Goal: Task Accomplishment & Management: Use online tool/utility

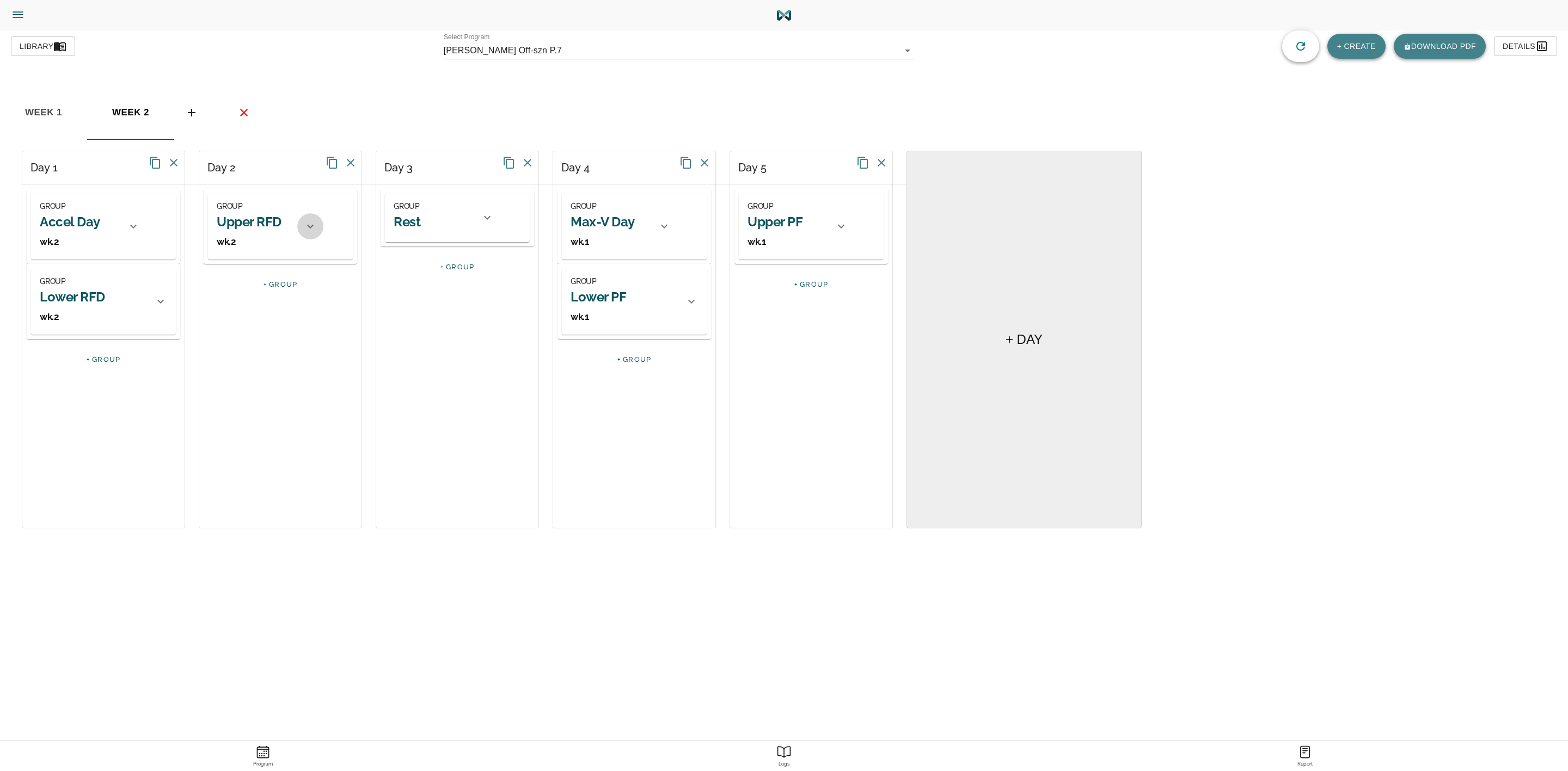
click at [300, 225] on div at bounding box center [310, 226] width 26 height 26
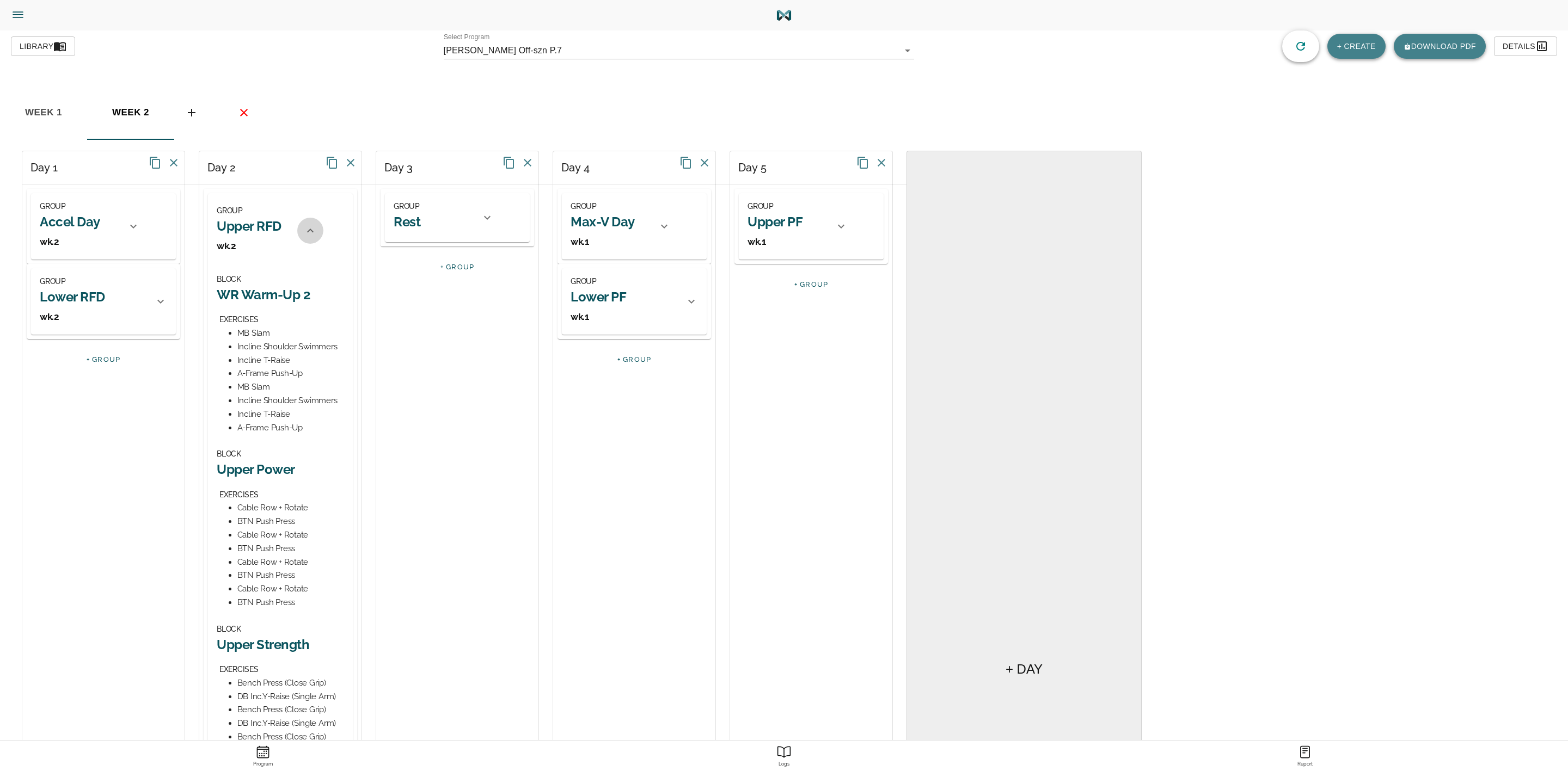
click at [306, 237] on icon at bounding box center [310, 231] width 13 height 13
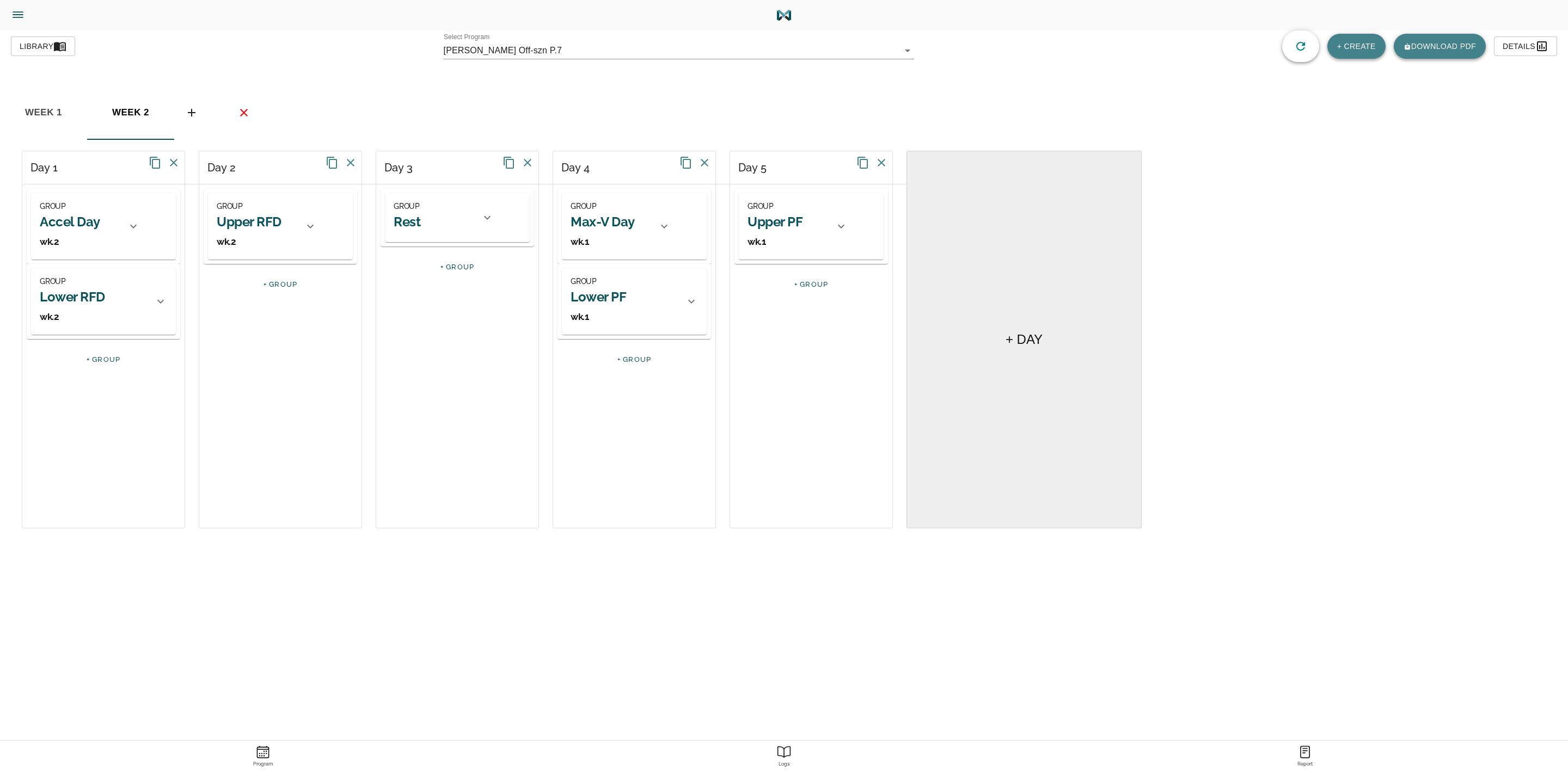
click at [626, 224] on h2 "Max-V Day" at bounding box center [602, 221] width 64 height 17
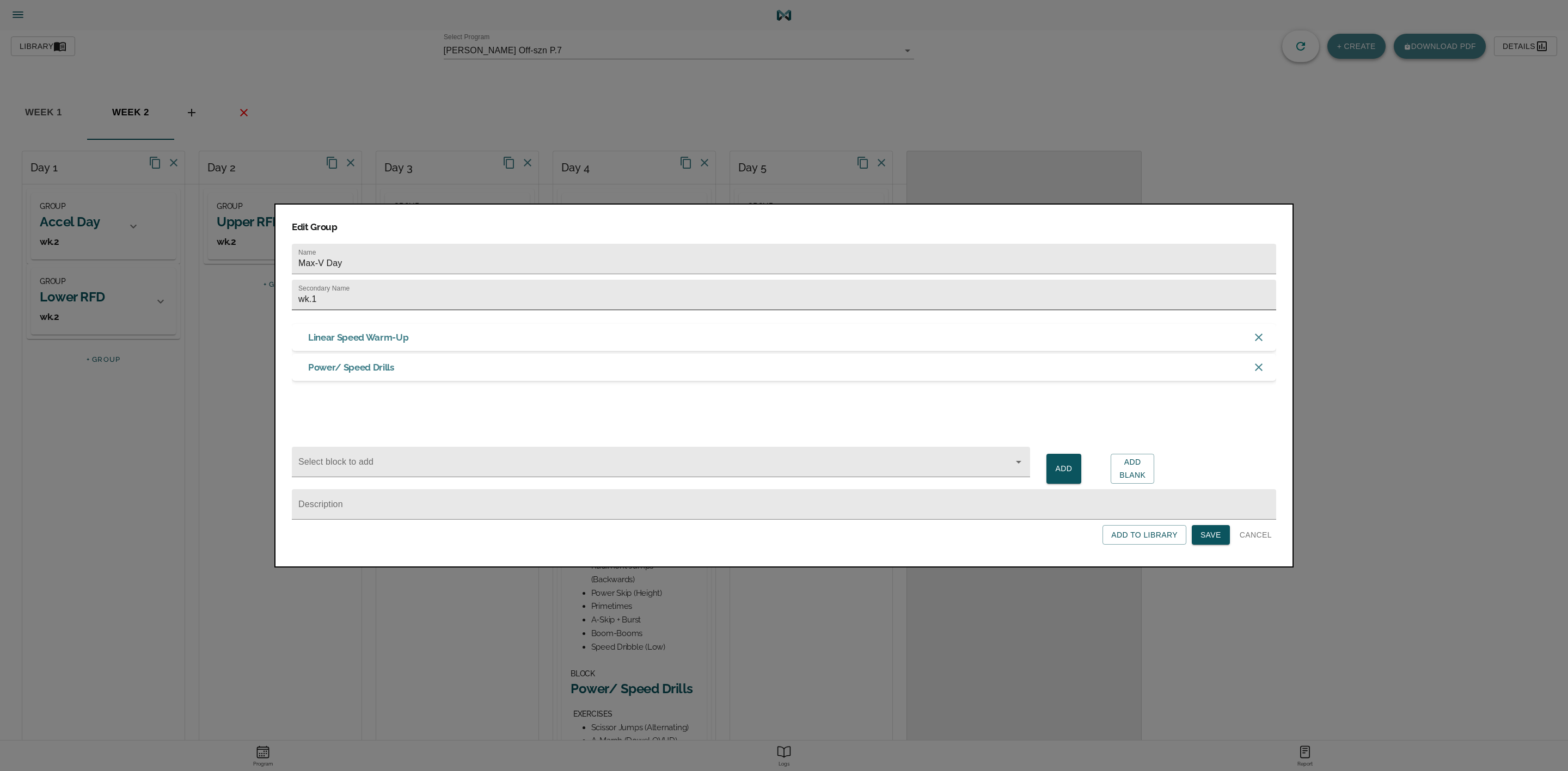
click at [573, 289] on input "wk.1" at bounding box center [784, 295] width 984 height 31
type input "wk.2"
click button "Save" at bounding box center [1210, 535] width 38 height 20
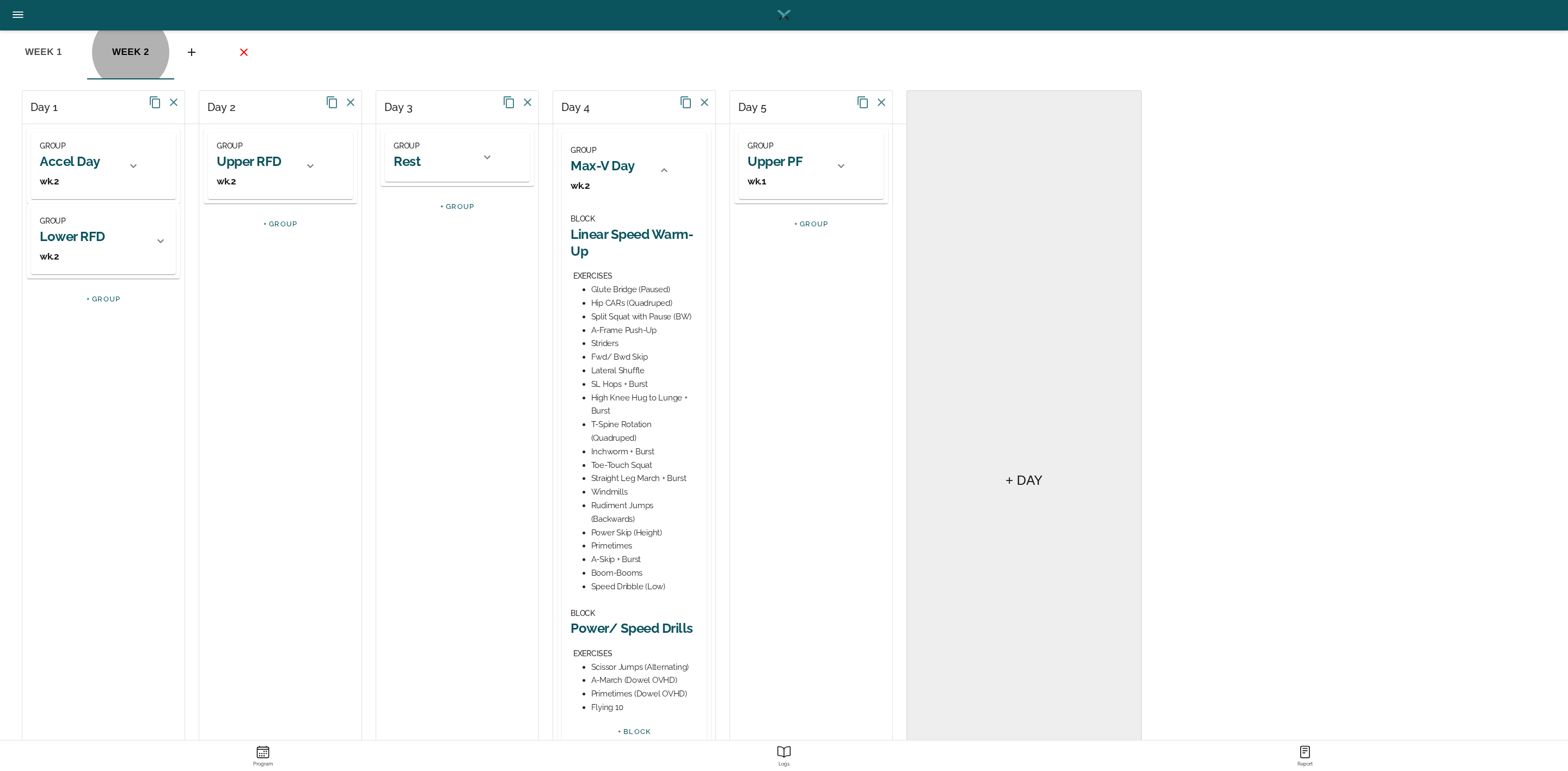
scroll to position [163, 0]
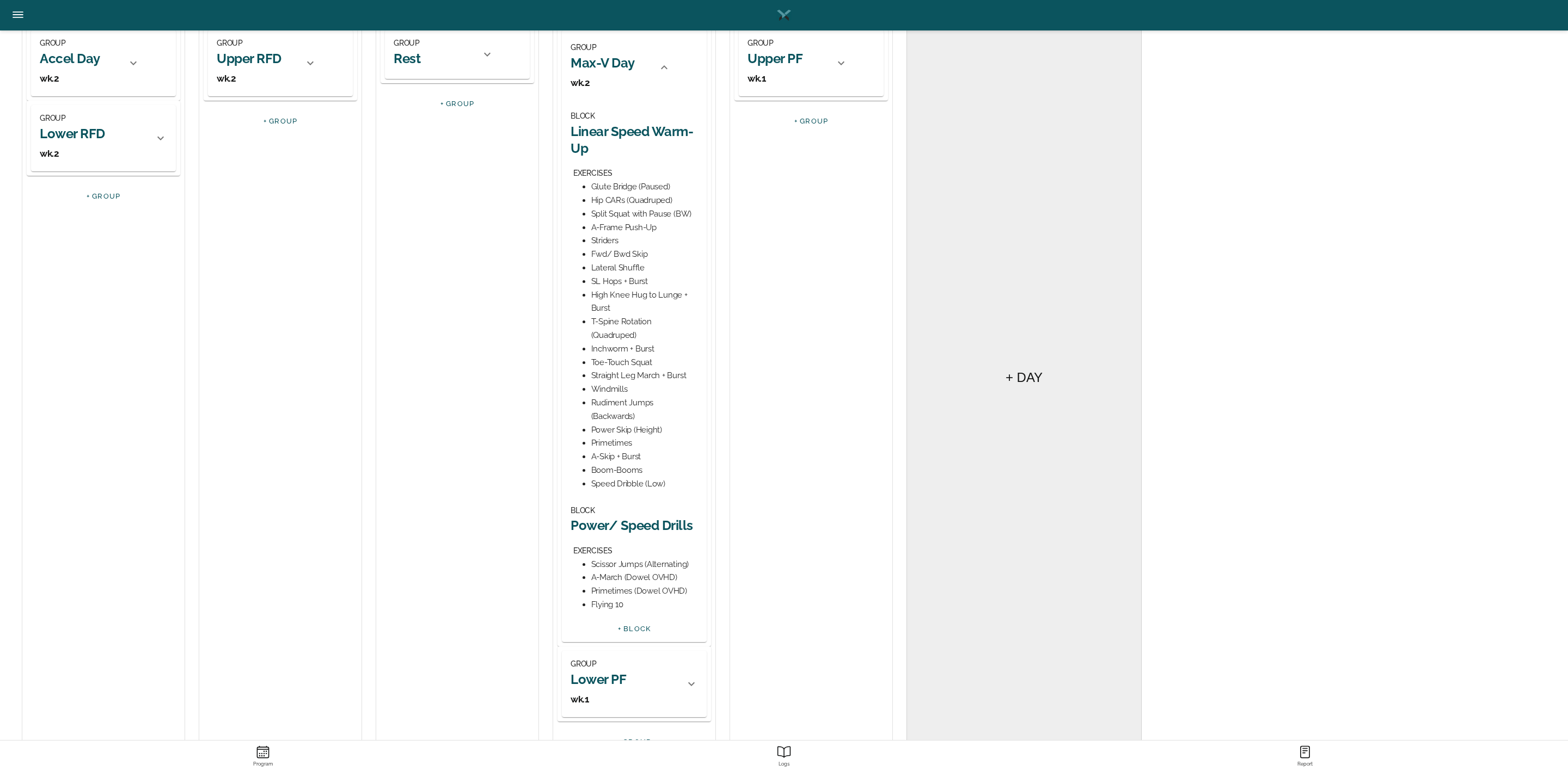
click at [623, 527] on h2 "Power/ Speed Drills" at bounding box center [634, 526] width 127 height 17
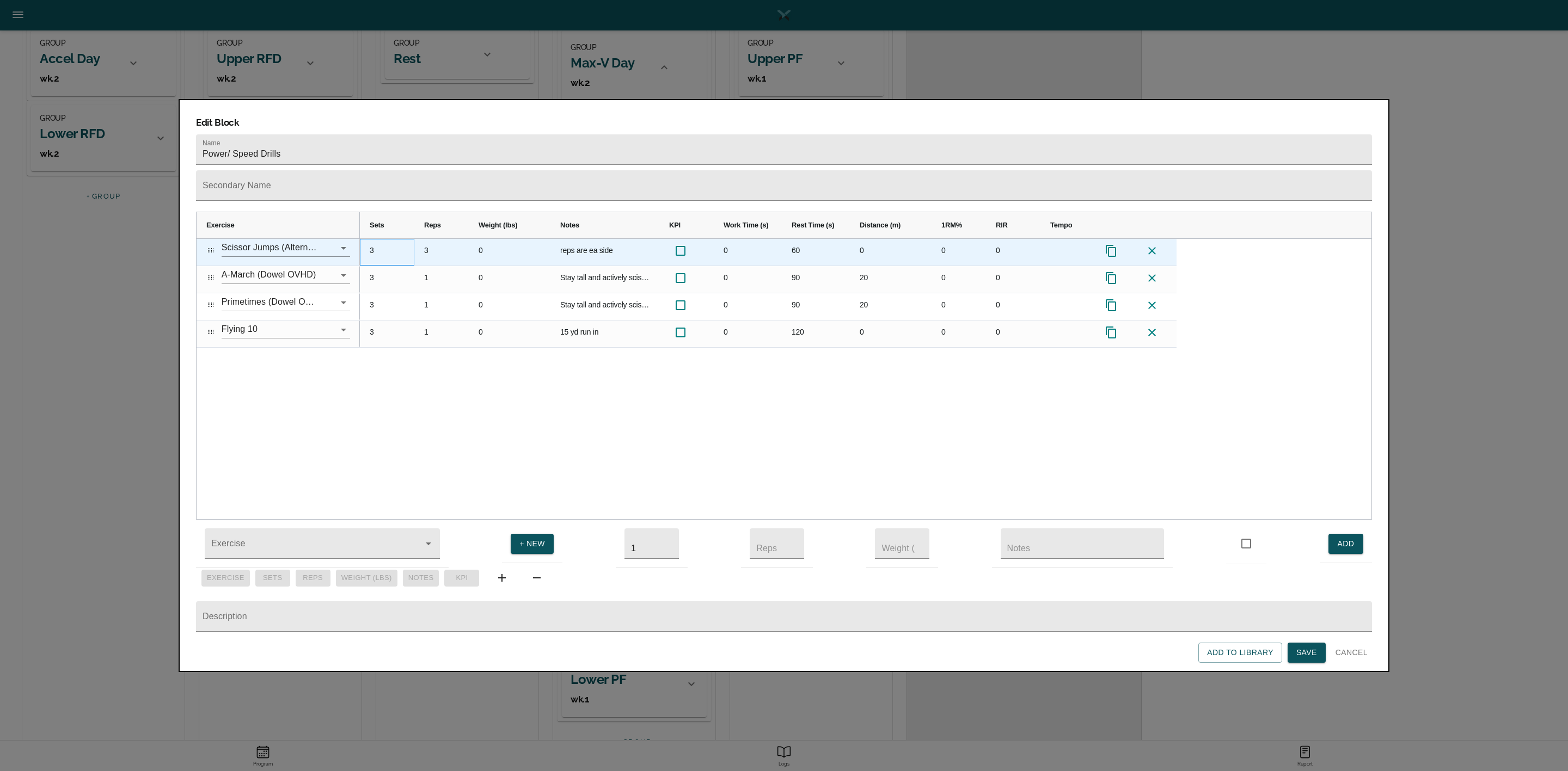
click at [374, 239] on div "3" at bounding box center [387, 252] width 54 height 27
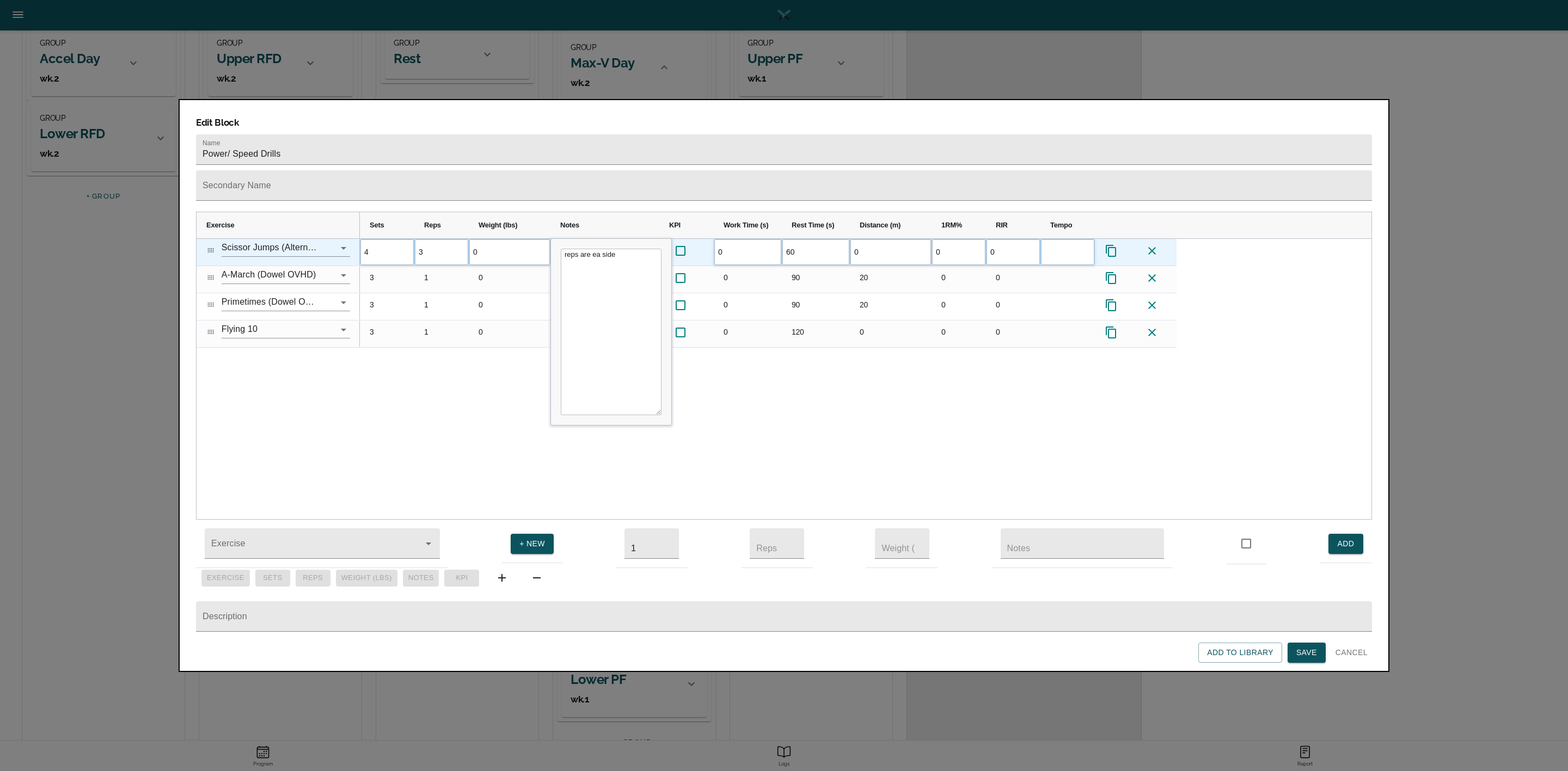
scroll to position [0, 0]
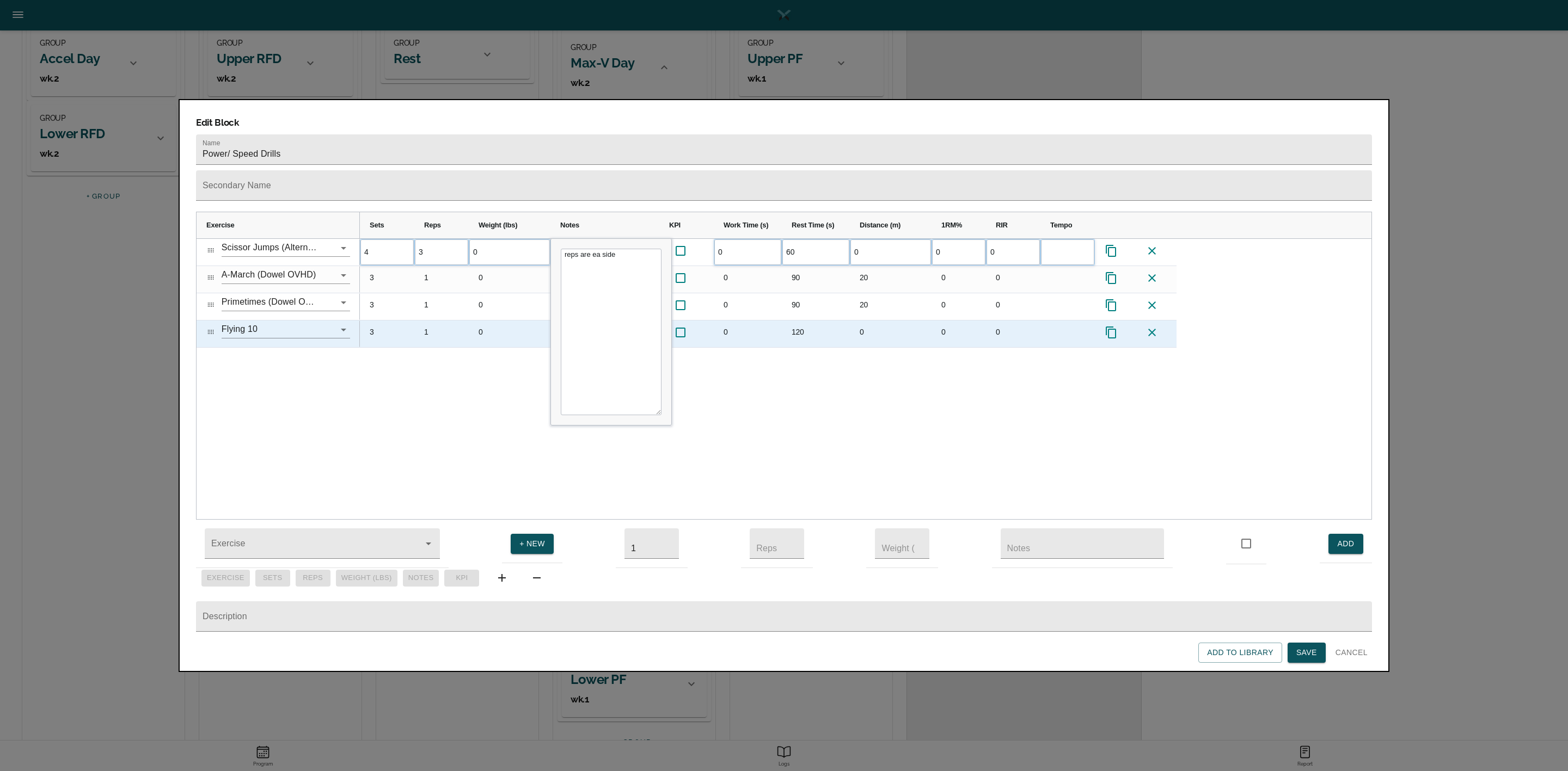
click at [377, 321] on div "3" at bounding box center [387, 334] width 54 height 27
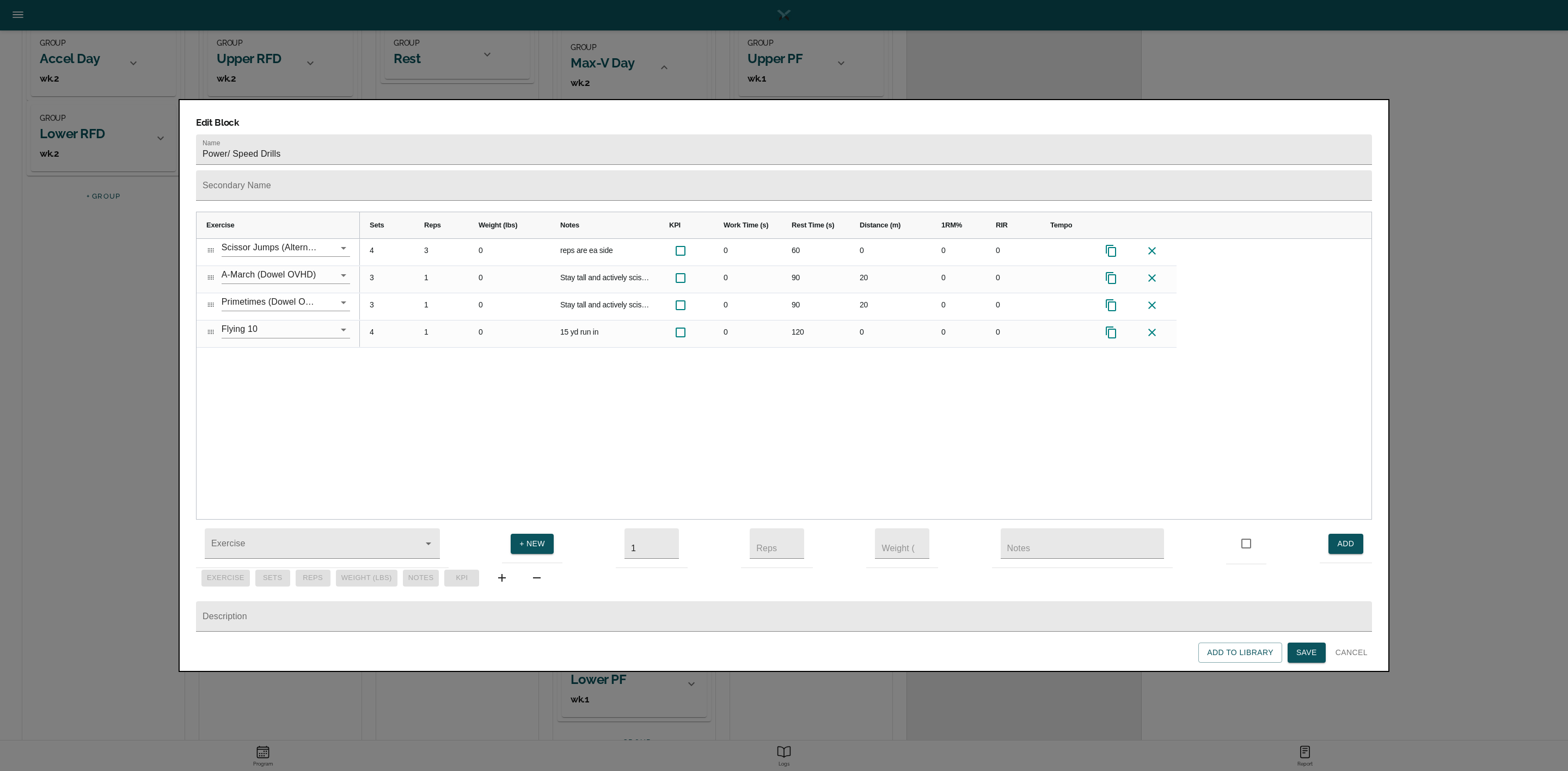
click at [480, 356] on div "4 3 0 reps are ea side 0 60 0 0 0 3 1 0 Stay tall and actively scissor legs int…" at bounding box center [866, 379] width 1011 height 281
click at [1306, 653] on span "Save" at bounding box center [1306, 653] width 21 height 13
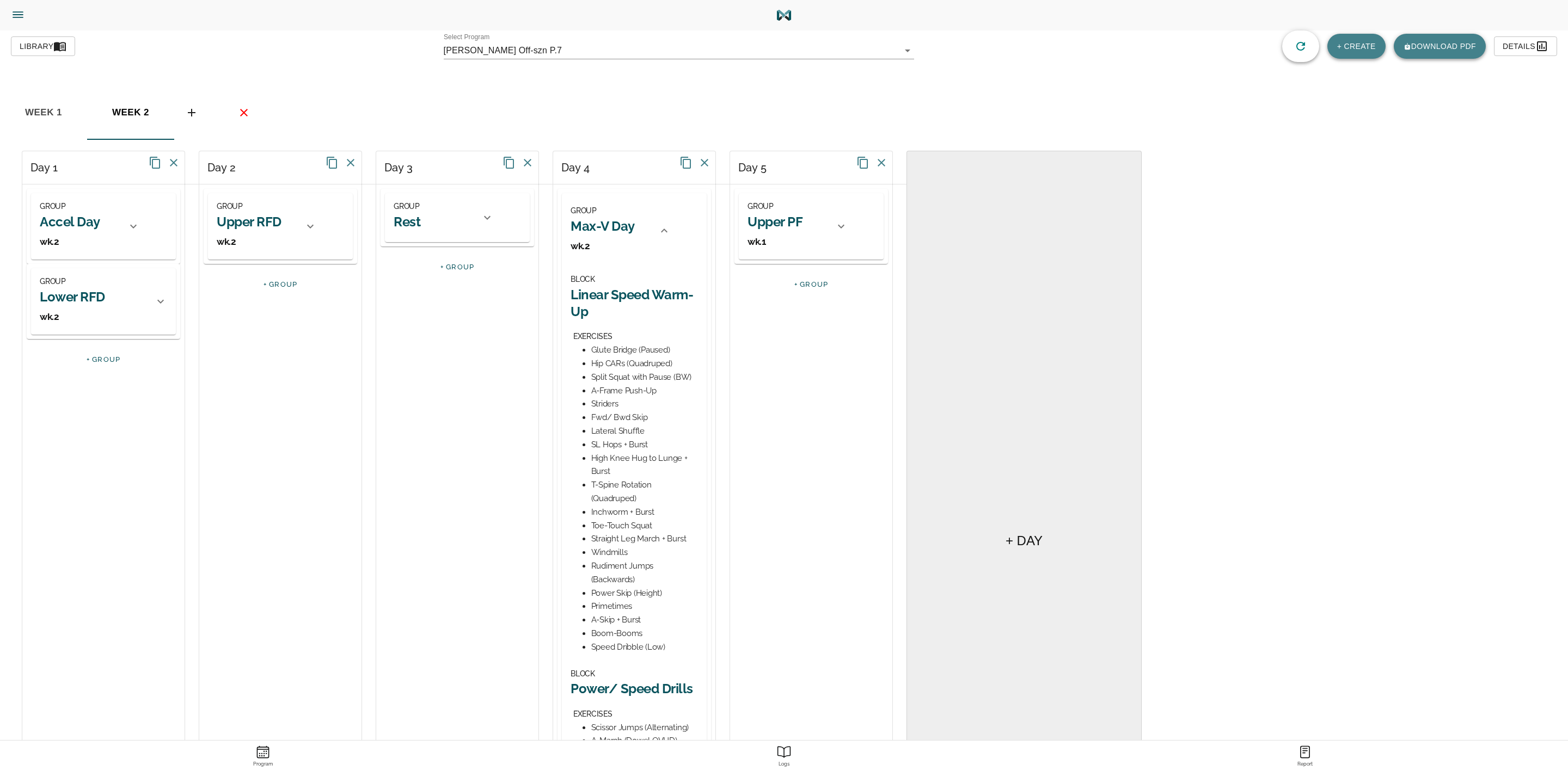
click at [673, 247] on div "GROUP Max-V Day wk.2" at bounding box center [620, 230] width 118 height 75
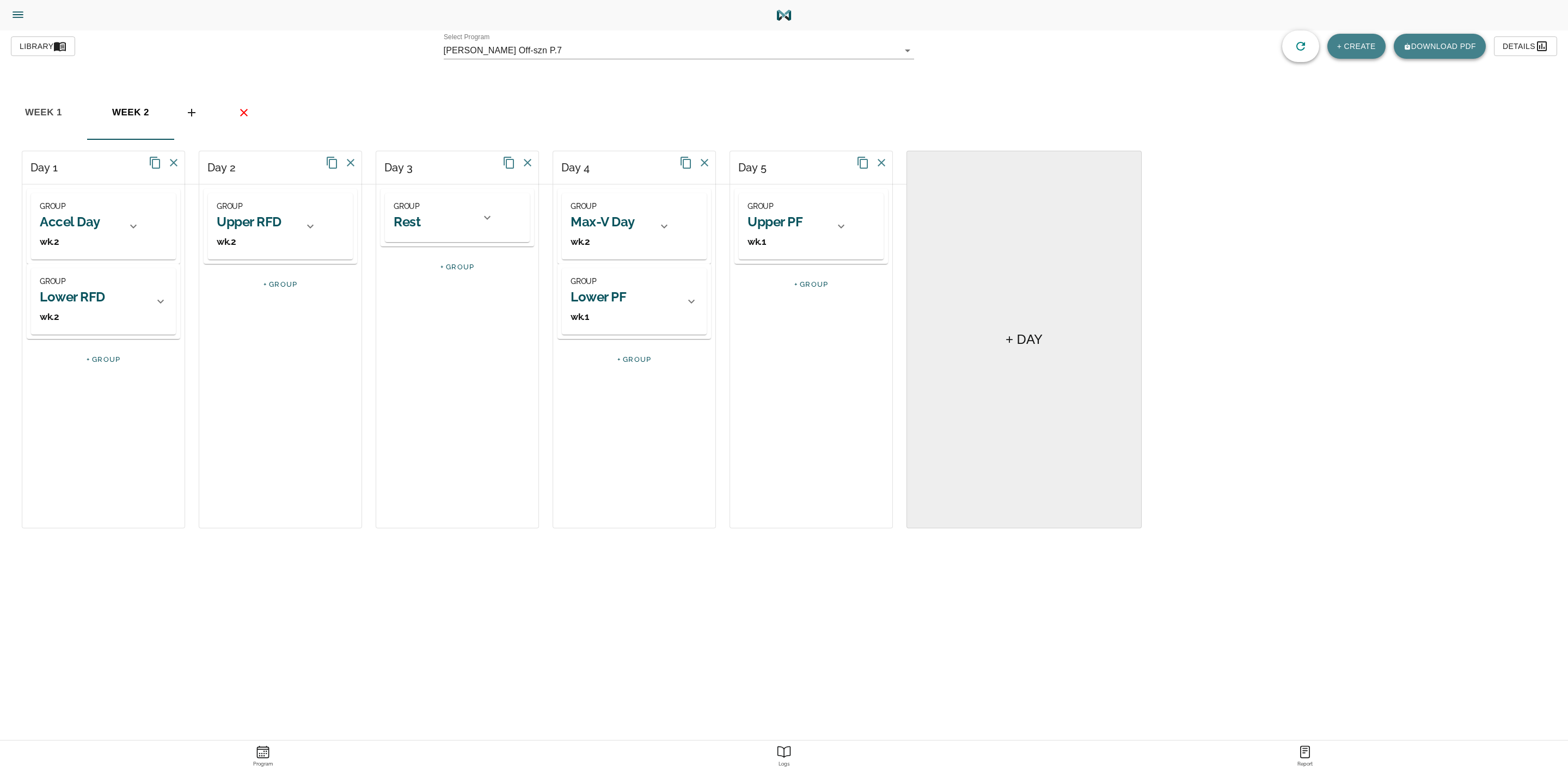
click at [687, 303] on icon at bounding box center [691, 302] width 13 height 13
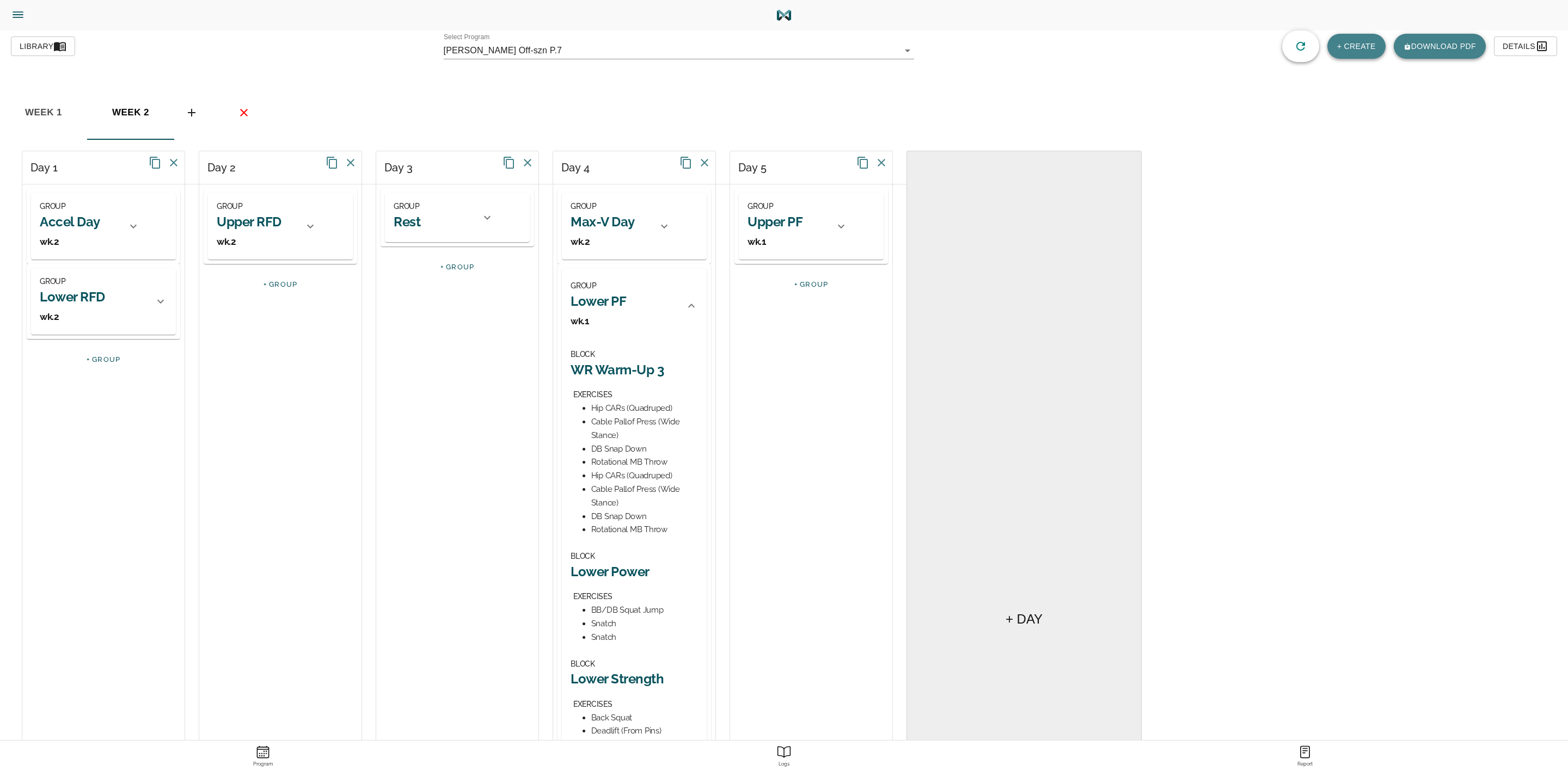
click at [620, 299] on h2 "Lower PF" at bounding box center [598, 301] width 55 height 17
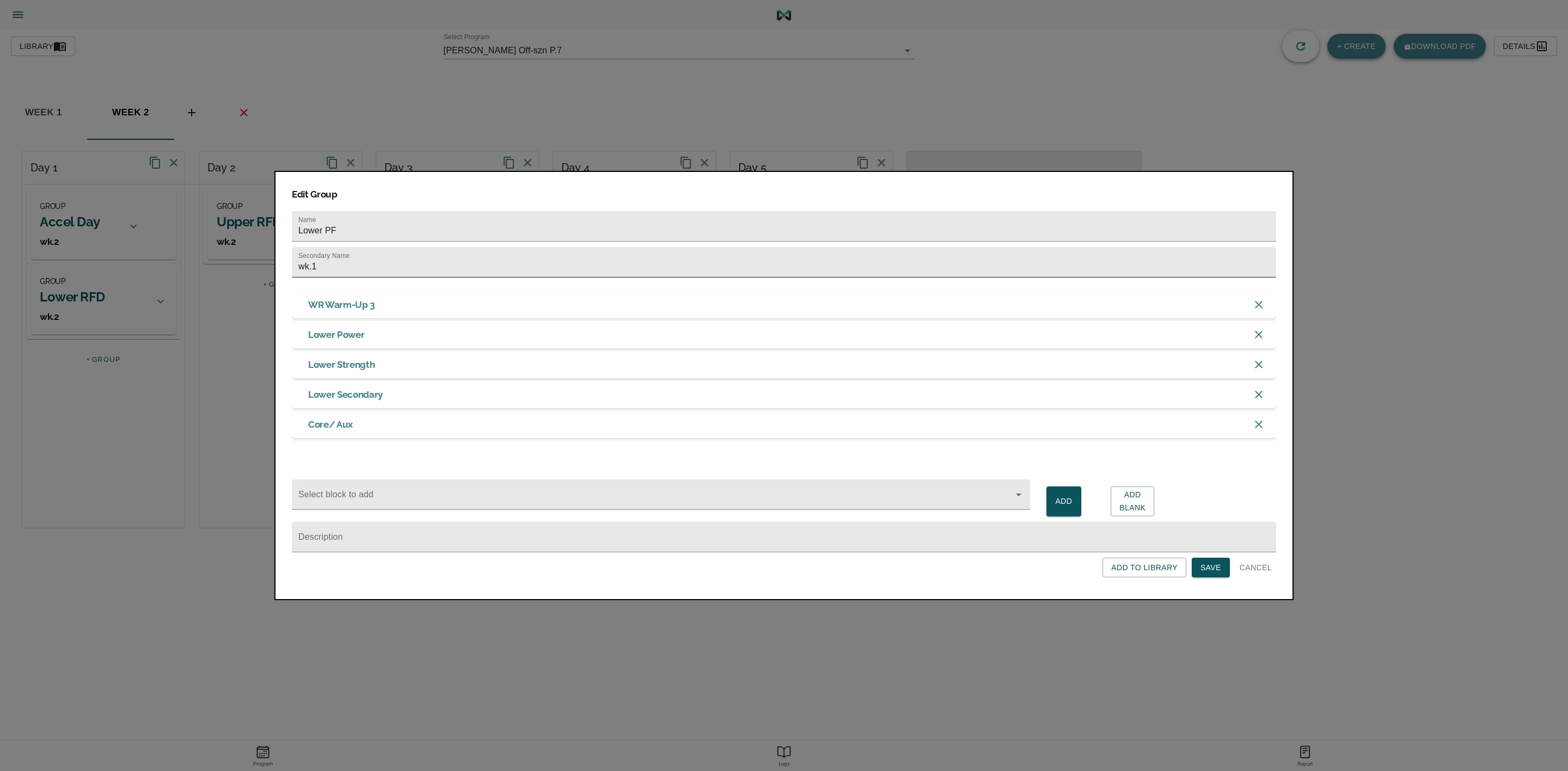
click at [629, 271] on input "wk.1" at bounding box center [784, 262] width 984 height 31
type input "wk.2"
click button "Save" at bounding box center [1210, 567] width 38 height 20
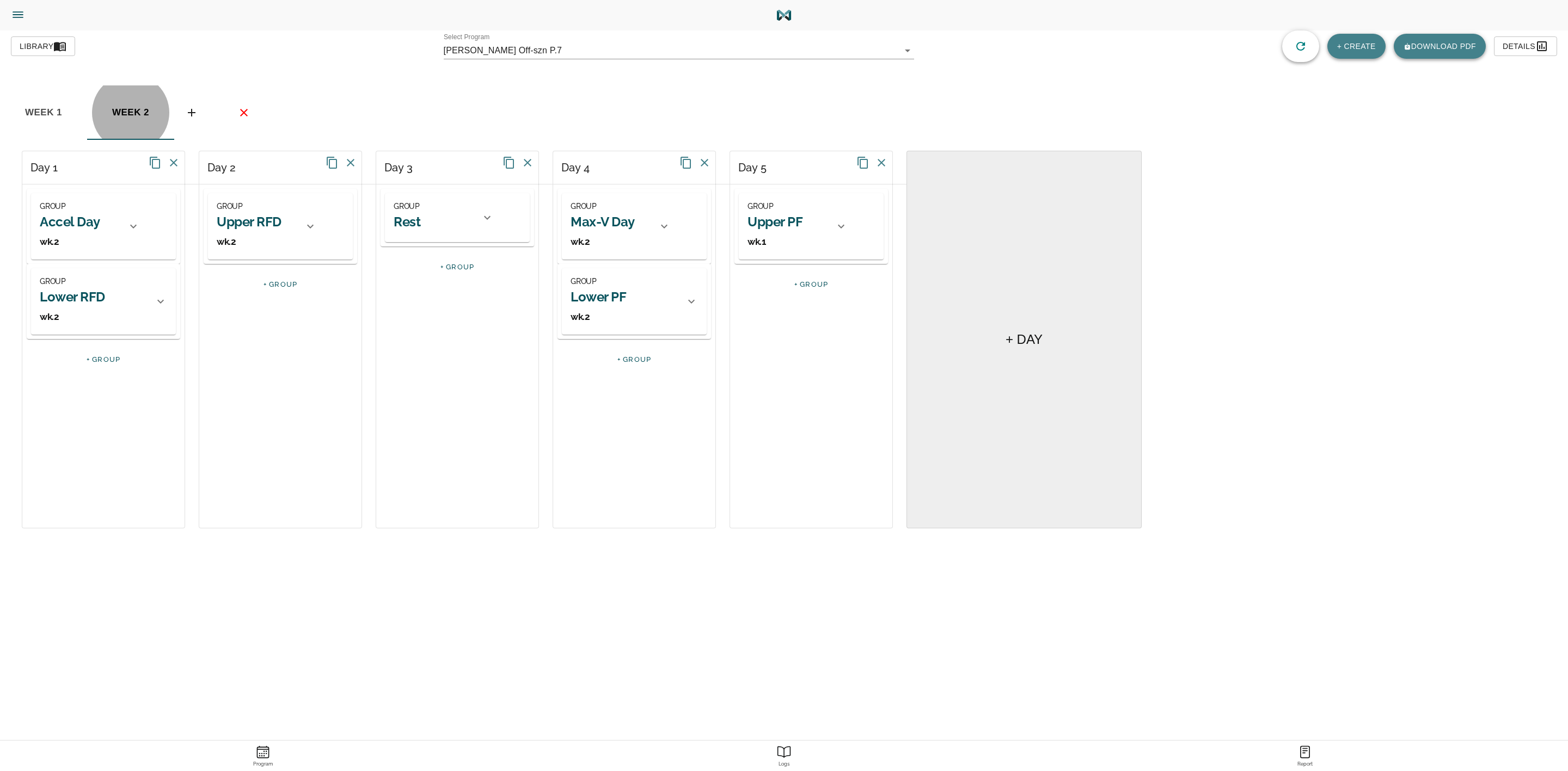
click at [606, 298] on h2 "Lower PF" at bounding box center [598, 297] width 55 height 17
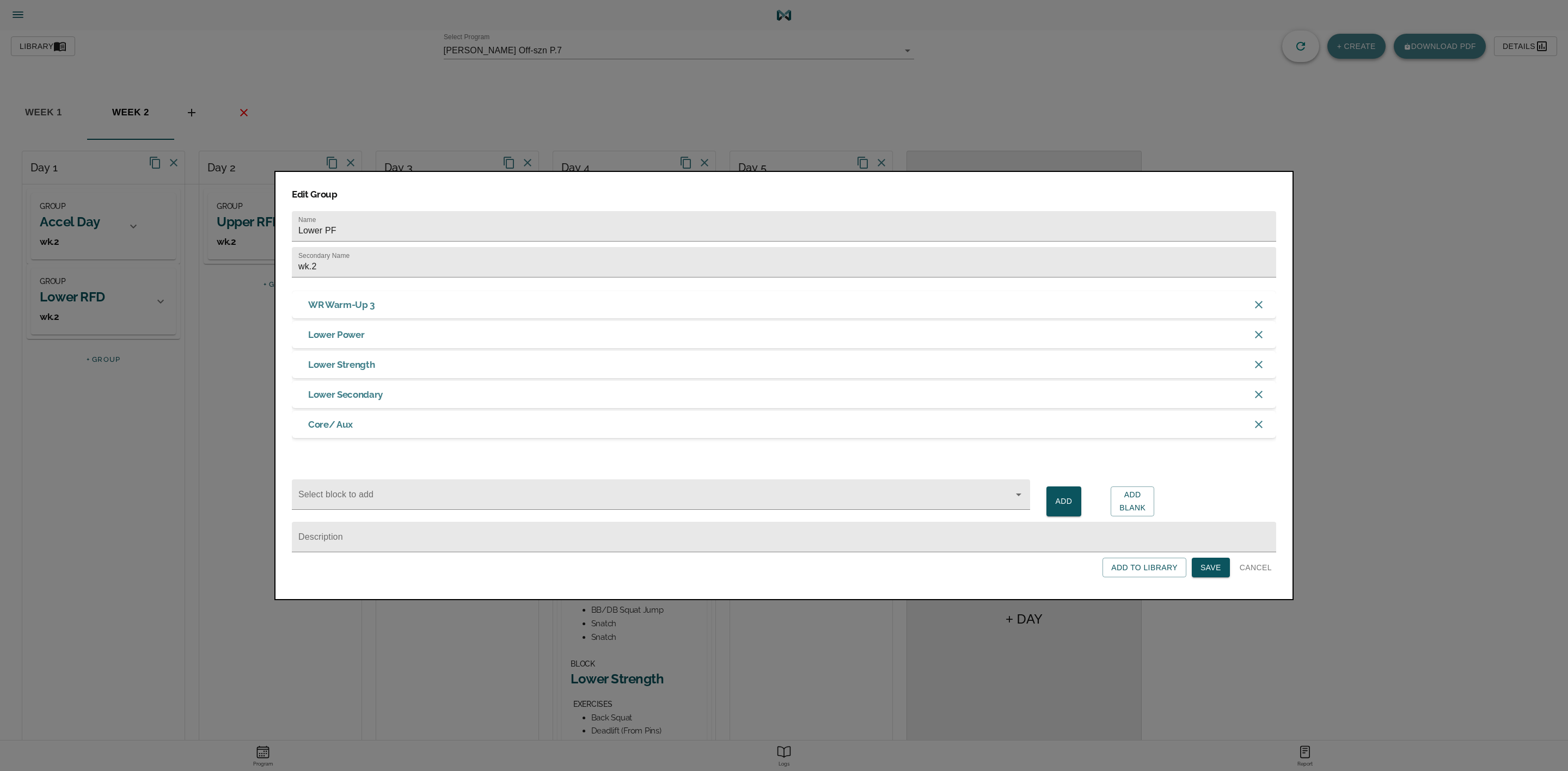
click at [1217, 573] on span "Save" at bounding box center [1211, 568] width 21 height 13
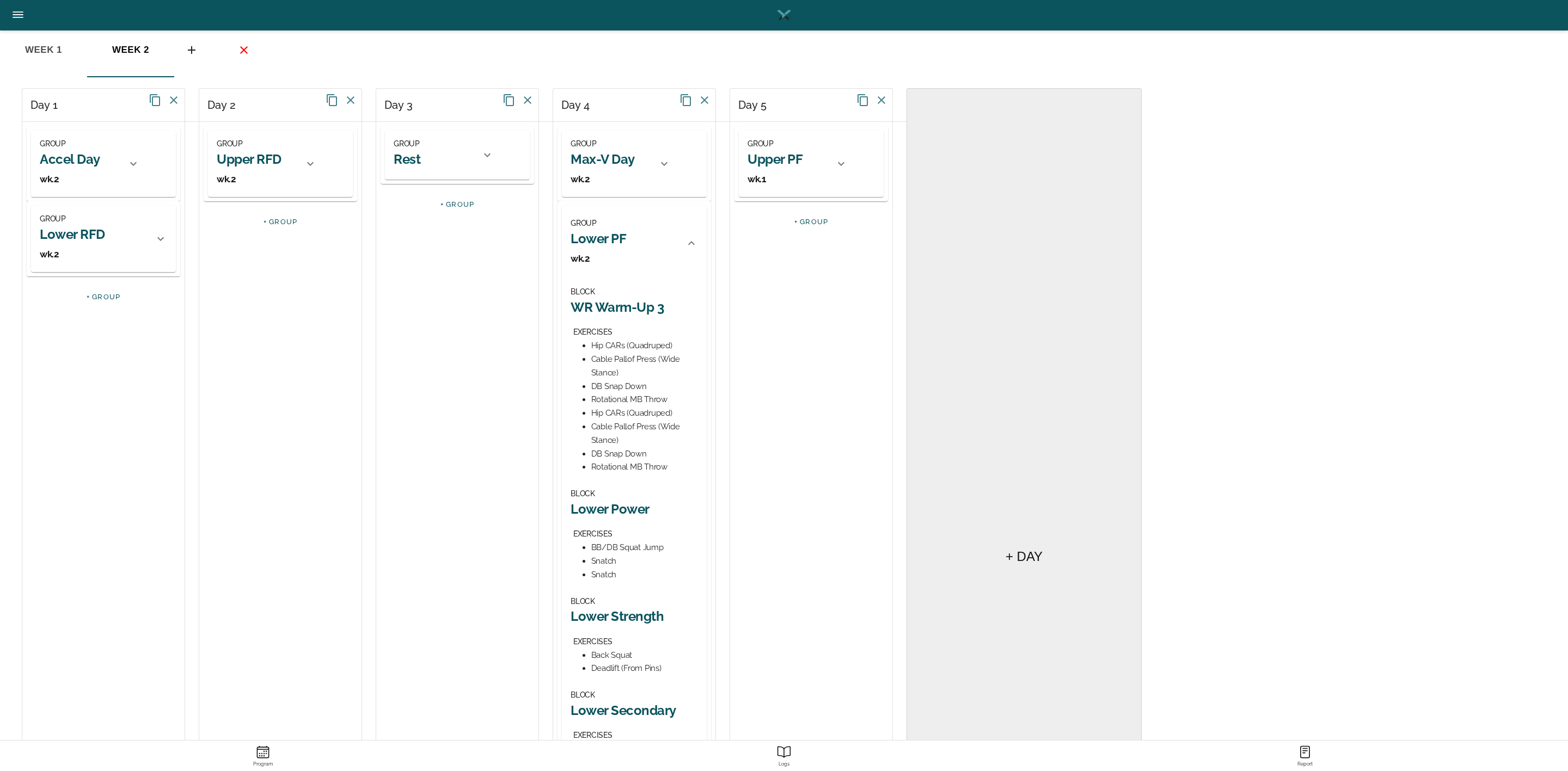
scroll to position [82, 0]
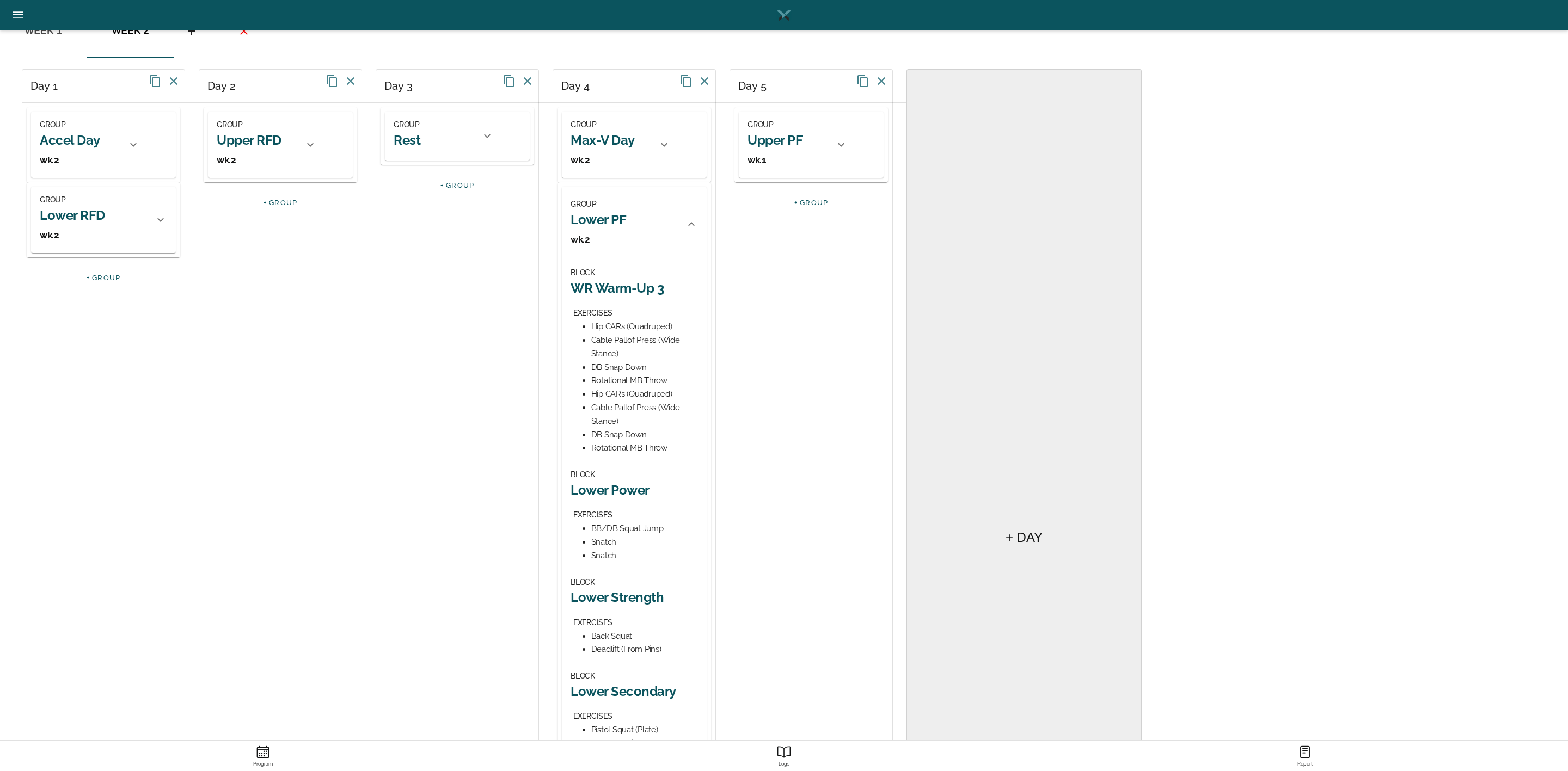
click at [623, 493] on h2 "Lower Power" at bounding box center [634, 490] width 127 height 17
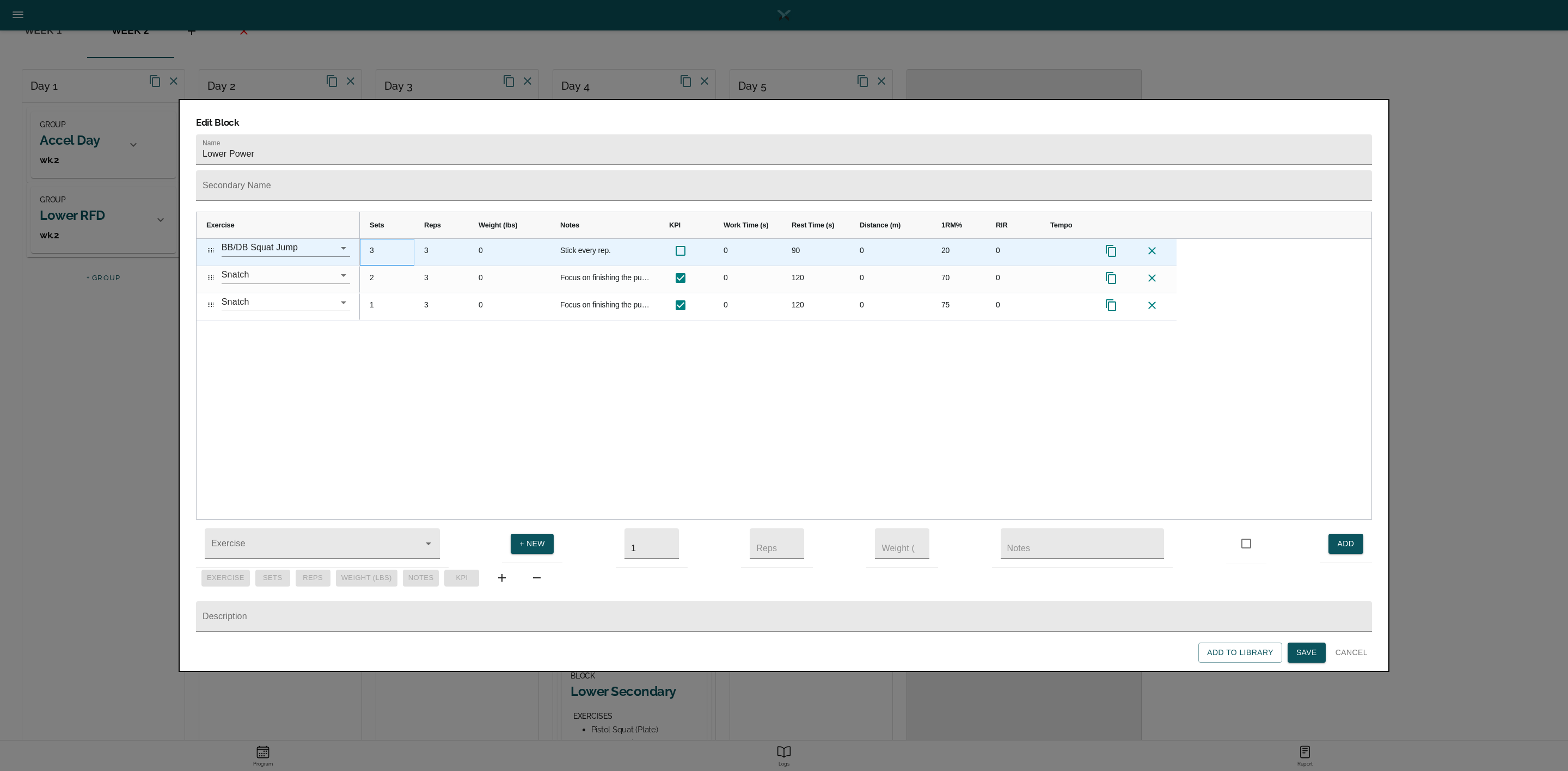
click at [370, 239] on div "3" at bounding box center [387, 252] width 54 height 27
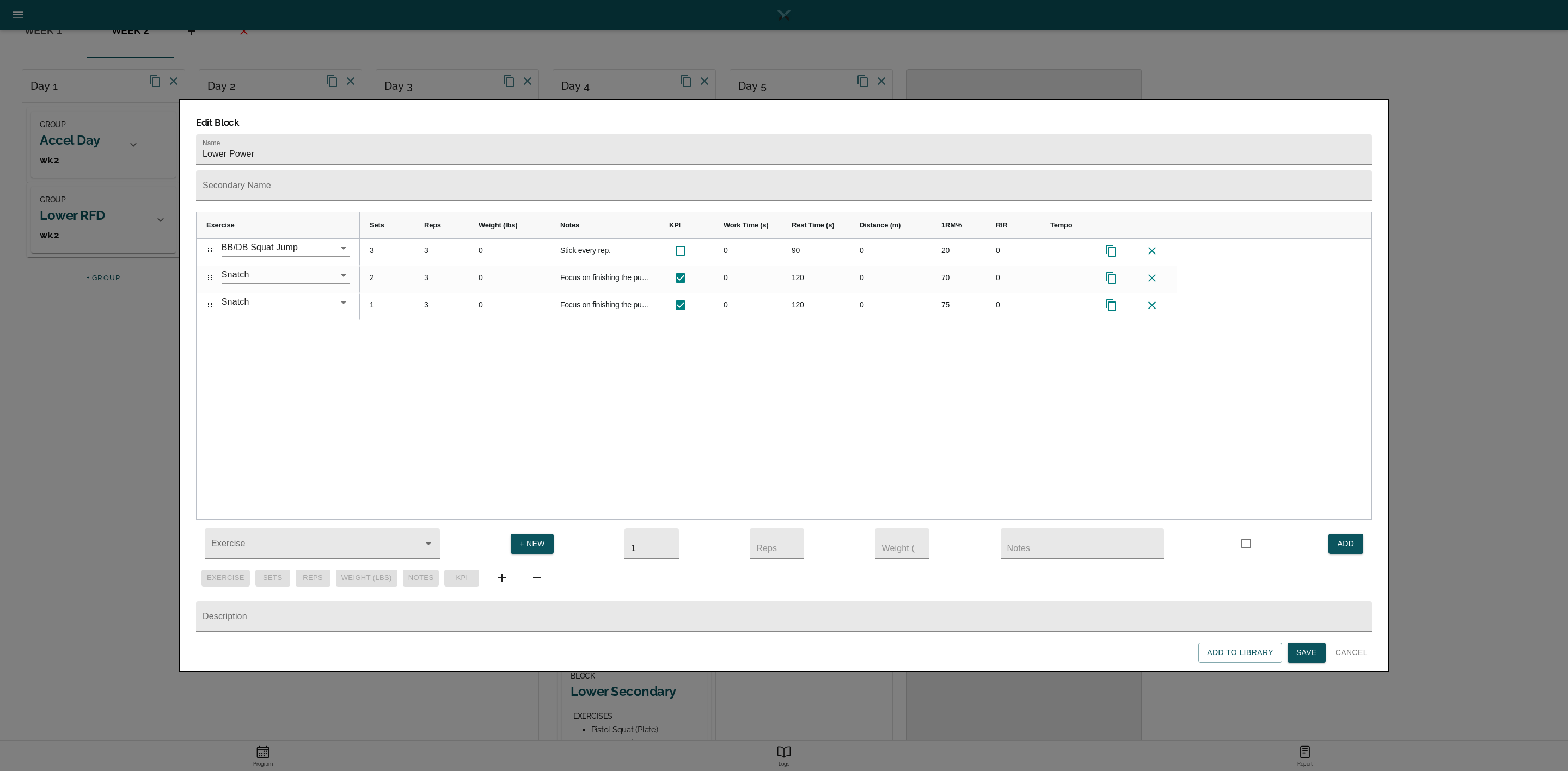
scroll to position [0, 0]
click at [395, 318] on div "4 3 0 Stick every rep. 0 90 0 20 0" at bounding box center [866, 379] width 1011 height 281
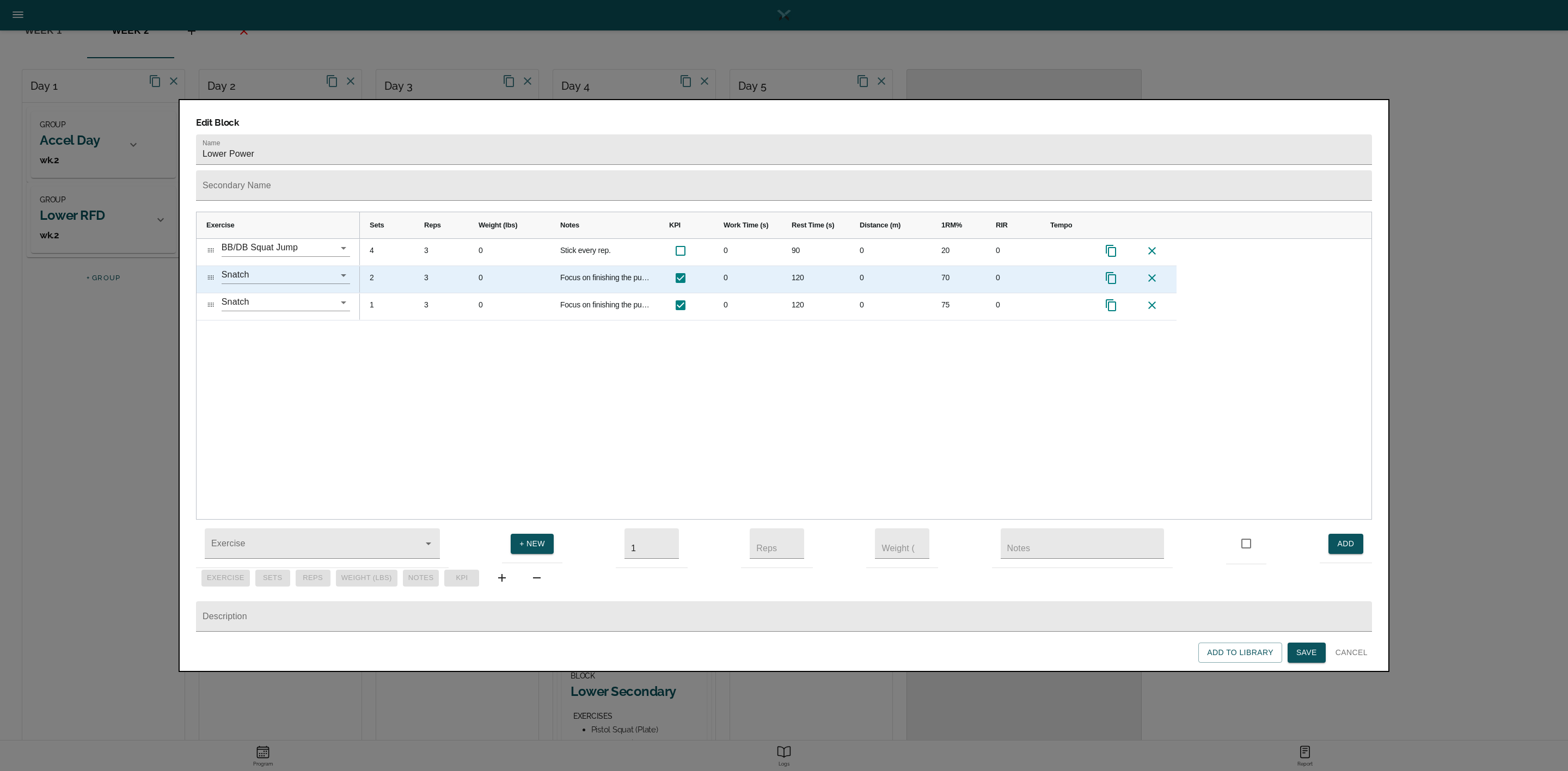
click at [374, 266] on div "2" at bounding box center [387, 280] width 54 height 27
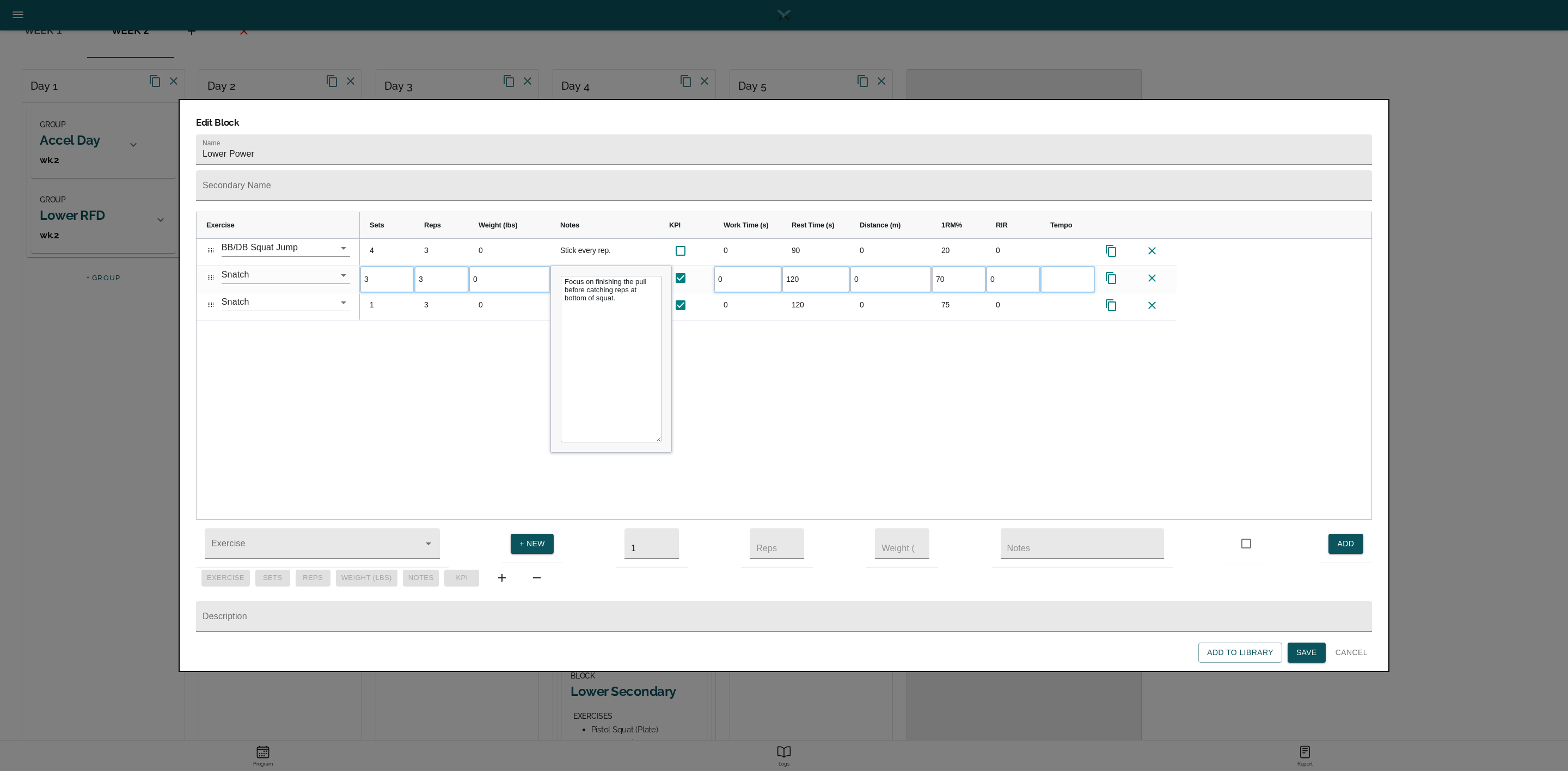
click at [392, 342] on div "4 3 0 Stick every rep. 0 90 0 20 0 3 3 0 Focus on finishing the pull before cat…" at bounding box center [866, 379] width 1011 height 281
click at [1297, 649] on span "Save" at bounding box center [1306, 653] width 21 height 13
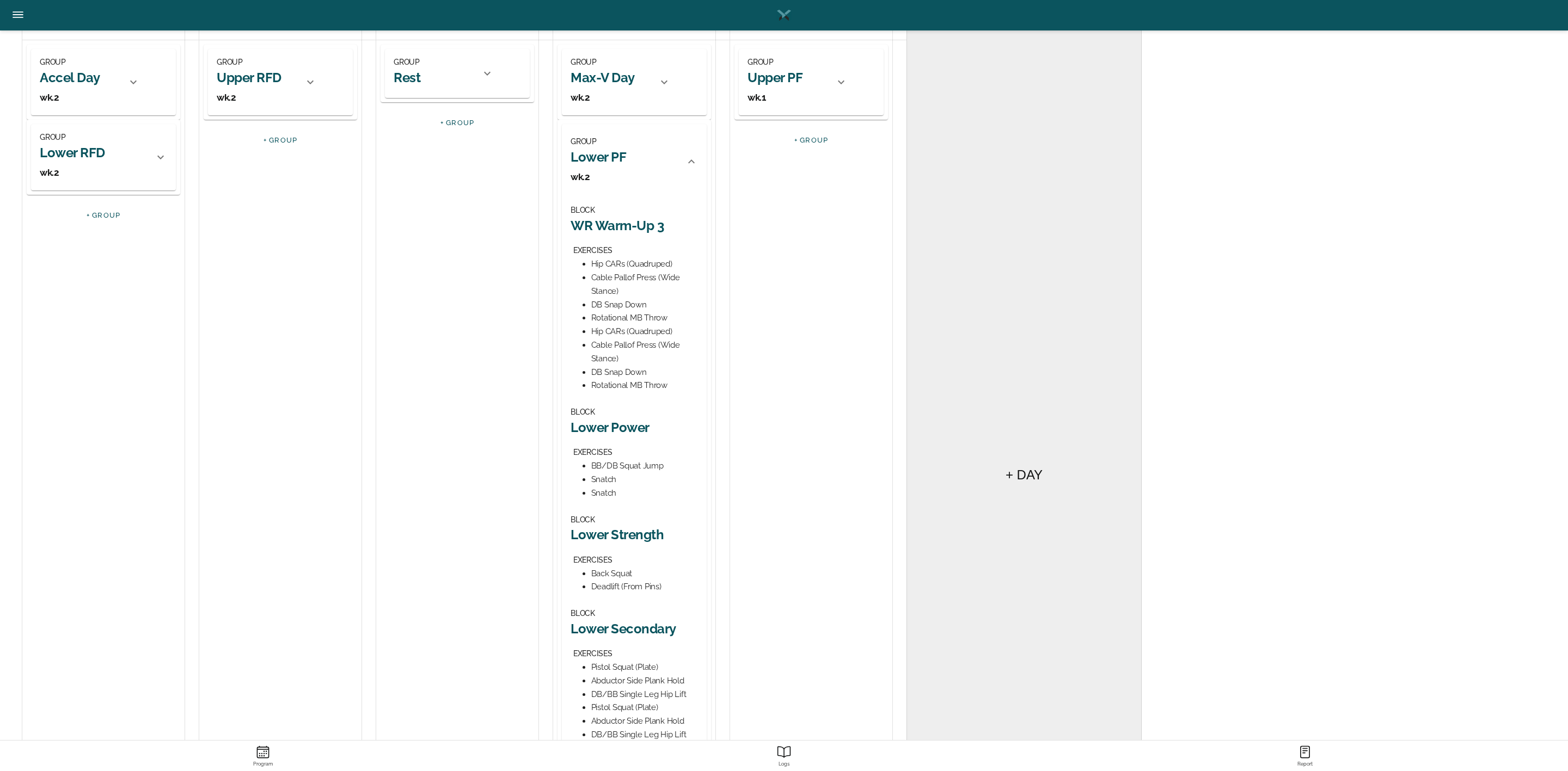
scroll to position [163, 0]
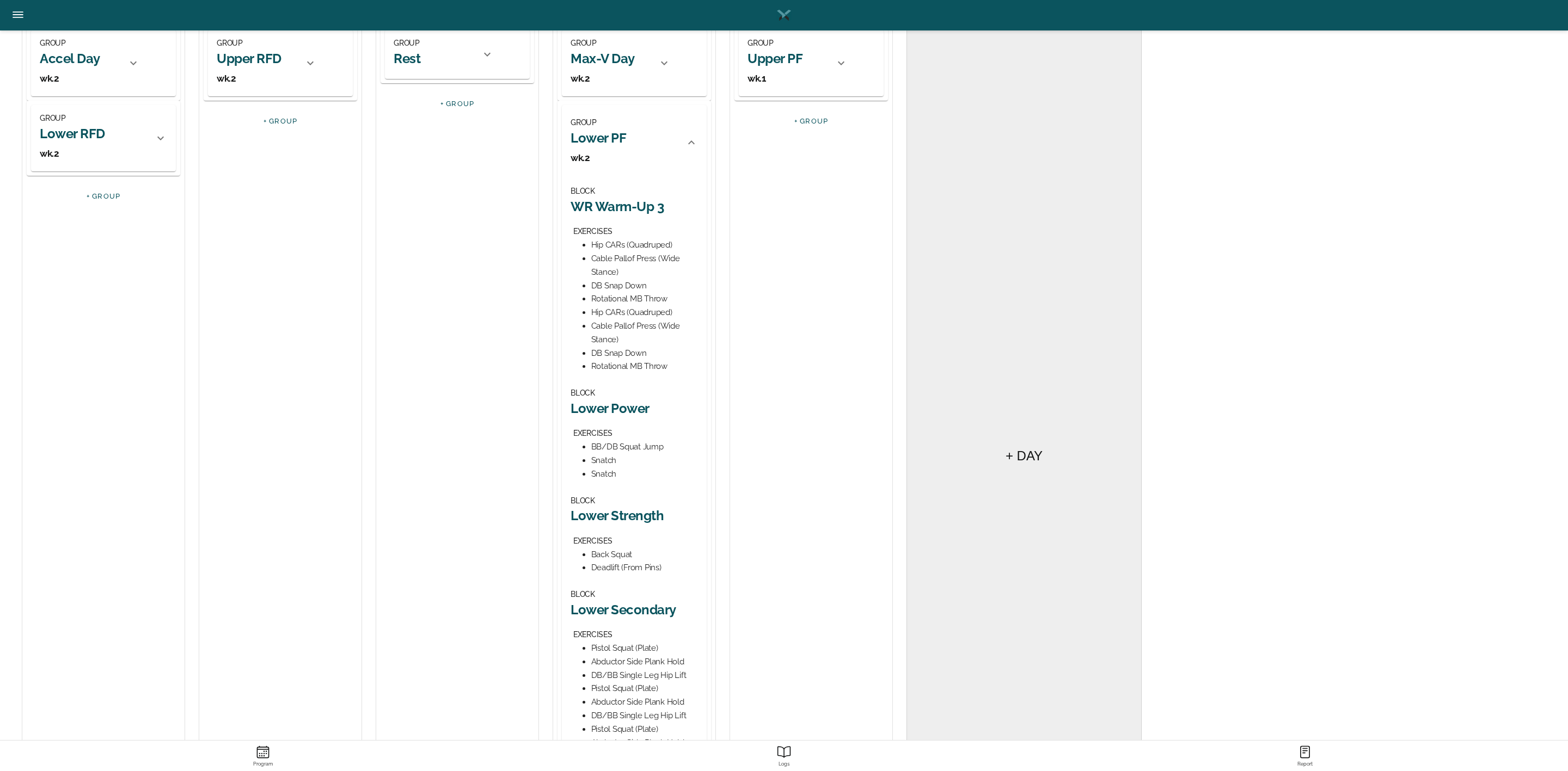
click at [632, 405] on h2 "Lower Power" at bounding box center [634, 409] width 127 height 17
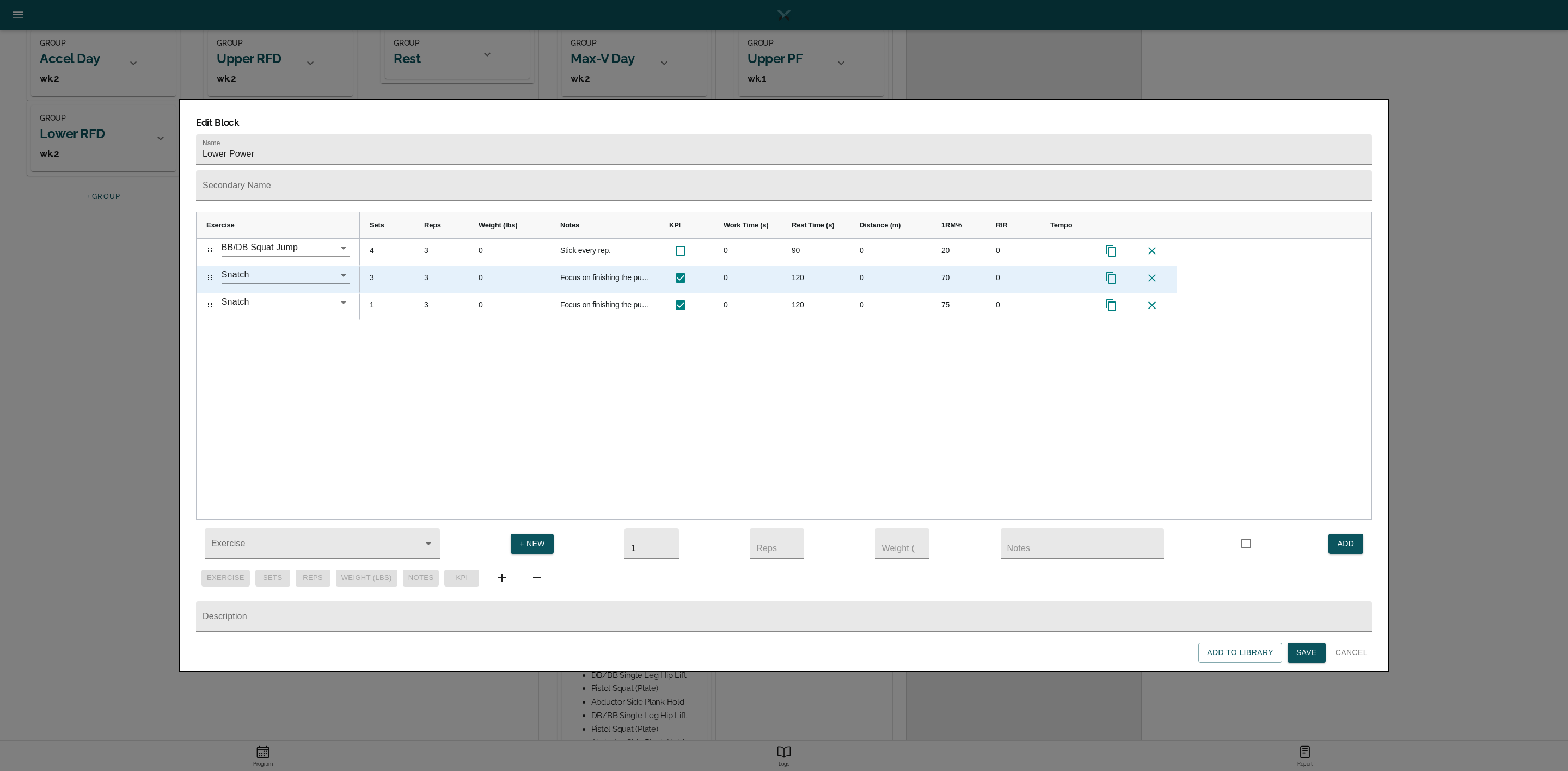
click at [369, 266] on div "3" at bounding box center [387, 280] width 54 height 27
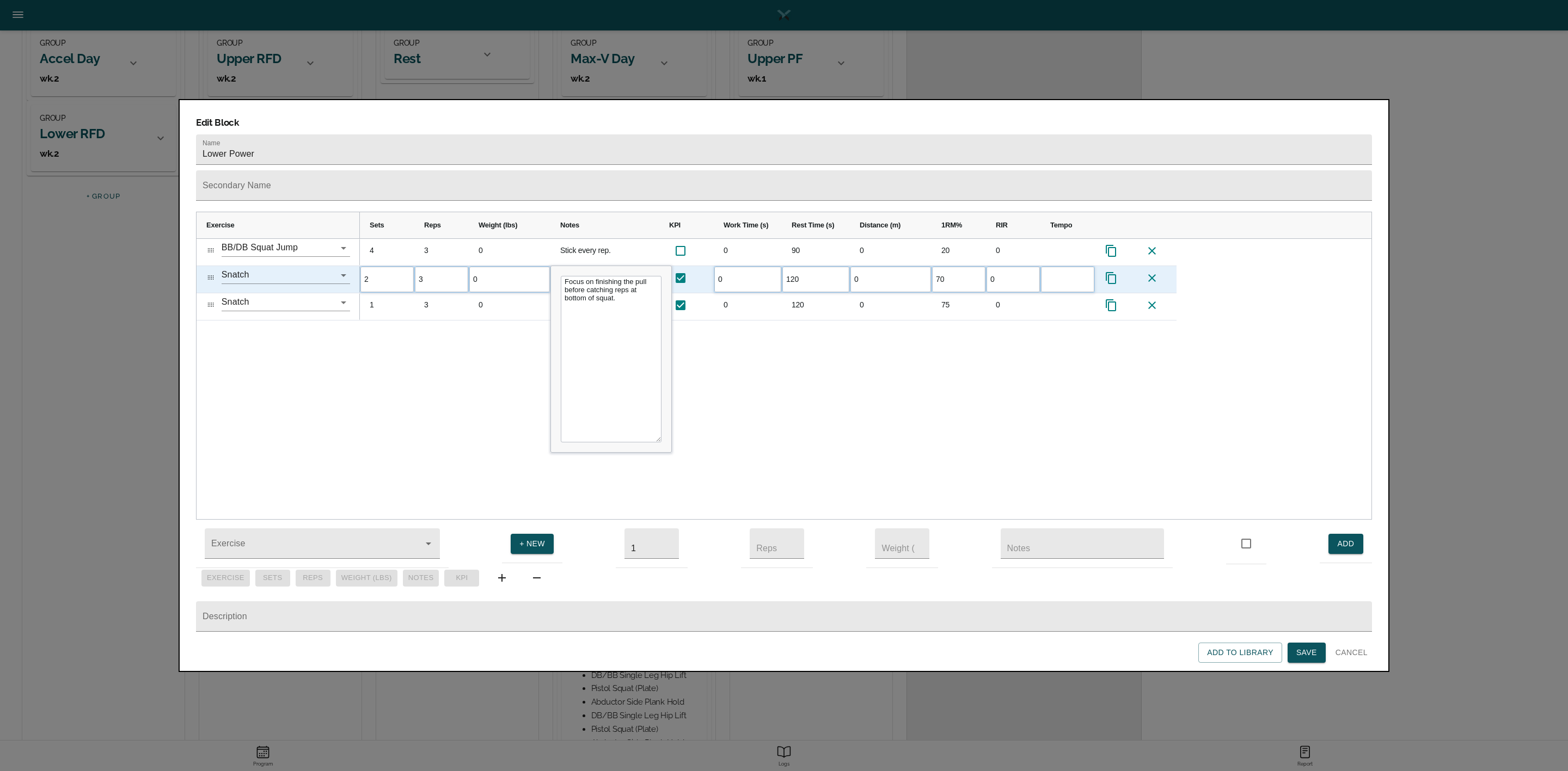
scroll to position [0, 0]
click at [409, 326] on div "4 3 0 Stick every rep. 0 90 0 20 0 2 3 0 Focus on finishing the pull before cat…" at bounding box center [866, 379] width 1011 height 281
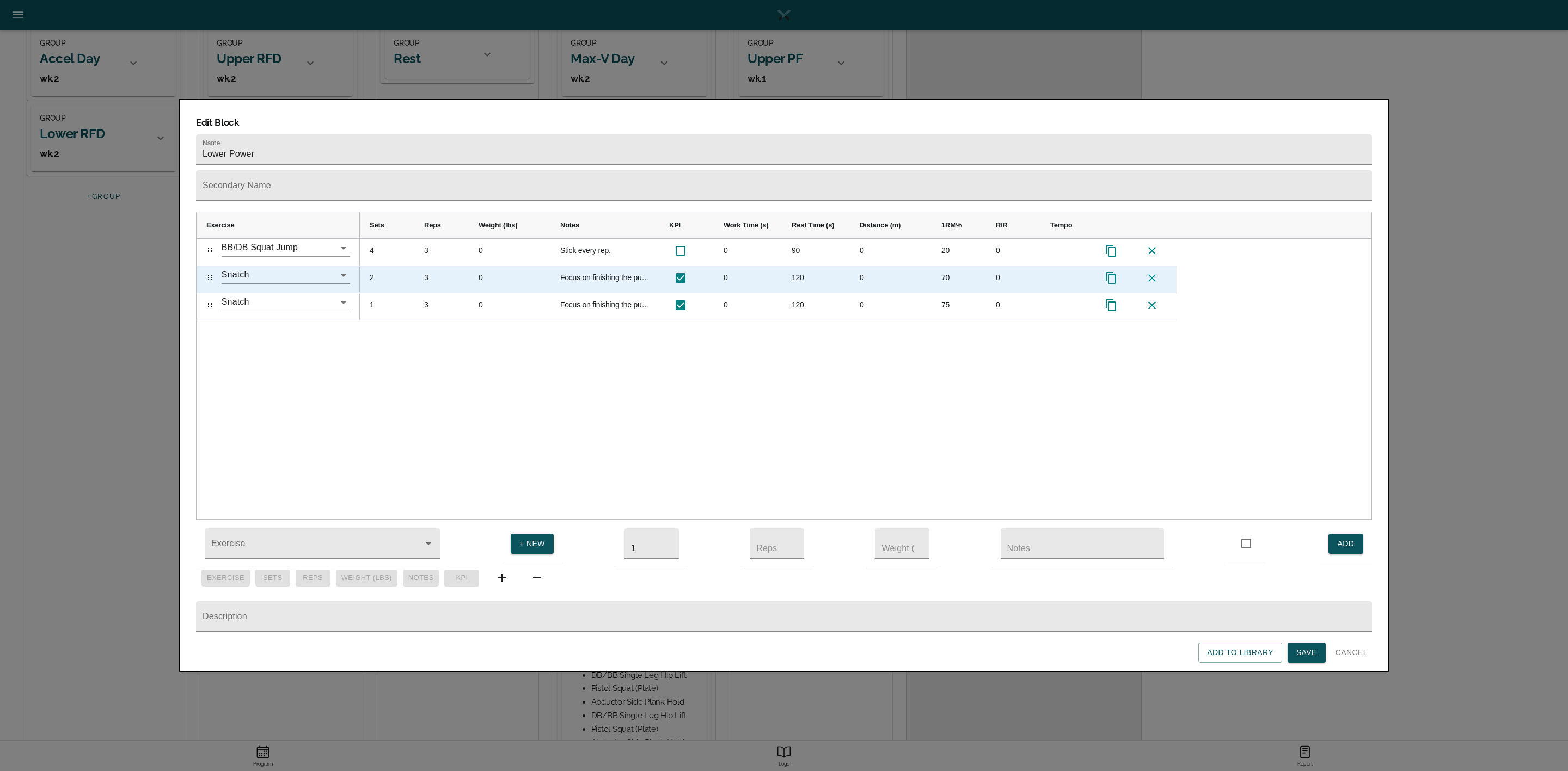
click at [1109, 271] on icon "Press SPACE to select this row." at bounding box center [1111, 278] width 13 height 13
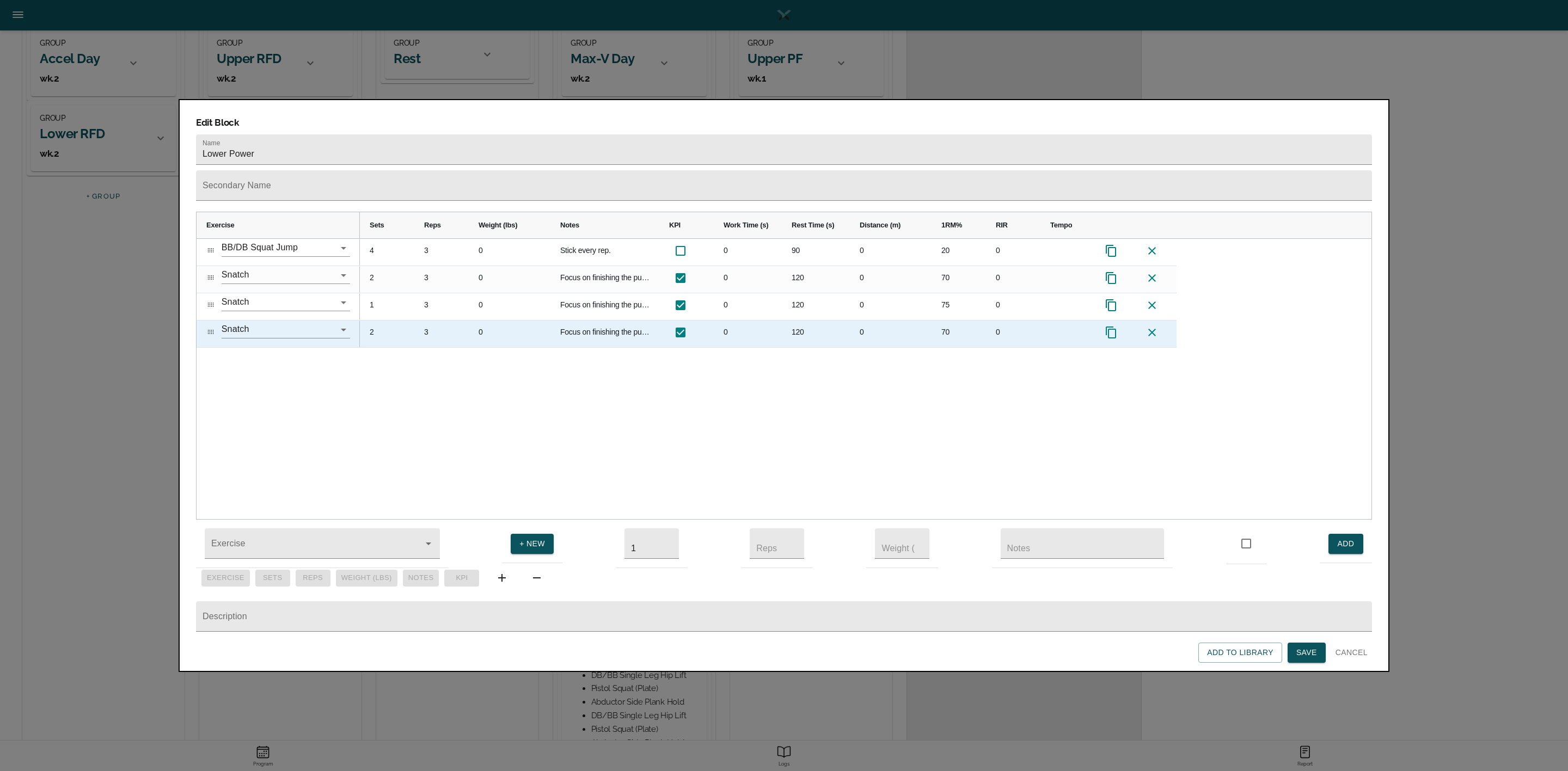
click at [378, 321] on div "2" at bounding box center [387, 334] width 54 height 27
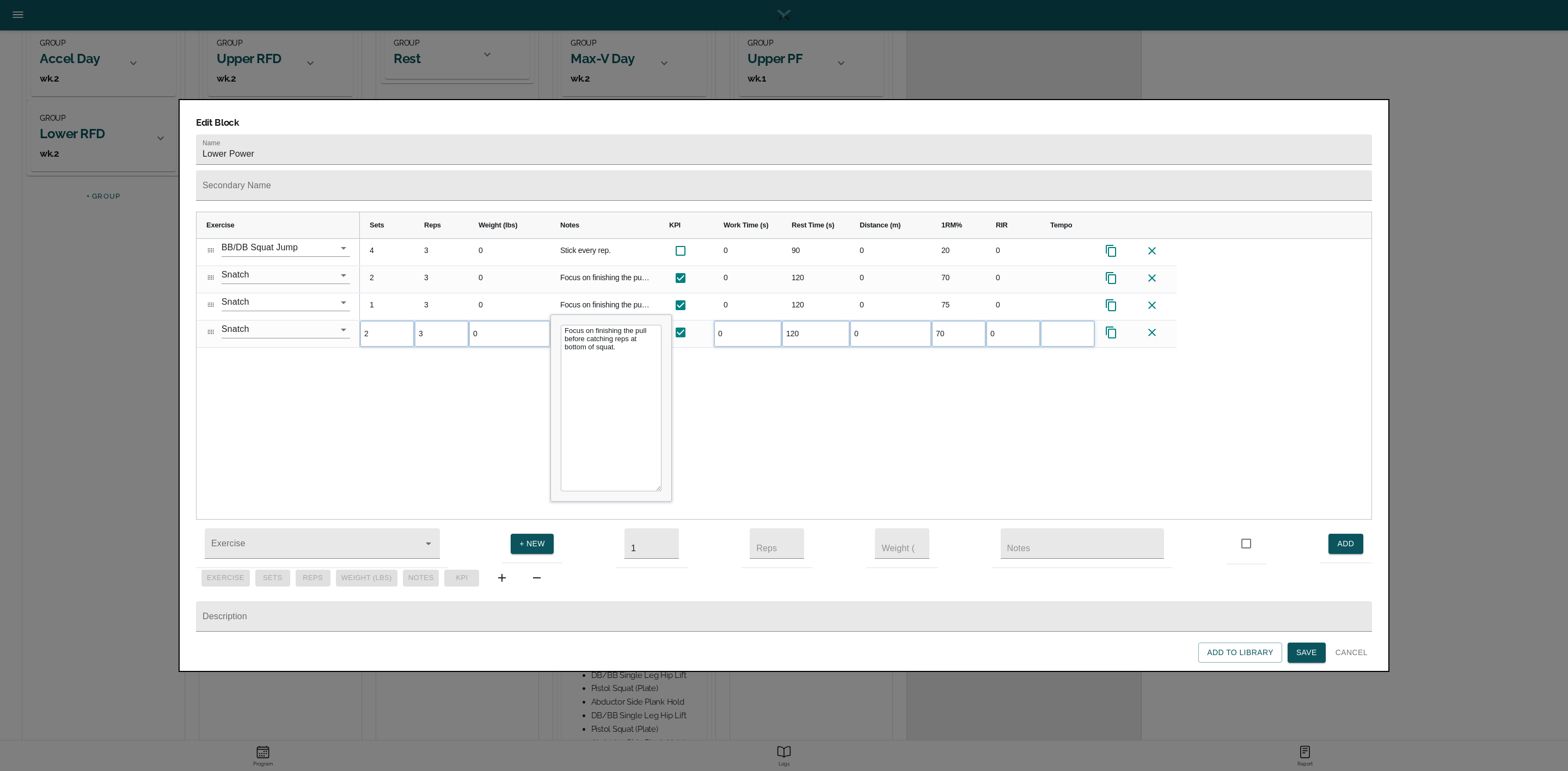
click at [386, 354] on div "4 3 0 Stick every rep. 0 90 0 20 0 2 3 0 Focus on finishing the pull before cat…" at bounding box center [866, 379] width 1011 height 281
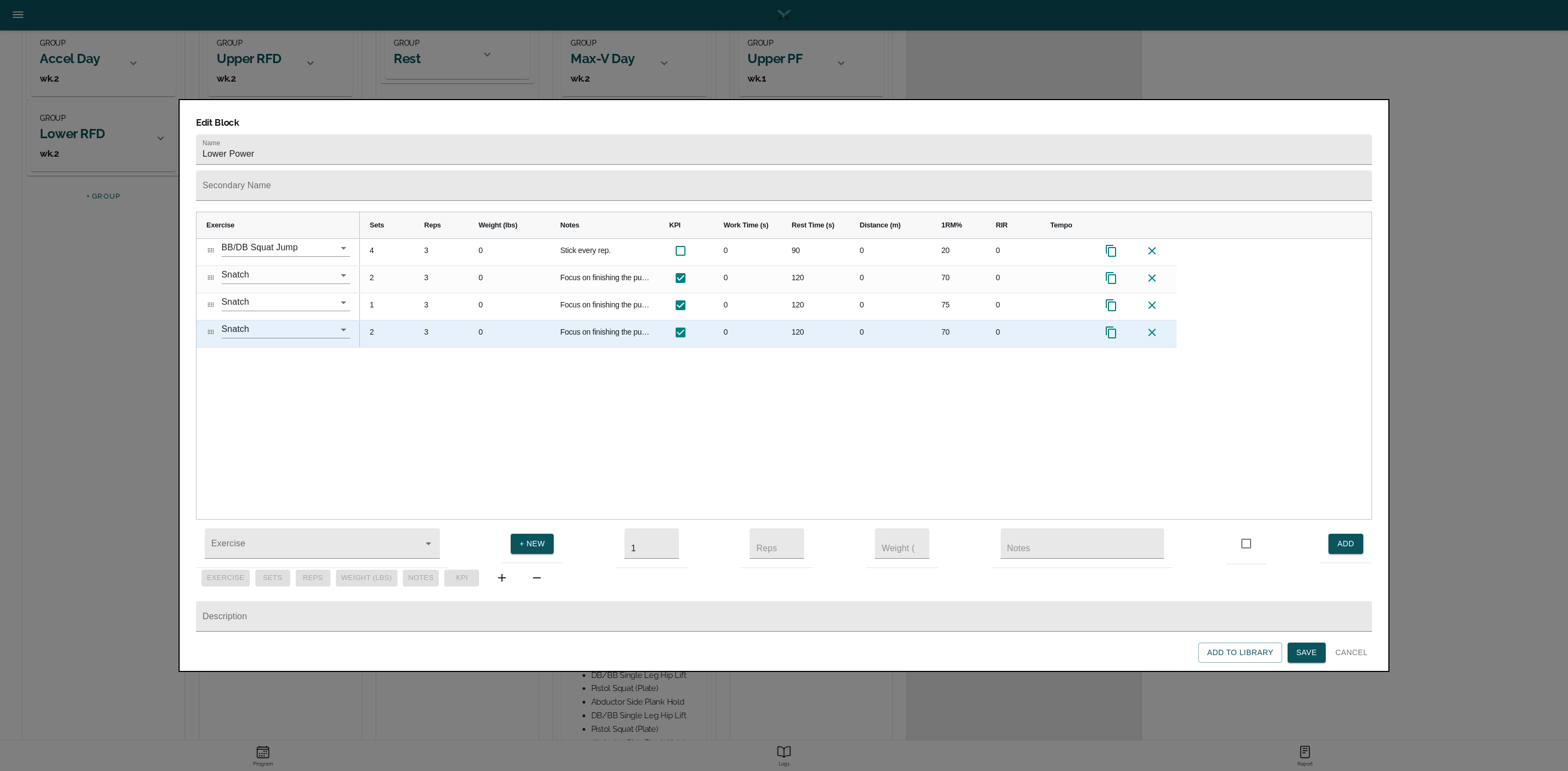
click at [374, 321] on div "2" at bounding box center [387, 334] width 54 height 27
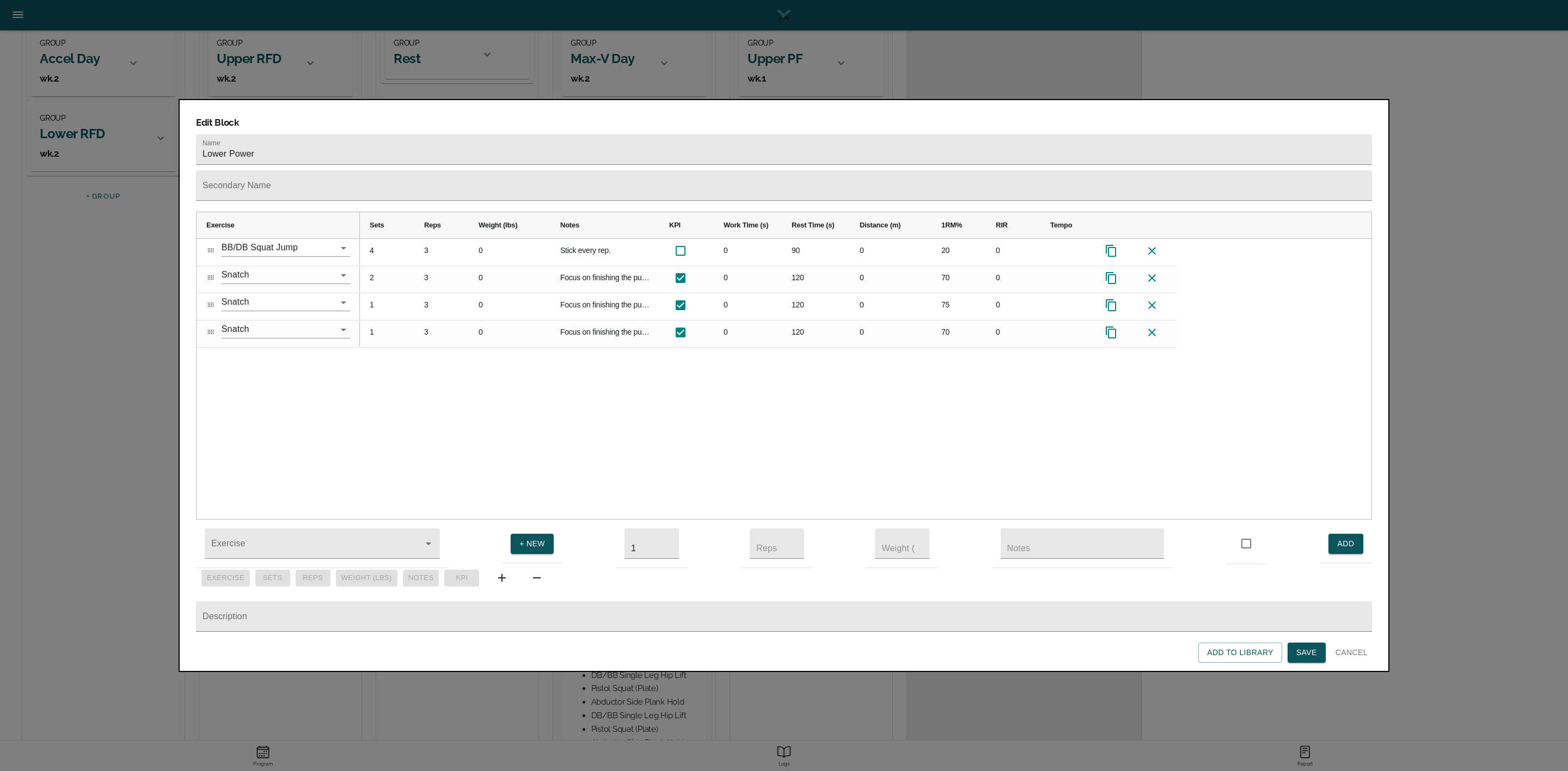
click at [390, 366] on div "4 3 0 Stick every rep. 0 90 0 20 0 2 3 0 Focus on finishing the pull before cat…" at bounding box center [866, 379] width 1011 height 281
click at [1309, 652] on span "Save" at bounding box center [1306, 653] width 21 height 13
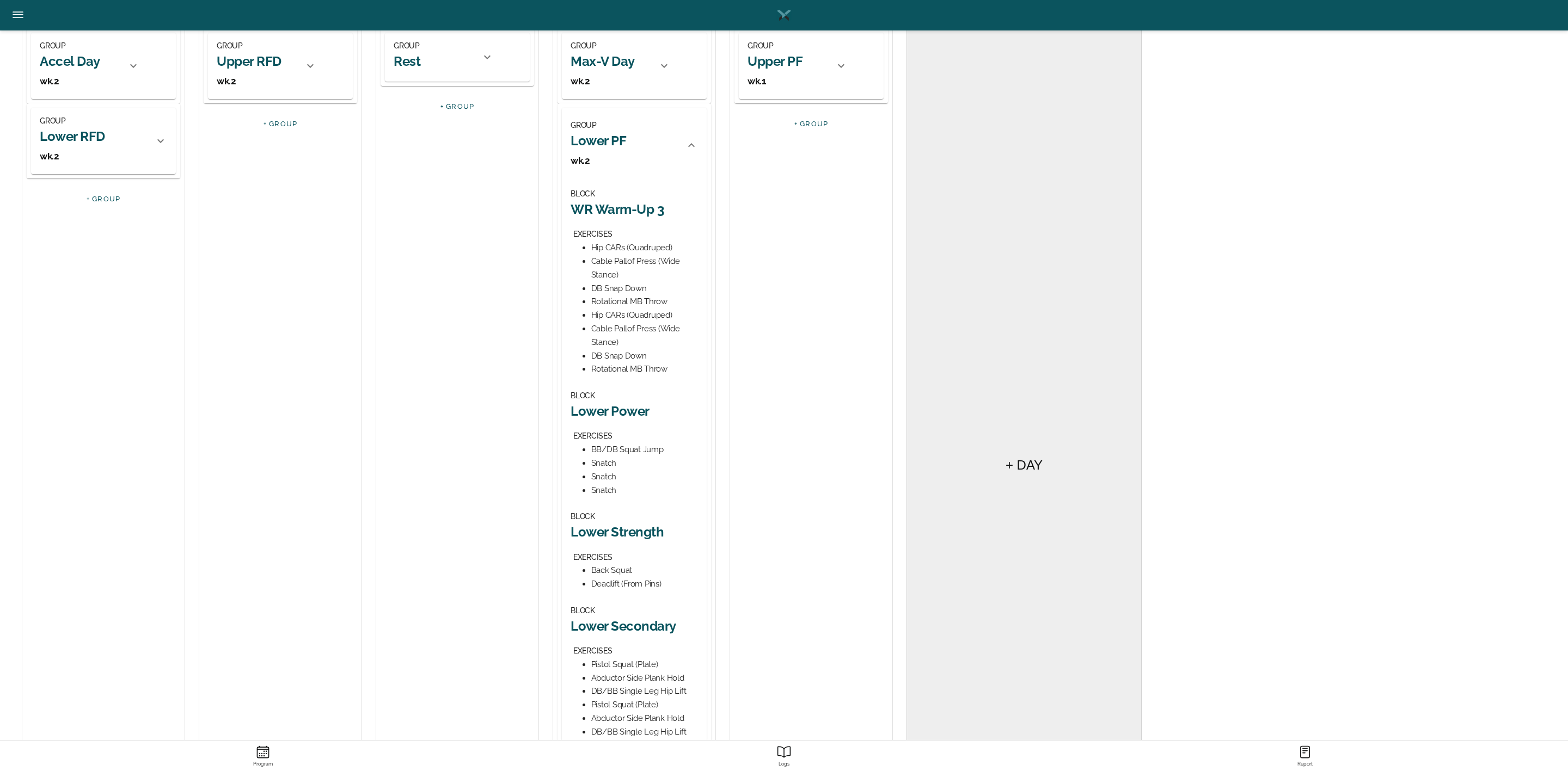
scroll to position [163, 0]
click at [634, 529] on h2 "Lower Strength" at bounding box center [634, 529] width 127 height 17
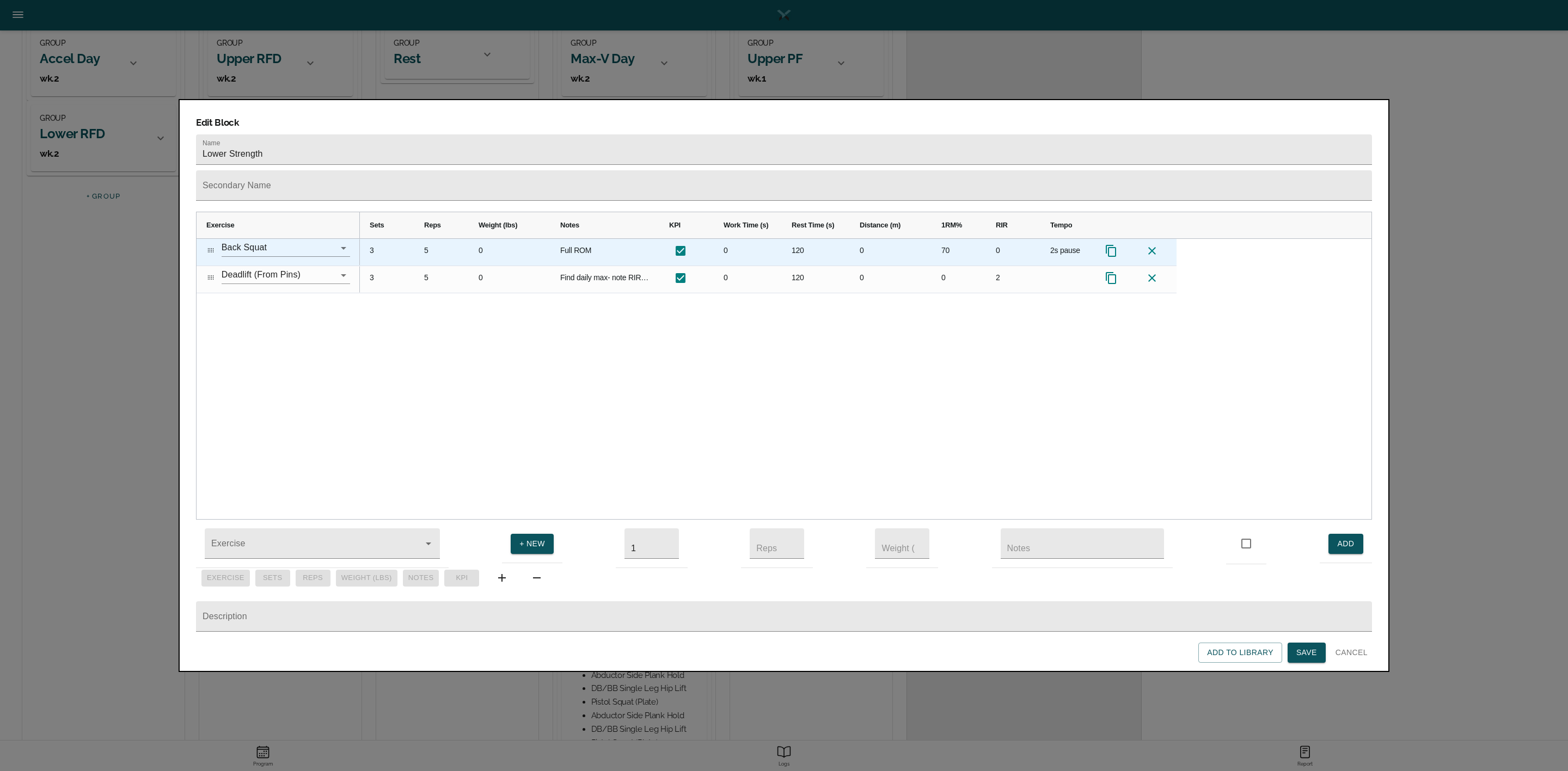
click at [373, 239] on div "3" at bounding box center [387, 252] width 54 height 27
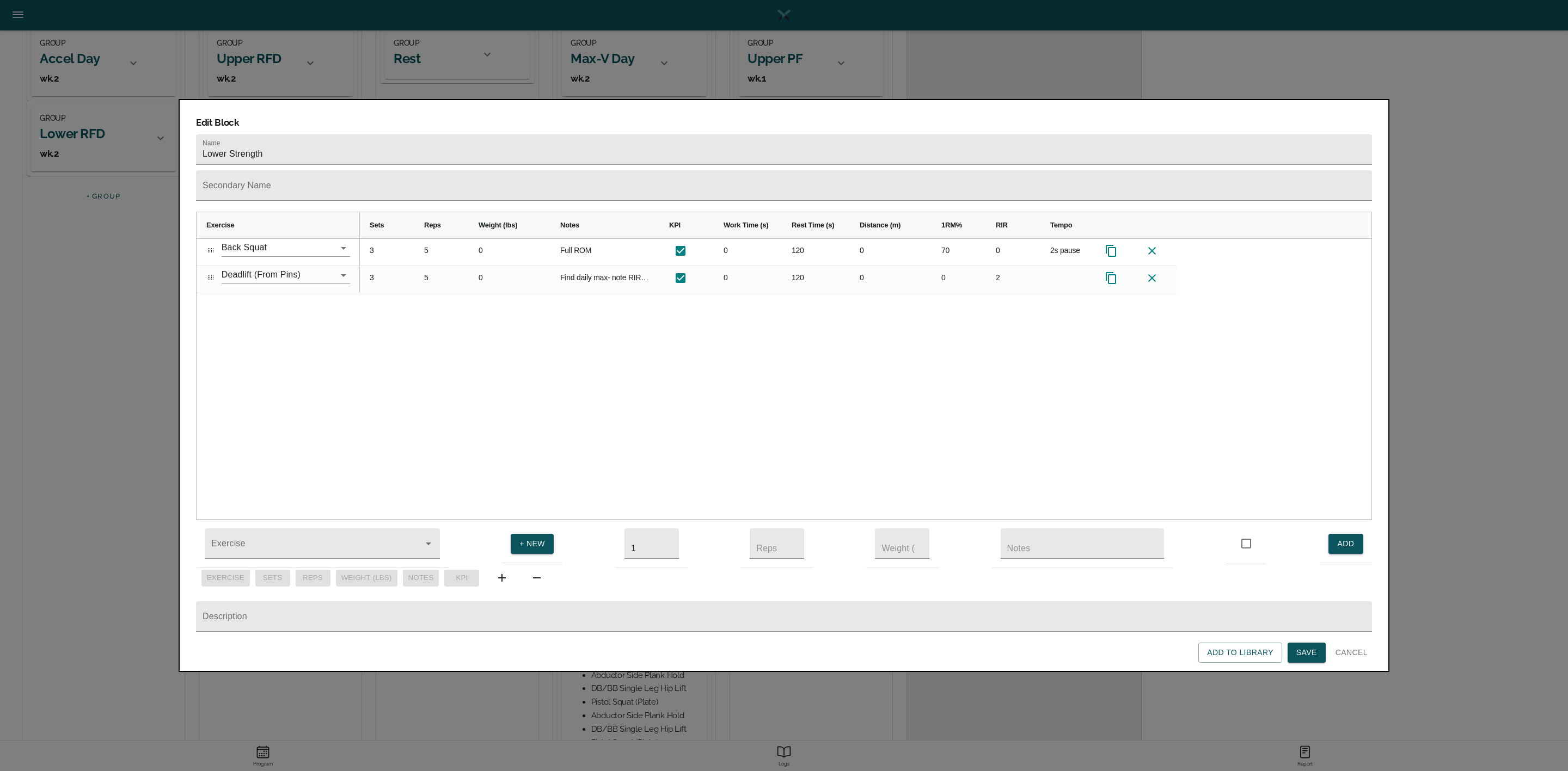
scroll to position [0, 0]
click at [421, 306] on div "4 5 0 Full [GEOGRAPHIC_DATA] 0 120 0 70 0 3" at bounding box center [866, 379] width 1011 height 281
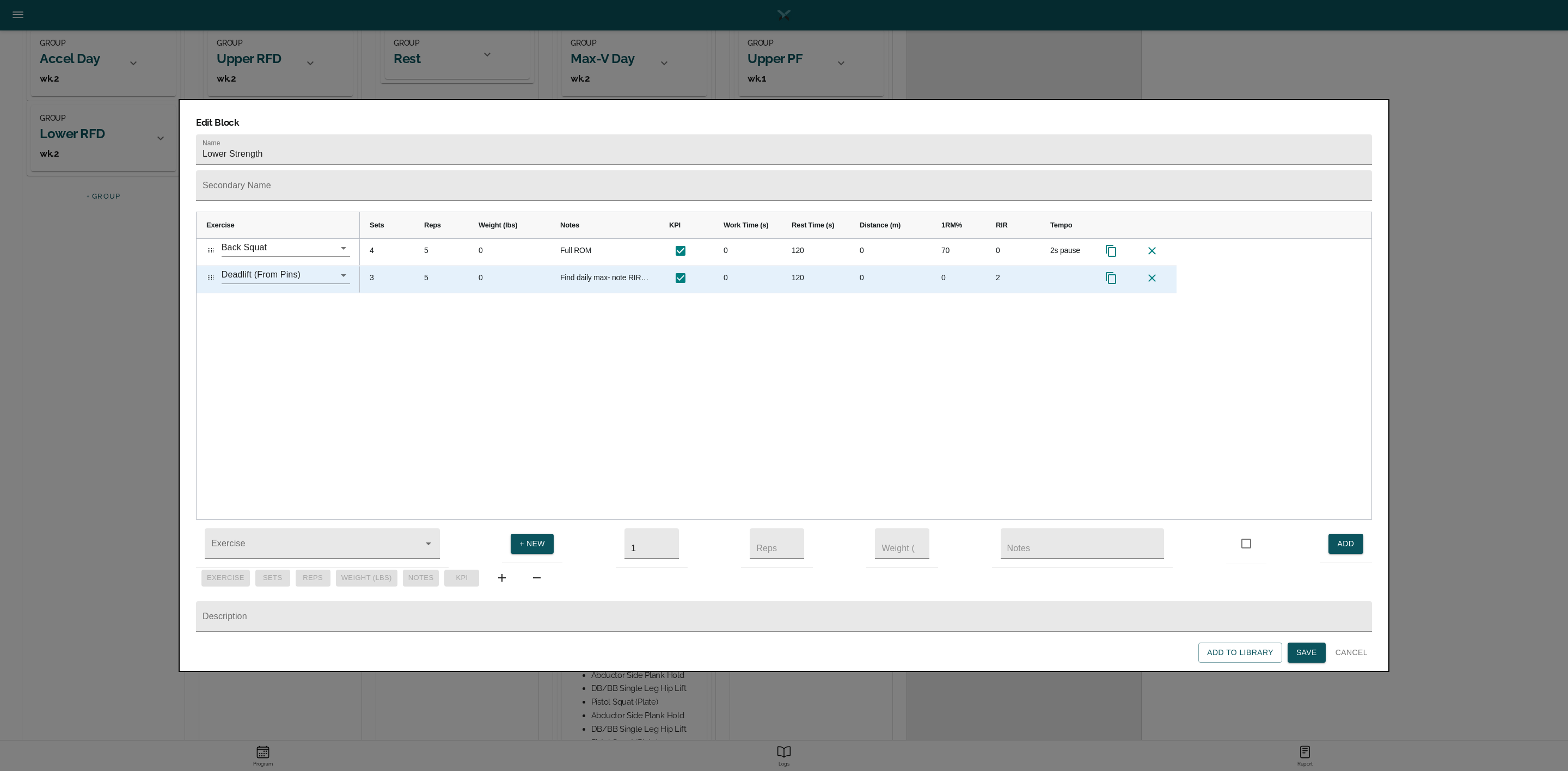
click at [379, 266] on div "3" at bounding box center [387, 280] width 54 height 27
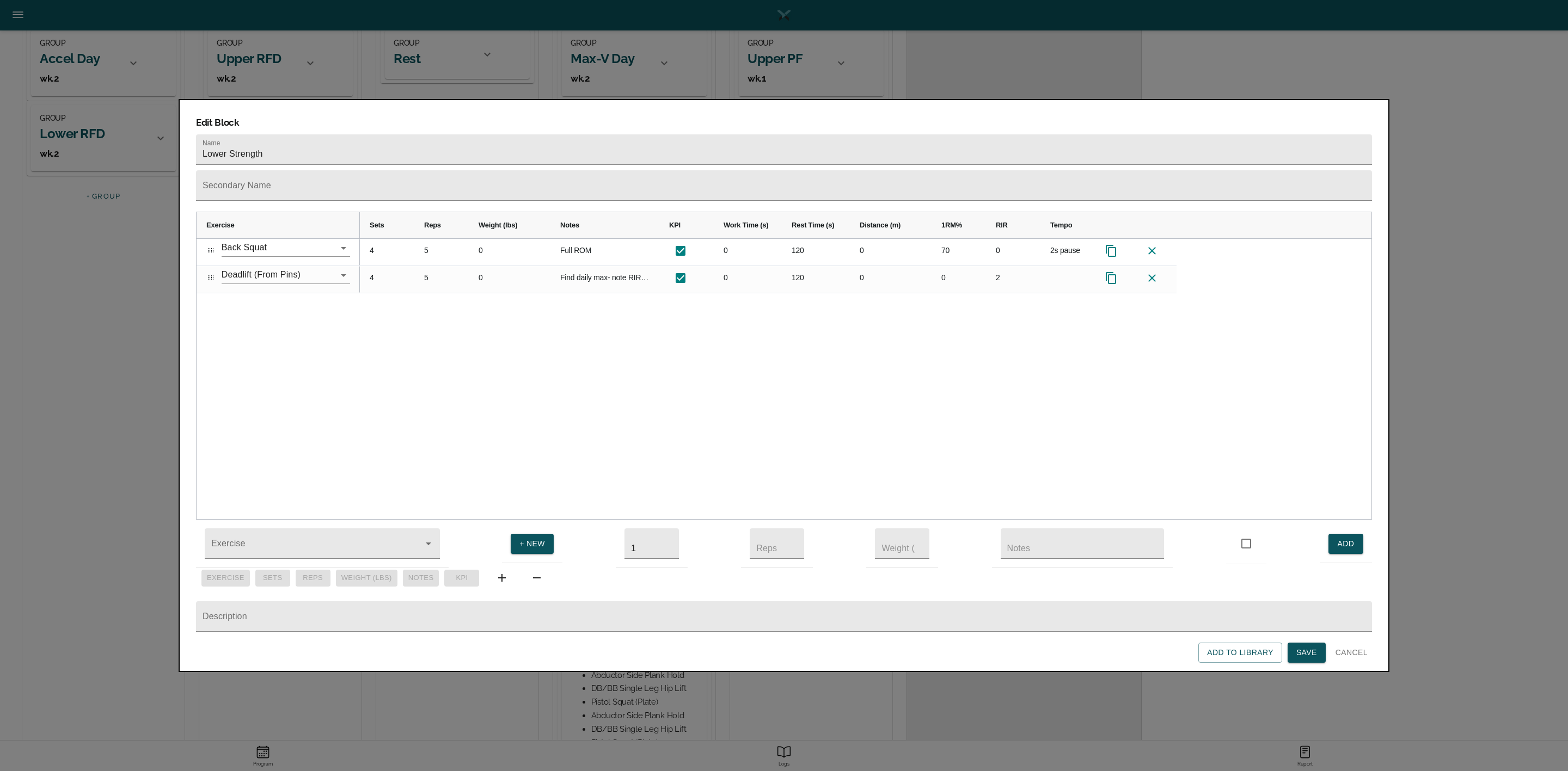
click at [418, 311] on div "4 5 0 Full ROM 0 120 0 70 0 2s pause 4 5 0 Find daily max- note RIR for day 0 1…" at bounding box center [866, 379] width 1011 height 281
click at [1308, 648] on span "Save" at bounding box center [1306, 653] width 21 height 13
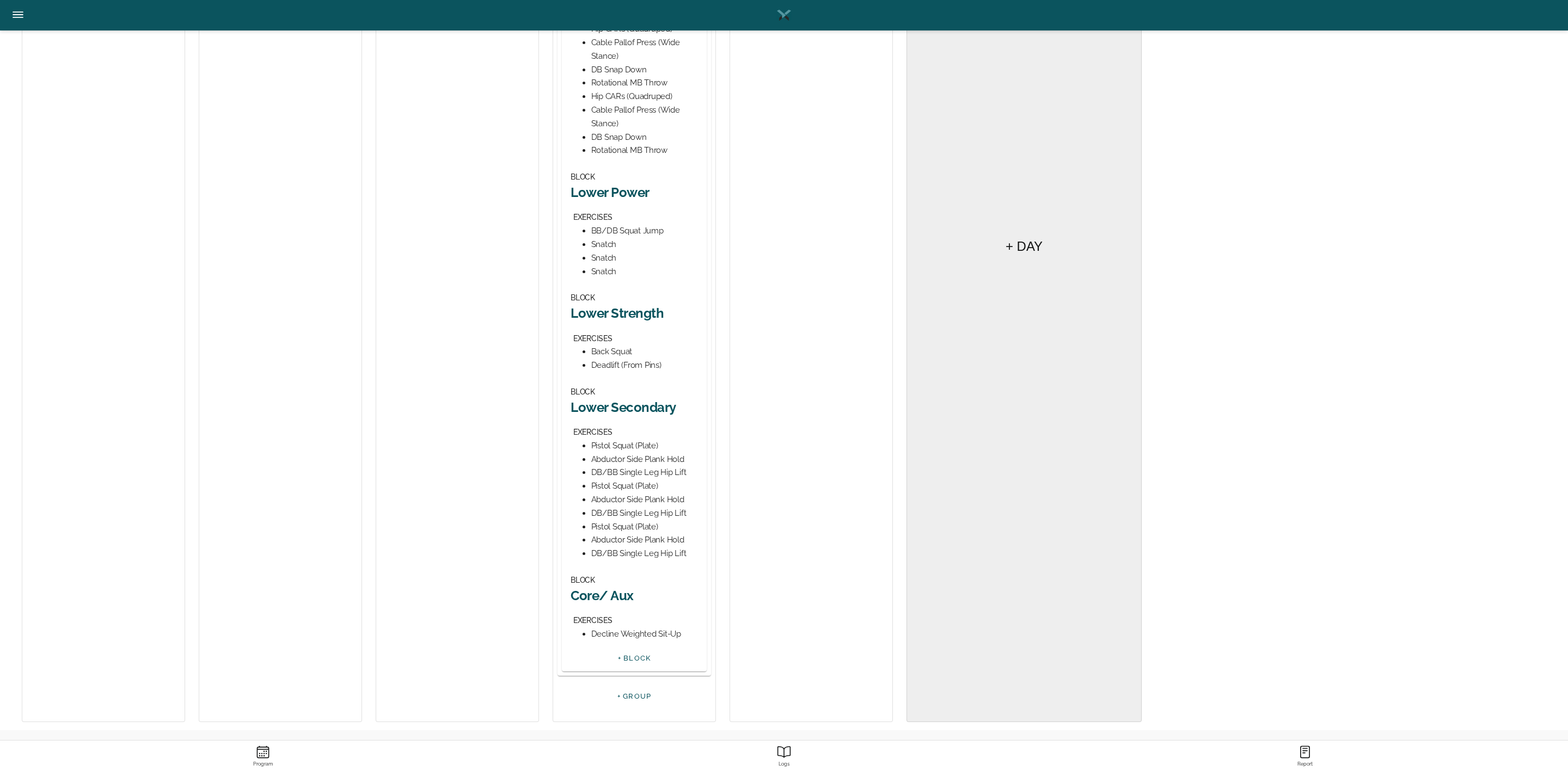
scroll to position [380, 0]
click at [652, 410] on h2 "Lower Secondary" at bounding box center [634, 406] width 127 height 17
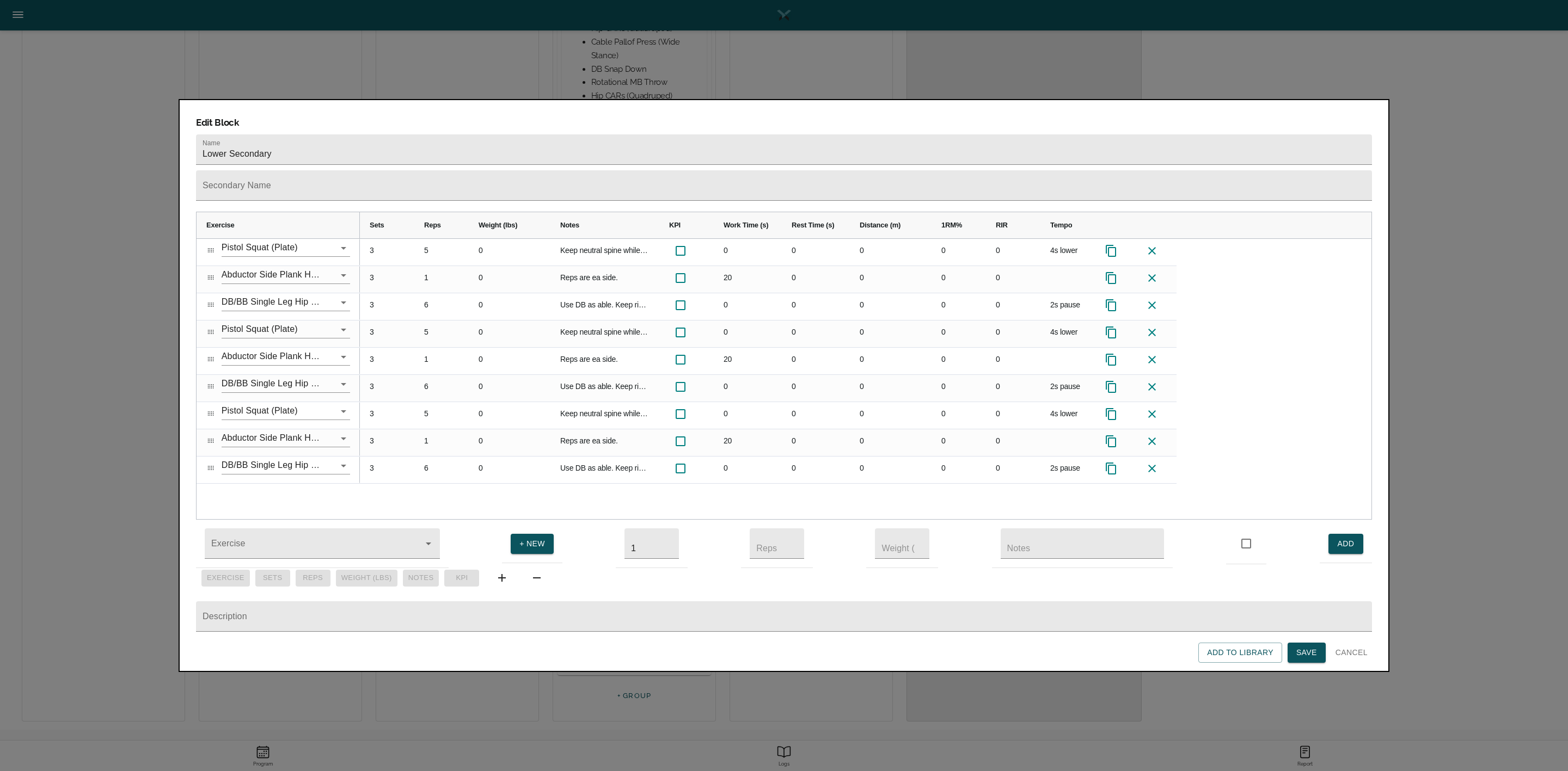
click at [1312, 647] on span "Save" at bounding box center [1306, 653] width 21 height 13
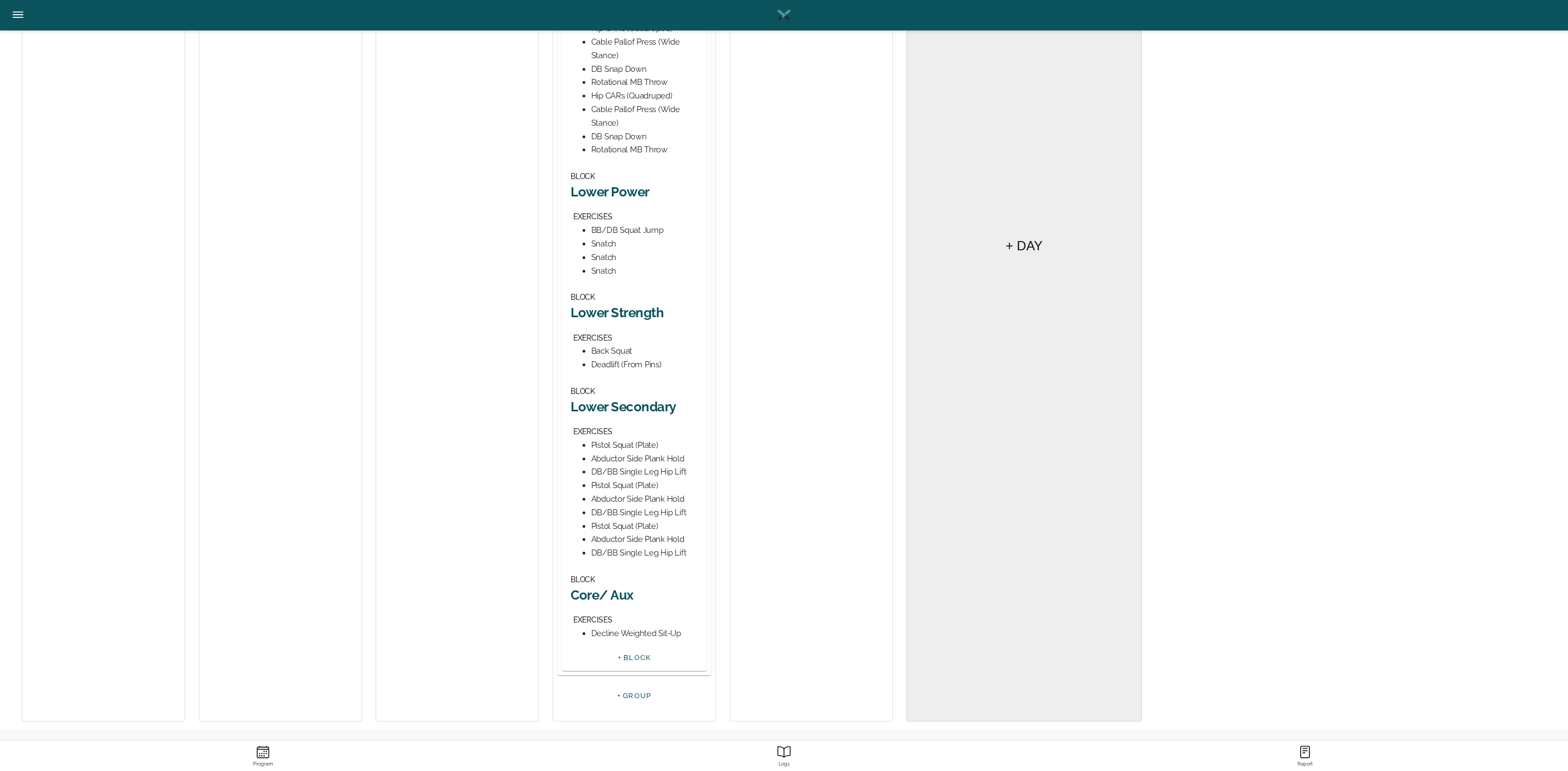
click at [604, 598] on h2 "Core/ Aux" at bounding box center [634, 595] width 127 height 17
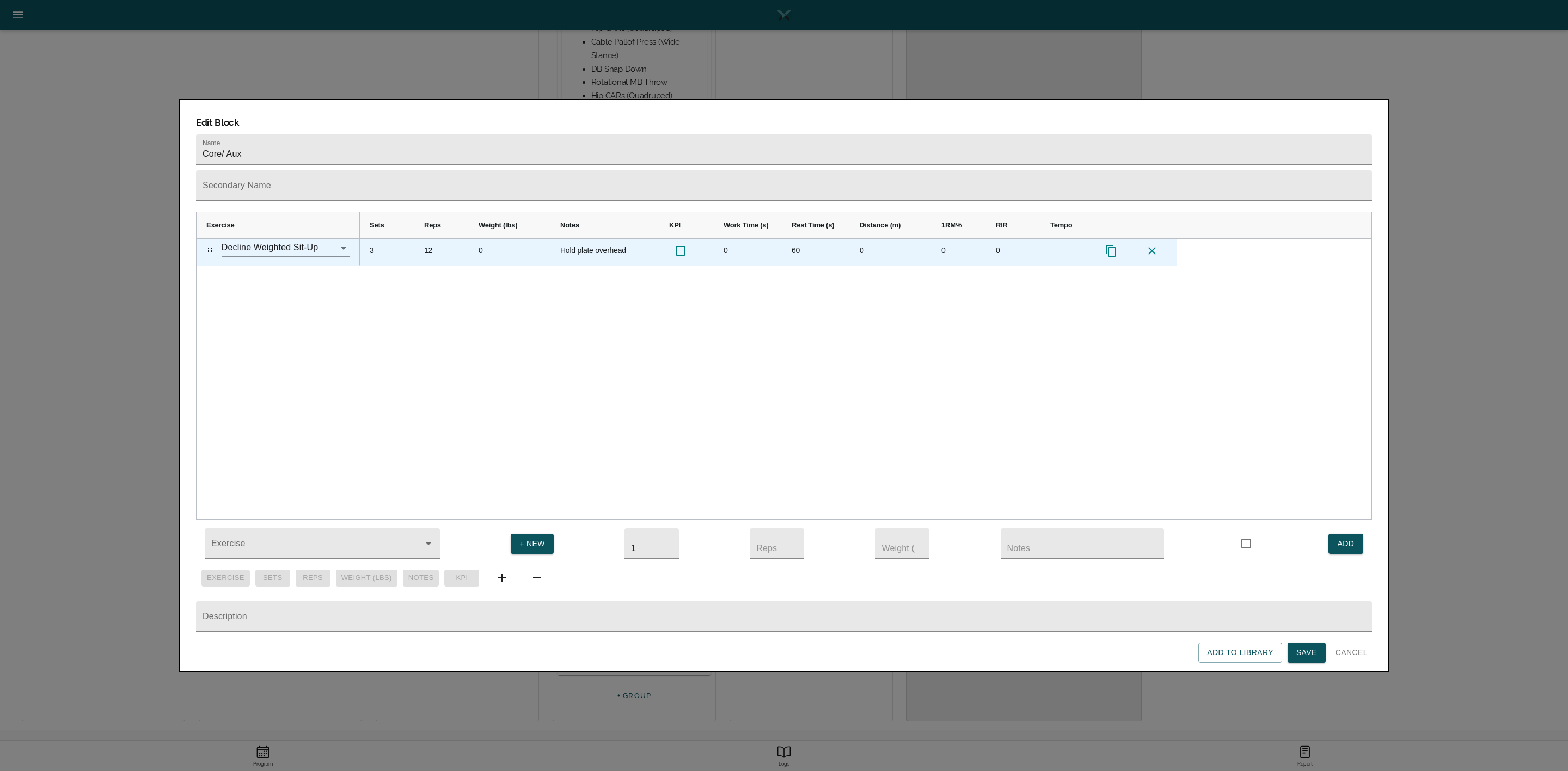
click at [368, 239] on div "3" at bounding box center [387, 252] width 54 height 27
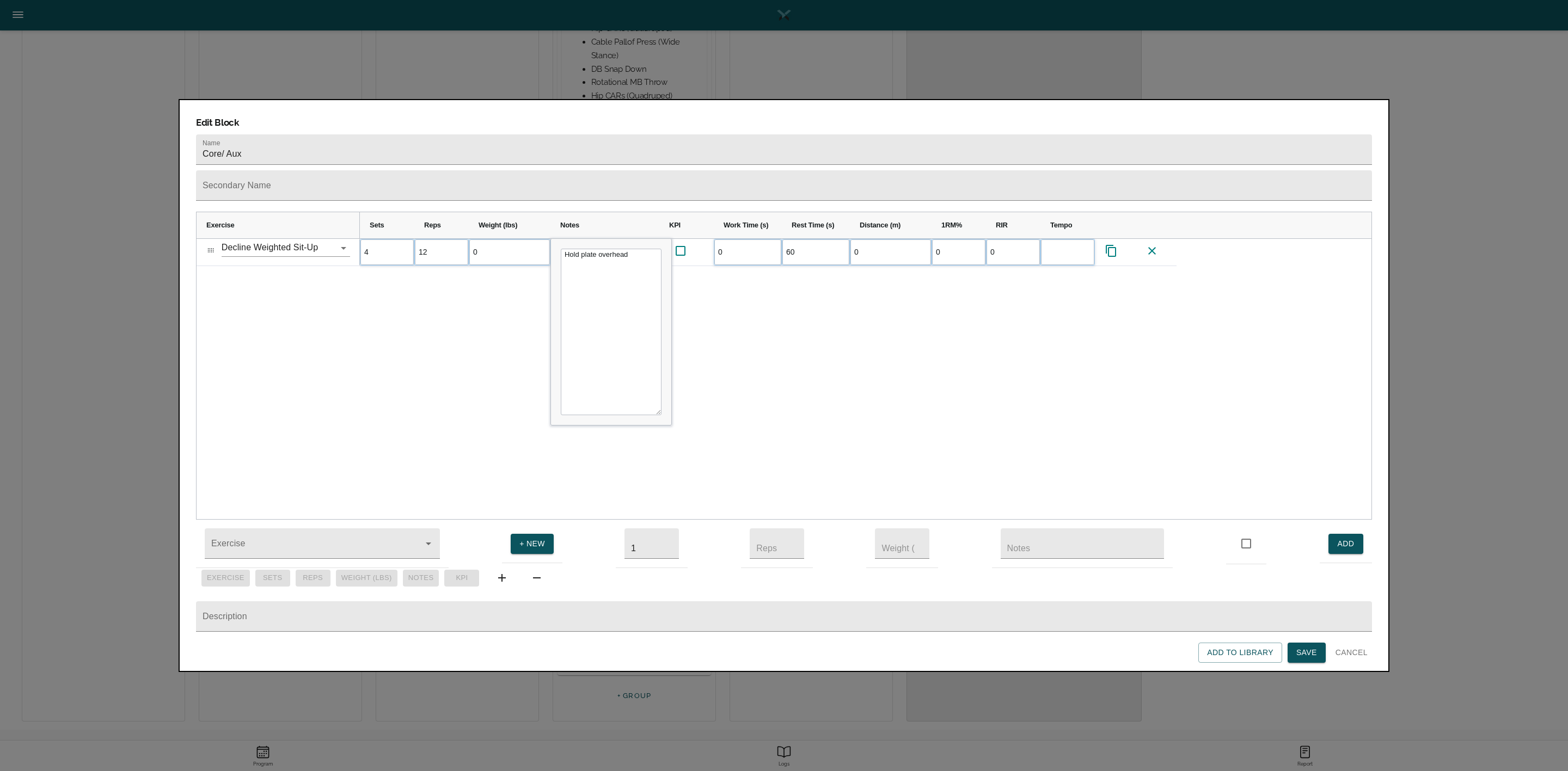
scroll to position [0, 0]
click at [431, 321] on div "4 12 0 Hold plate overhead 0 60 0 0 0" at bounding box center [866, 379] width 1011 height 281
click at [1308, 661] on button "Save" at bounding box center [1306, 652] width 38 height 20
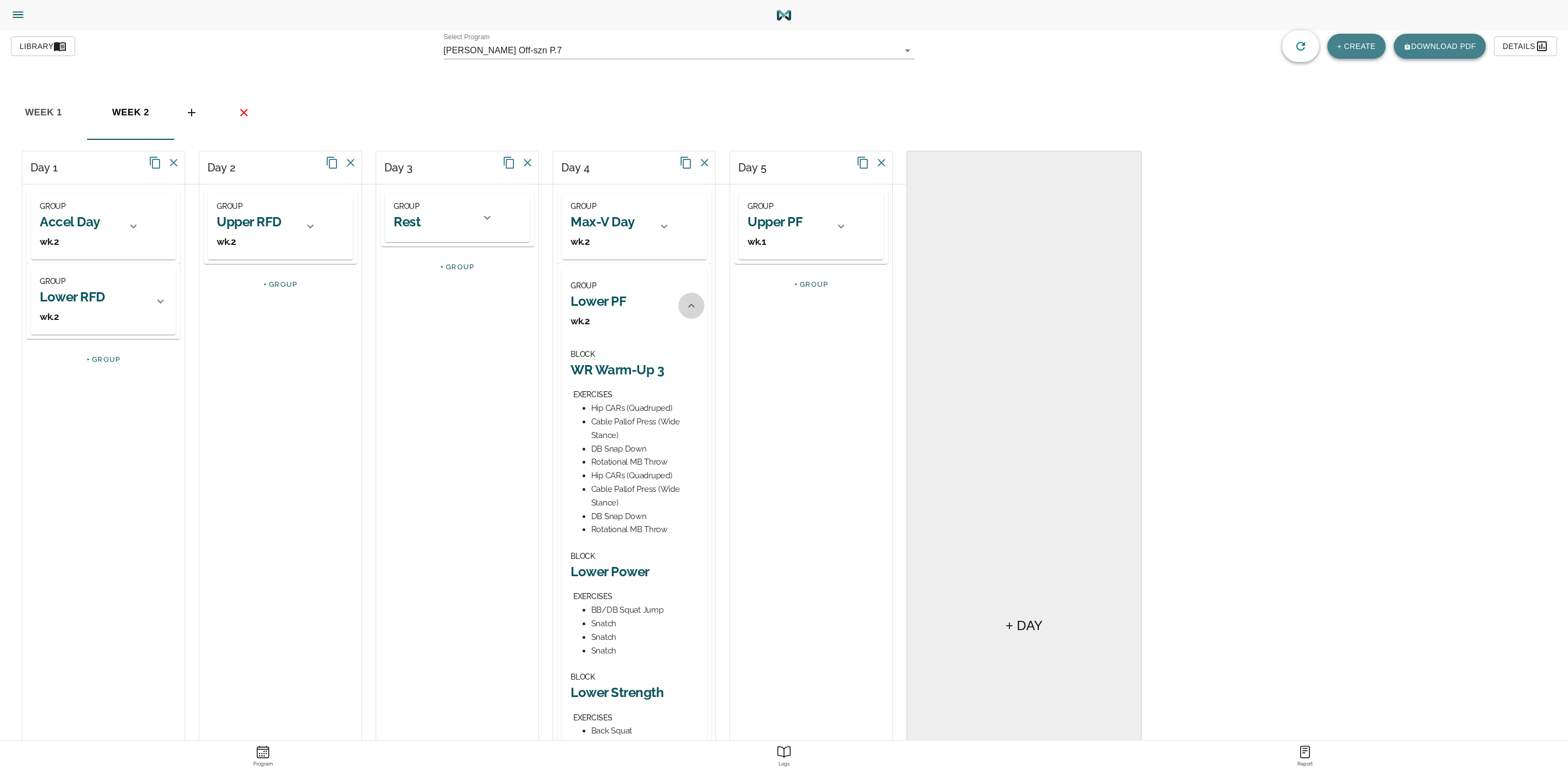
click at [689, 306] on icon at bounding box center [691, 306] width 13 height 13
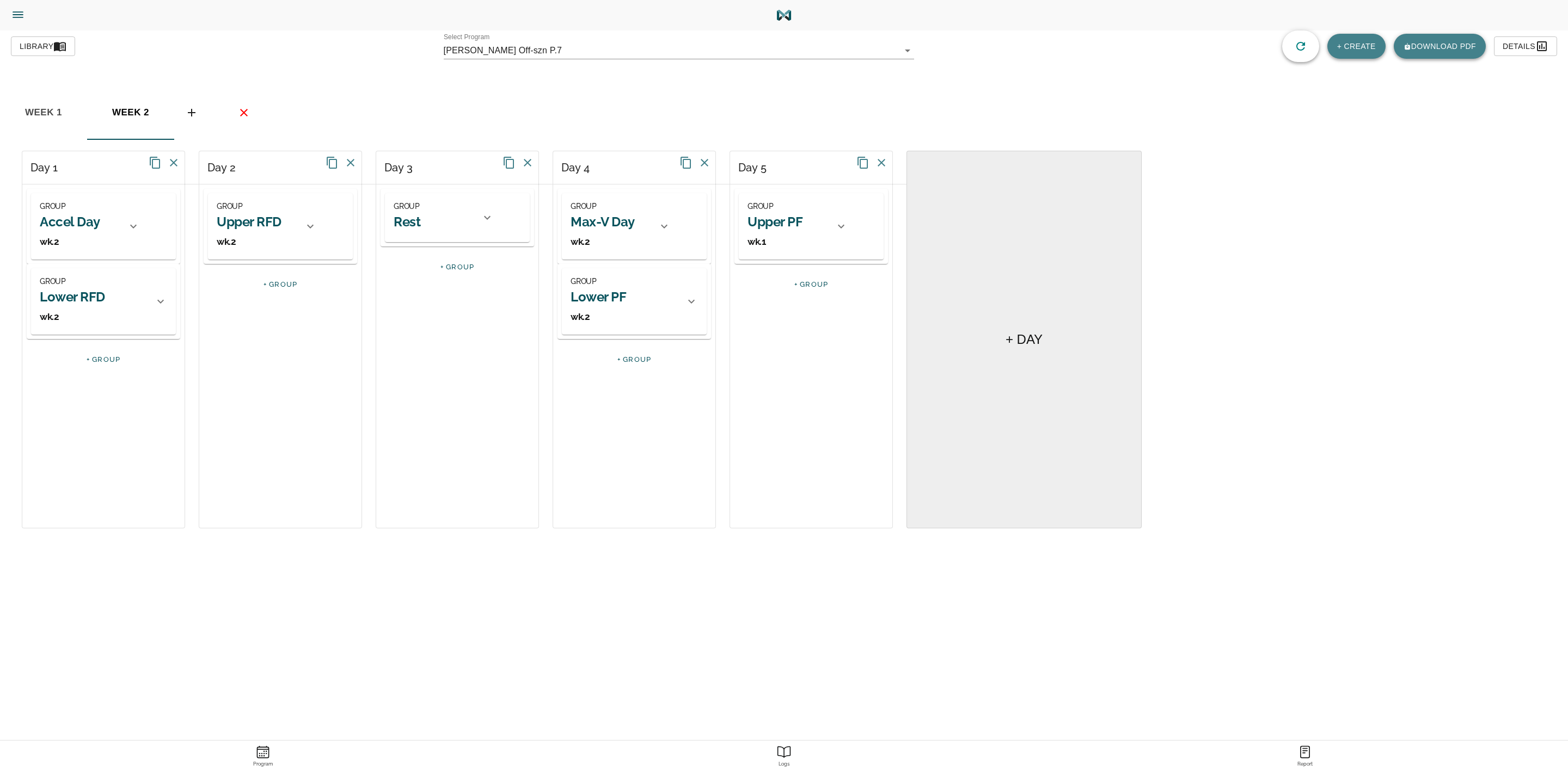
click at [804, 219] on div "GROUP Upper PF wk.1" at bounding box center [787, 227] width 81 height 54
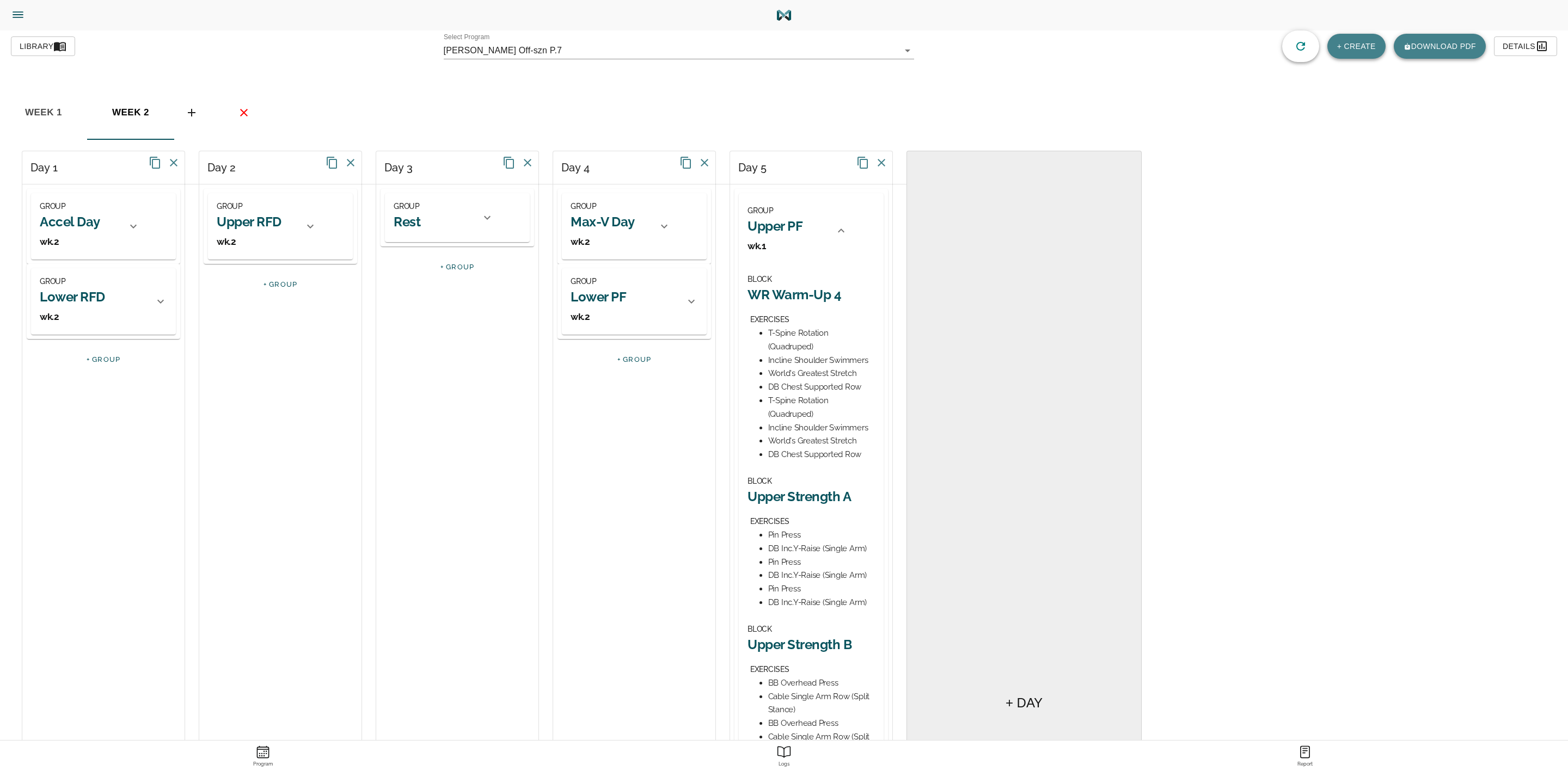
click at [797, 224] on h2 "Upper PF" at bounding box center [775, 226] width 55 height 17
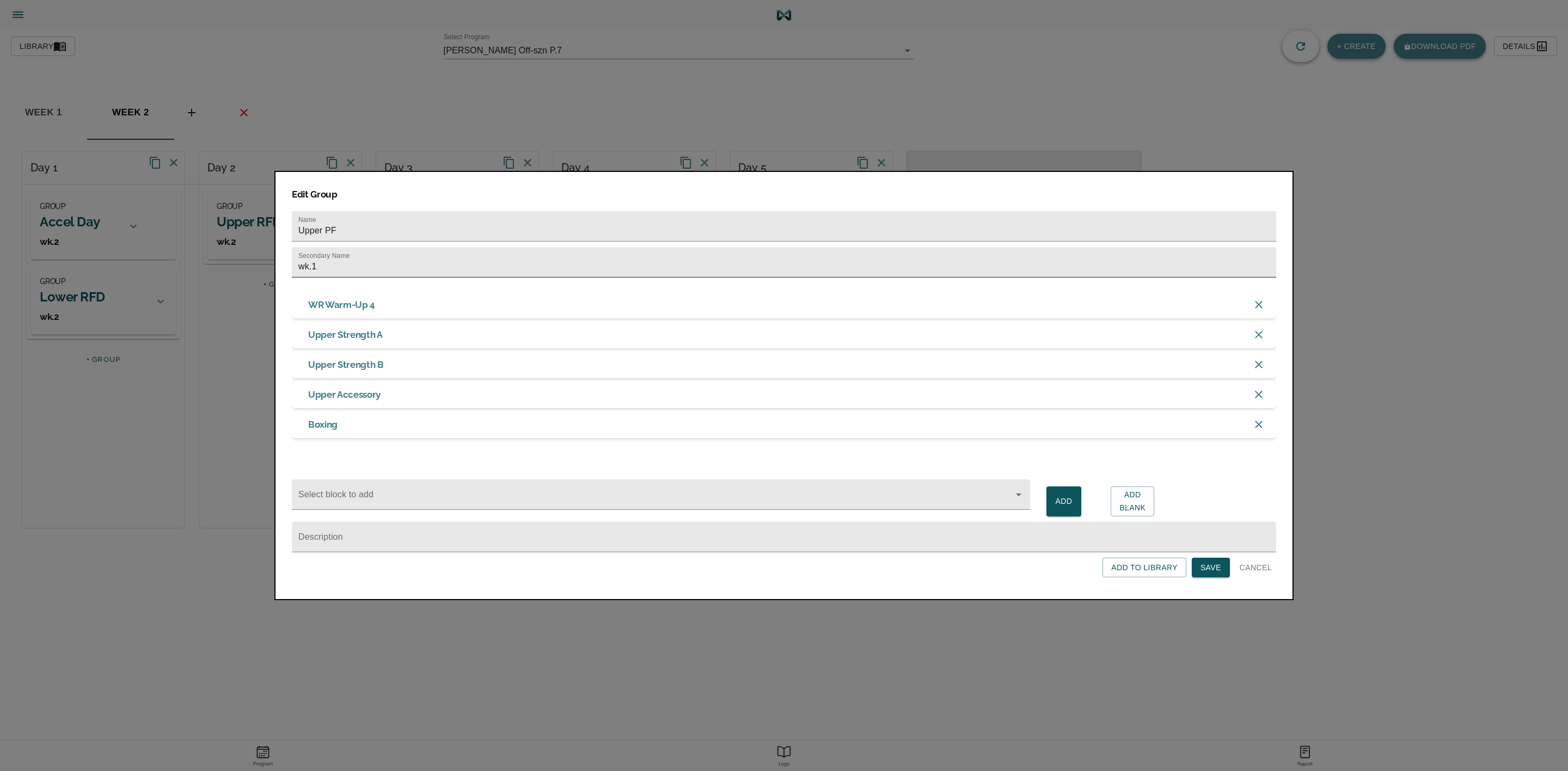
click at [790, 253] on input "wk.1" at bounding box center [784, 262] width 984 height 31
type input "wk.2"
click button "Save" at bounding box center [1210, 567] width 38 height 20
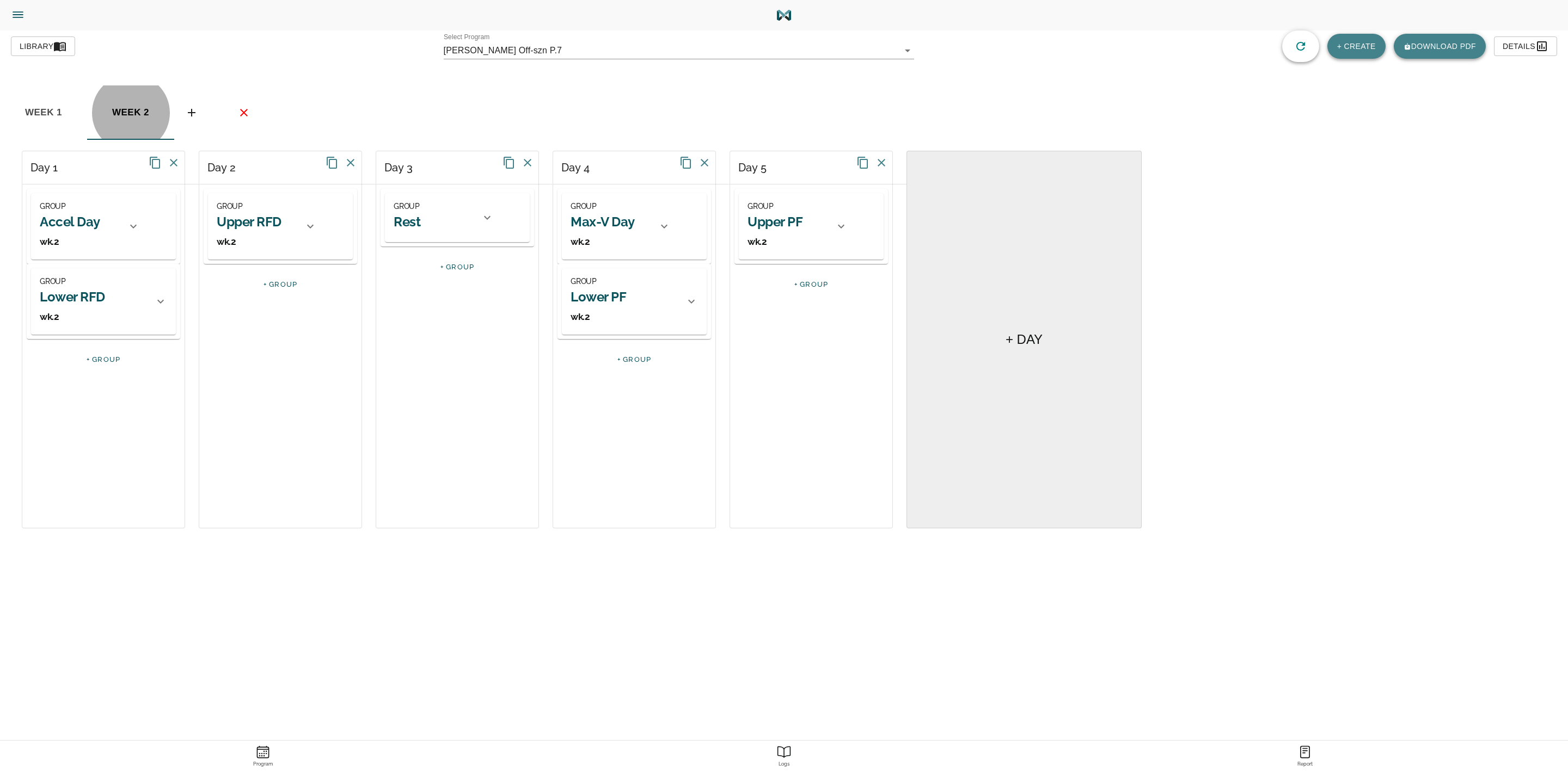
click at [793, 217] on h2 "Upper PF" at bounding box center [775, 221] width 55 height 17
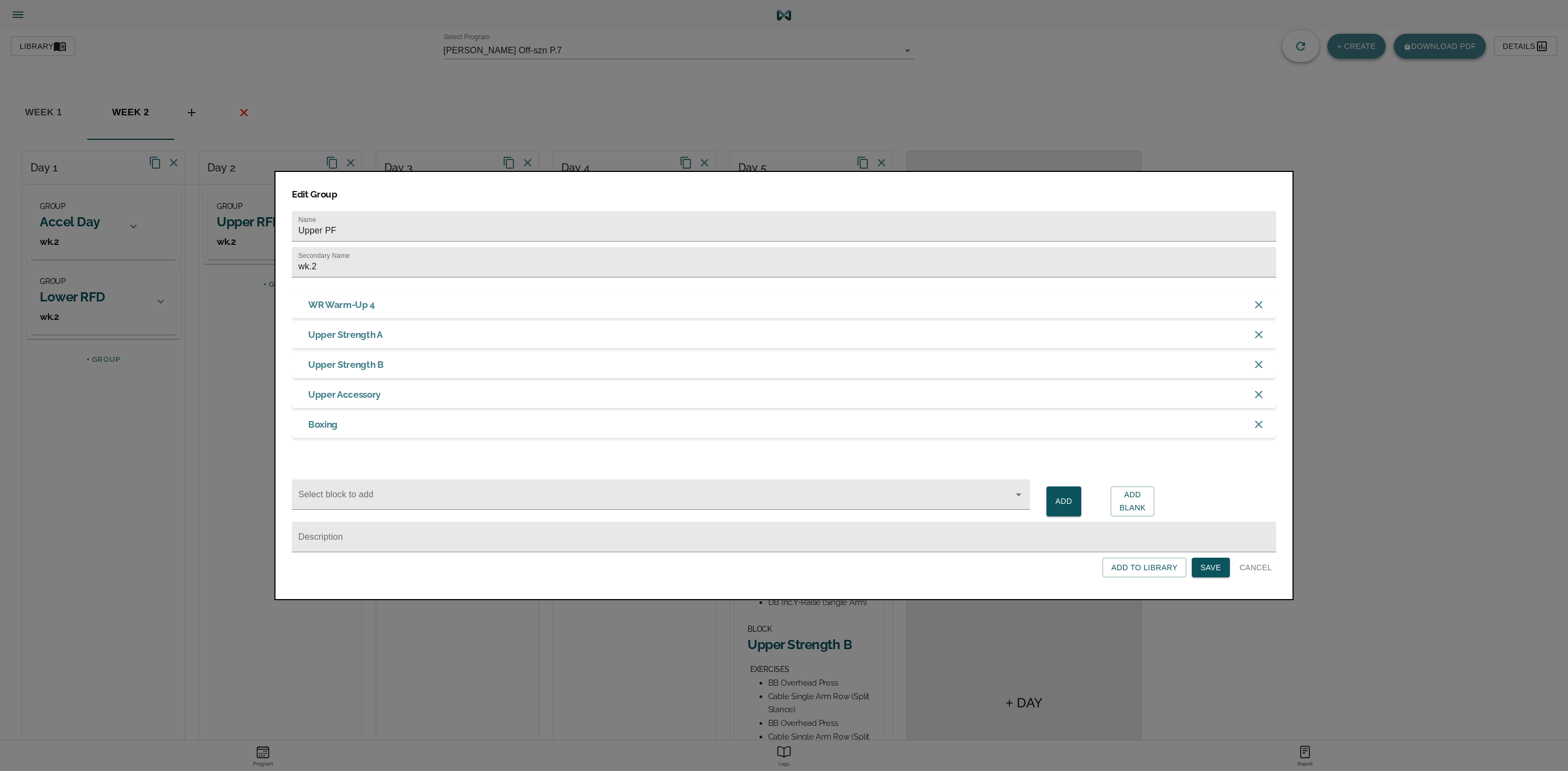
click at [1212, 562] on form "Name Upper PF Secondary Name wk.2 WR Warm-Up 4 Upper Strength A Upper Strength …" at bounding box center [784, 391] width 984 height 372
click at [1211, 573] on span "Save" at bounding box center [1211, 568] width 21 height 13
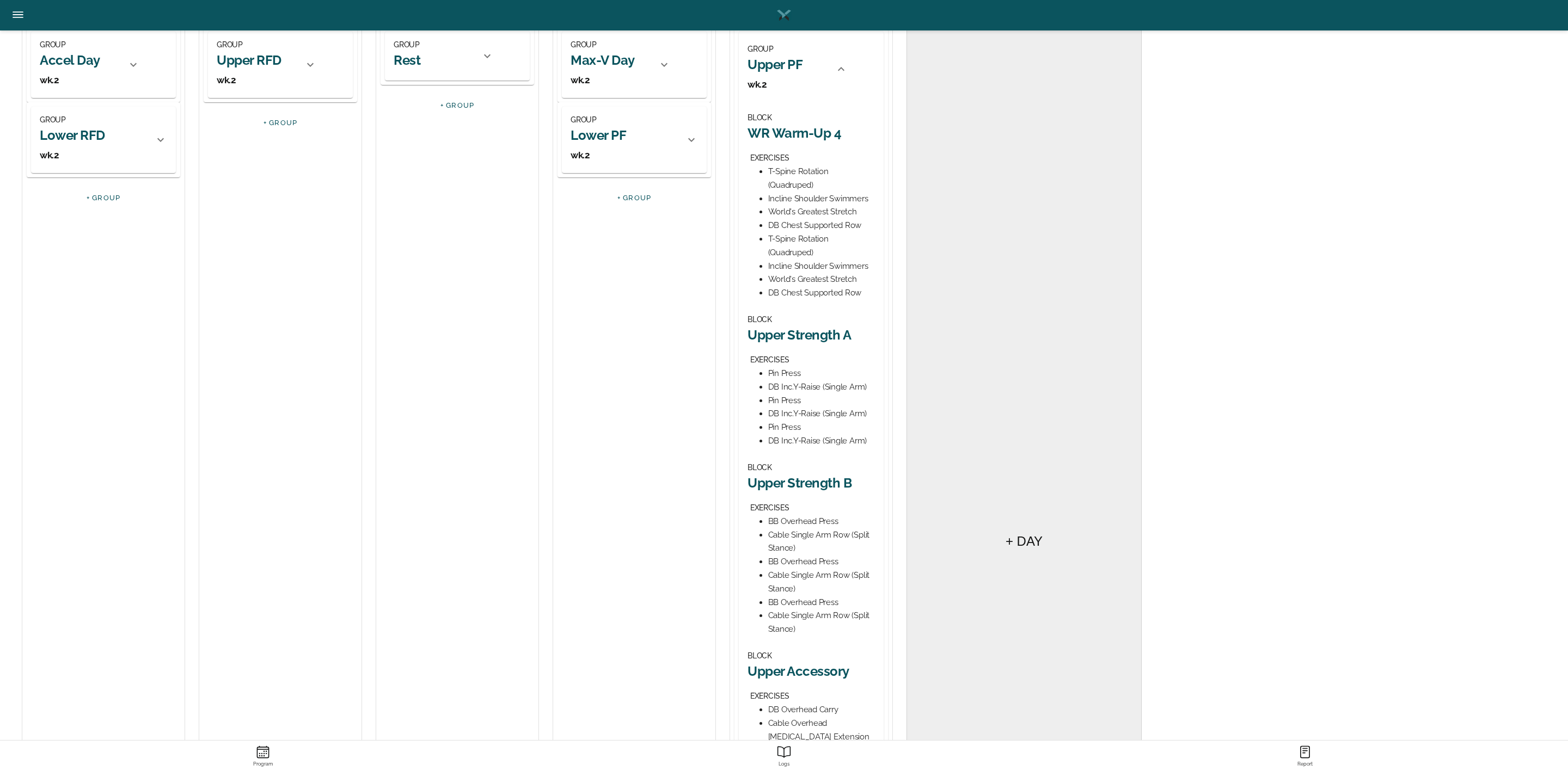
scroll to position [163, 0]
click at [838, 336] on h2 "Upper Strength A" at bounding box center [810, 333] width 127 height 17
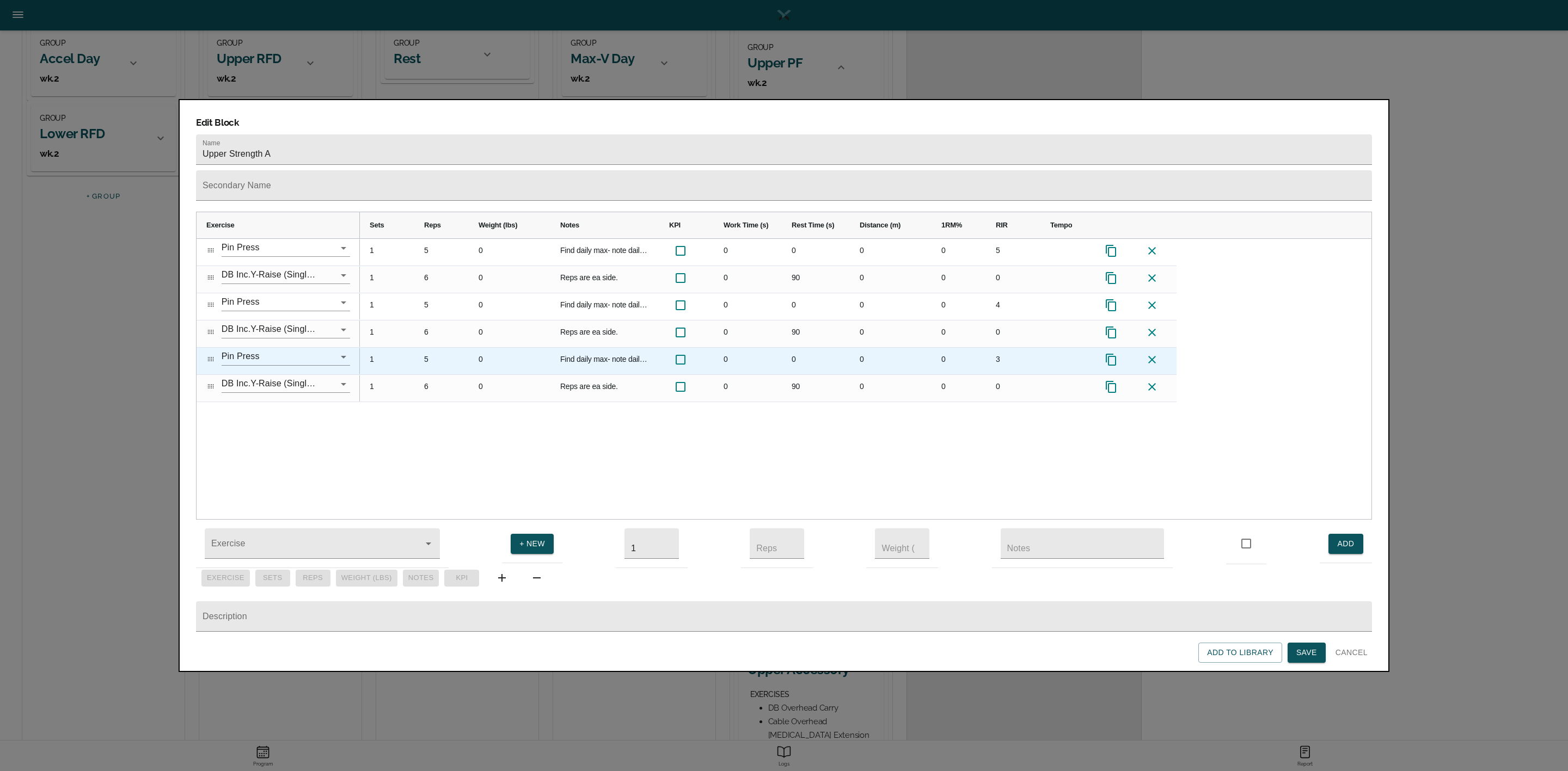
click at [1111, 353] on icon at bounding box center [1111, 360] width 13 height 13
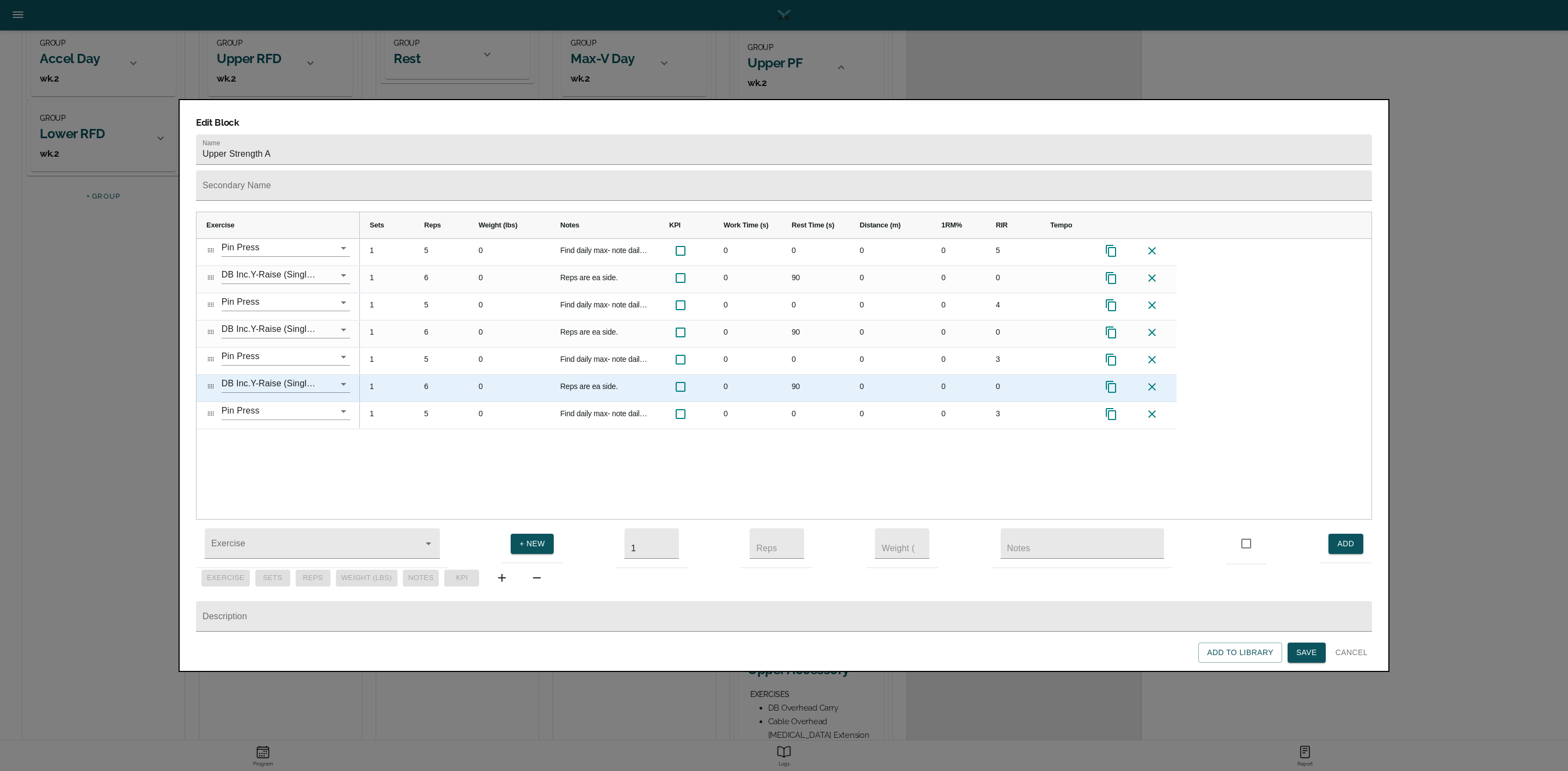
click at [1109, 380] on icon at bounding box center [1111, 387] width 13 height 13
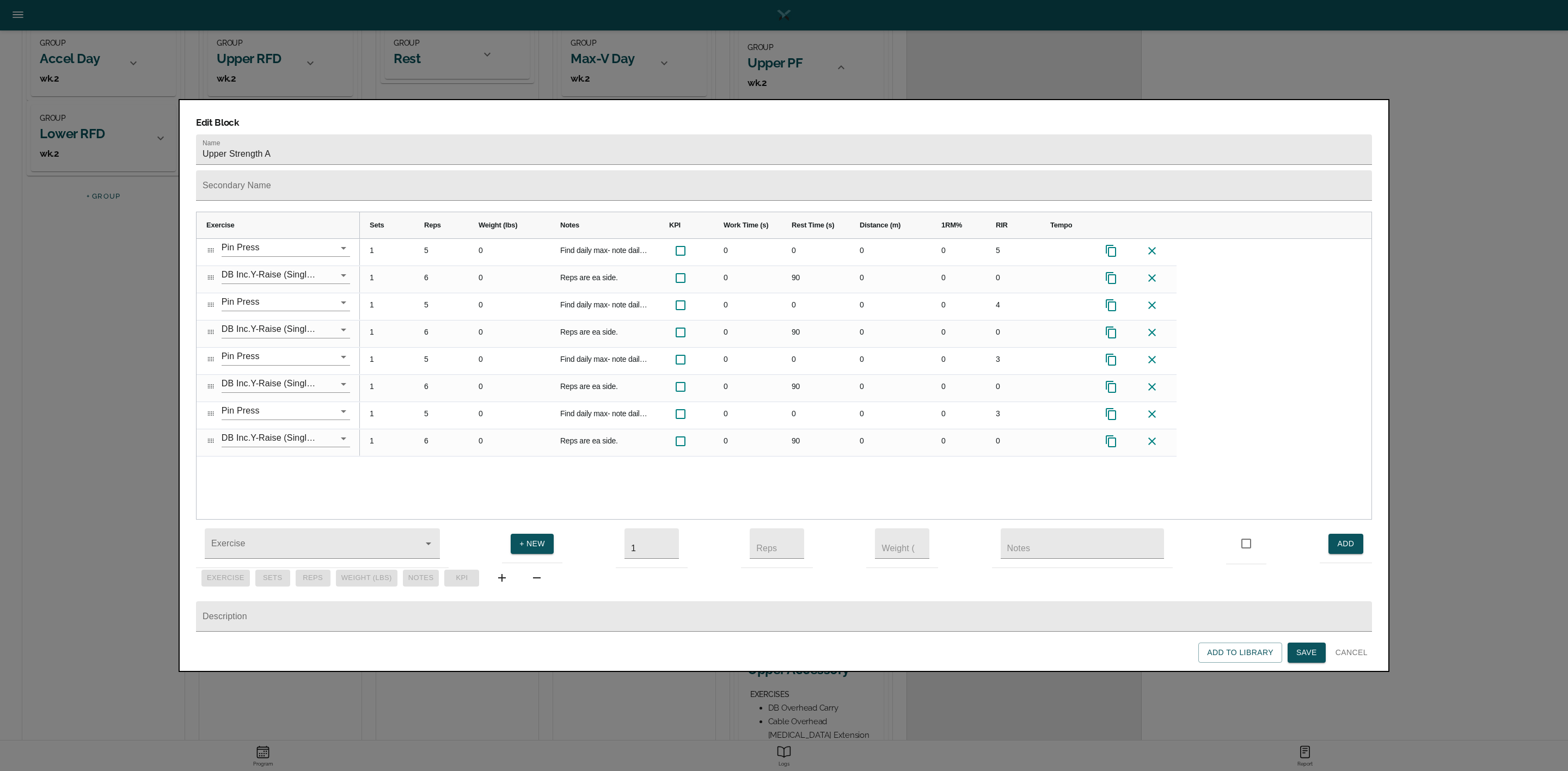
click at [990, 447] on div "1 5 0 Find daily max- note daily RIR 0 0 0 0 5 1 6 0 Reps are ea side. 0 90 0 0…" at bounding box center [866, 379] width 1011 height 281
click at [1299, 650] on span "Save" at bounding box center [1306, 653] width 21 height 13
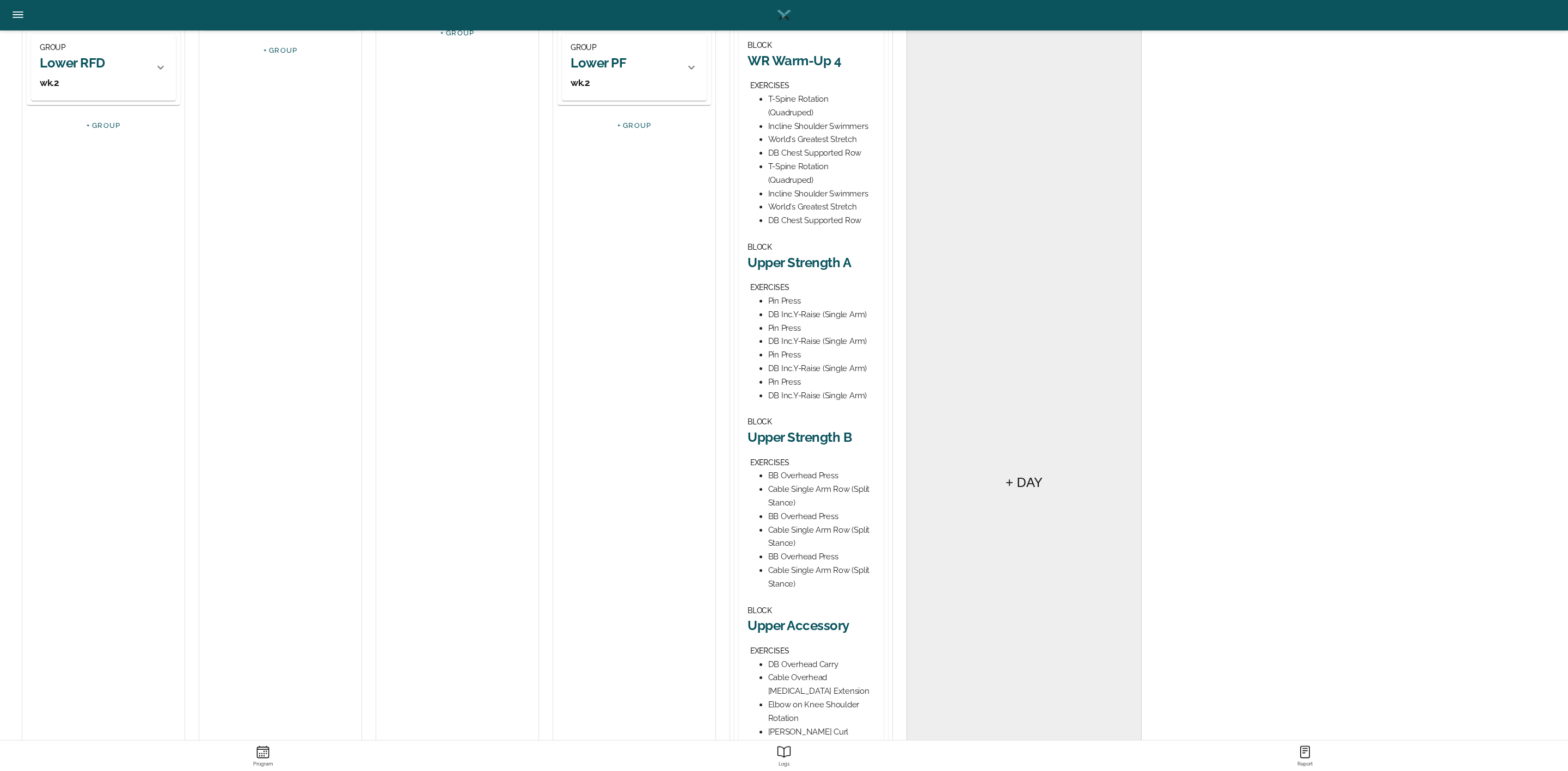
scroll to position [245, 0]
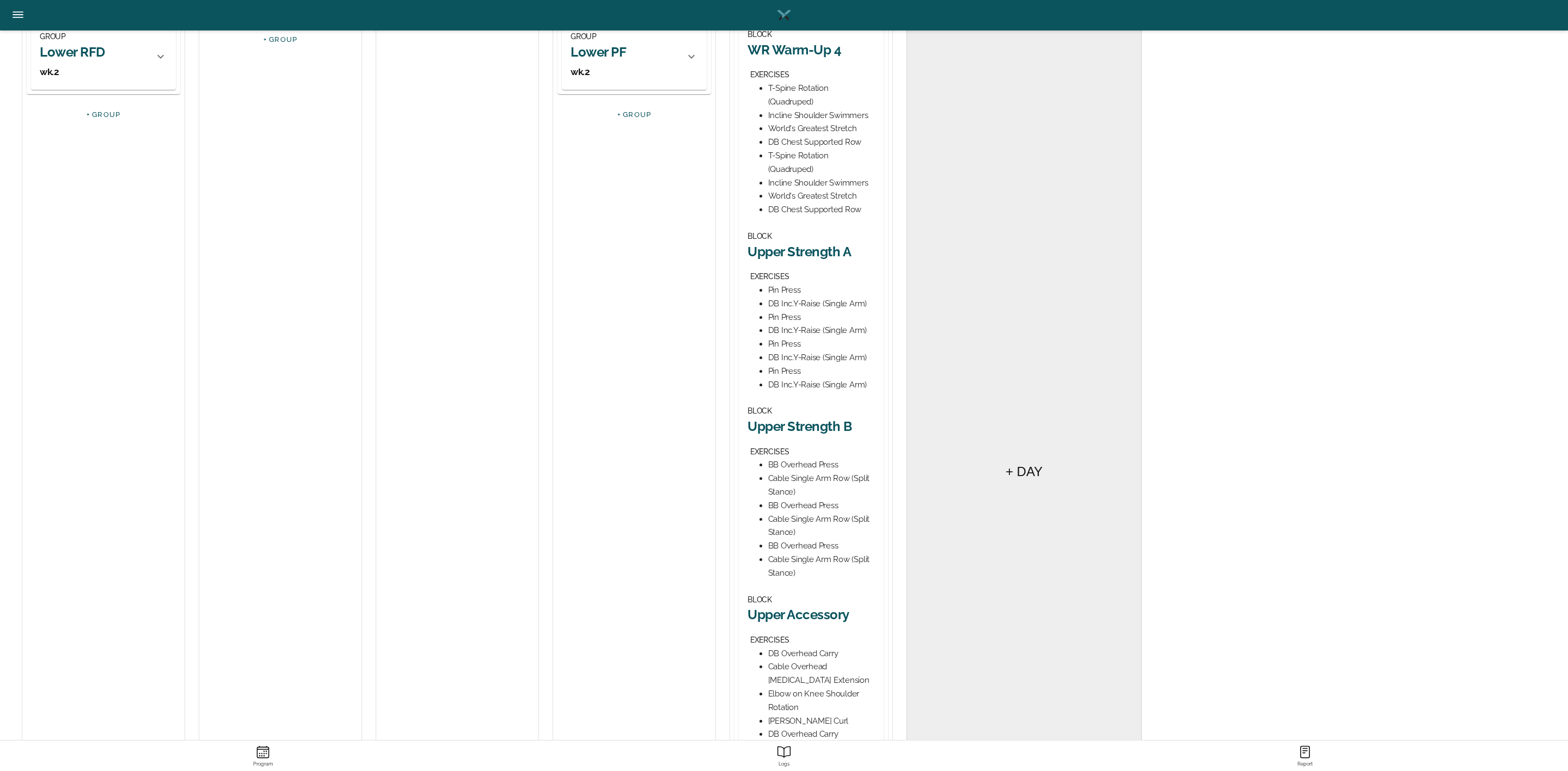
click at [825, 421] on h2 "Upper Strength B" at bounding box center [810, 427] width 127 height 17
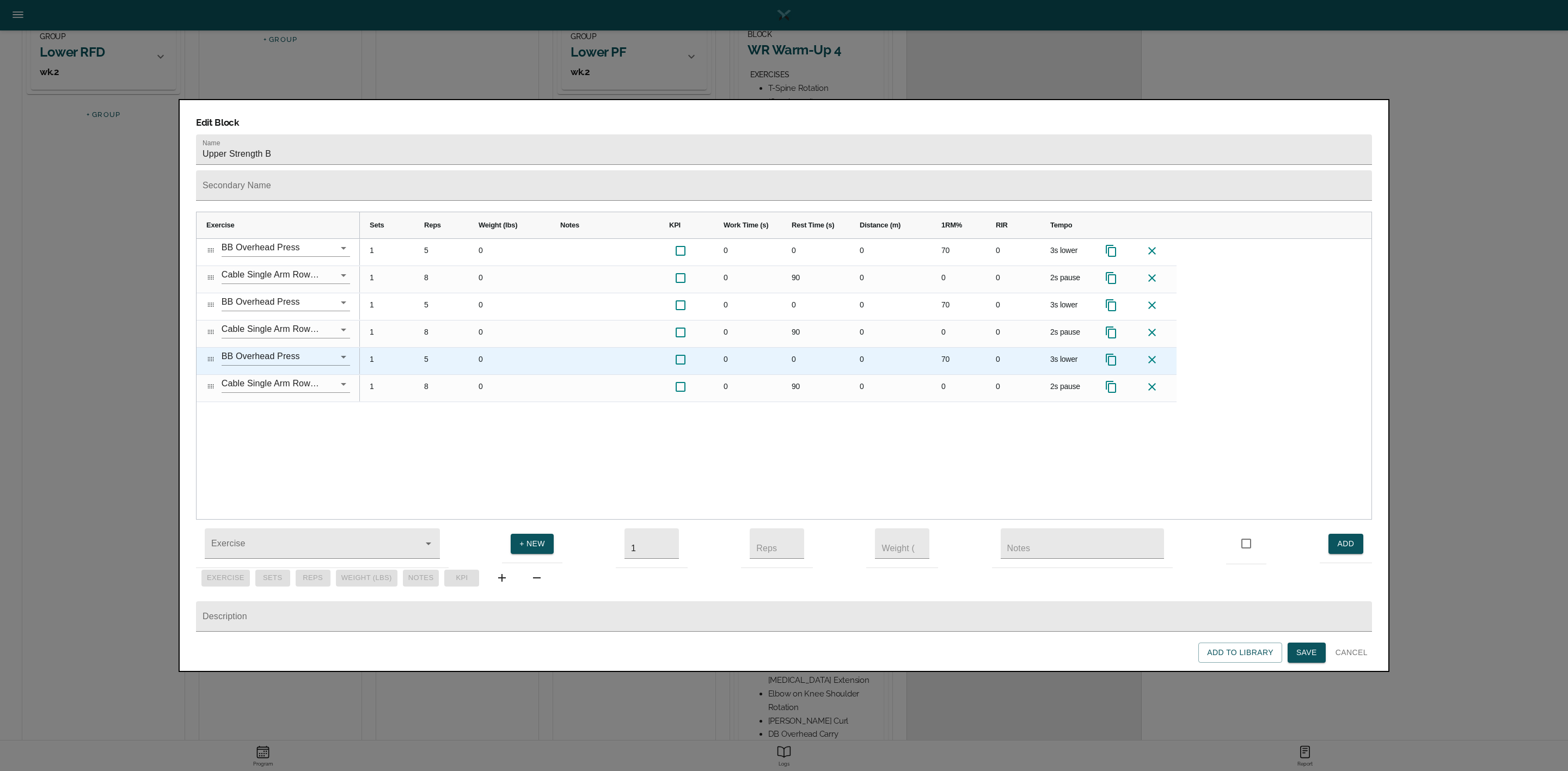
click at [1109, 354] on icon at bounding box center [1111, 360] width 10 height 12
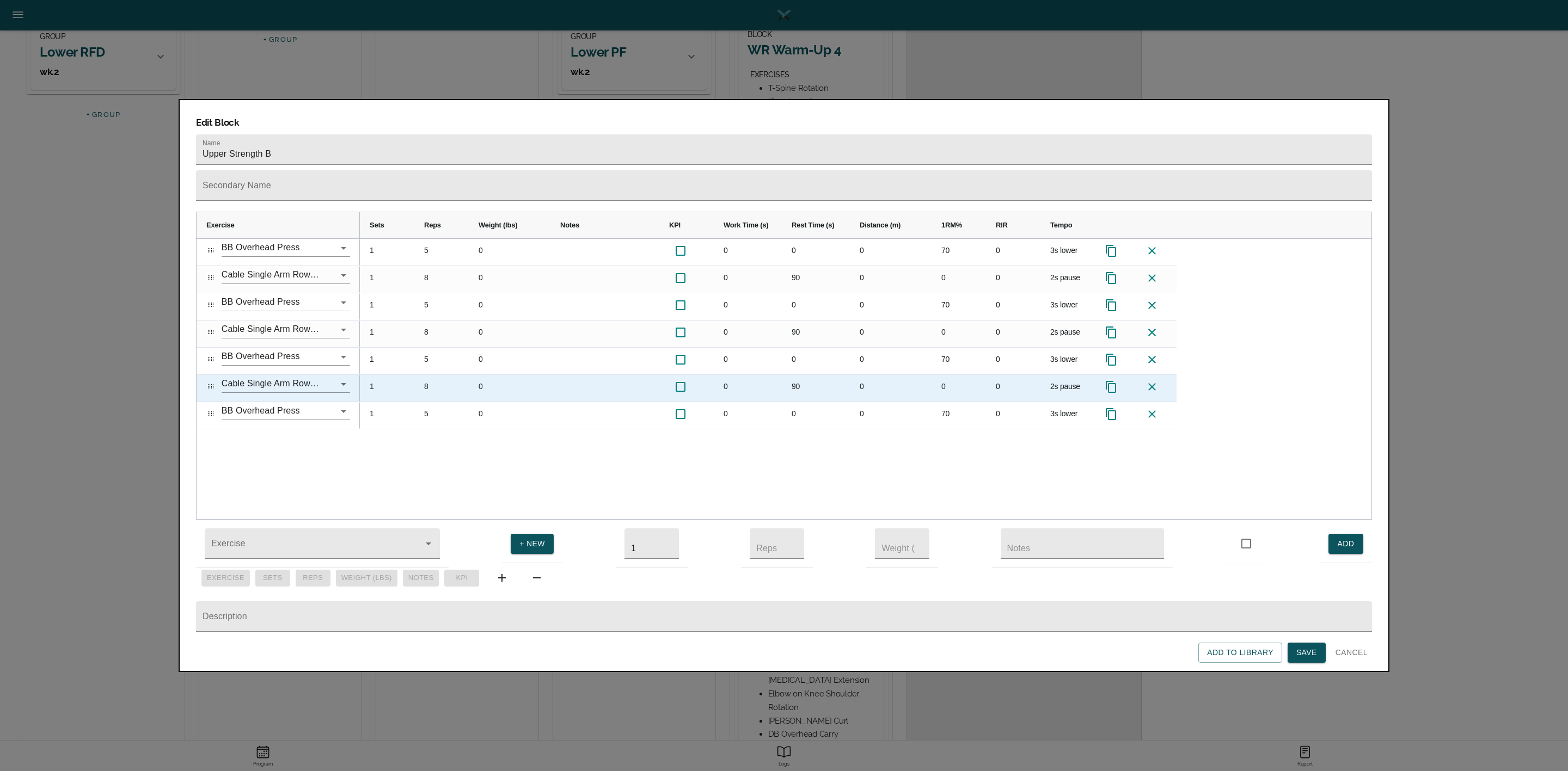
click at [1115, 381] on icon at bounding box center [1111, 387] width 10 height 12
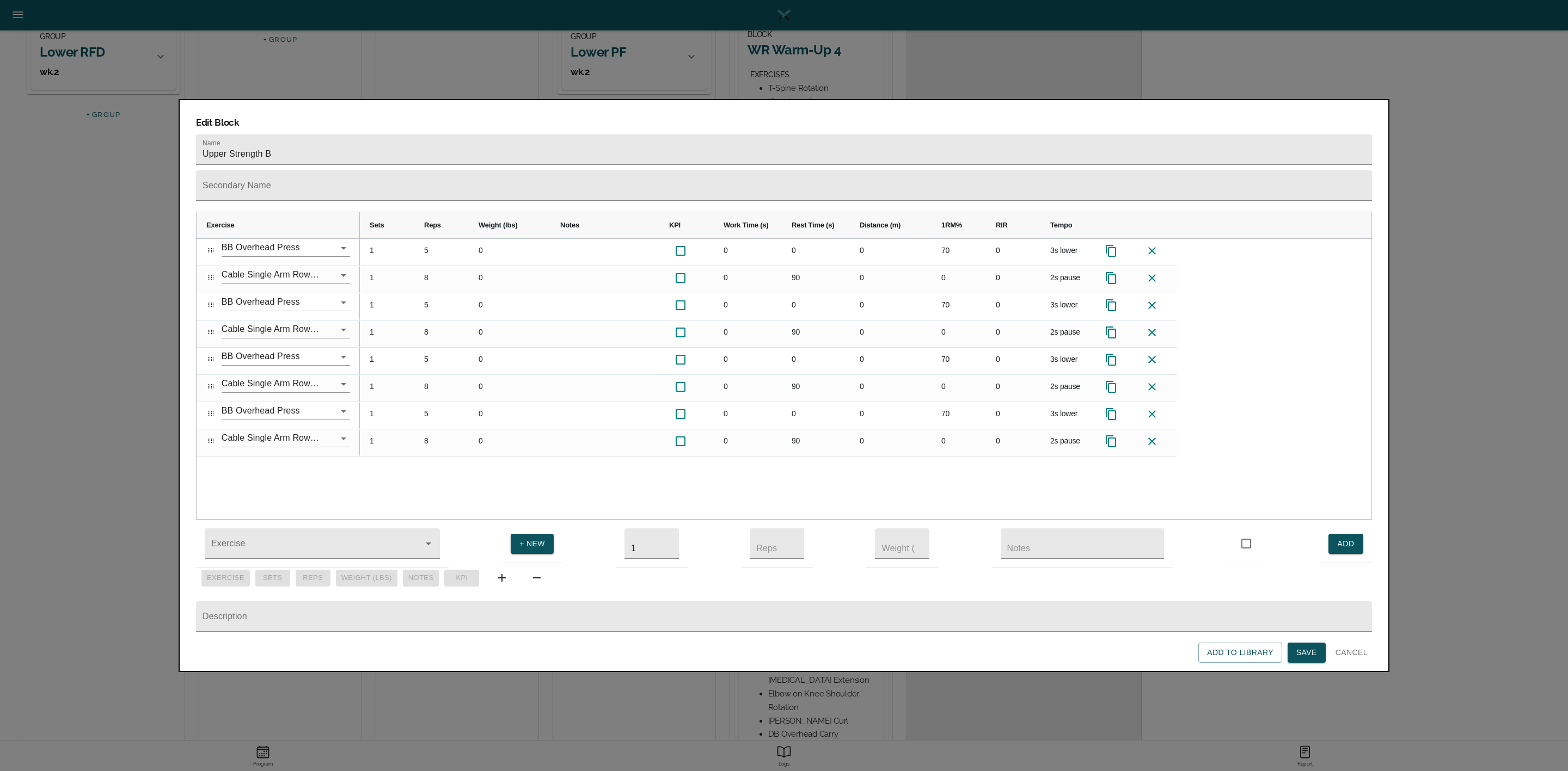
click at [1310, 650] on span "Save" at bounding box center [1306, 653] width 21 height 13
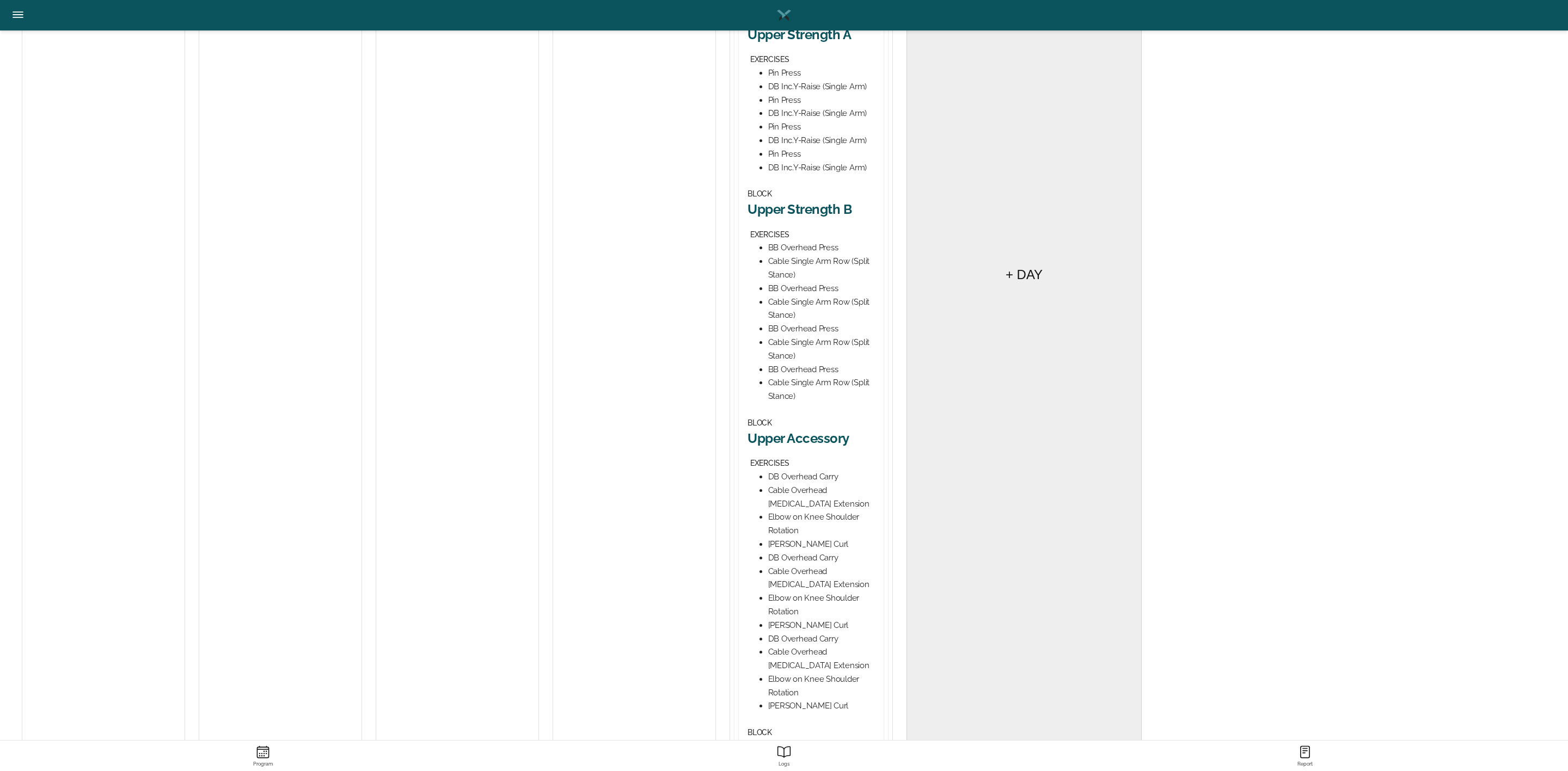
scroll to position [490, 0]
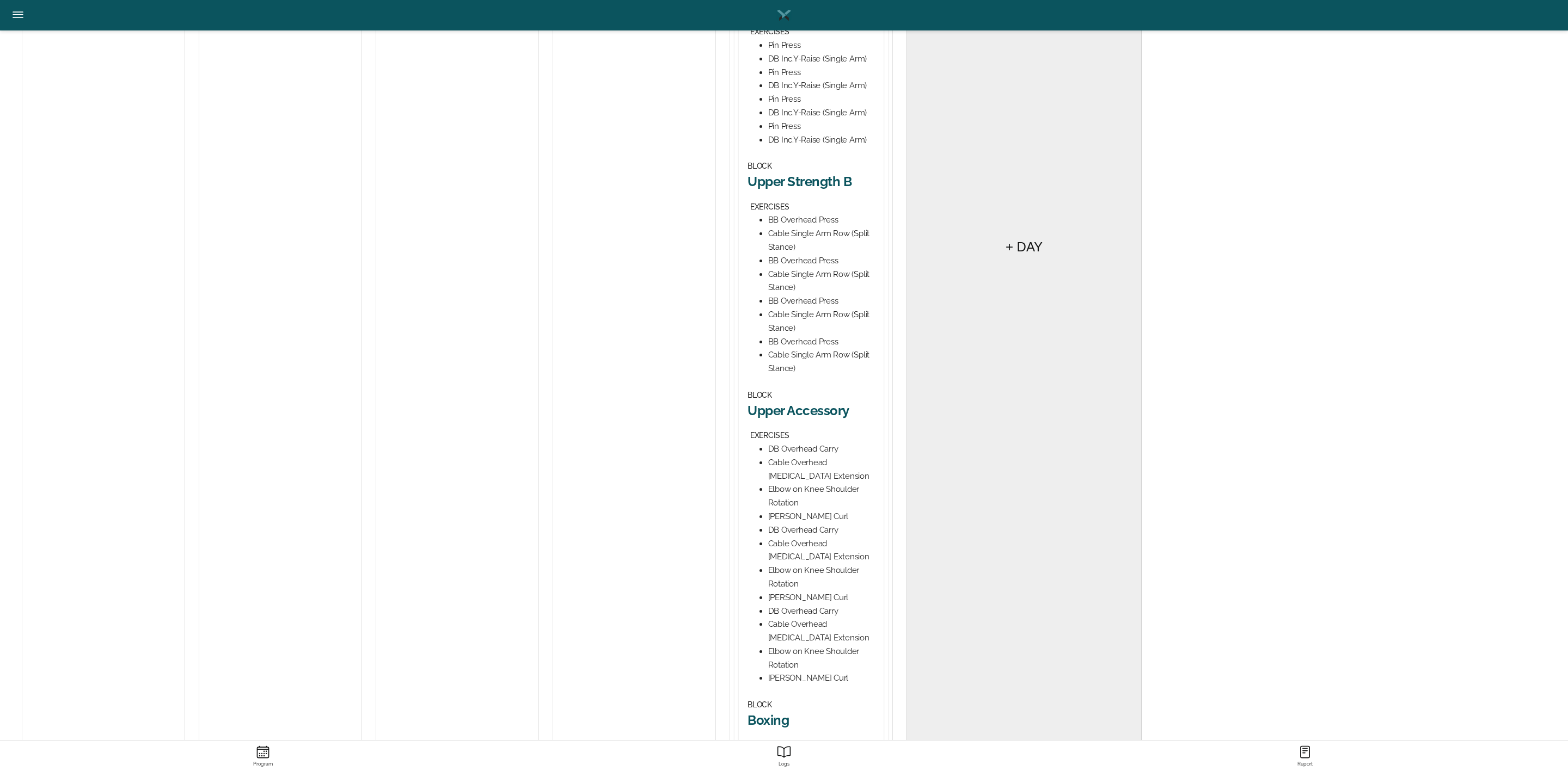
click at [833, 421] on div "BLOCK Upper Accessory EXERCISES DB Overhead Carry Cable Overhead [MEDICAL_DATA]…" at bounding box center [810, 537] width 127 height 297
click at [825, 409] on h2 "Upper Accessory" at bounding box center [810, 411] width 127 height 17
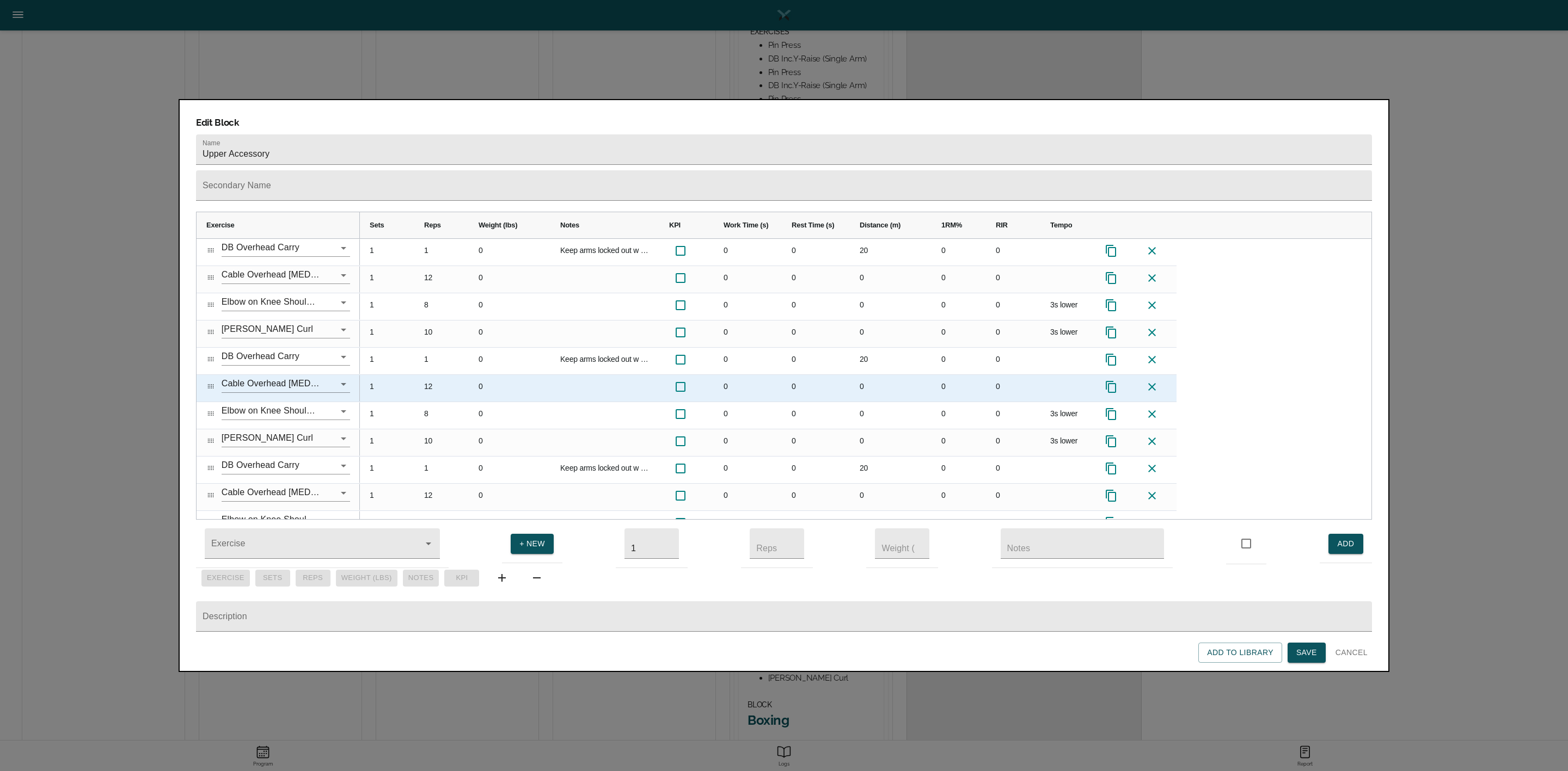
scroll to position [45, 0]
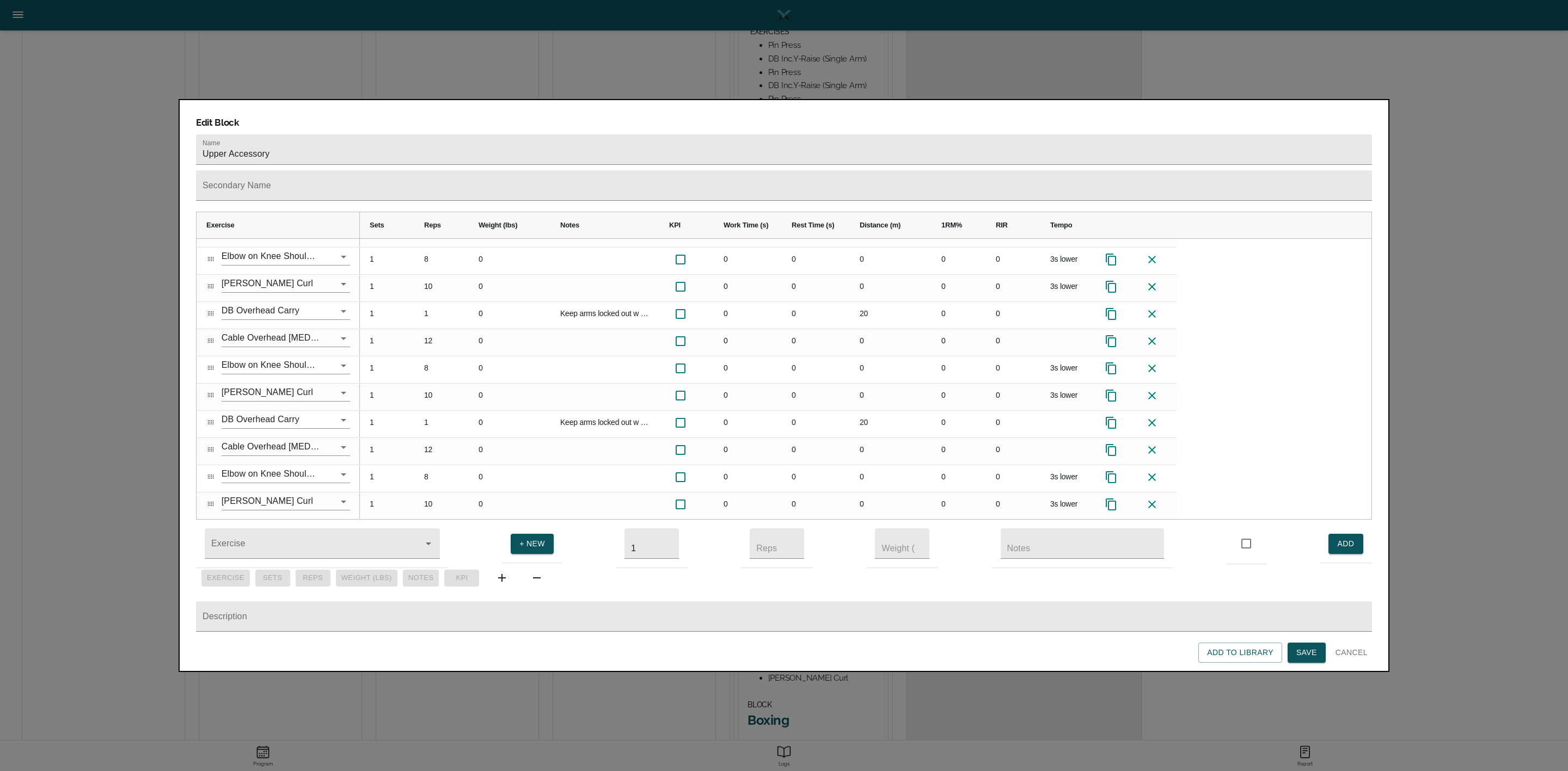
click at [1309, 648] on span "Save" at bounding box center [1306, 653] width 21 height 13
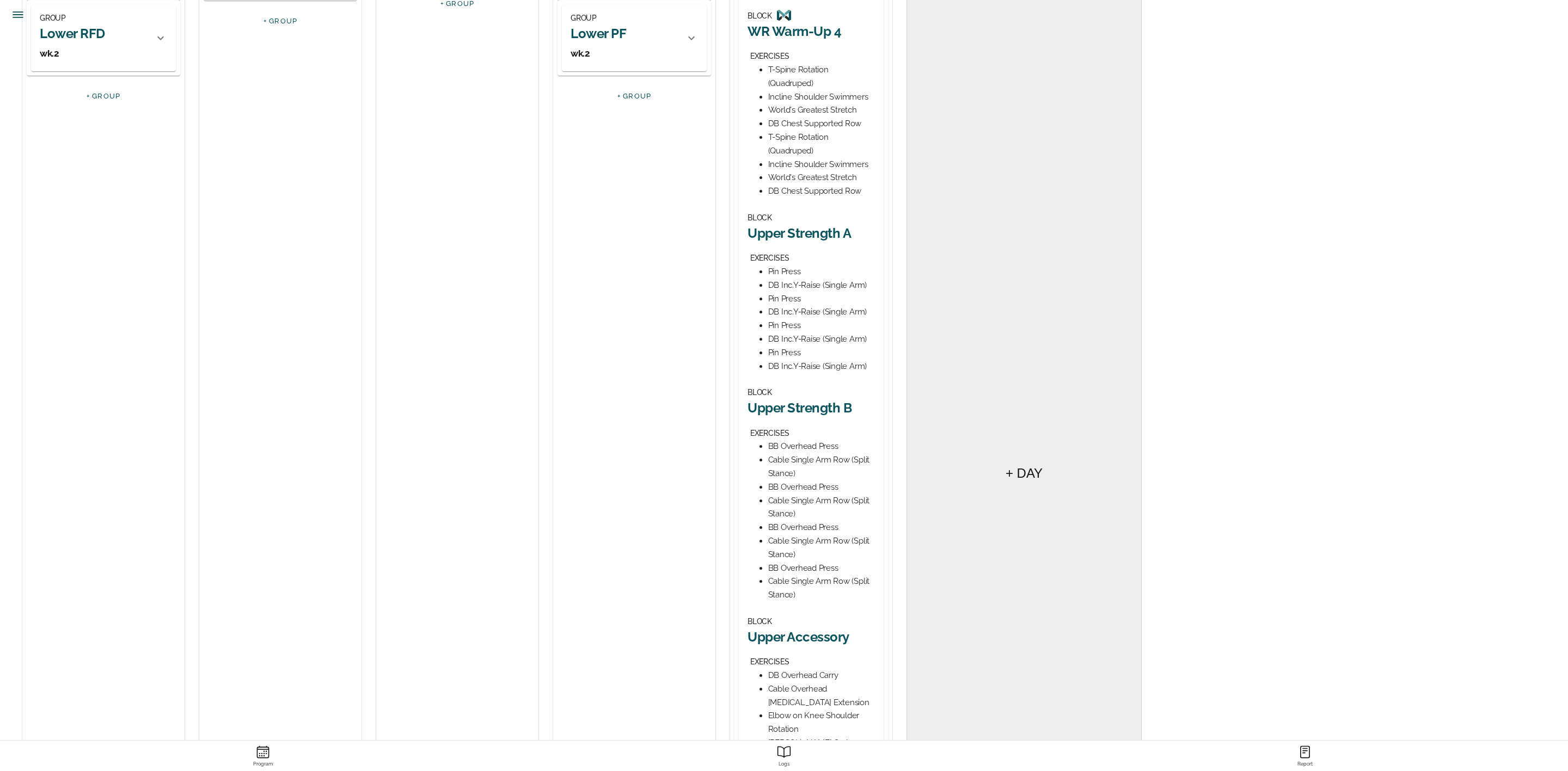
scroll to position [0, 0]
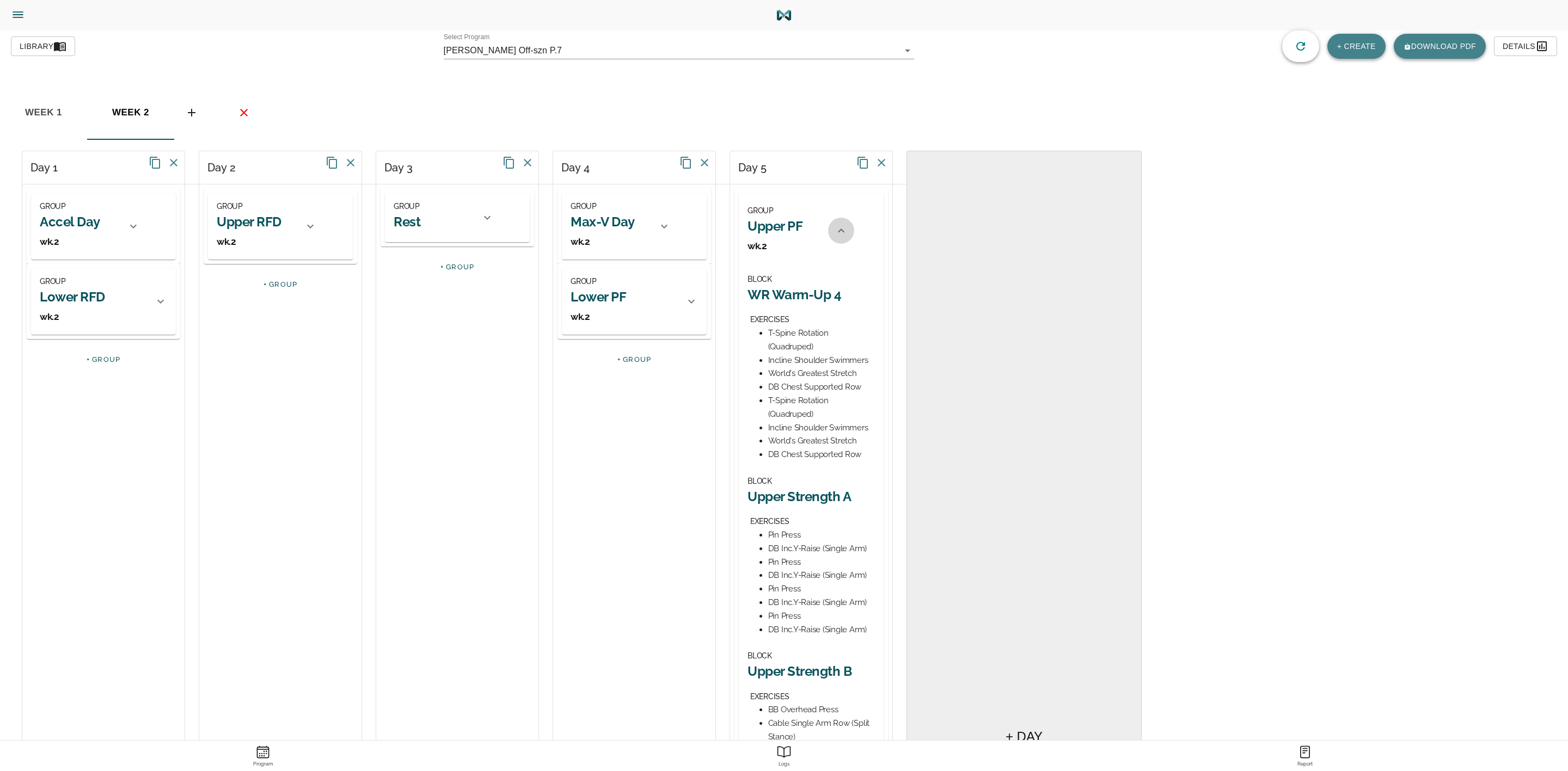
click at [843, 222] on div at bounding box center [840, 230] width 26 height 26
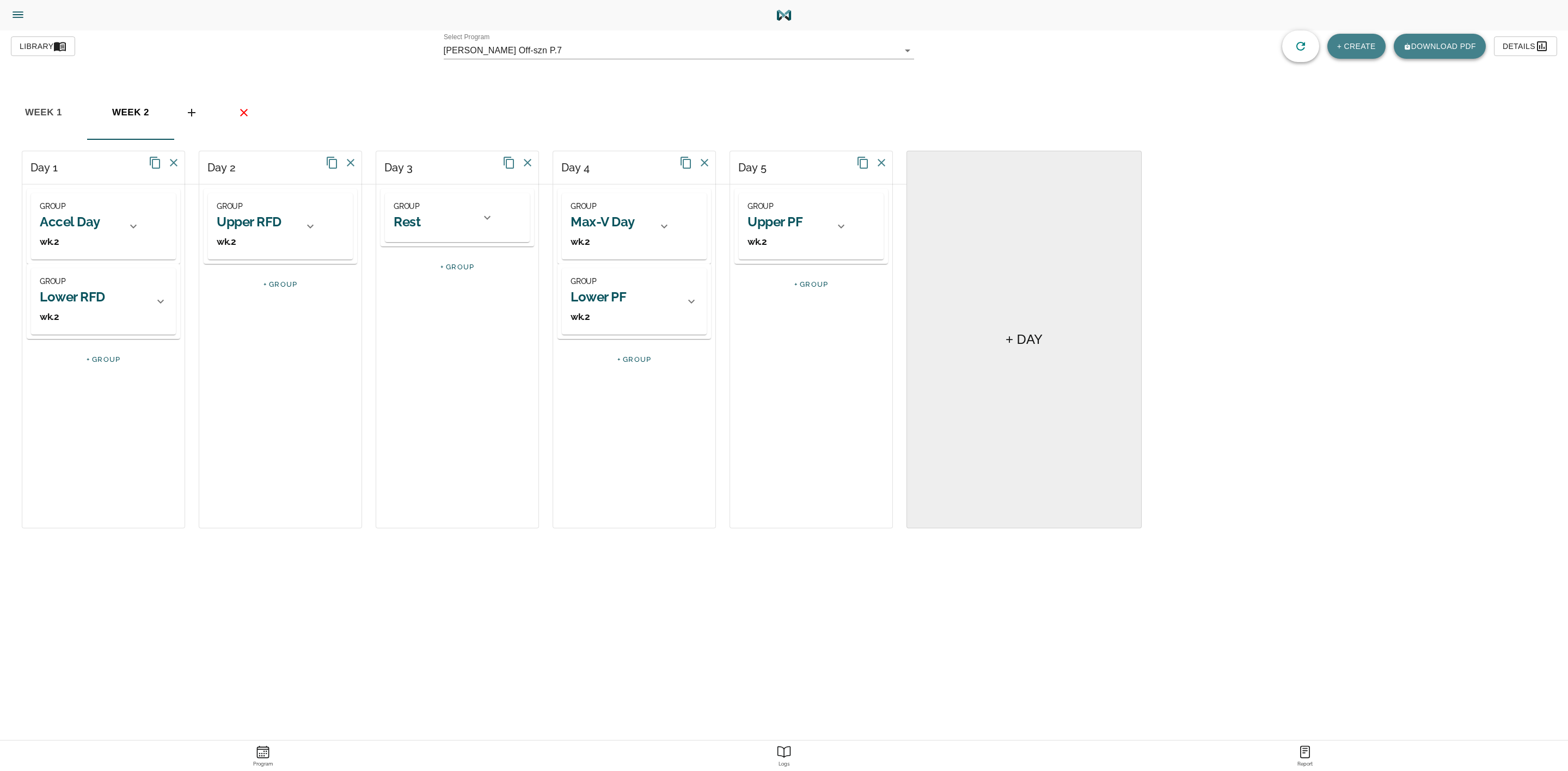
click at [601, 48] on body "[PERSON_NAME] Trainer Trainer Dashboard Program Builder Athlete Report One Rep …" at bounding box center [784, 416] width 1568 height 832
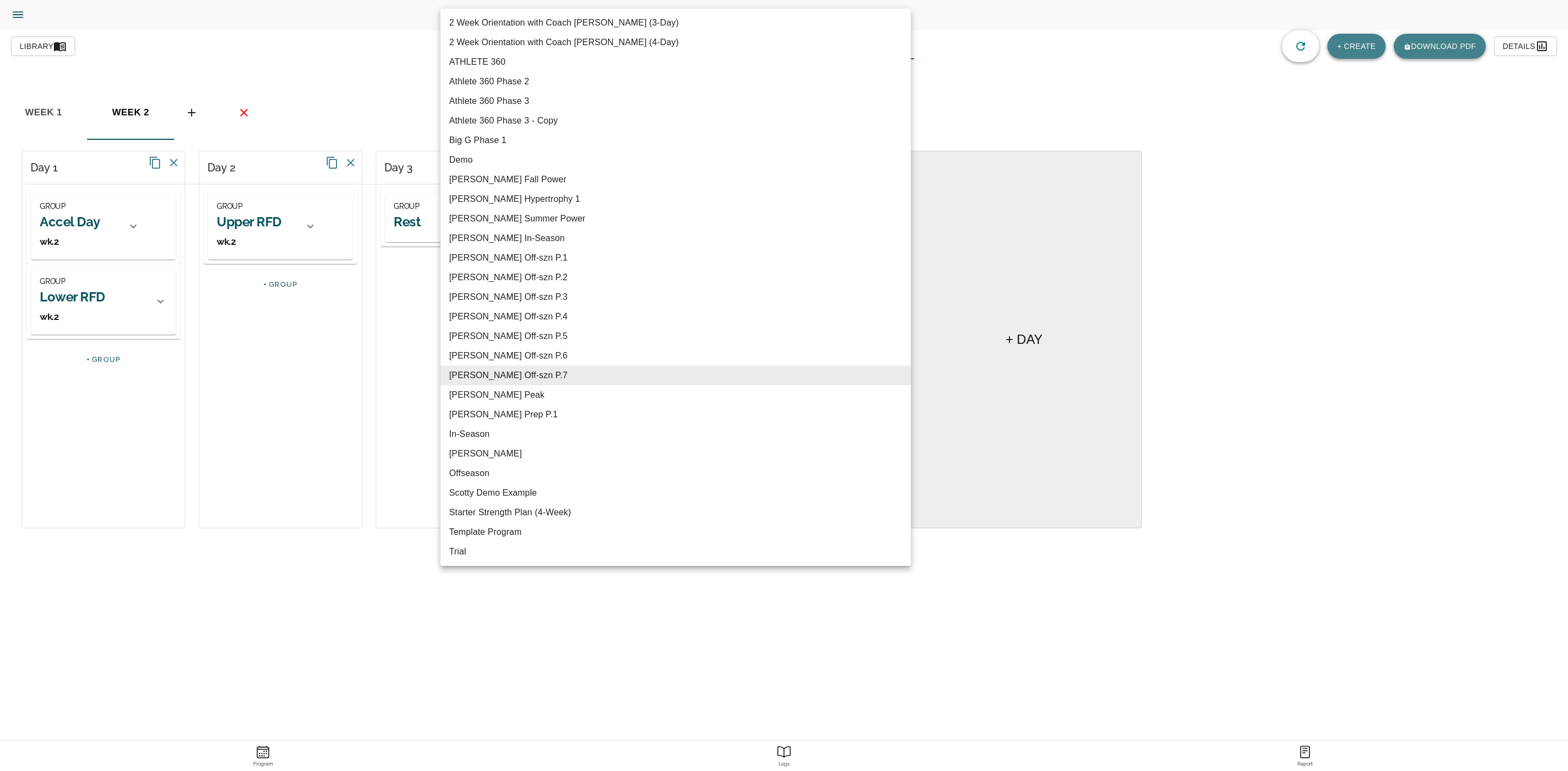
click at [521, 178] on li "[PERSON_NAME] Fall Power" at bounding box center [676, 180] width 470 height 19
type input "620"
type input "[PERSON_NAME] Fall Power"
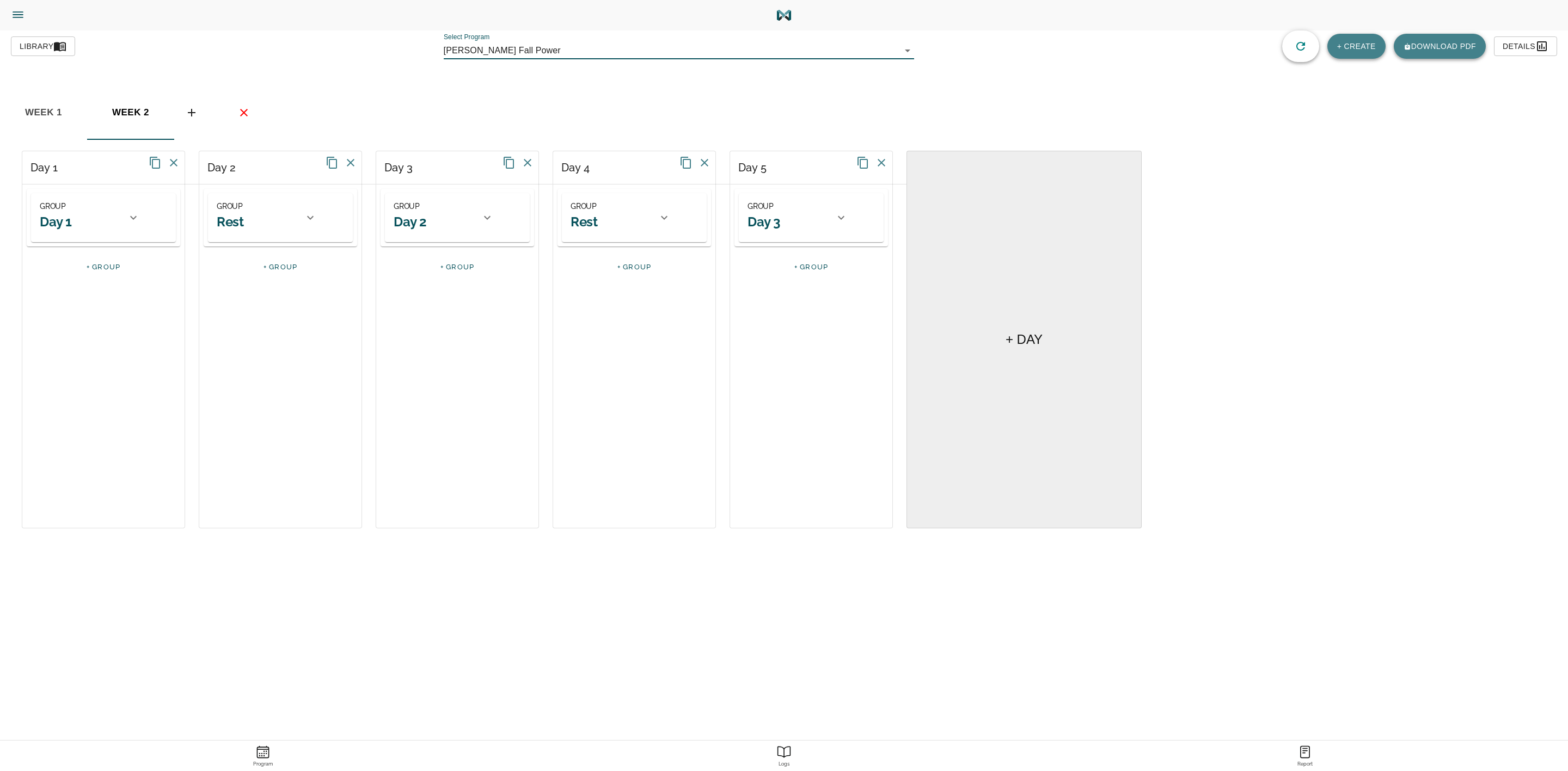
click at [189, 116] on icon "basic tabs example" at bounding box center [192, 113] width 13 height 13
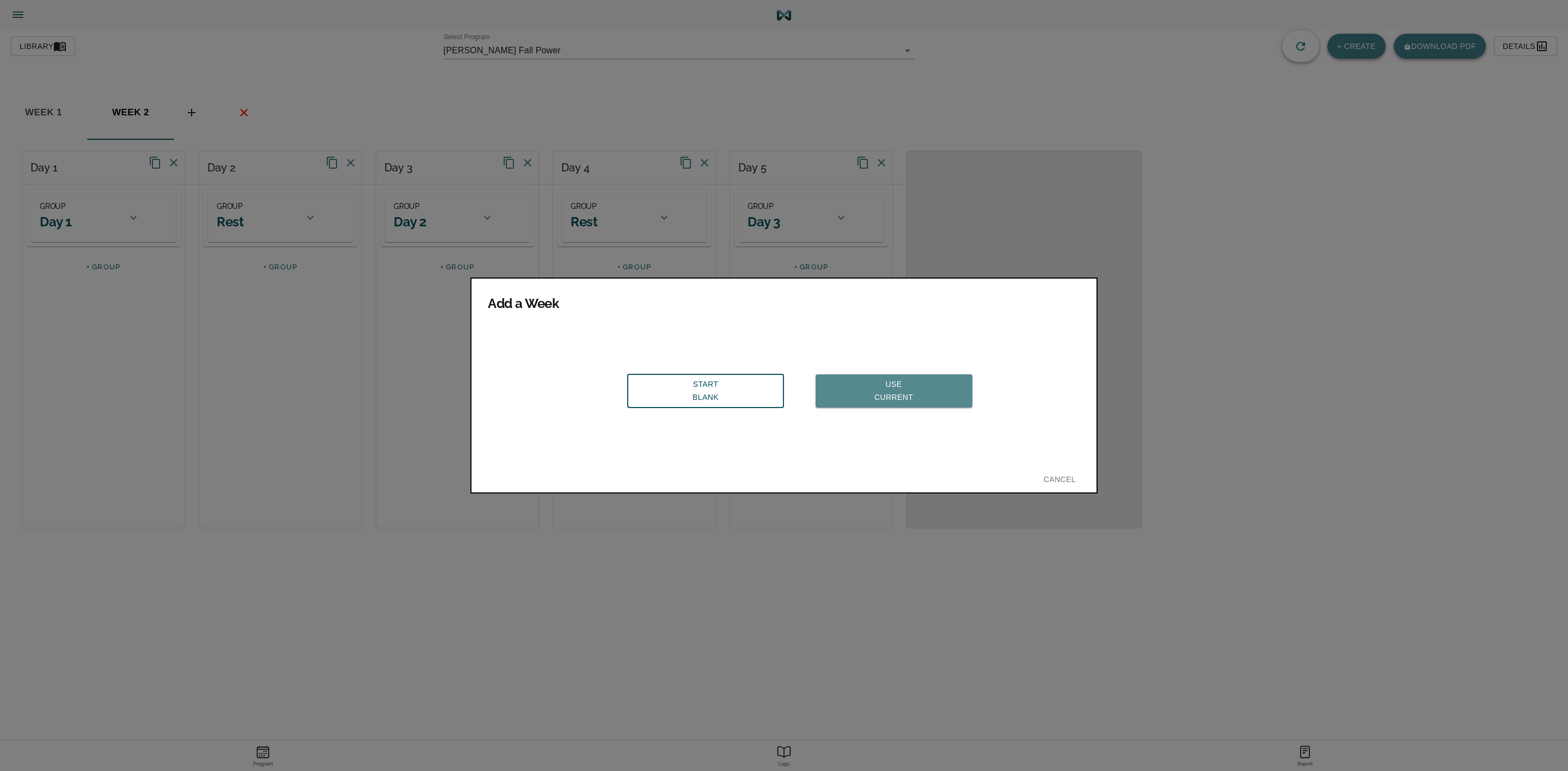
click at [898, 392] on span "Use Current" at bounding box center [893, 391] width 139 height 27
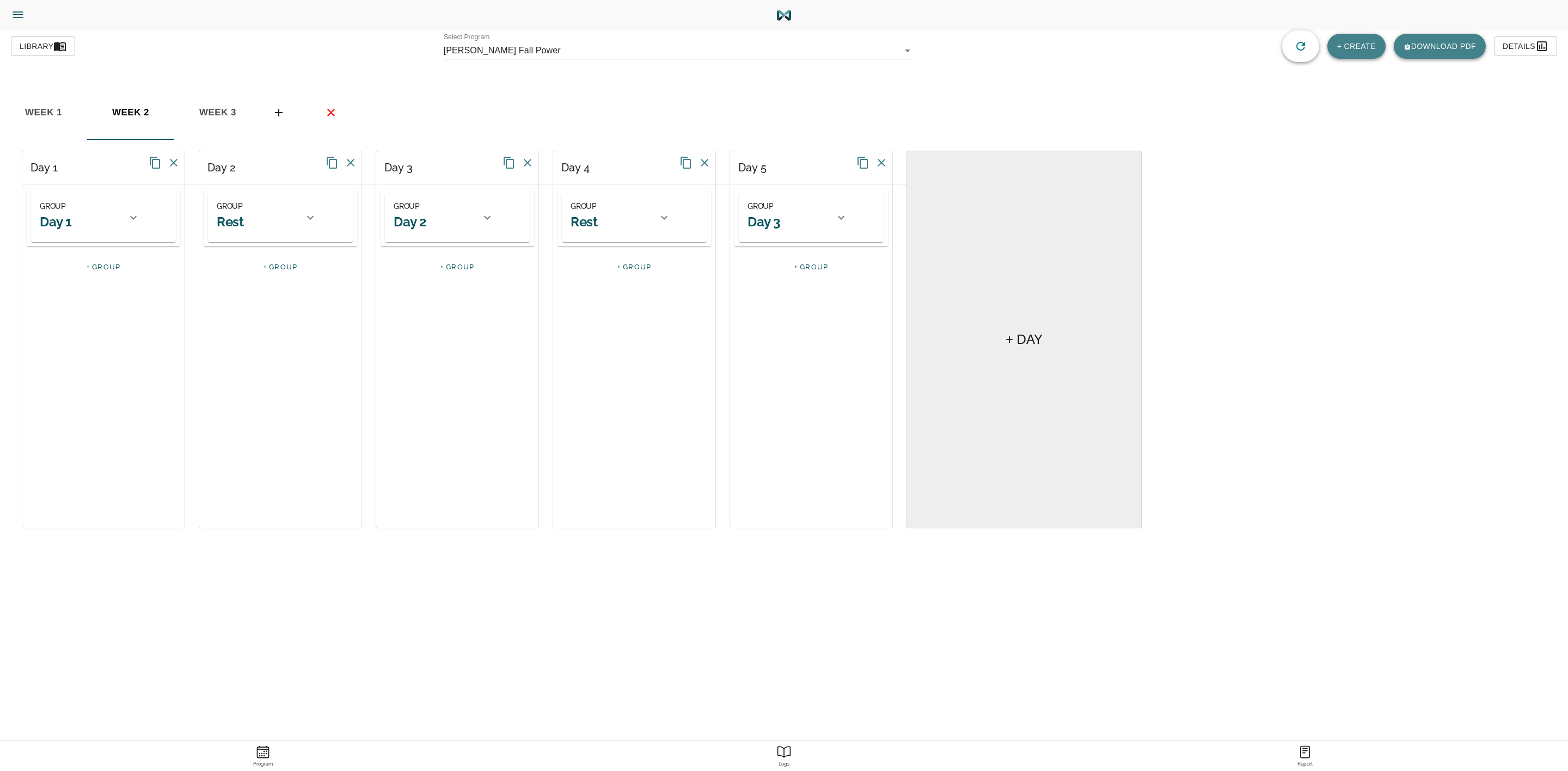
click at [144, 232] on div "GROUP Day 1" at bounding box center [90, 218] width 118 height 49
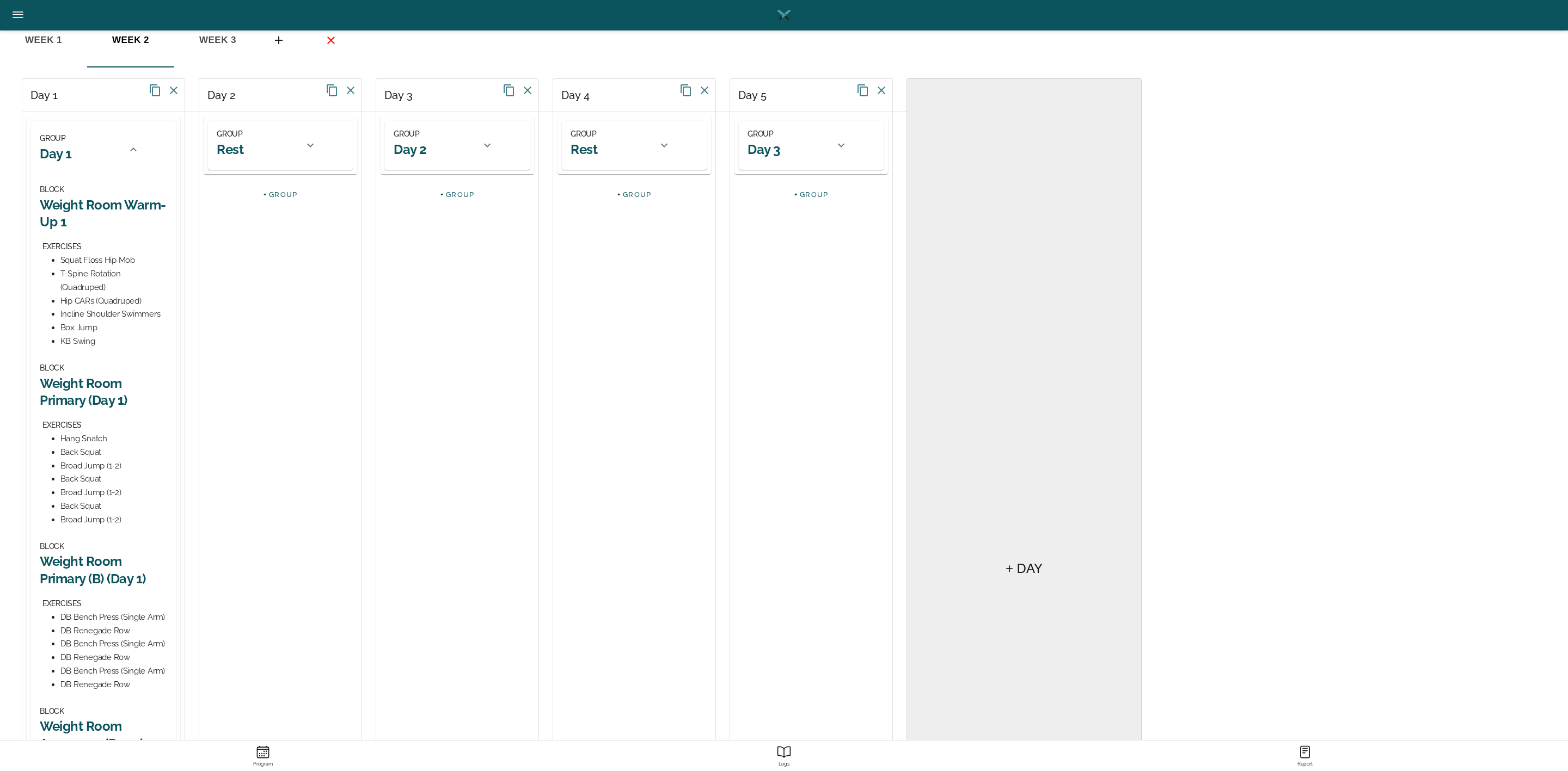
scroll to position [163, 0]
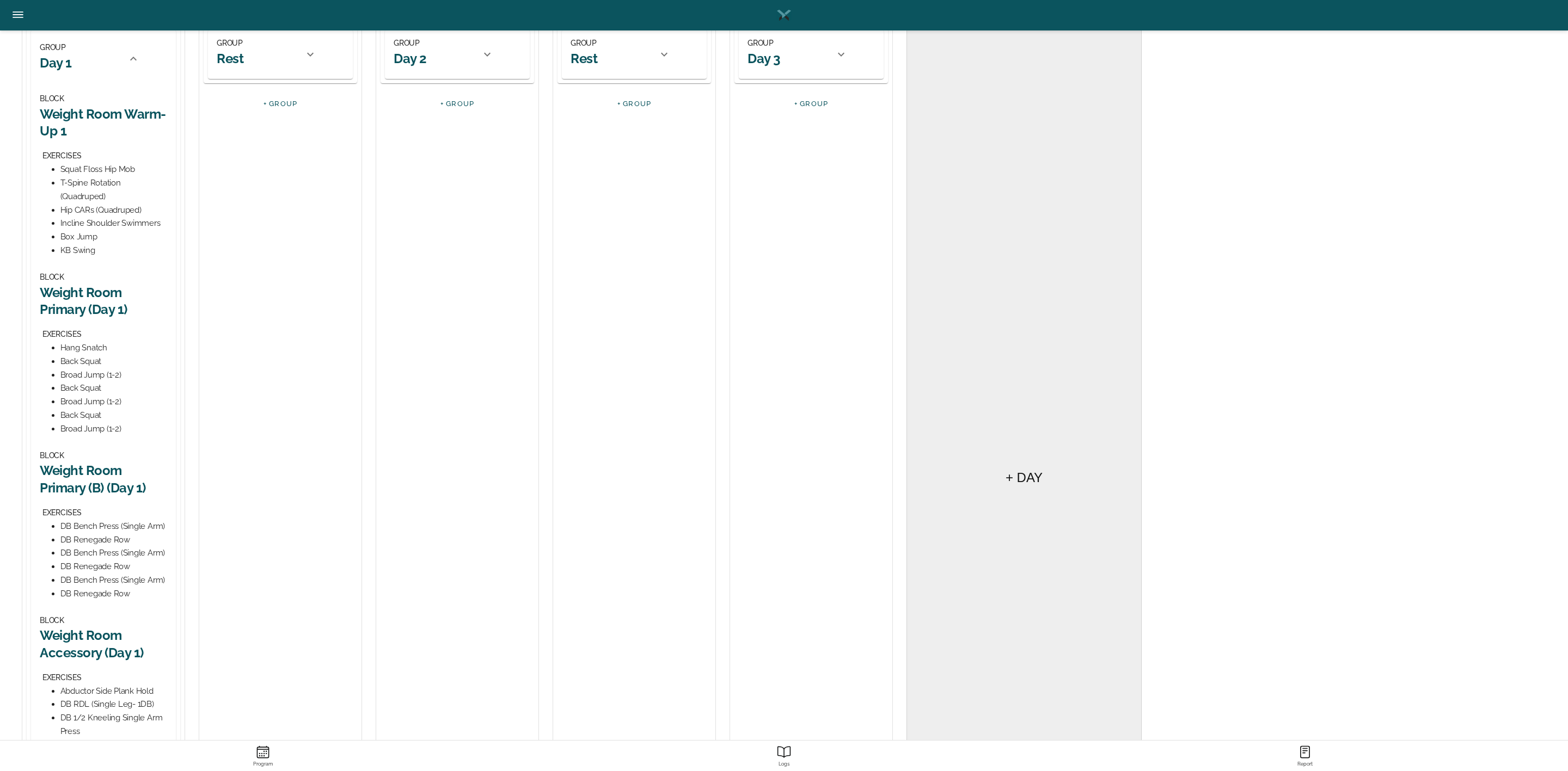
click at [102, 293] on h2 "Weight Room Primary (Day 1)" at bounding box center [103, 300] width 127 height 34
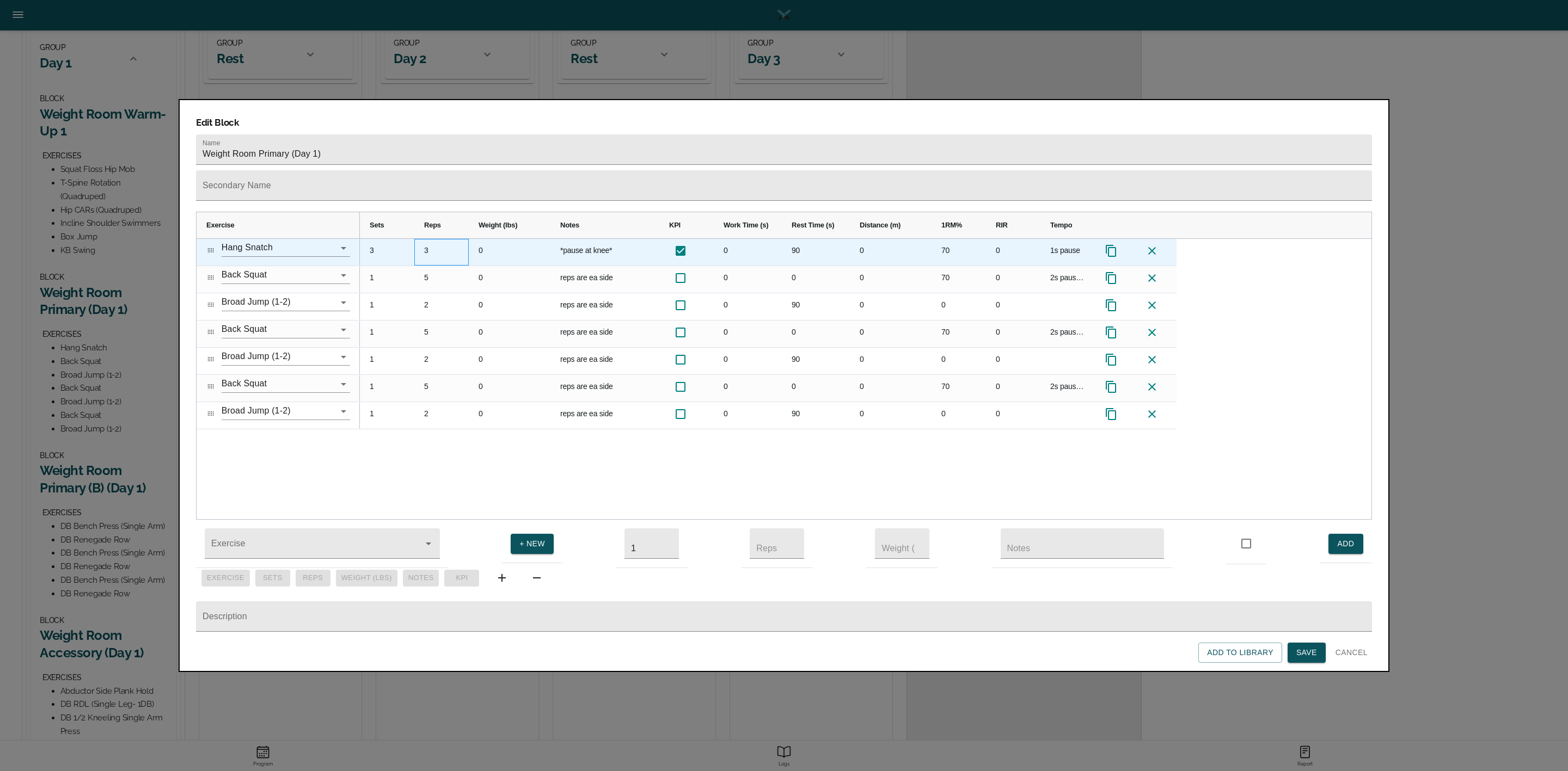
click at [428, 239] on div "3" at bounding box center [441, 252] width 54 height 27
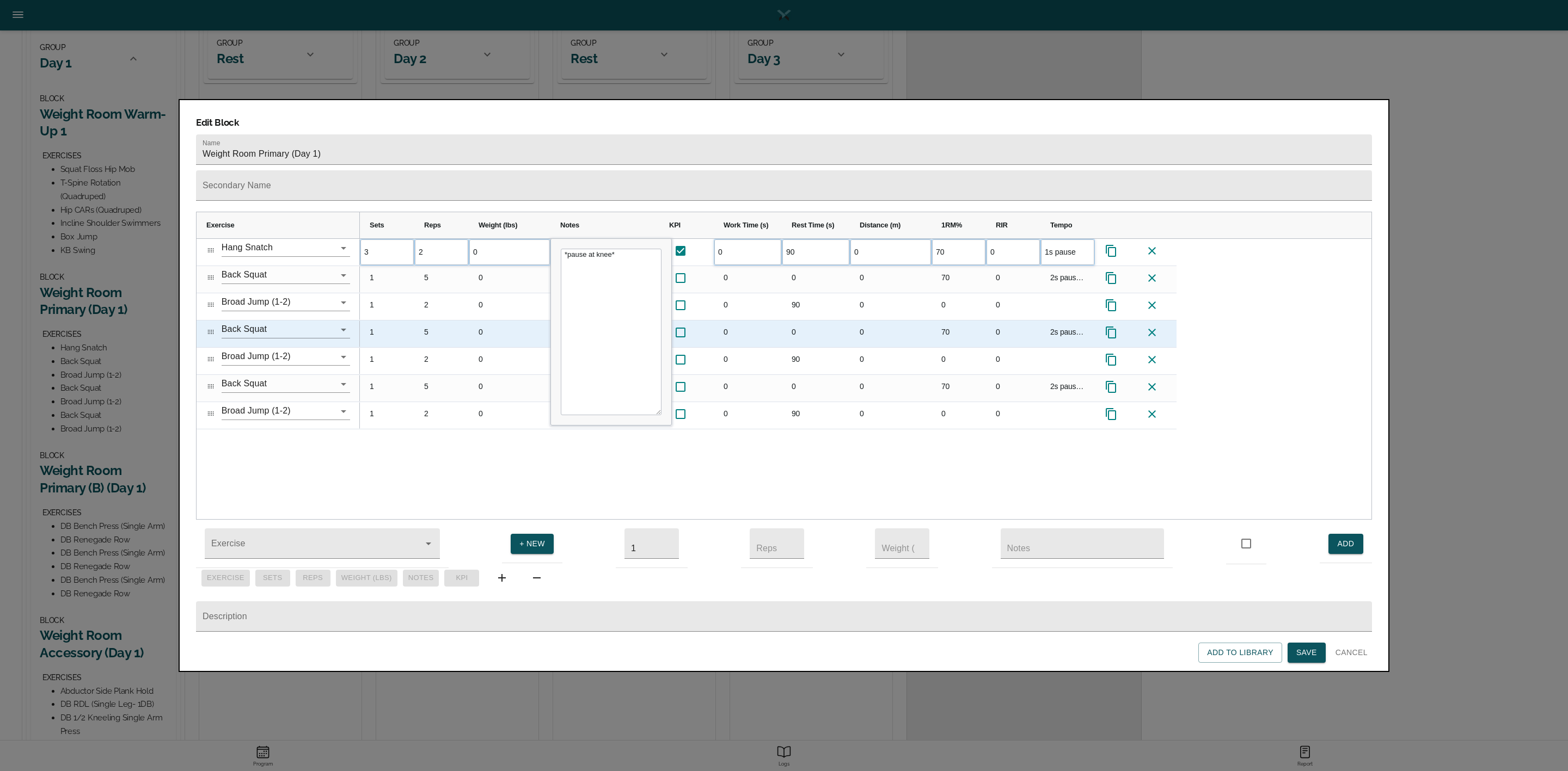
click at [878, 321] on div "0" at bounding box center [891, 334] width 82 height 27
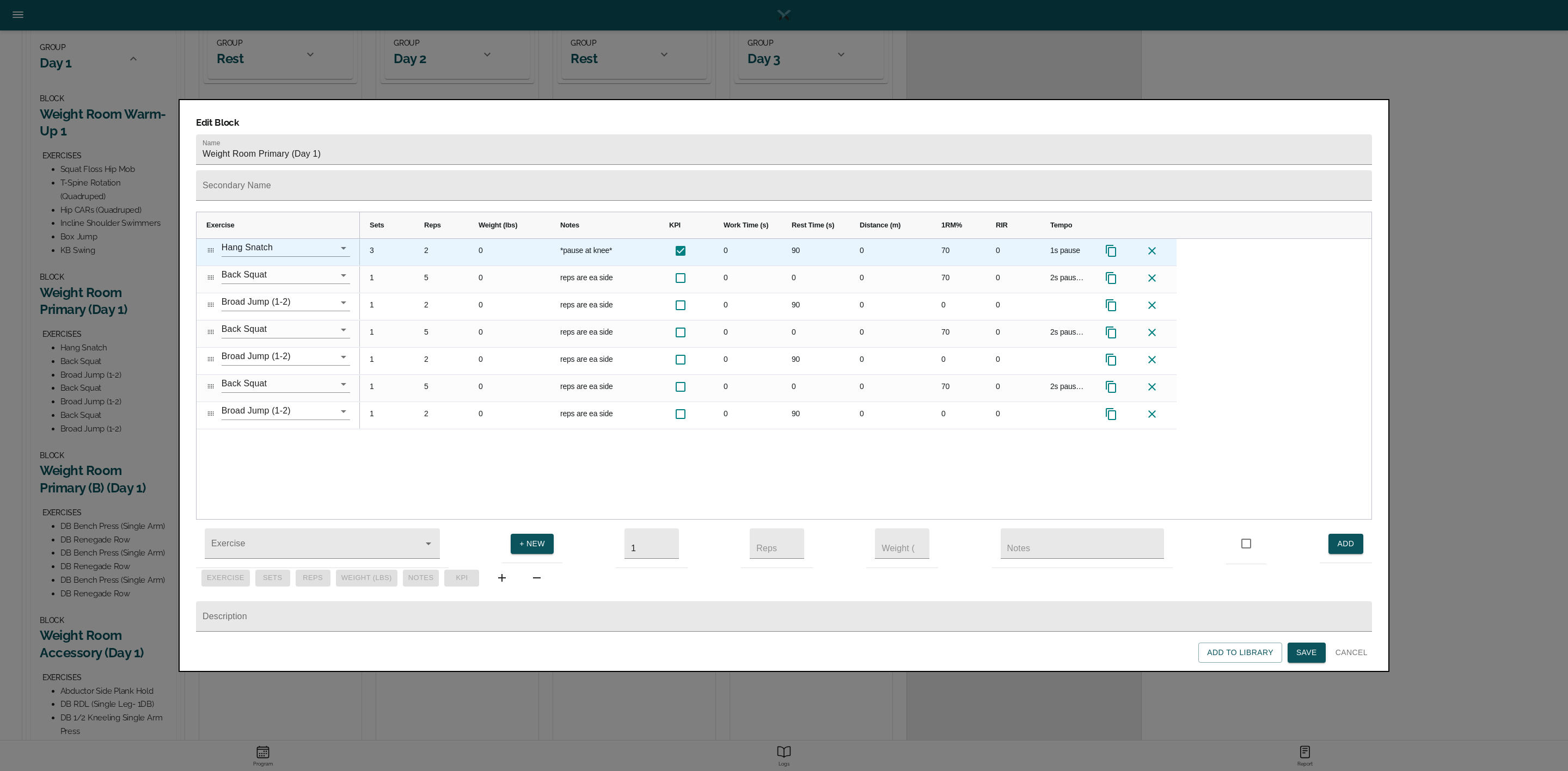
click at [945, 239] on div "70" at bounding box center [958, 252] width 54 height 27
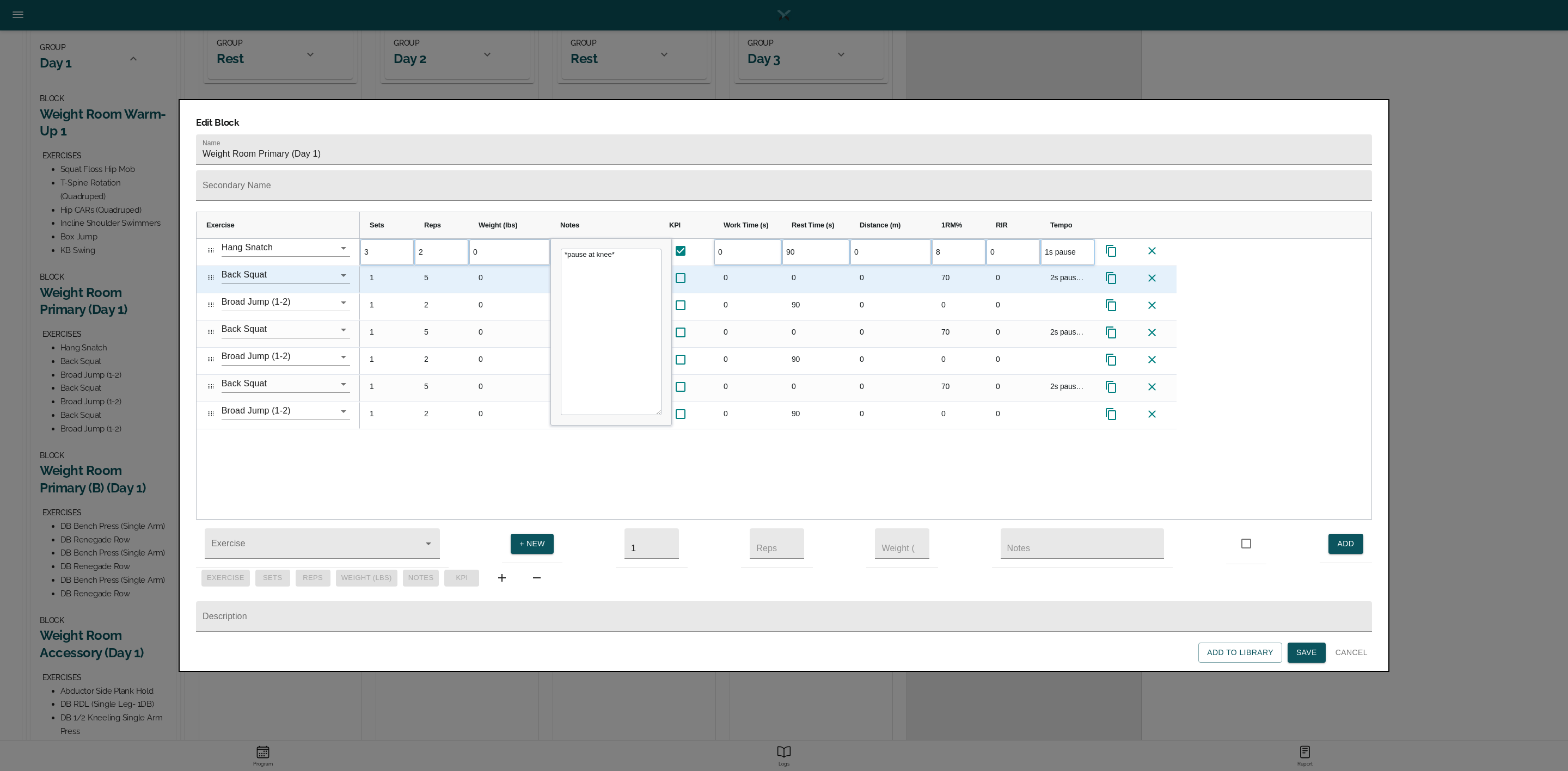
type input "80"
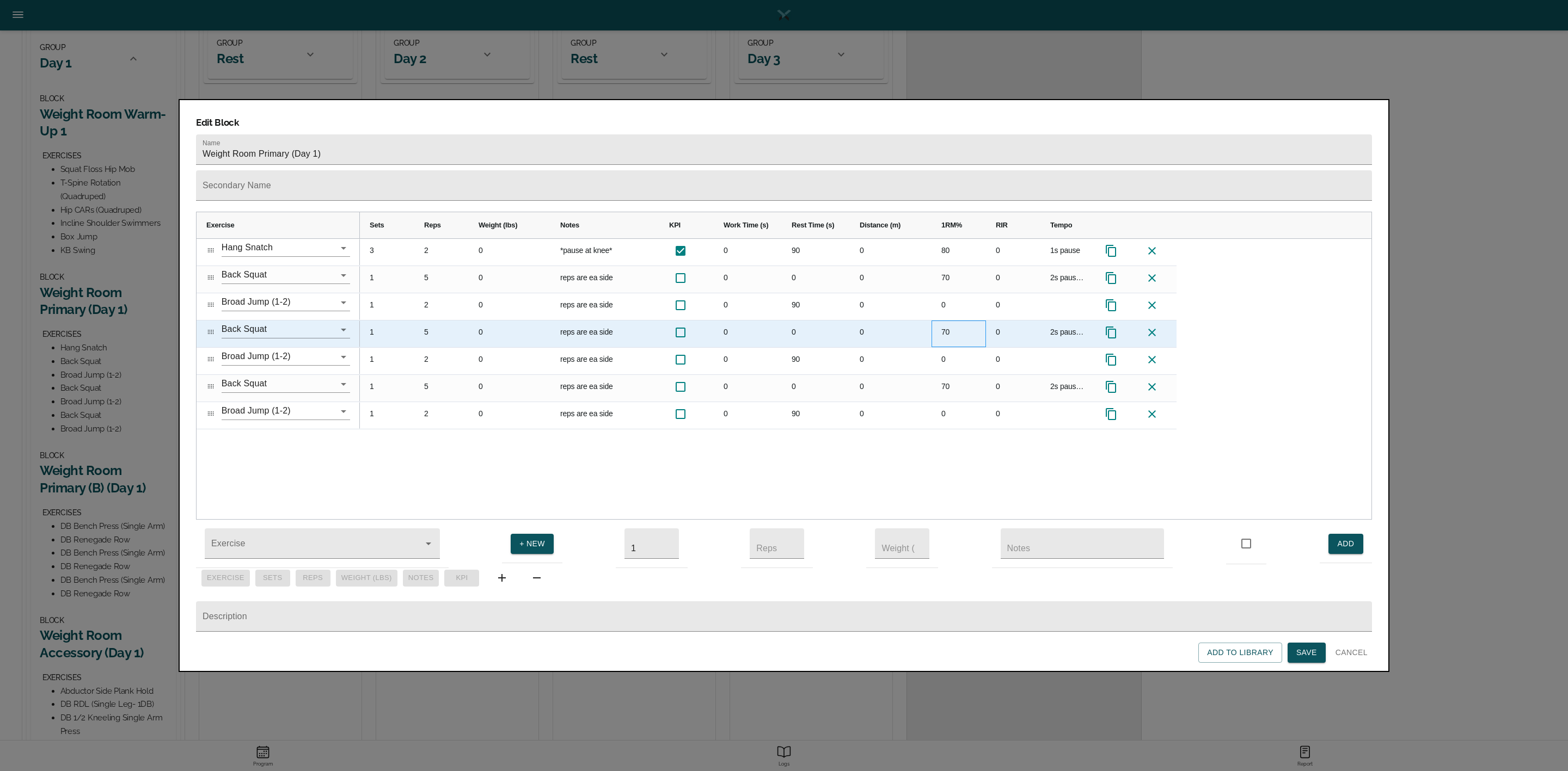
click at [945, 321] on div "70" at bounding box center [958, 334] width 54 height 27
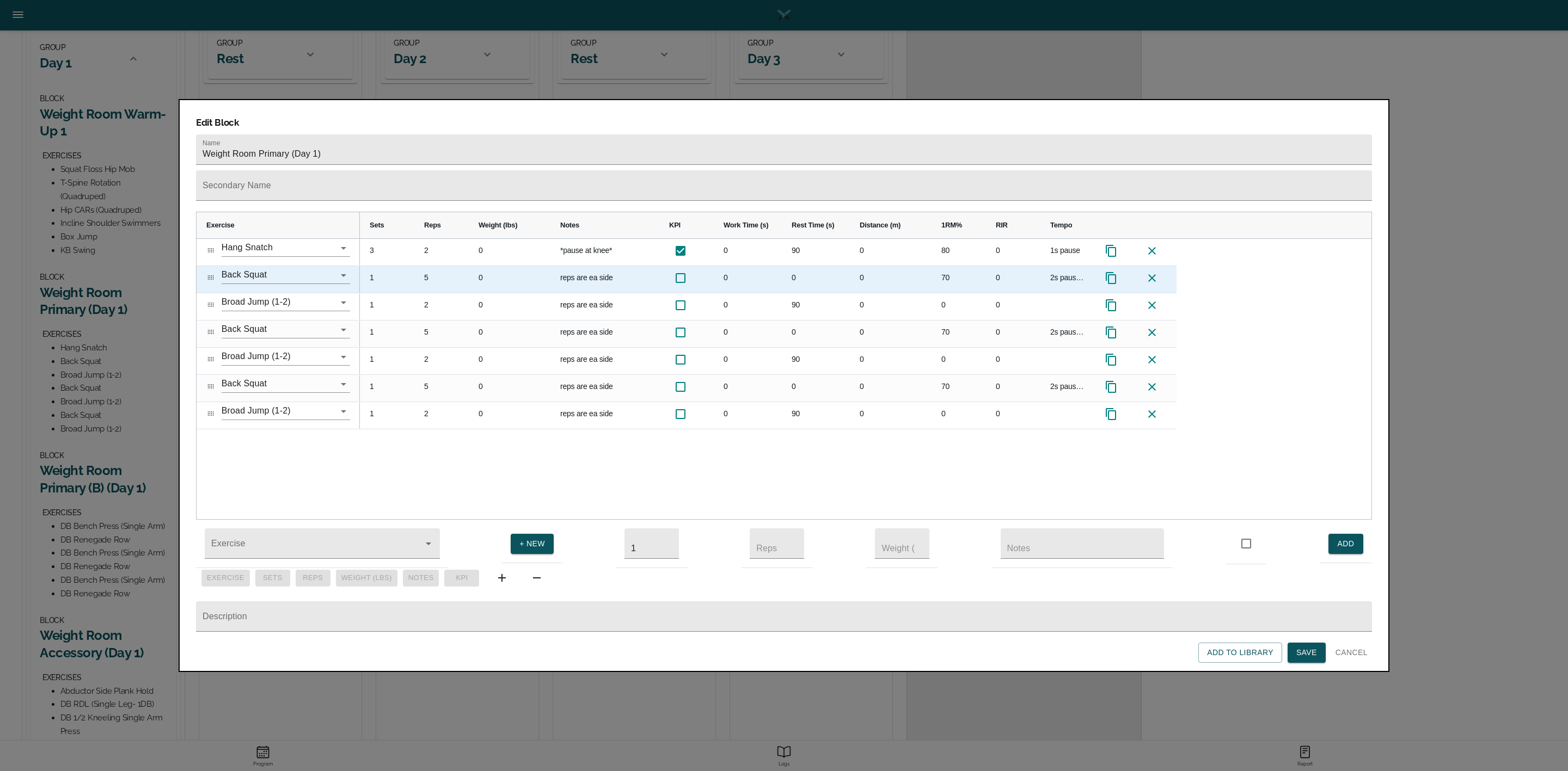
click at [945, 266] on div "70" at bounding box center [958, 280] width 54 height 27
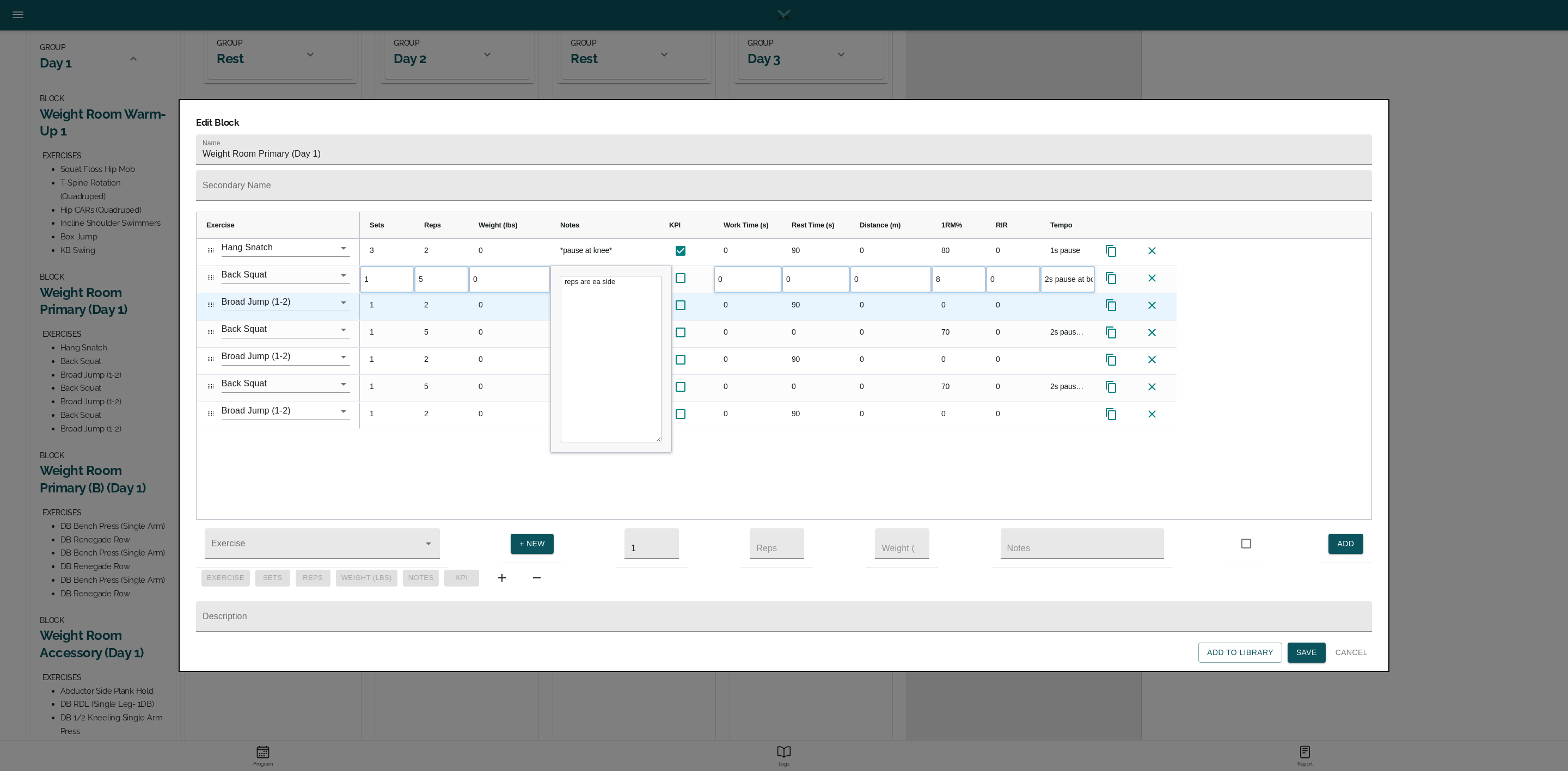
type input "80"
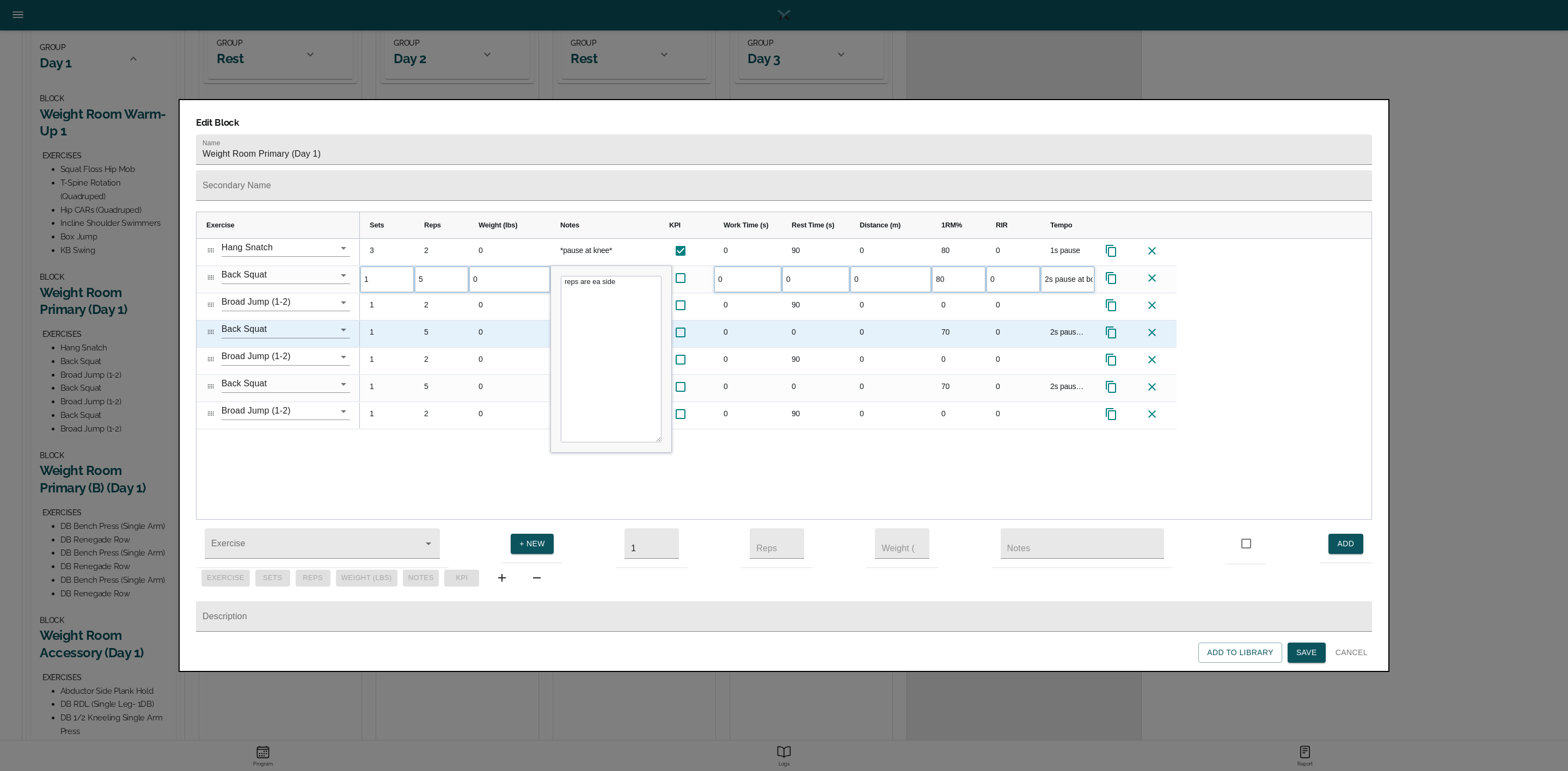
click at [852, 321] on div "0" at bounding box center [891, 334] width 82 height 27
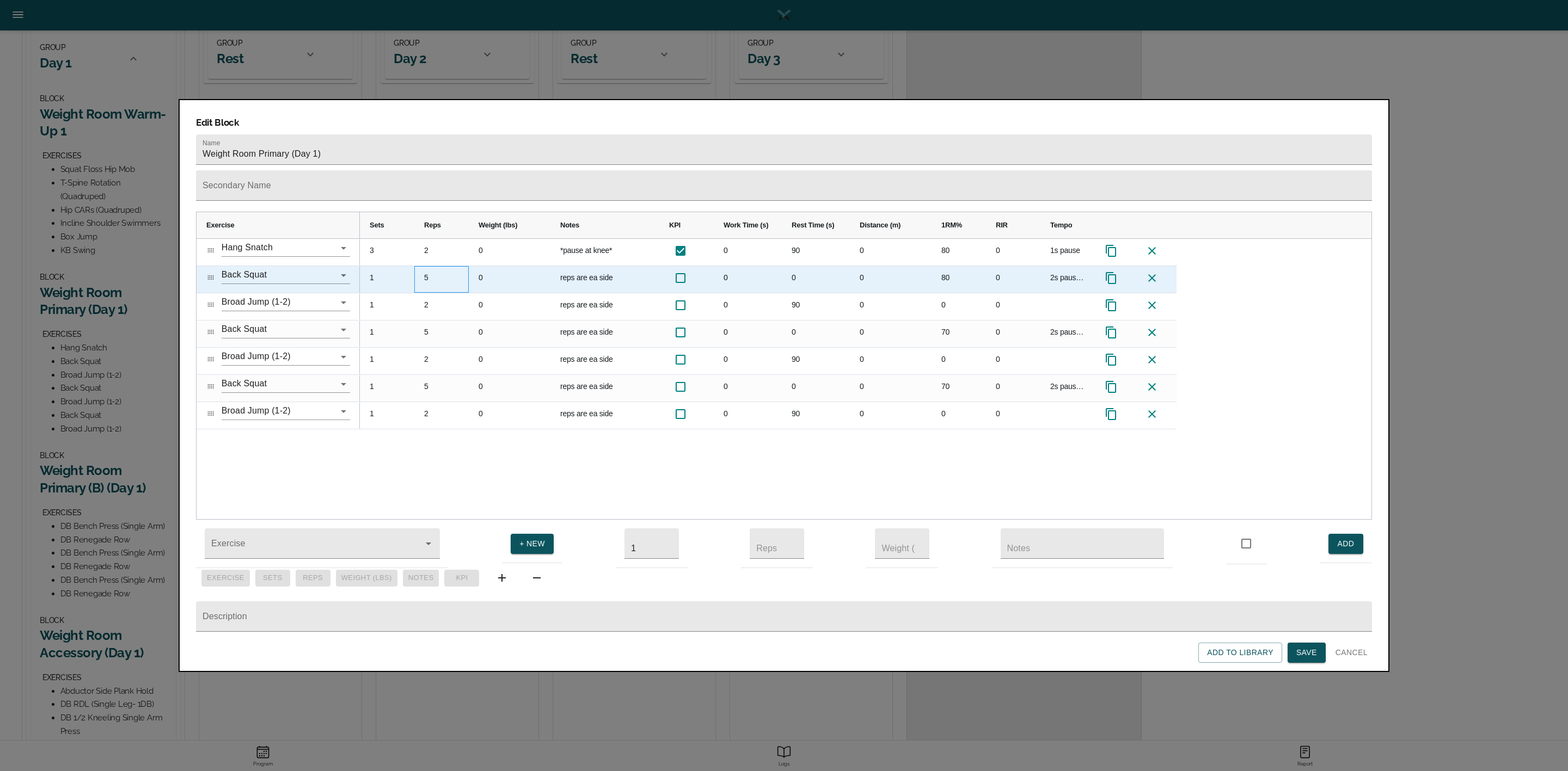
click at [430, 266] on div "5" at bounding box center [441, 280] width 54 height 27
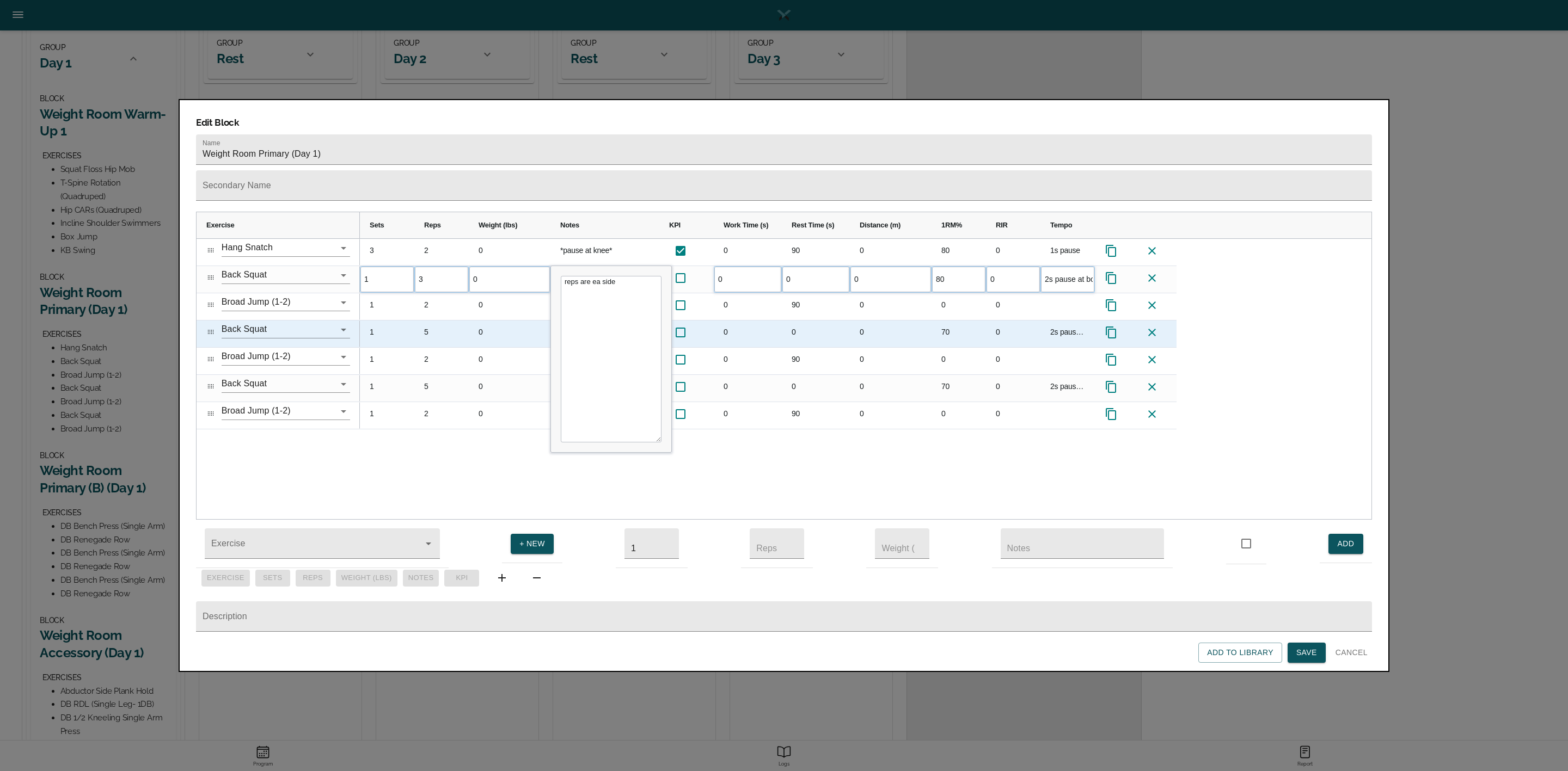
click at [451, 321] on div "5" at bounding box center [441, 334] width 54 height 27
click at [435, 321] on div "5" at bounding box center [441, 334] width 54 height 27
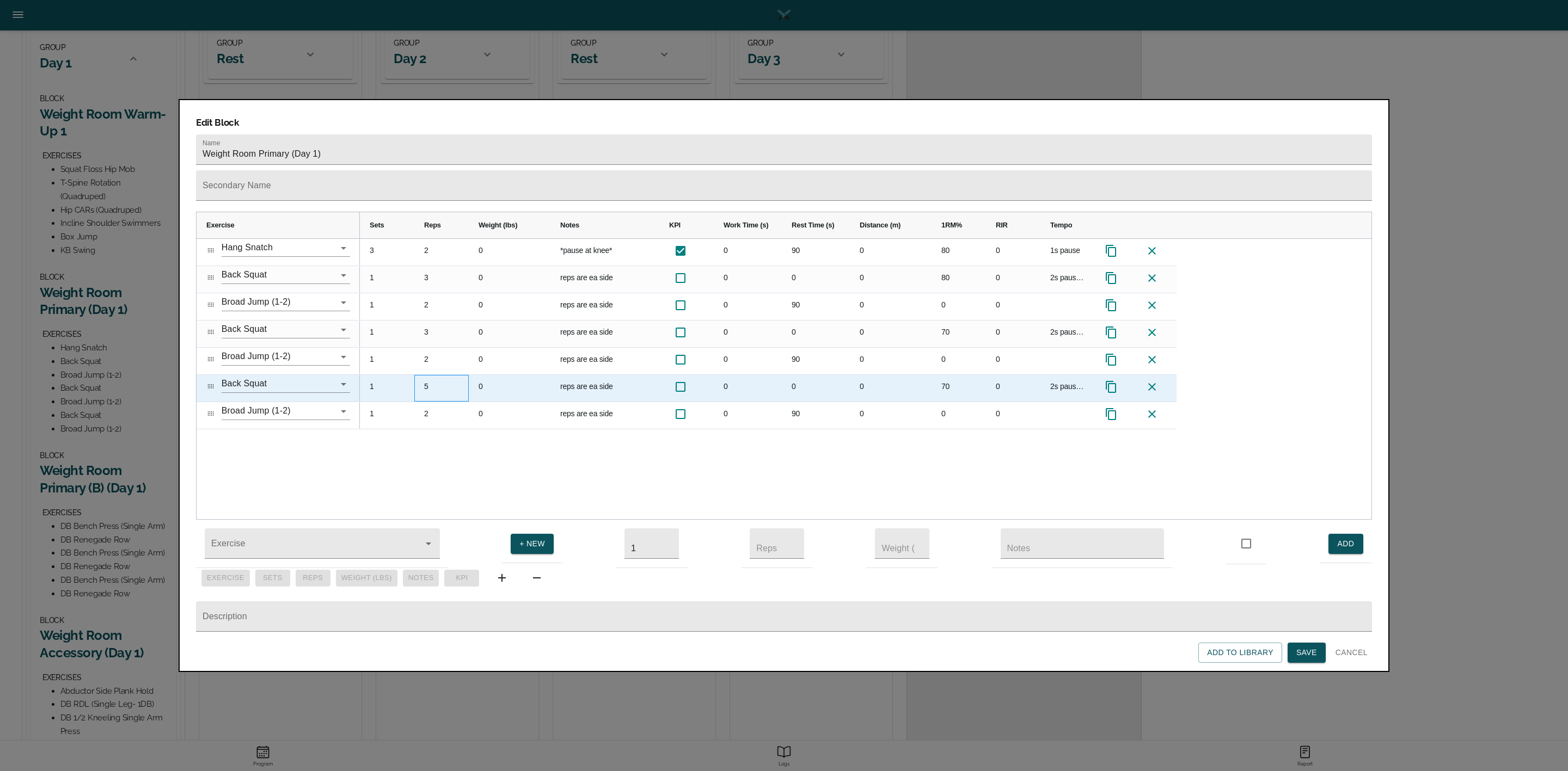
click at [433, 375] on div "5" at bounding box center [441, 388] width 54 height 27
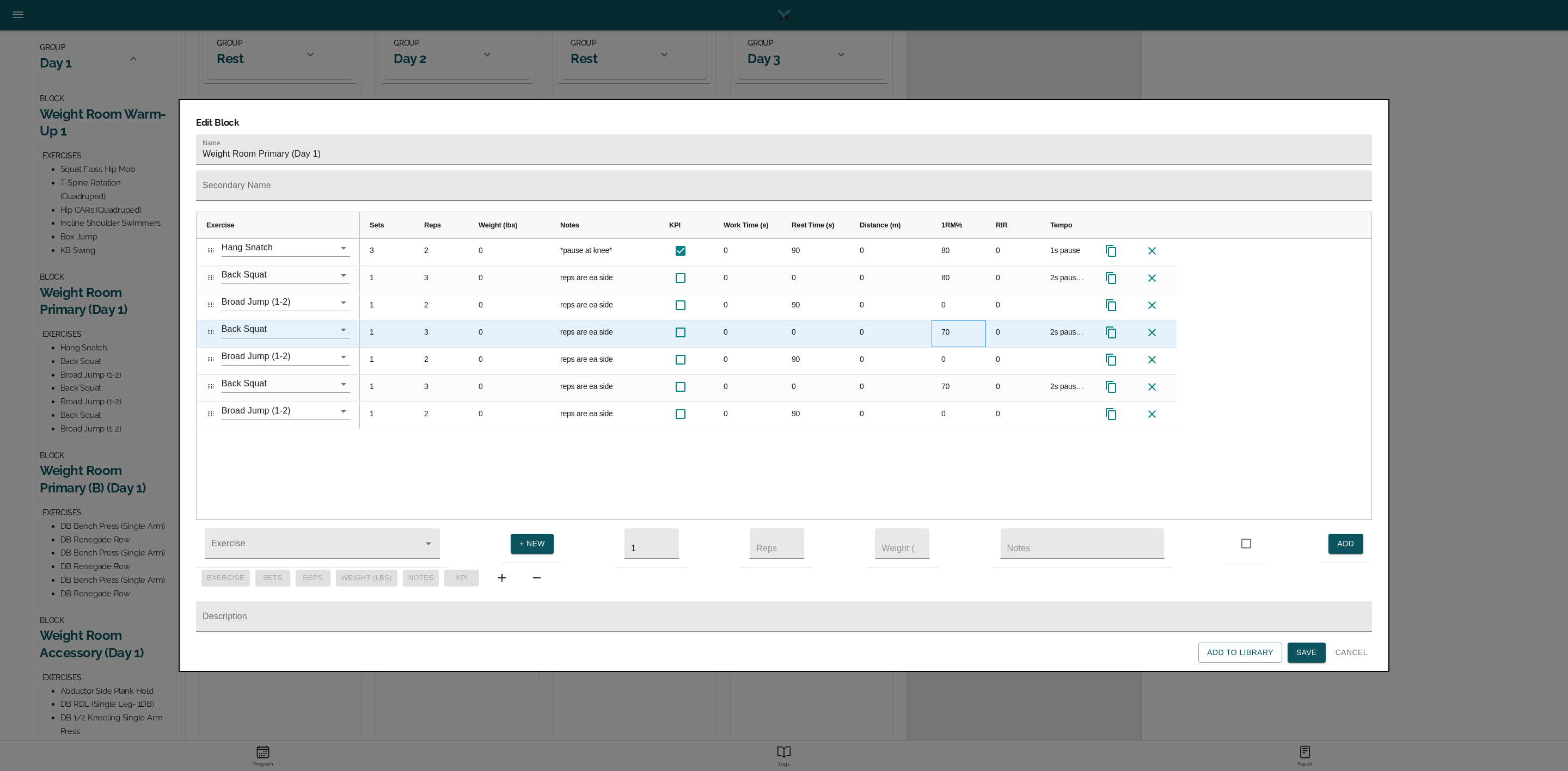
click at [959, 321] on div "70" at bounding box center [958, 334] width 54 height 27
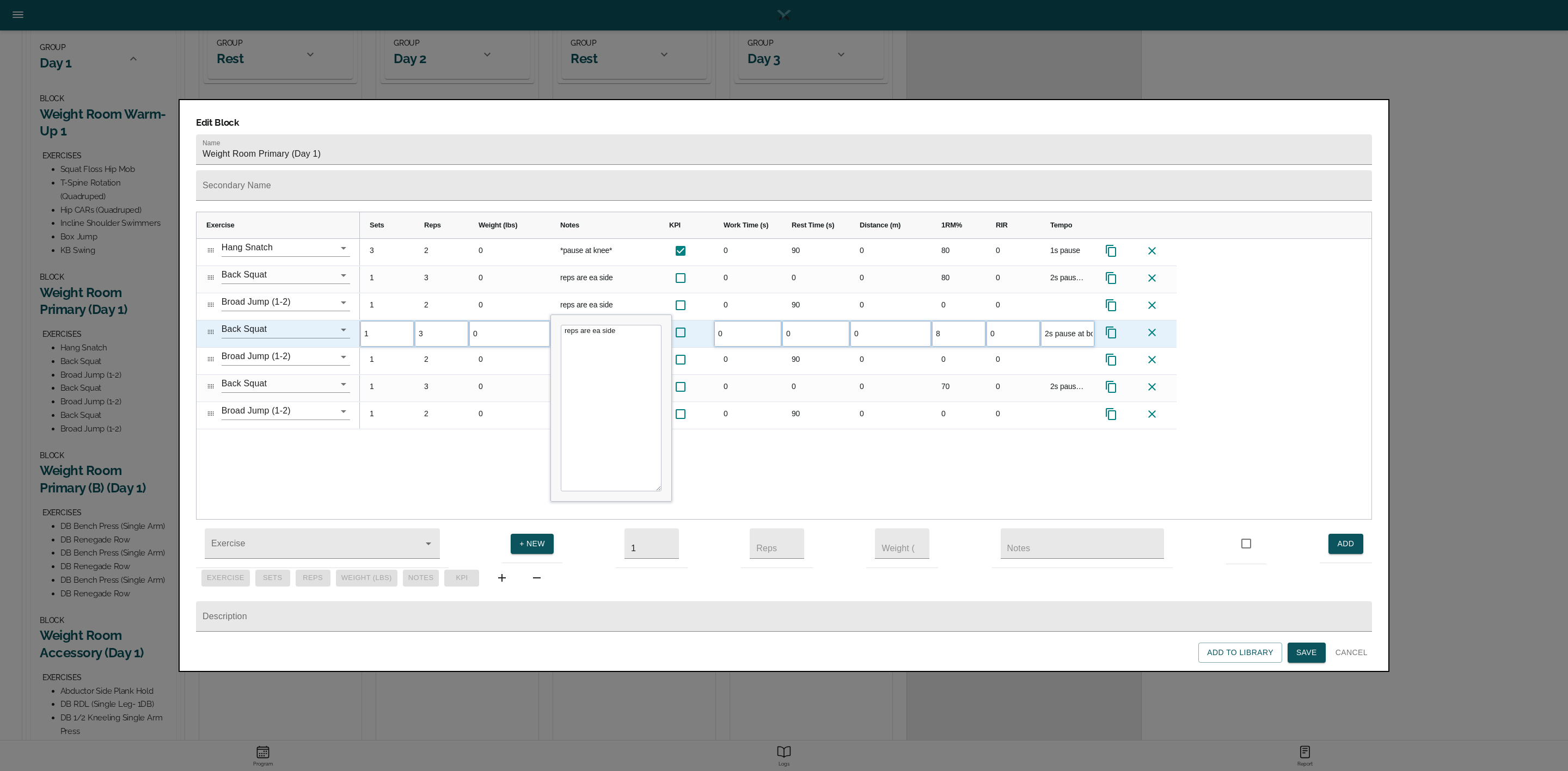
type input "80"
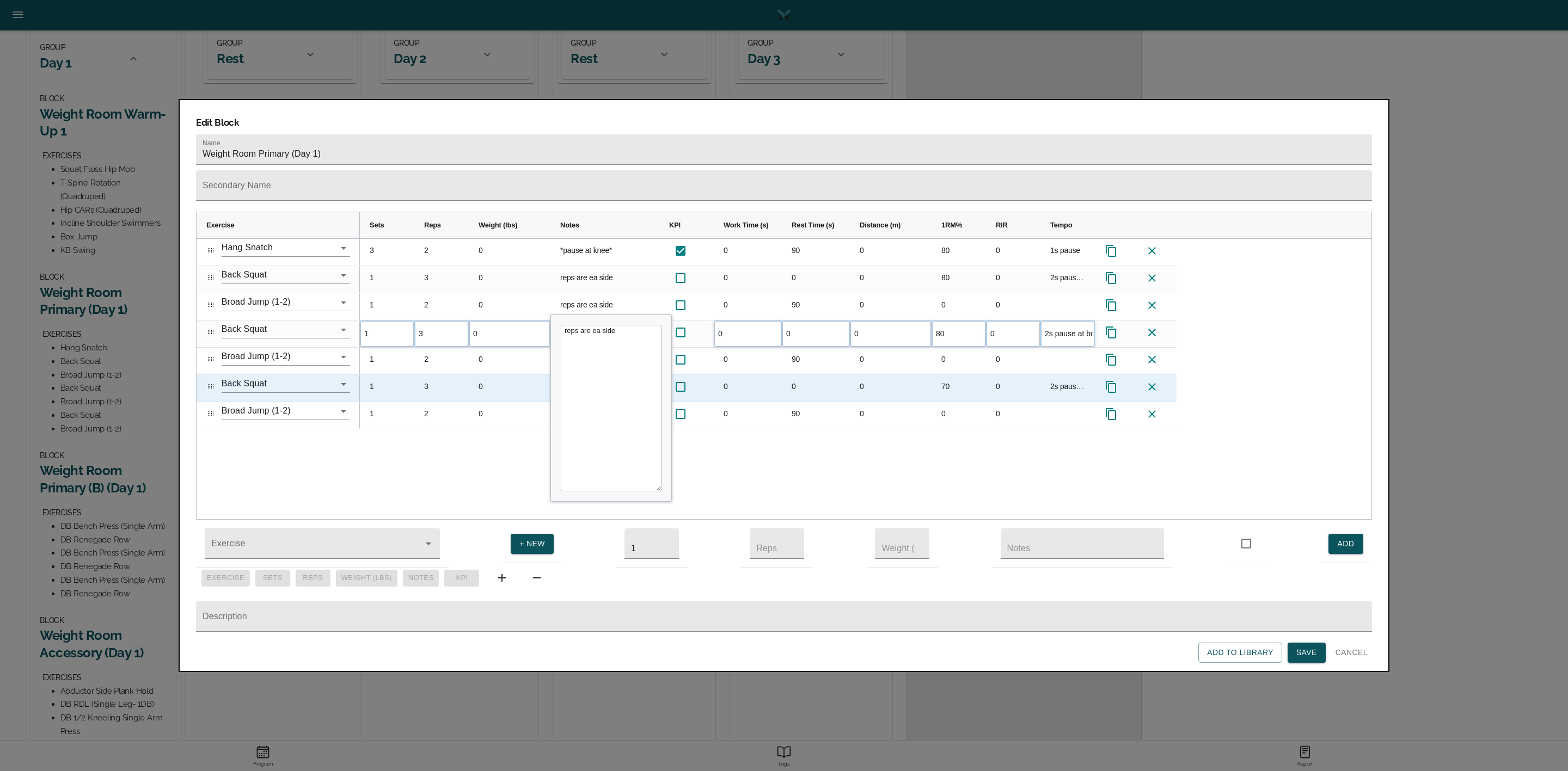
click at [946, 375] on div "70" at bounding box center [958, 388] width 54 height 27
type input "80"
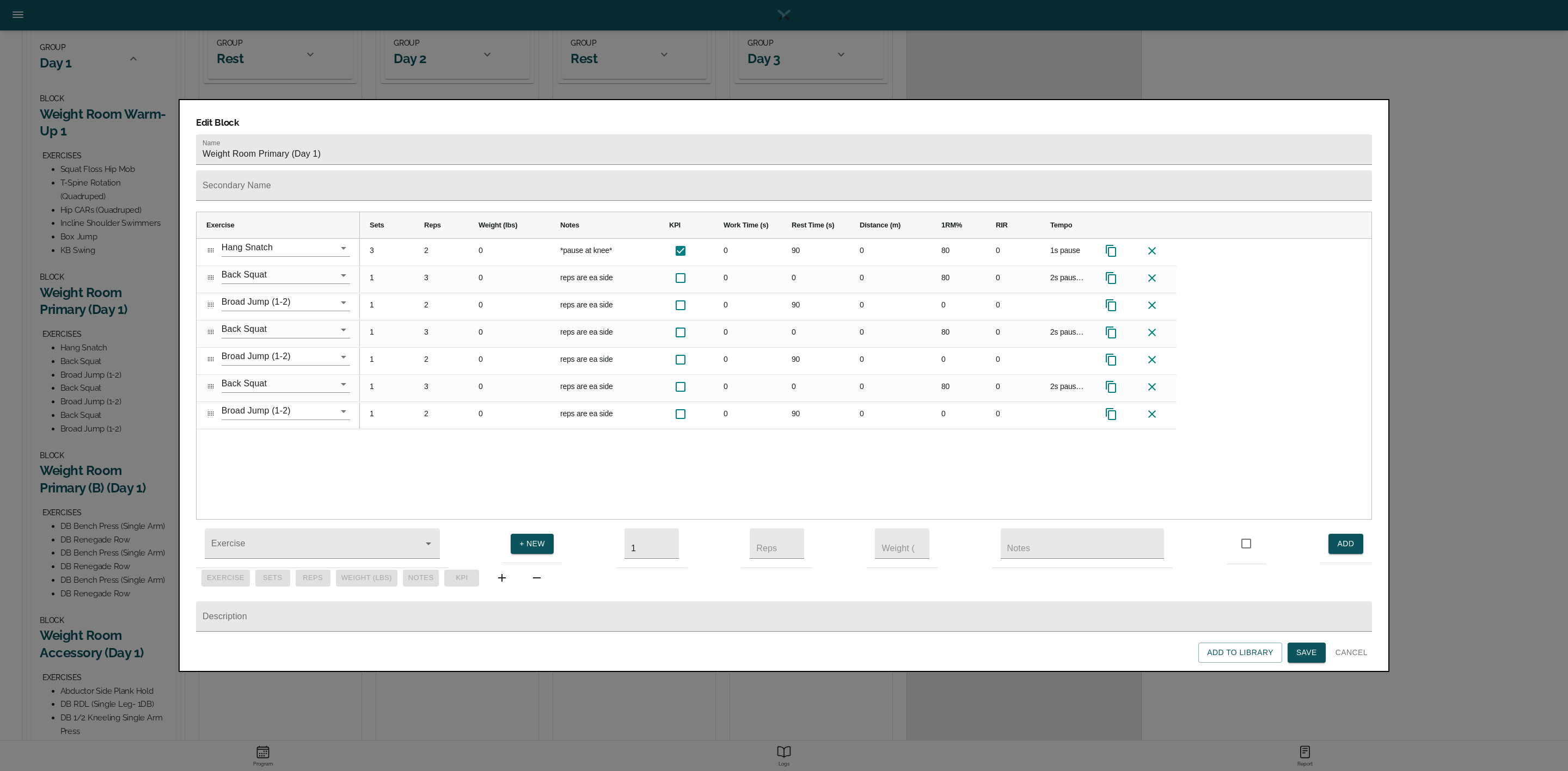
click at [936, 417] on div "3 2 0 *pause at knee* 0 90 0 80 0 1s pause 1 3 0 reps are ea side 0 0 0 80 0 2s…" at bounding box center [866, 379] width 1011 height 281
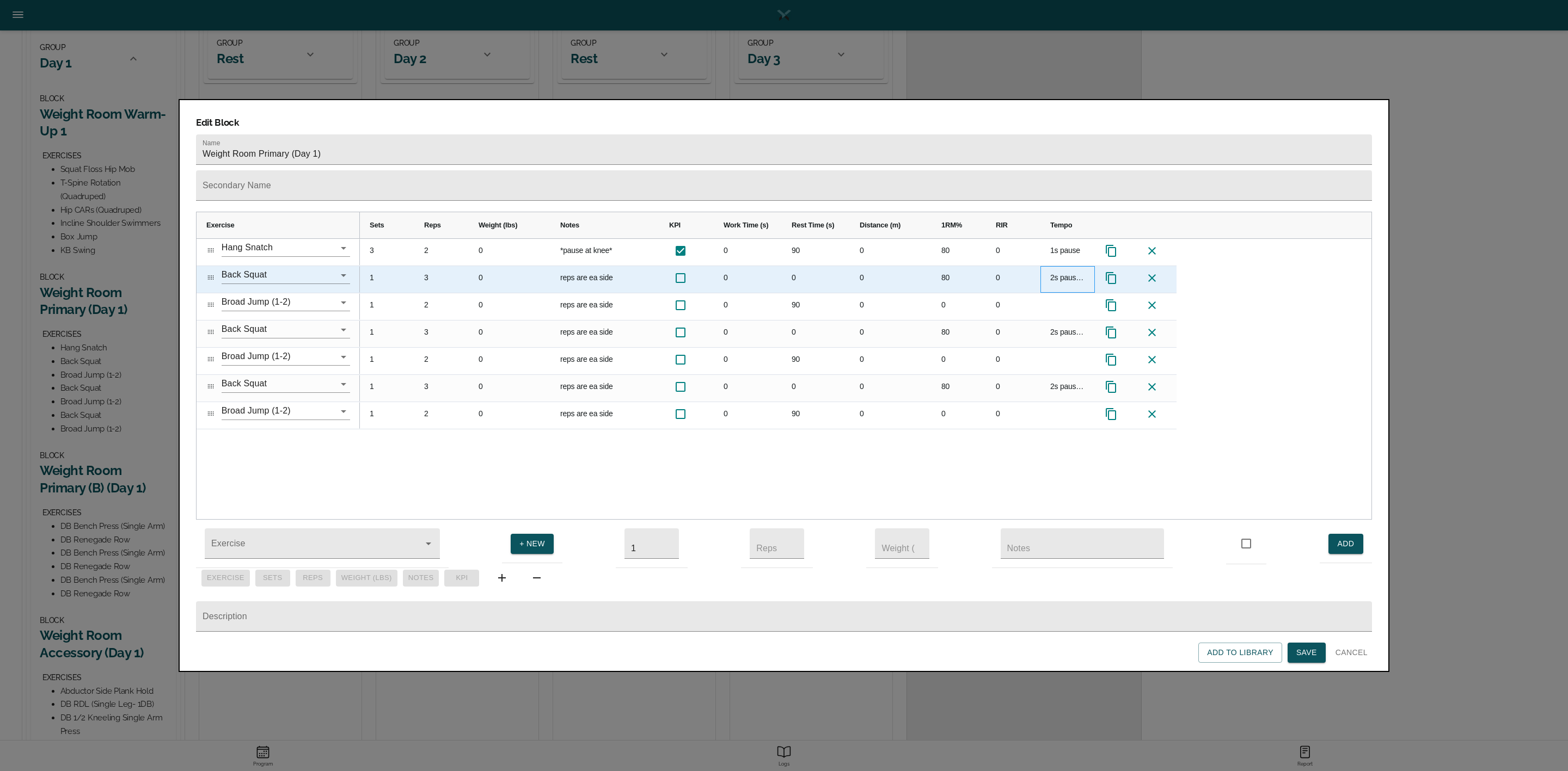
click at [1054, 266] on div "2s pause at bottom" at bounding box center [1067, 280] width 54 height 27
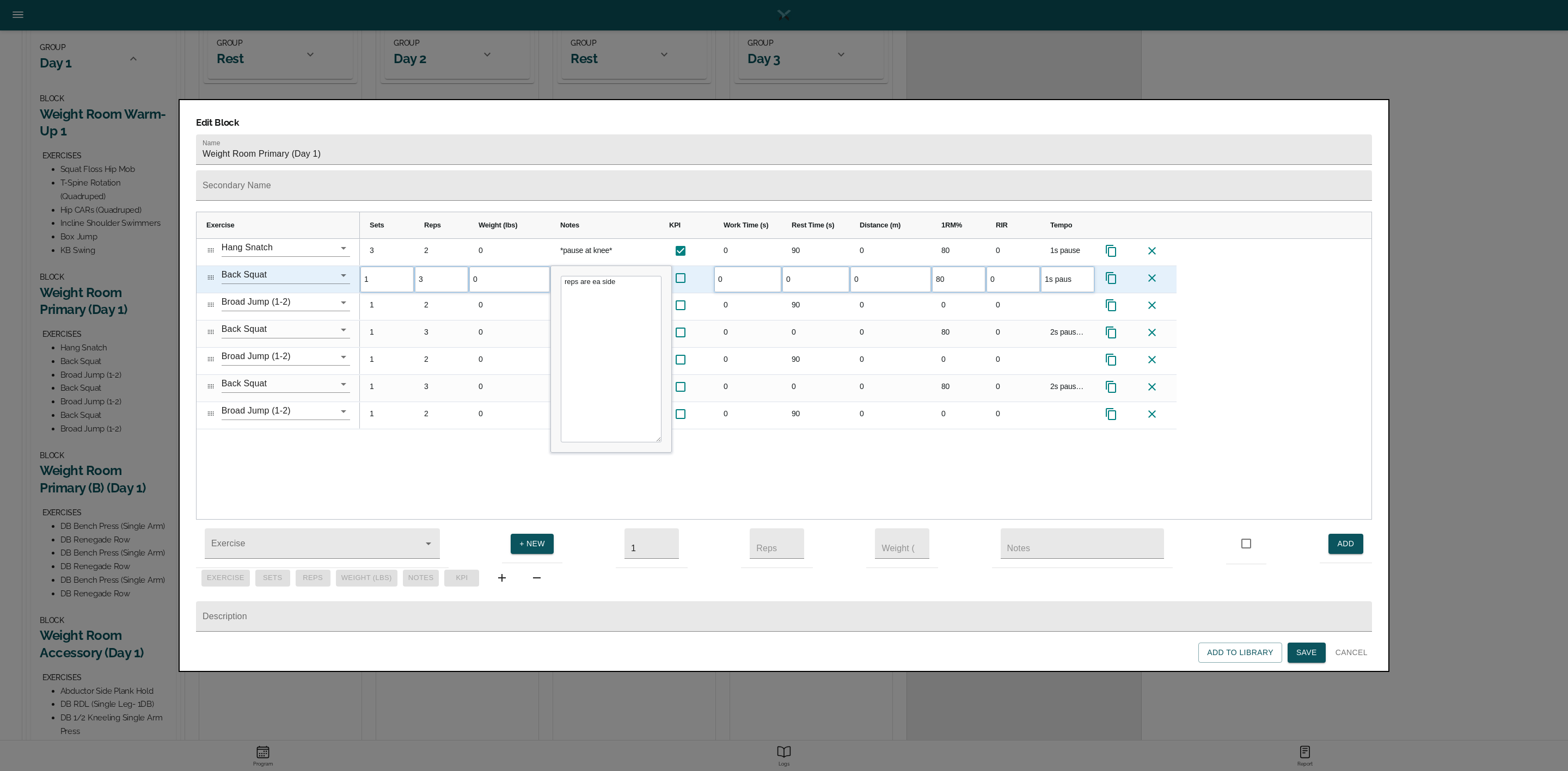
type input "1s pause"
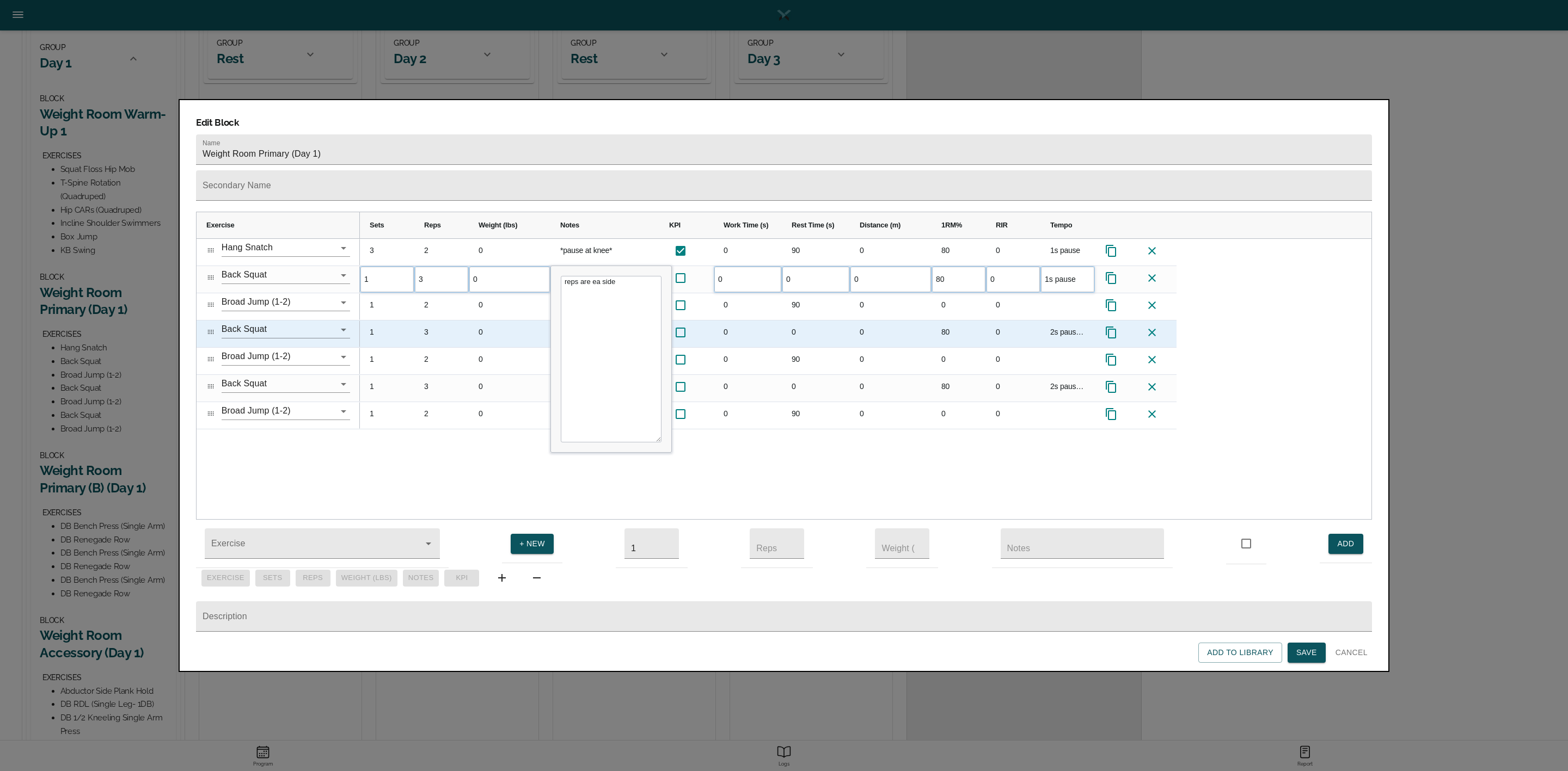
click at [1062, 321] on div "2s pause at bottom" at bounding box center [1067, 334] width 54 height 27
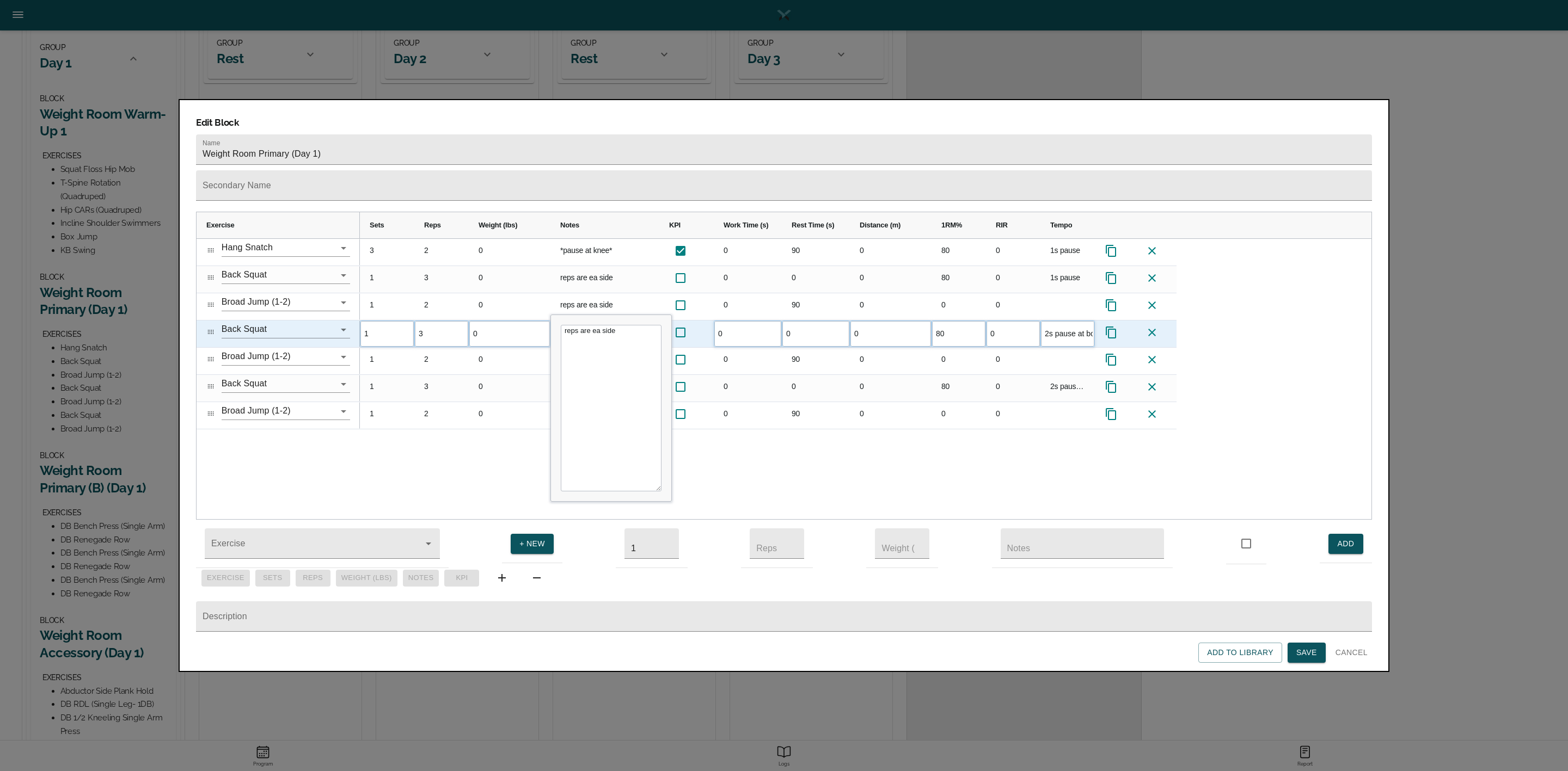
scroll to position [0, 19]
type input "1s pause"
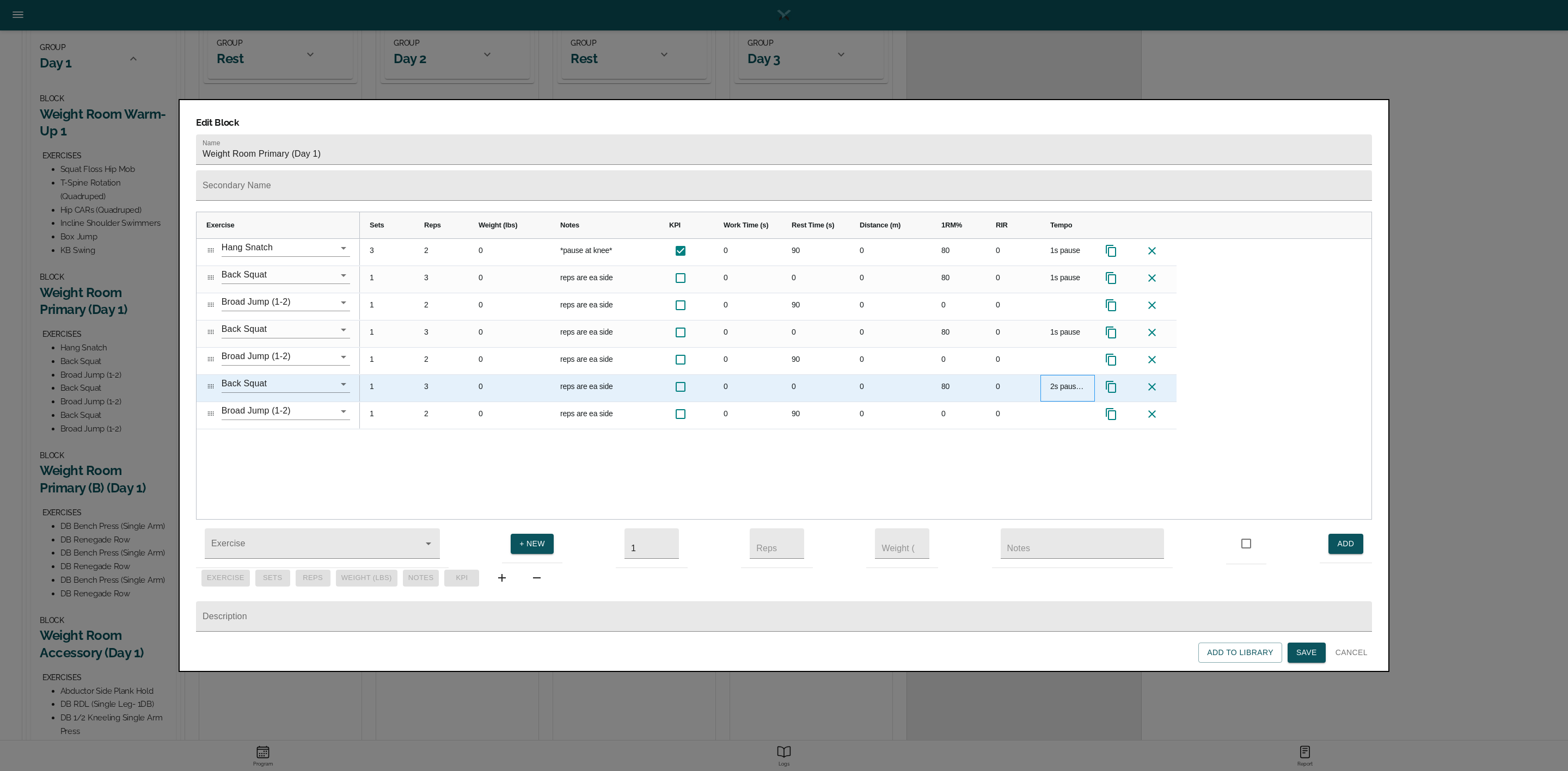
click at [1066, 375] on div "2s pause at bottom" at bounding box center [1067, 388] width 54 height 27
type input "1s pause"
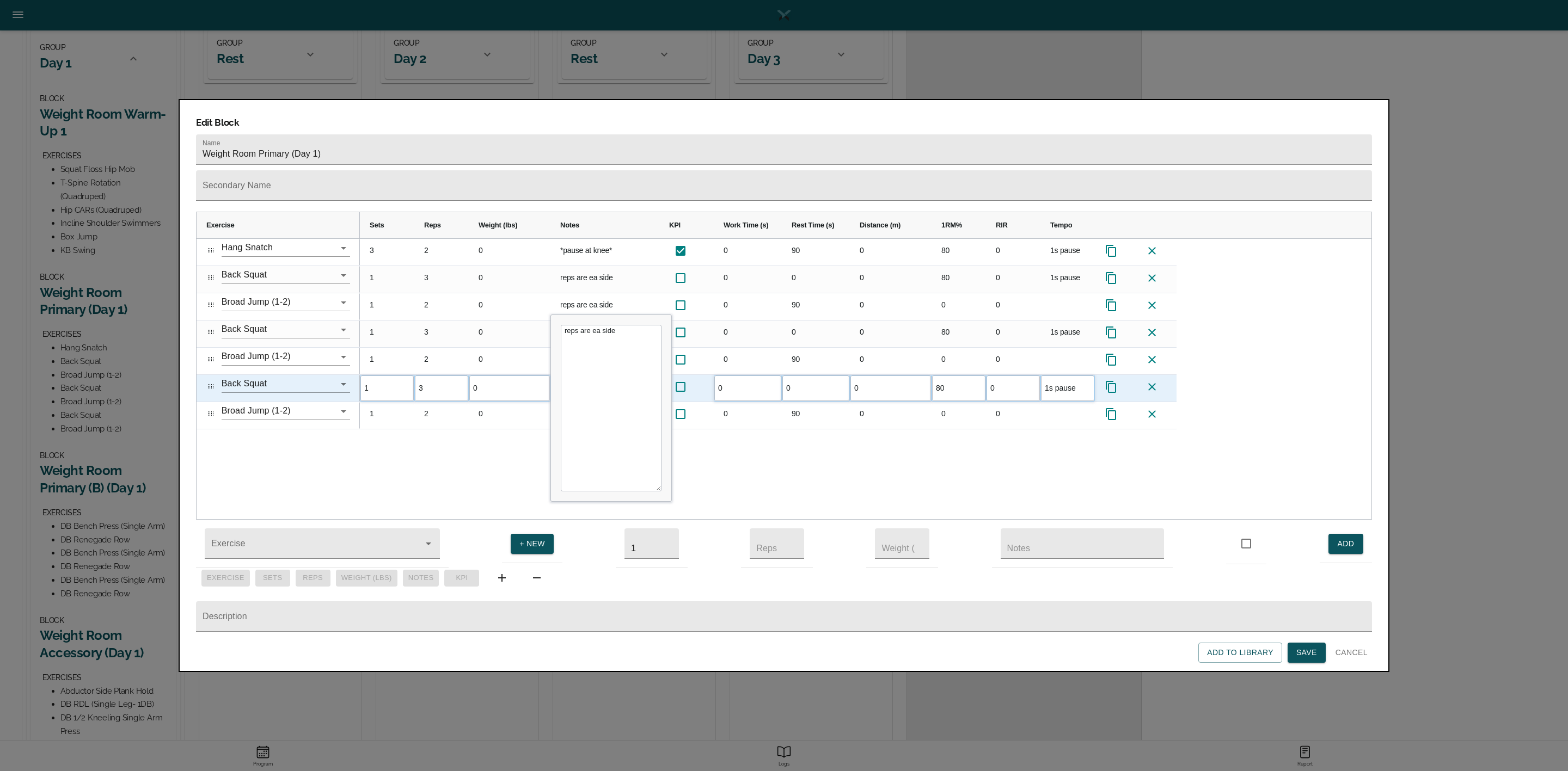
scroll to position [0, 0]
click at [1021, 403] on div "0" at bounding box center [1013, 416] width 54 height 27
click at [978, 428] on div "3 2 0 *pause at knee* 0 90 0 80 0 1s pause 1 3 0 reps are ea side 0 0 0 80 0 1s…" at bounding box center [866, 379] width 1011 height 281
click at [1302, 646] on span "Save" at bounding box center [1306, 653] width 21 height 13
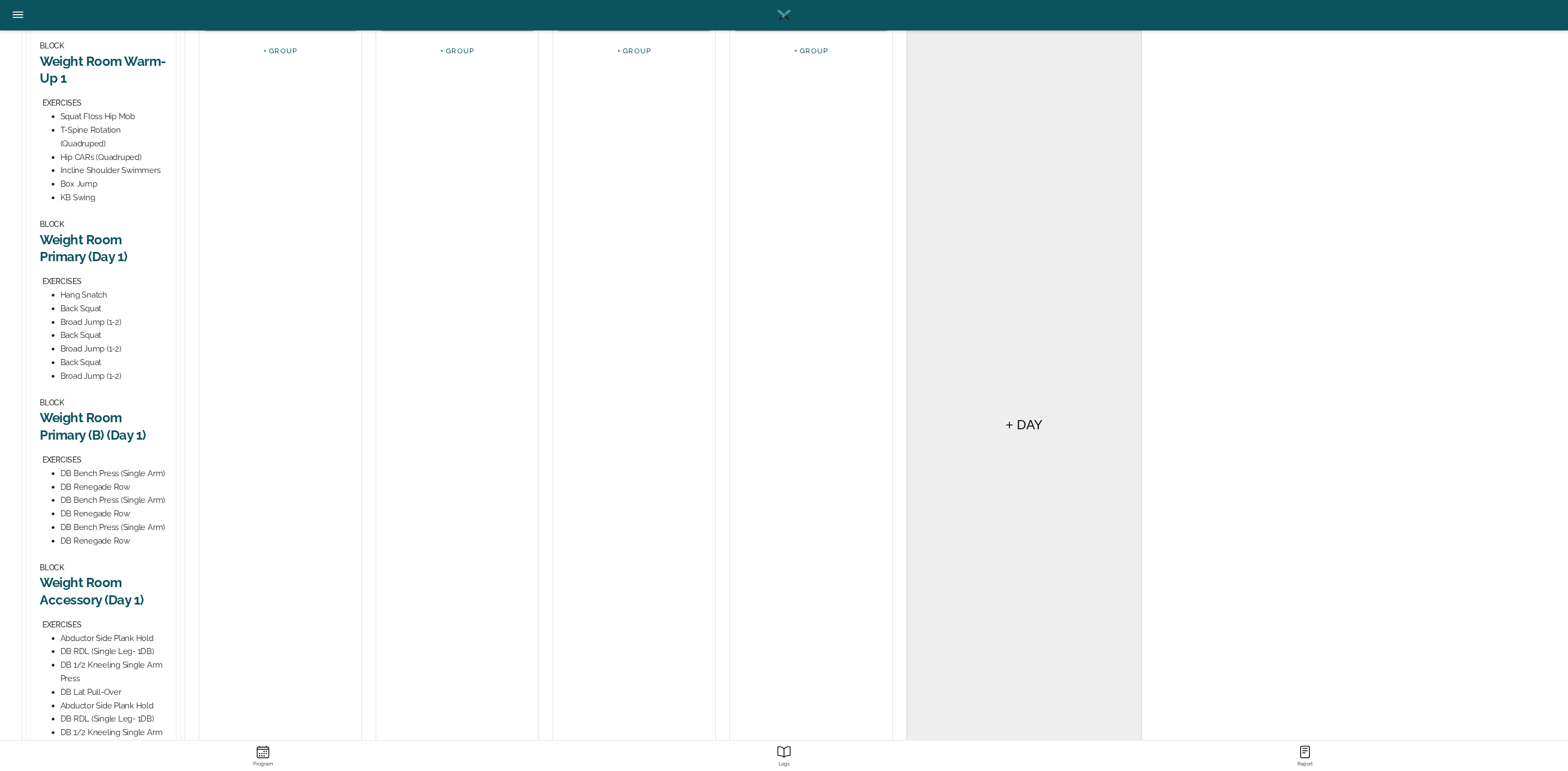
scroll to position [245, 0]
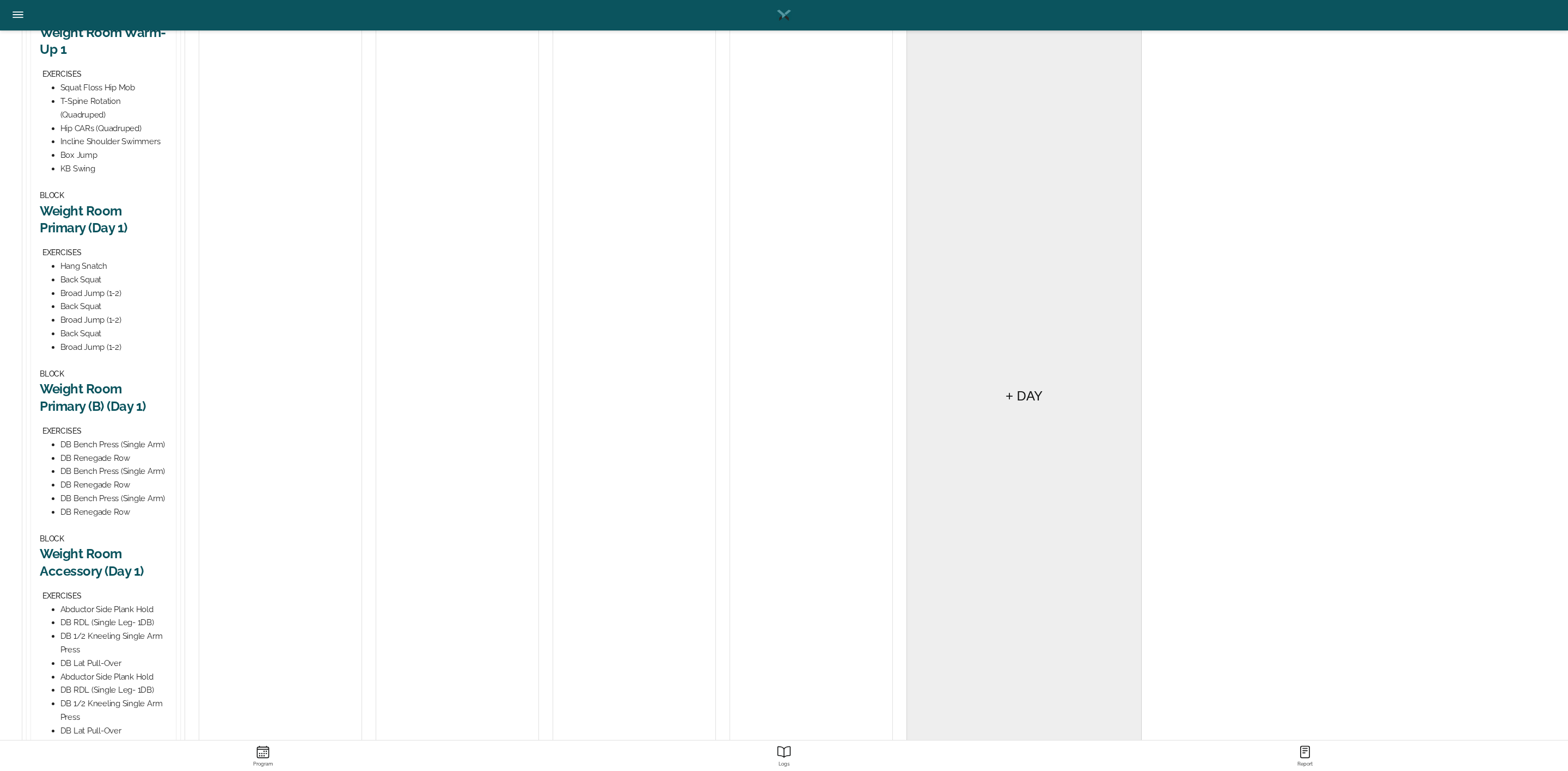
click at [100, 392] on h2 "Weight Room Primary (B) (Day 1)" at bounding box center [103, 397] width 127 height 34
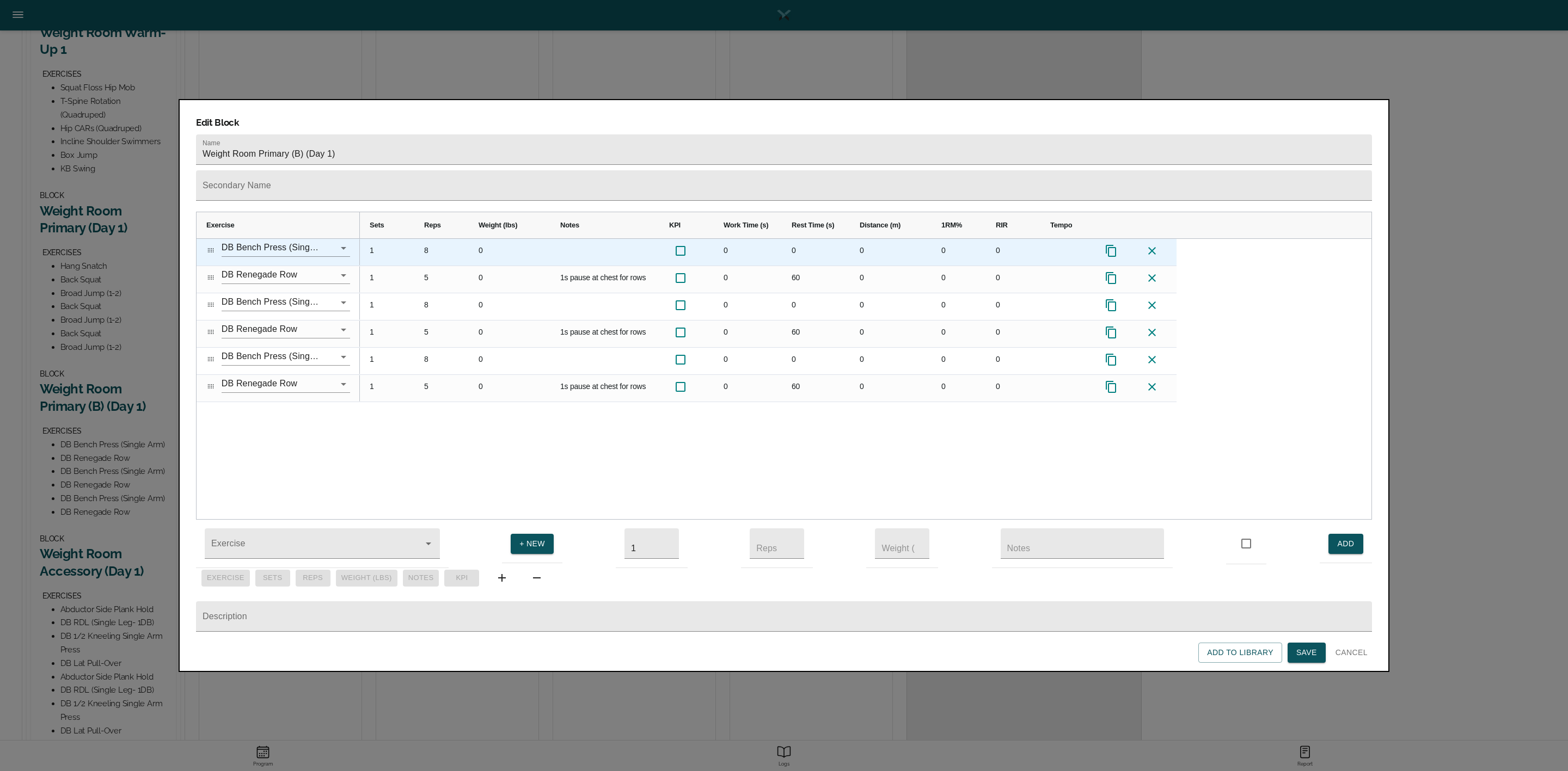
click at [432, 239] on div "8" at bounding box center [441, 252] width 54 height 27
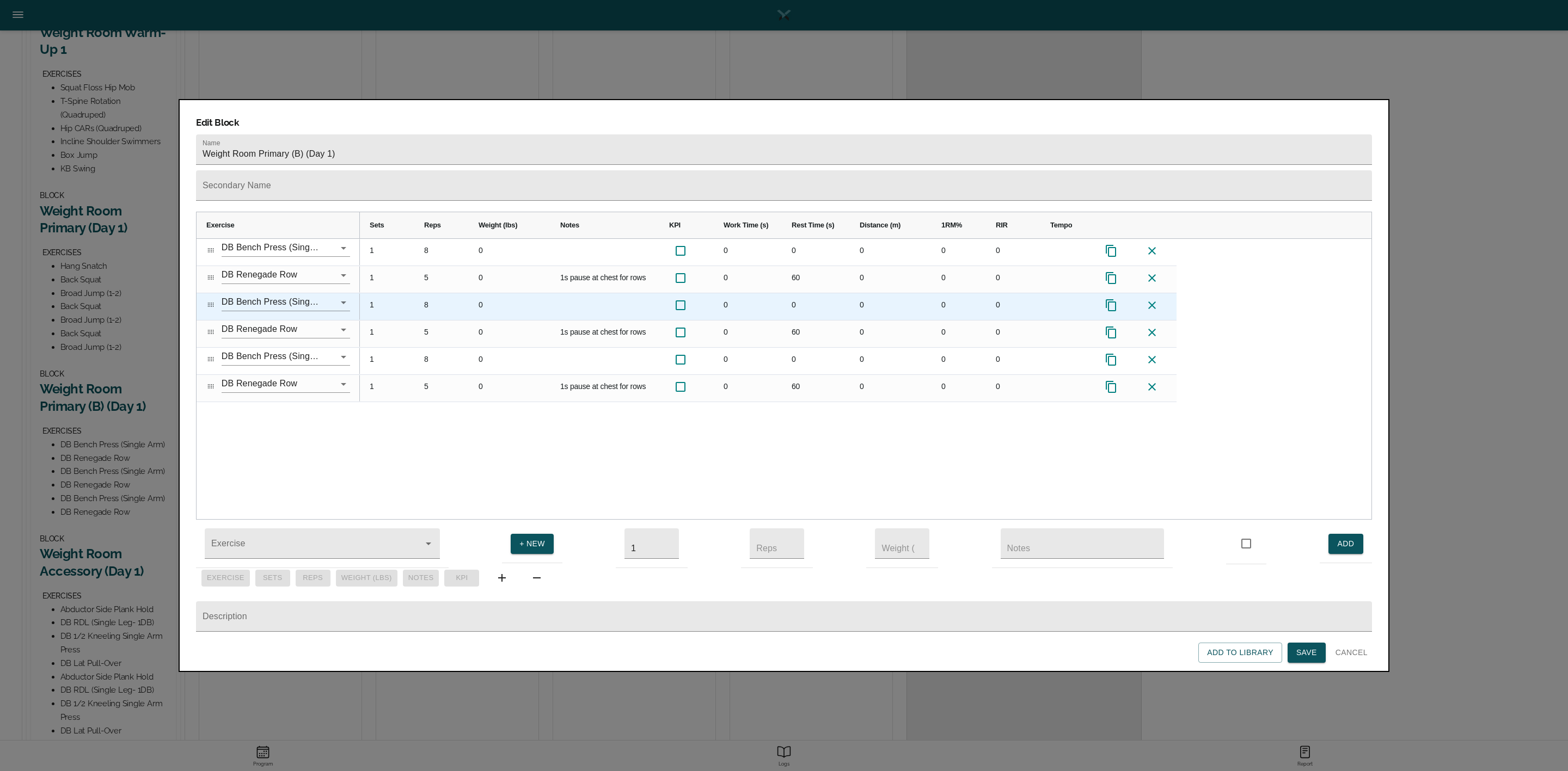
scroll to position [0, 0]
click at [429, 293] on div "8" at bounding box center [441, 306] width 54 height 27
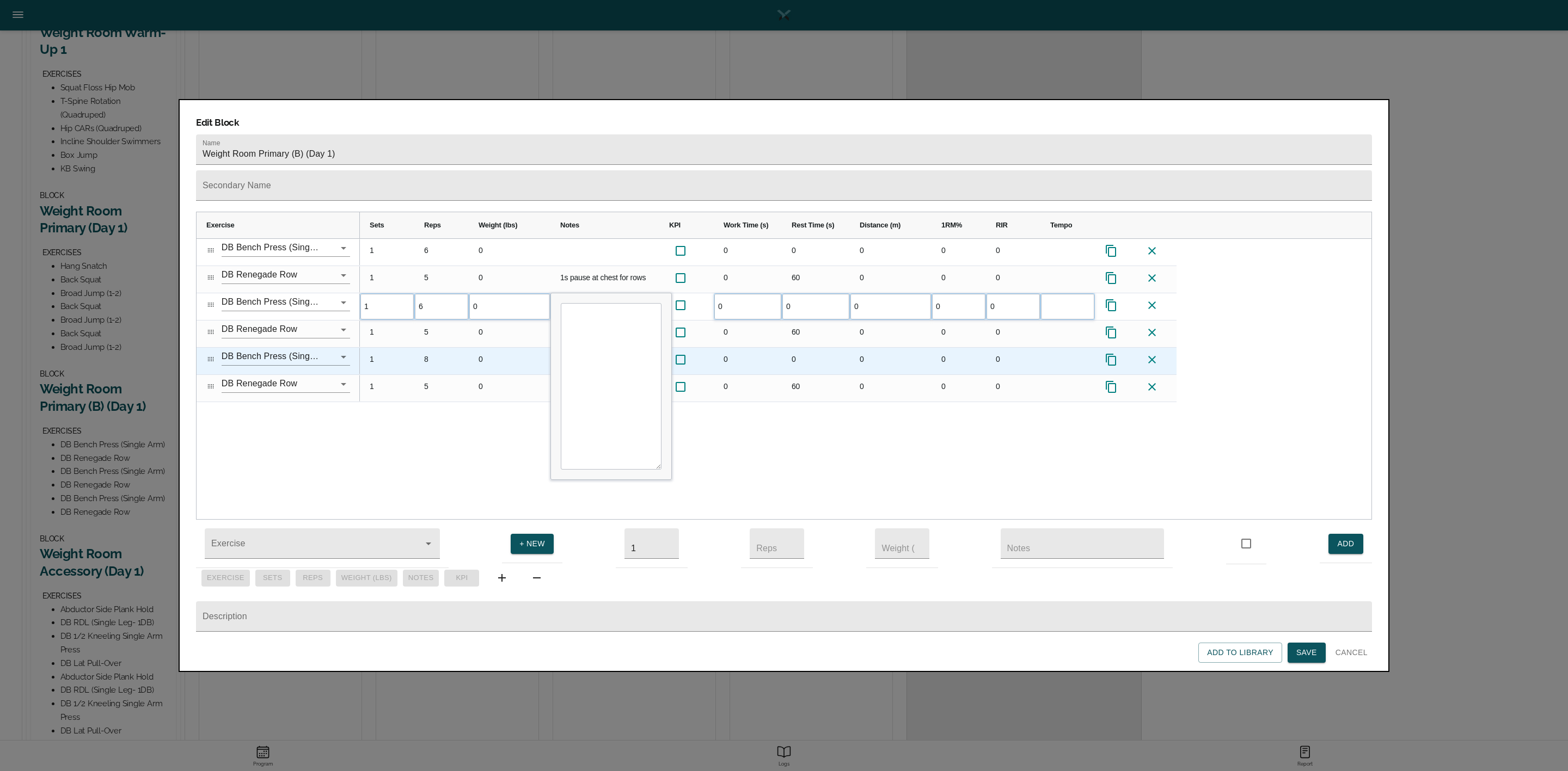
click at [432, 347] on div "8" at bounding box center [441, 361] width 54 height 27
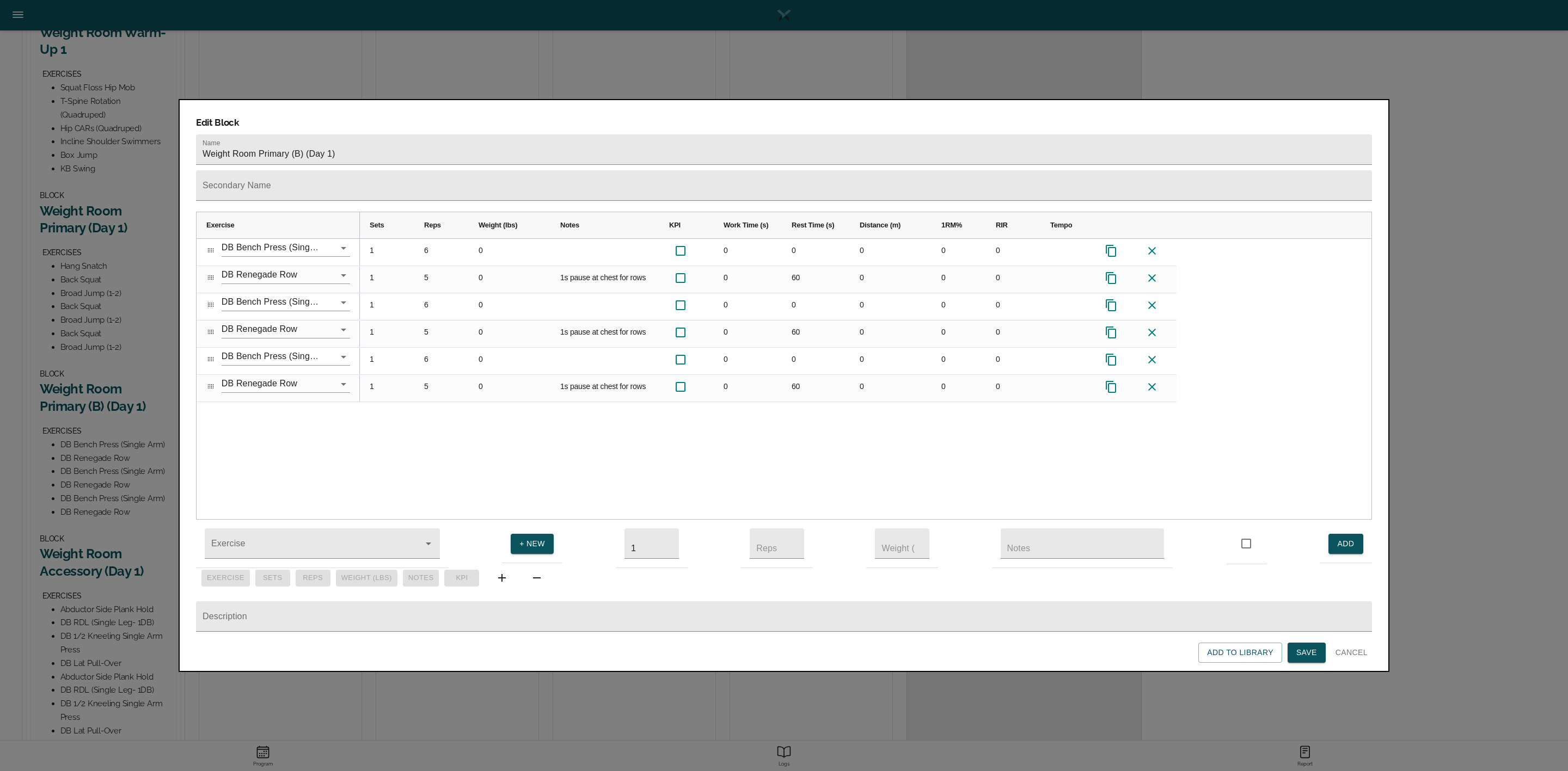
click at [438, 428] on div "1 6 0 0 0 0 0 0 1 5 0 1s pause at chest for rows 0 60 0 0 0 1 6 0 0 0 0 0 0 1 5…" at bounding box center [866, 379] width 1011 height 281
click at [1302, 650] on span "Save" at bounding box center [1306, 653] width 21 height 13
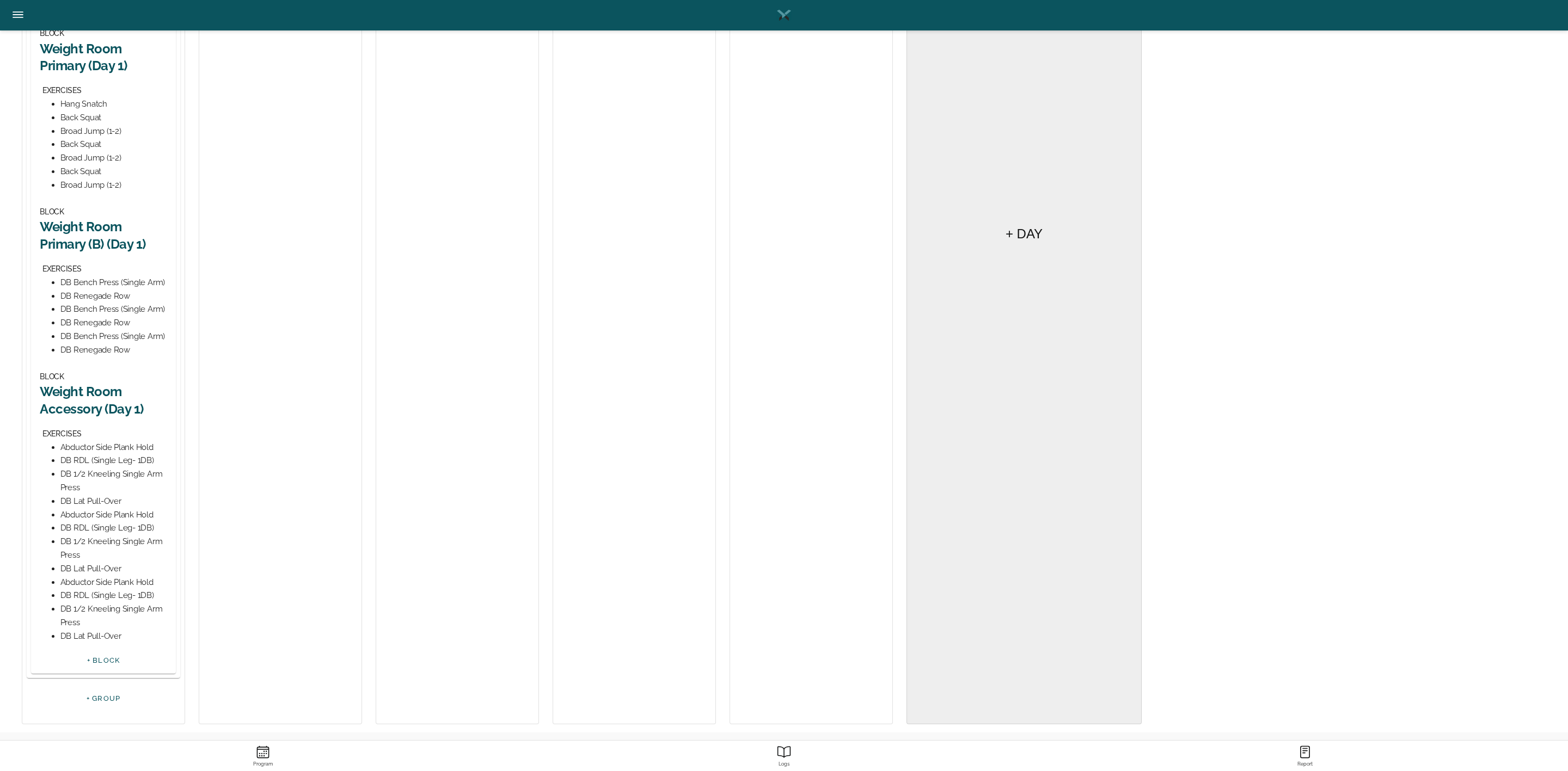
scroll to position [409, 0]
click at [82, 394] on h2 "Weight Room Accessory (Day 1)" at bounding box center [103, 398] width 127 height 34
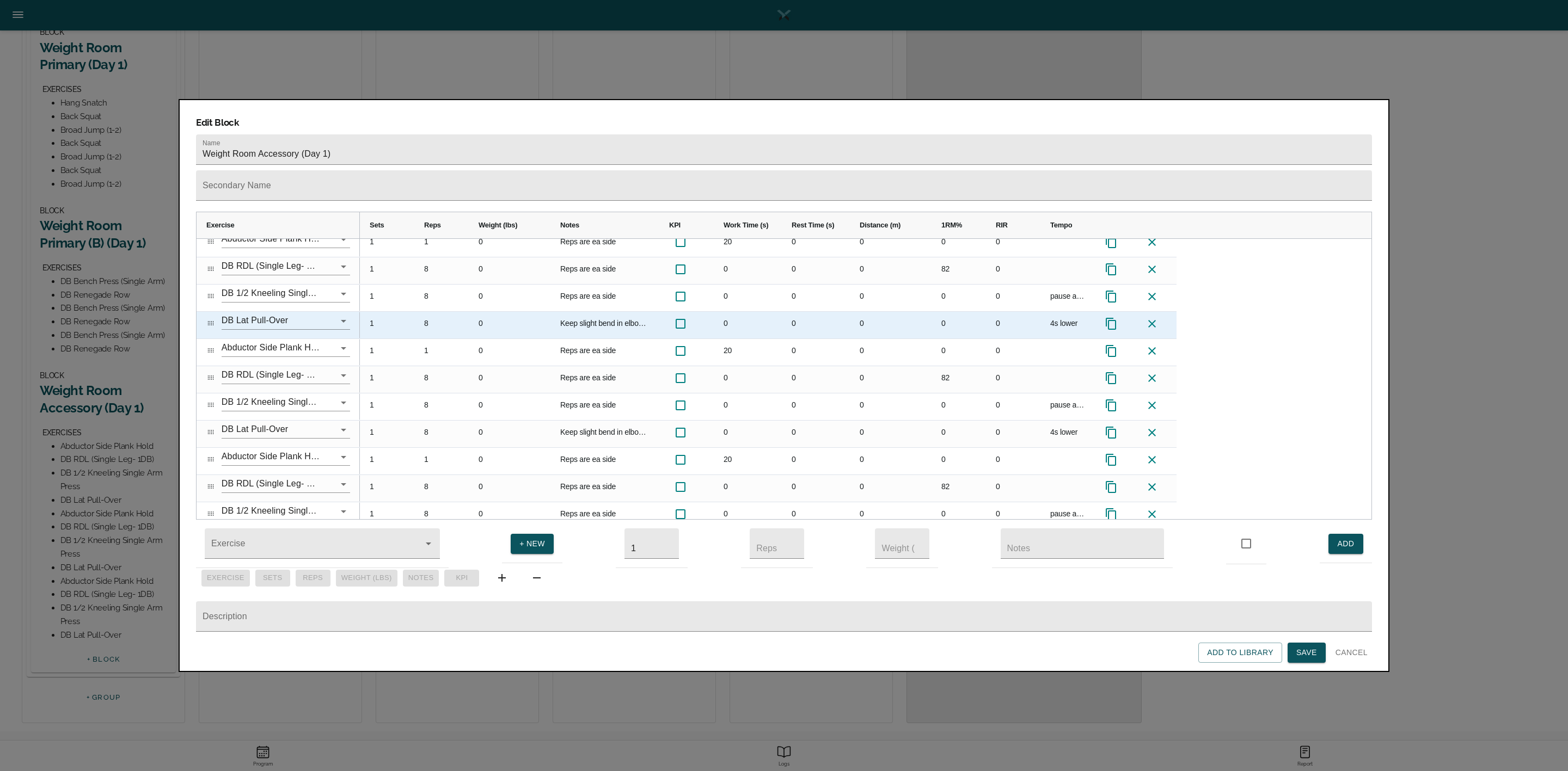
scroll to position [0, 0]
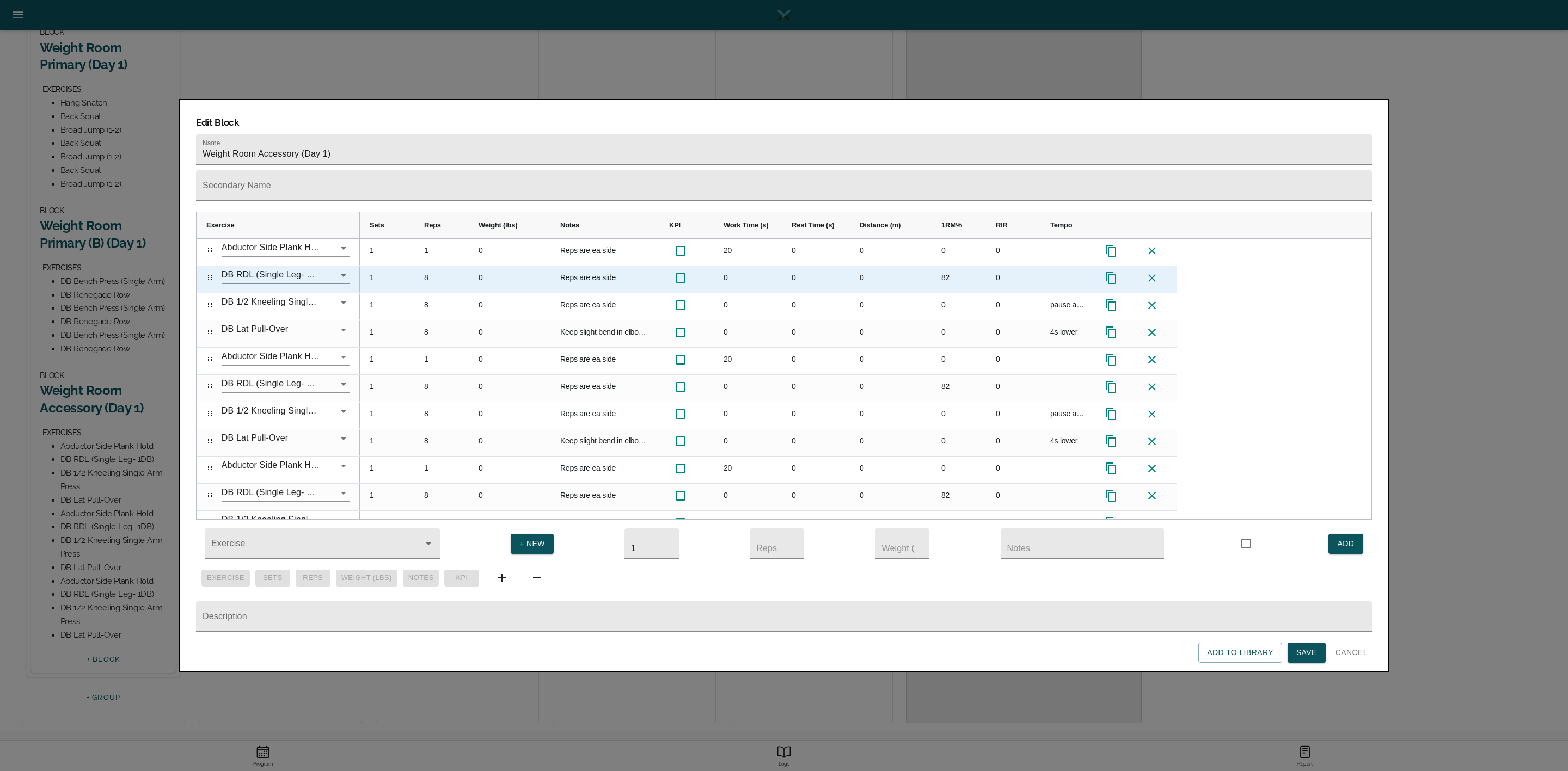
click at [426, 266] on div "8" at bounding box center [441, 280] width 54 height 27
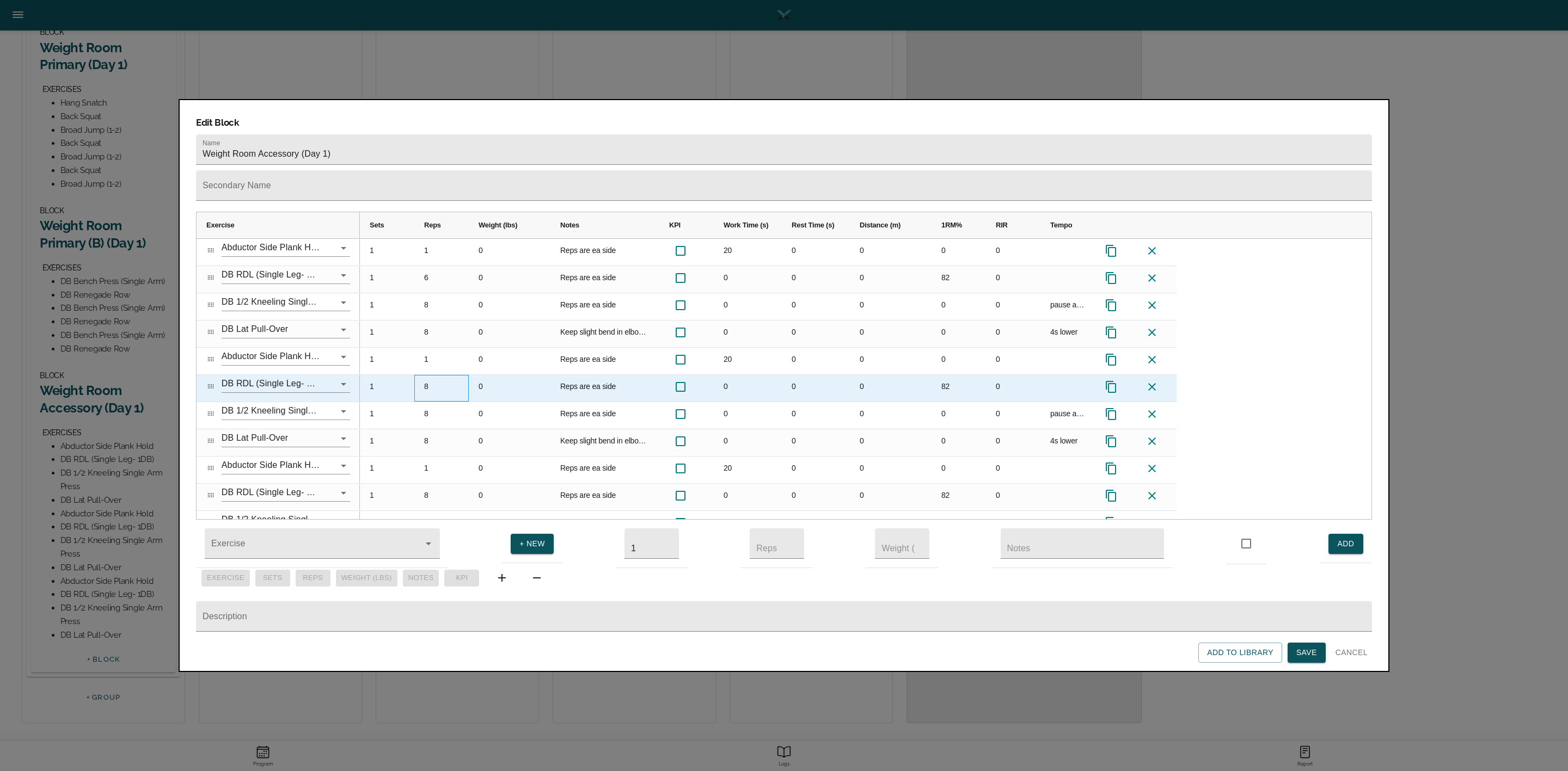
click at [431, 375] on div "8" at bounding box center [441, 388] width 54 height 27
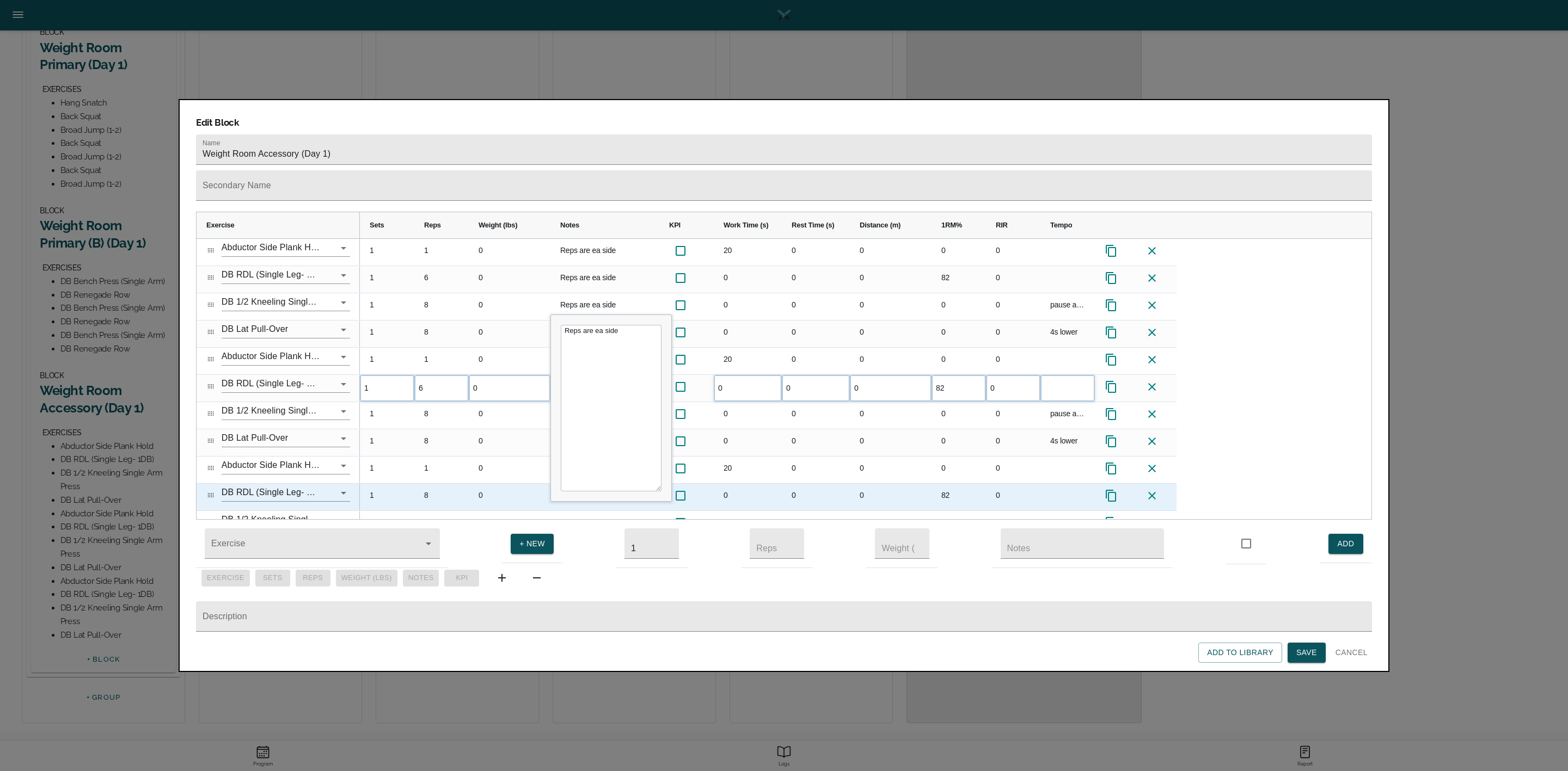
click at [429, 484] on div "8" at bounding box center [441, 497] width 54 height 27
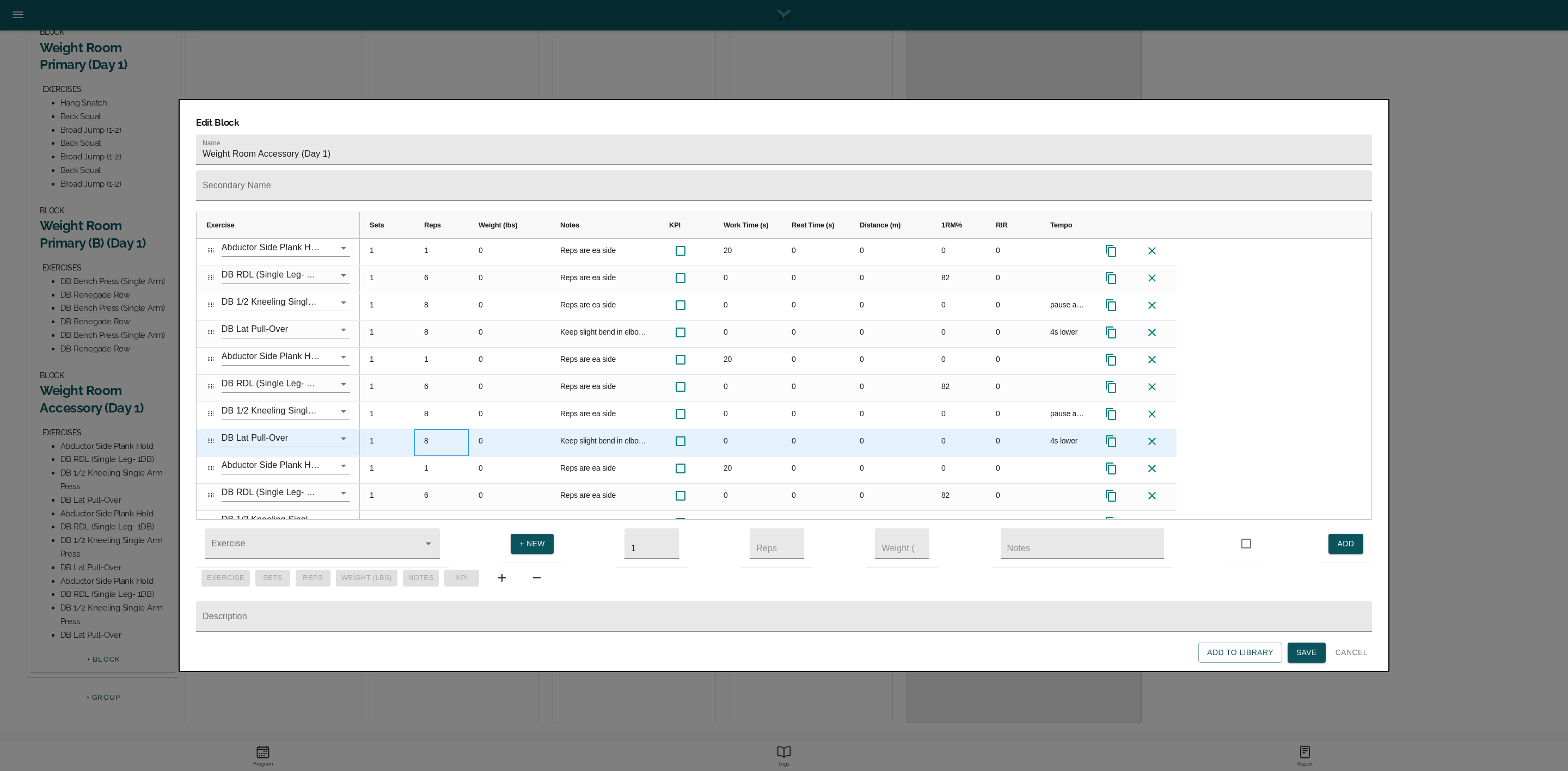
click at [426, 429] on div "8" at bounding box center [441, 443] width 54 height 27
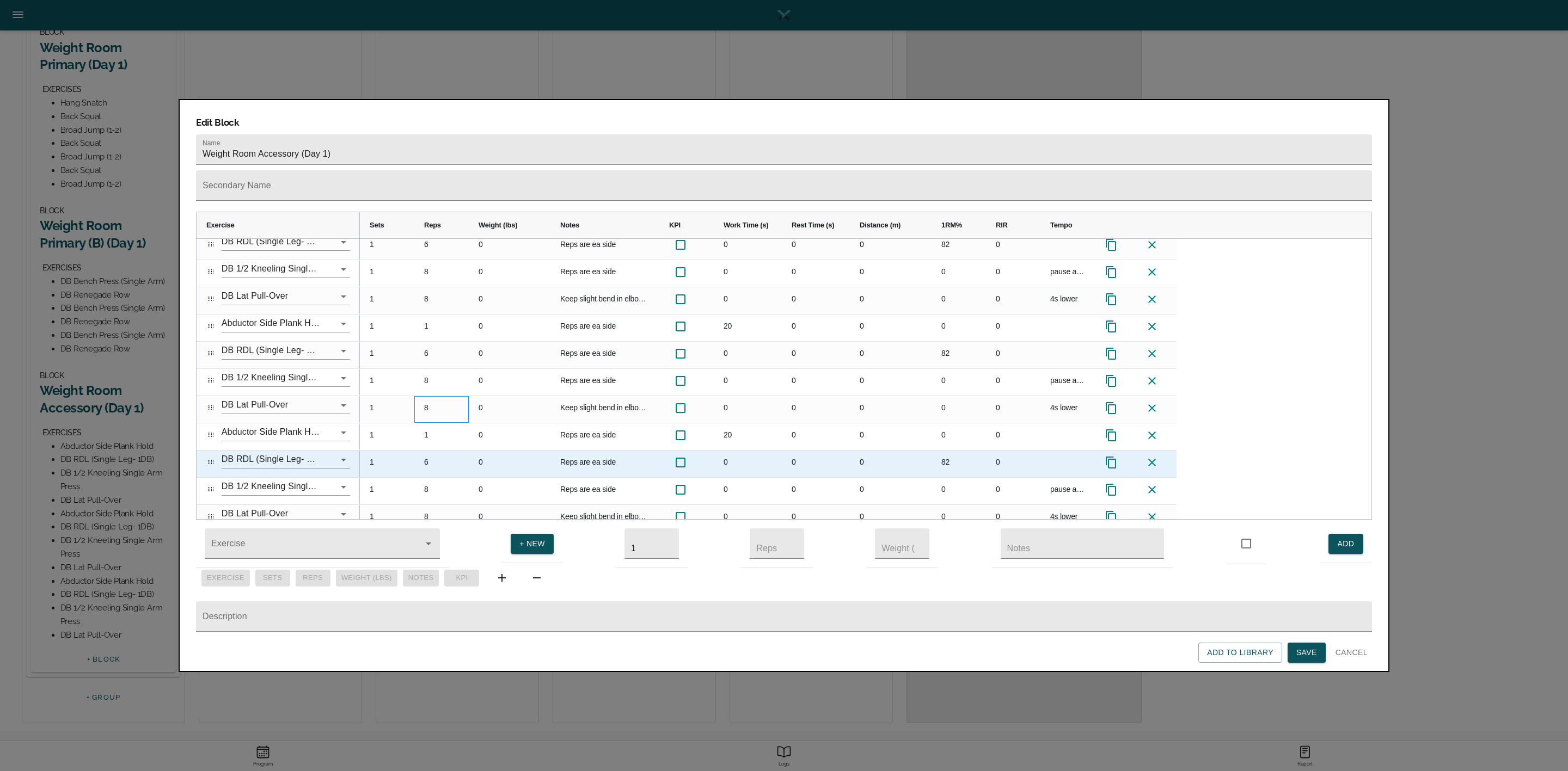
scroll to position [45, 0]
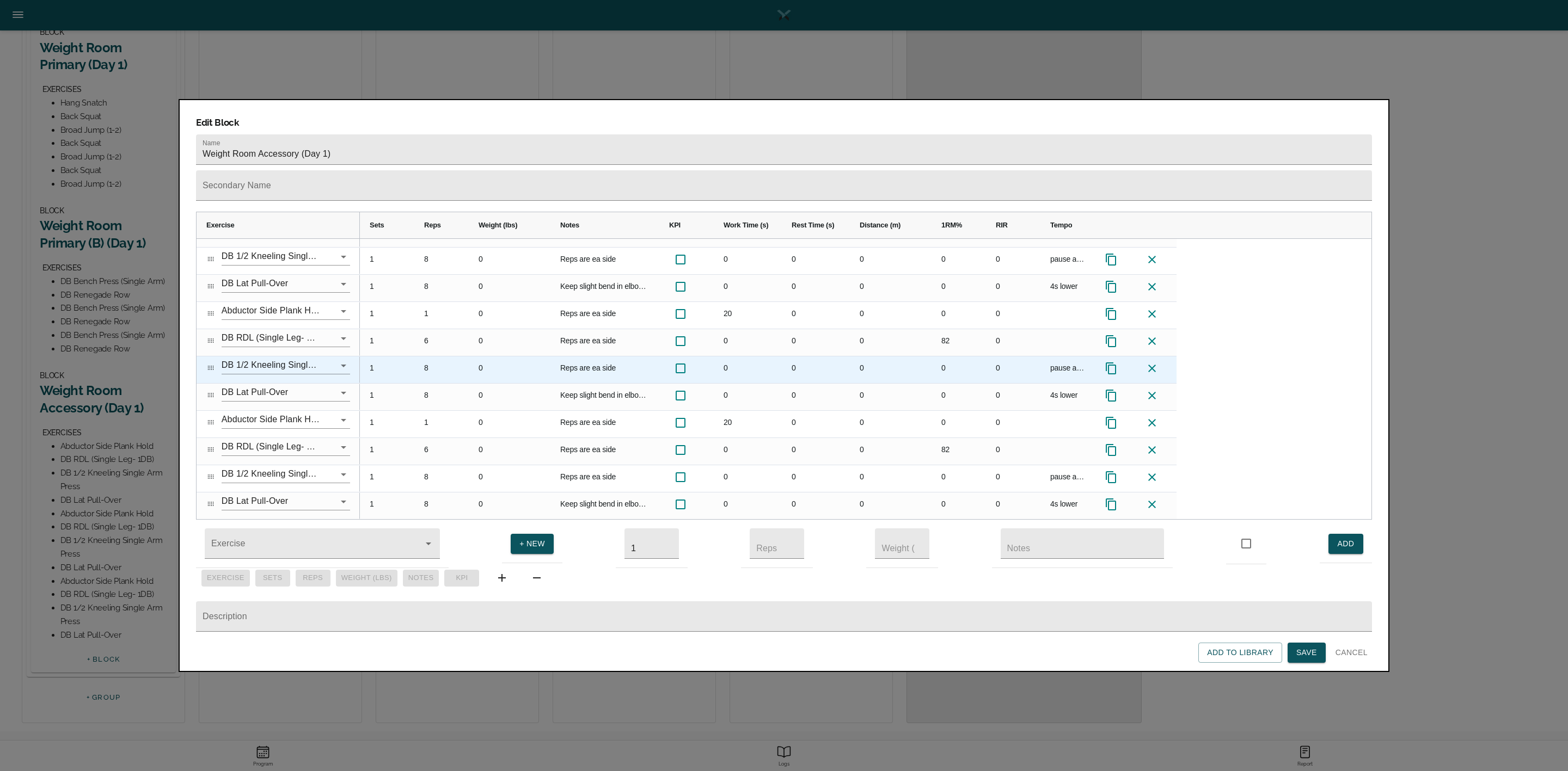
click at [493, 356] on div "0" at bounding box center [510, 370] width 82 height 27
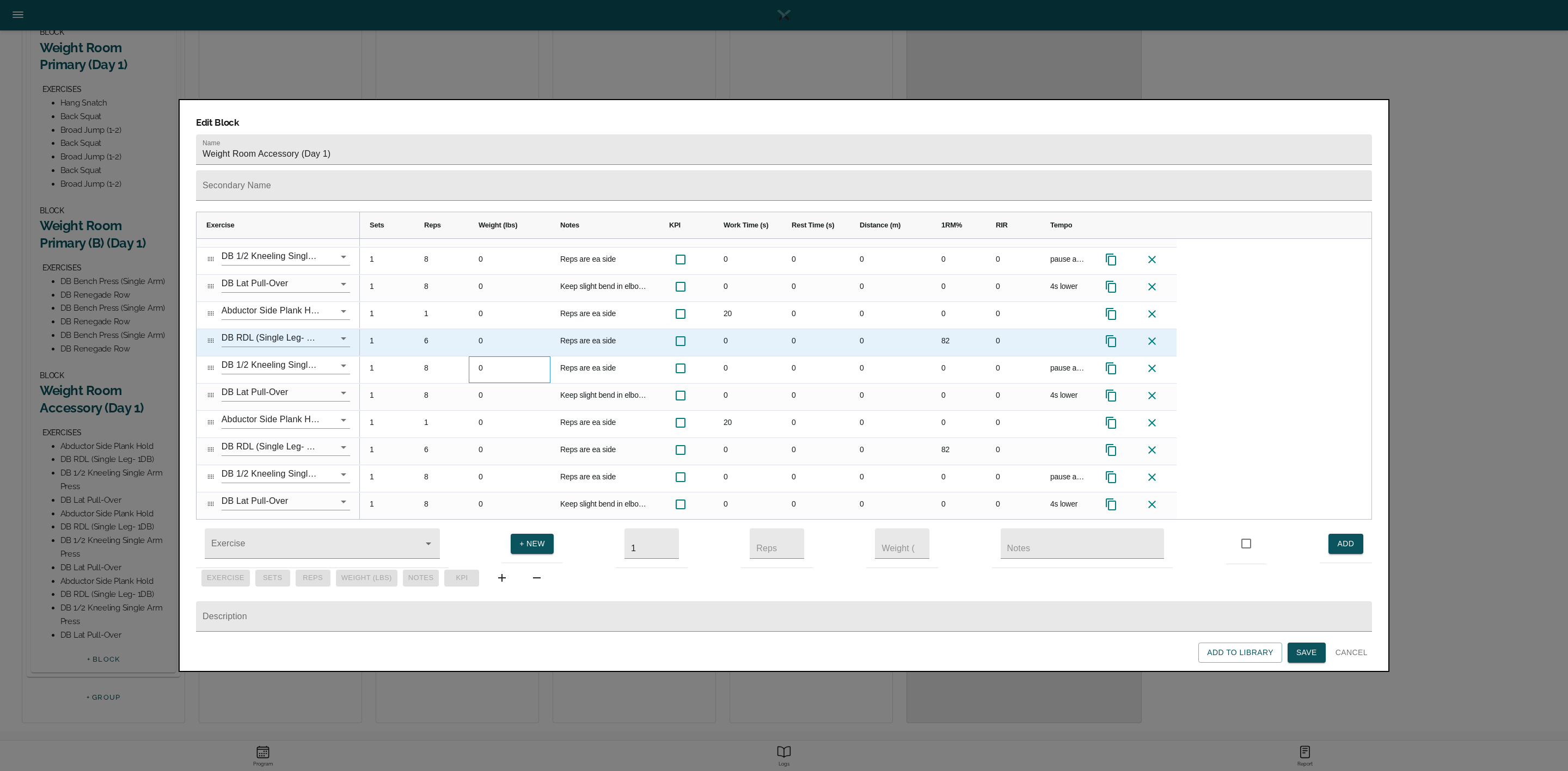
scroll to position [0, 0]
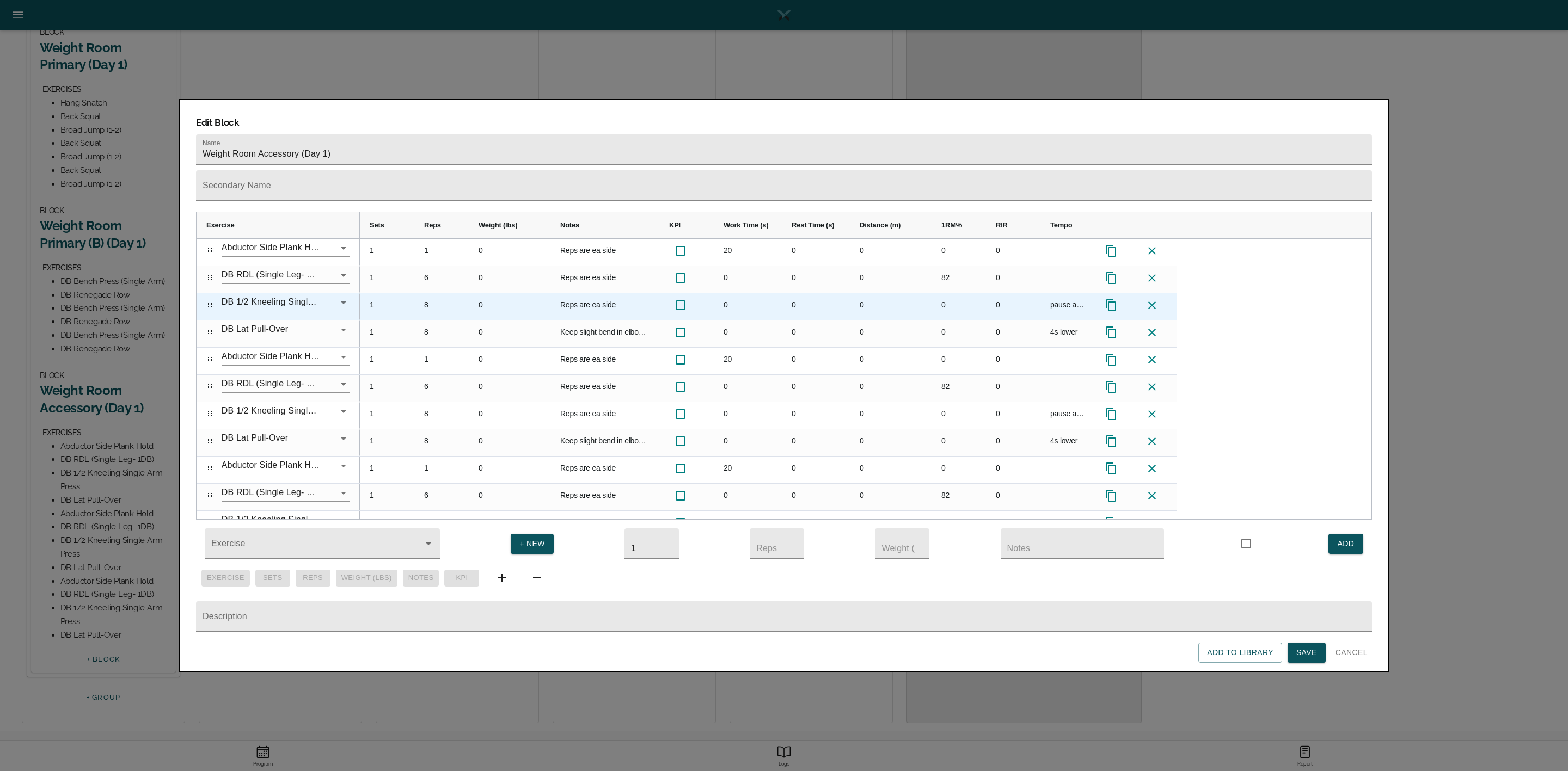
click at [426, 293] on div "8" at bounding box center [441, 306] width 54 height 27
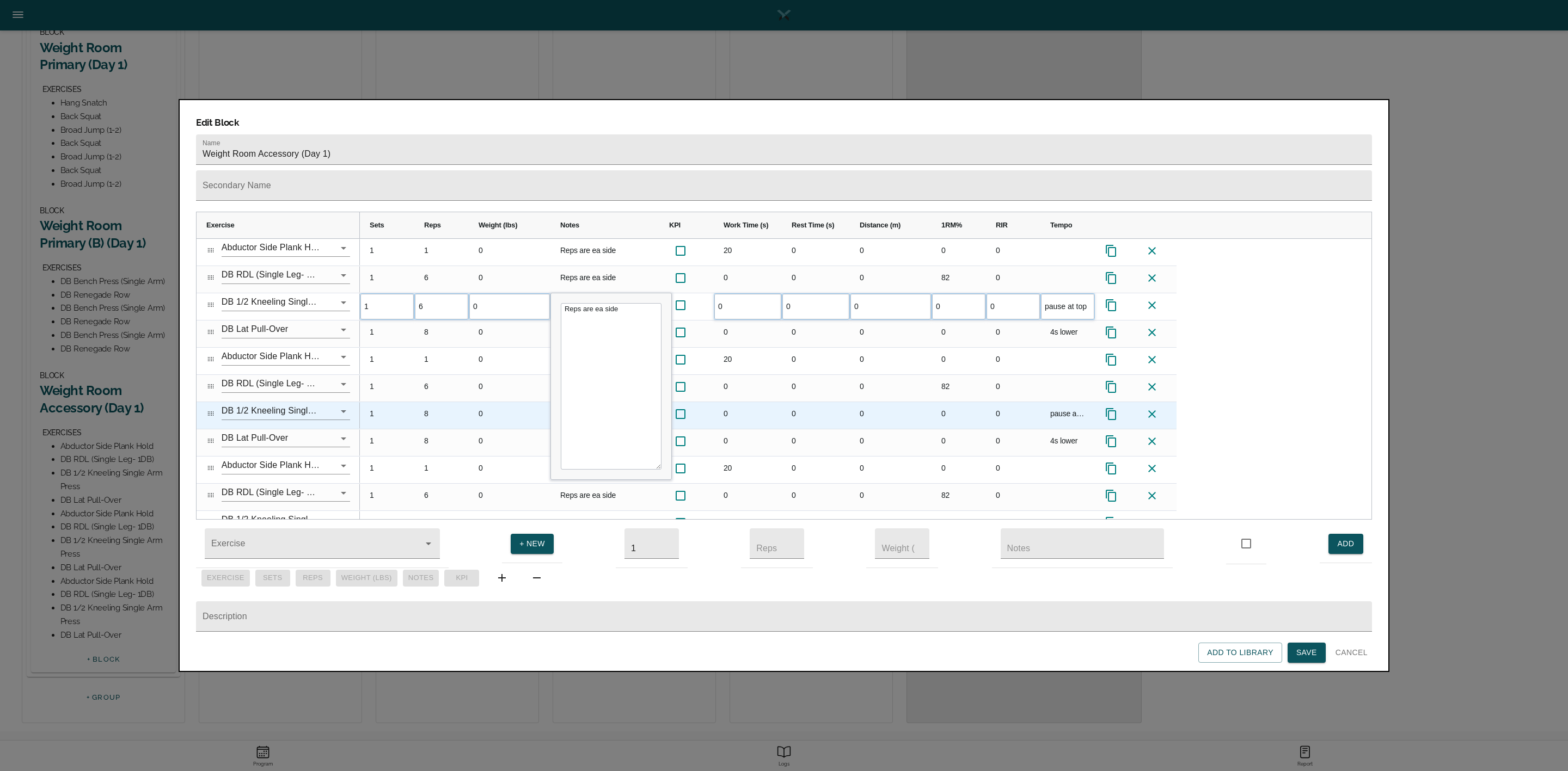
click at [430, 403] on div "8" at bounding box center [441, 416] width 54 height 27
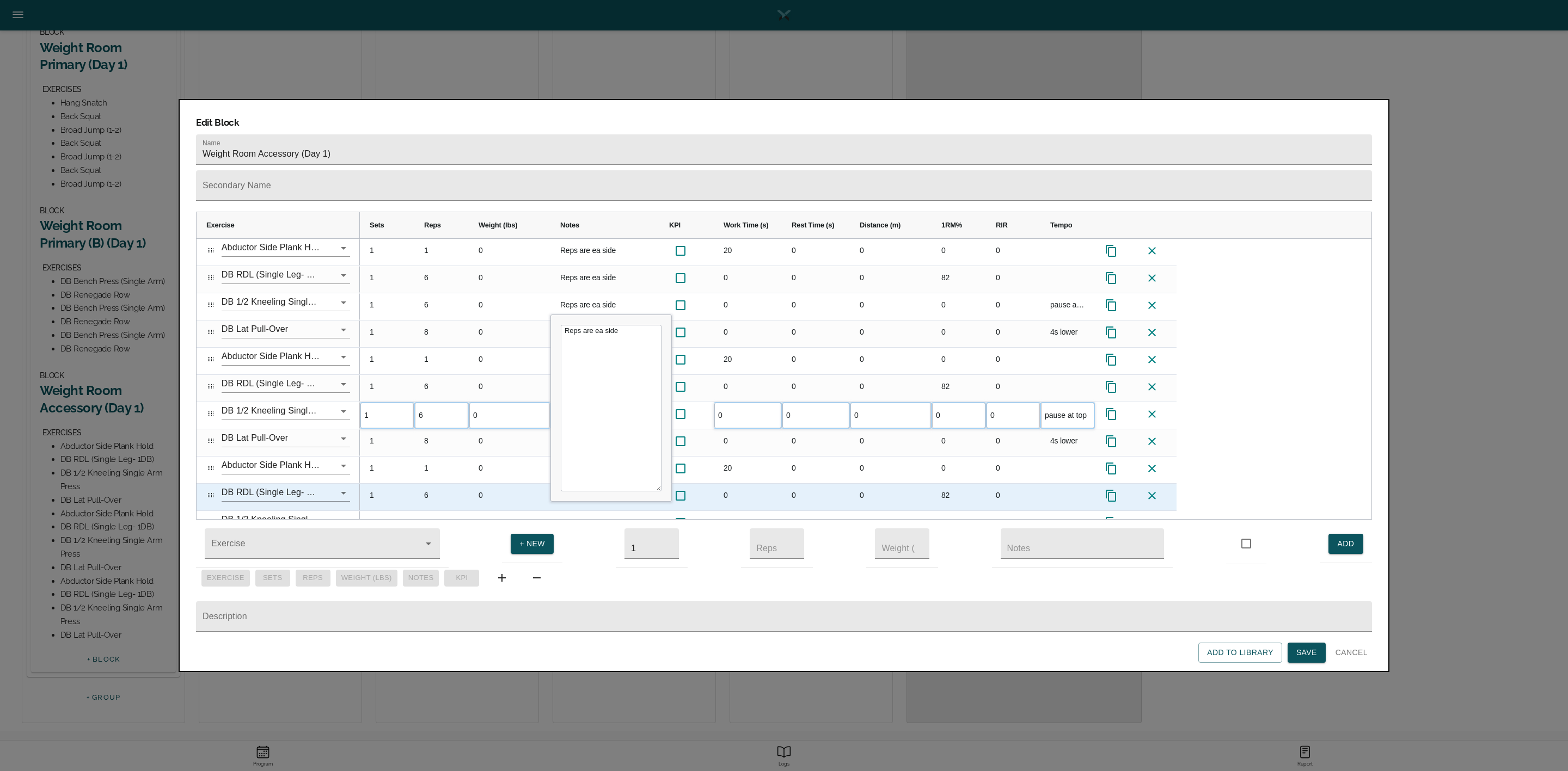
click at [424, 484] on div "6" at bounding box center [441, 497] width 54 height 27
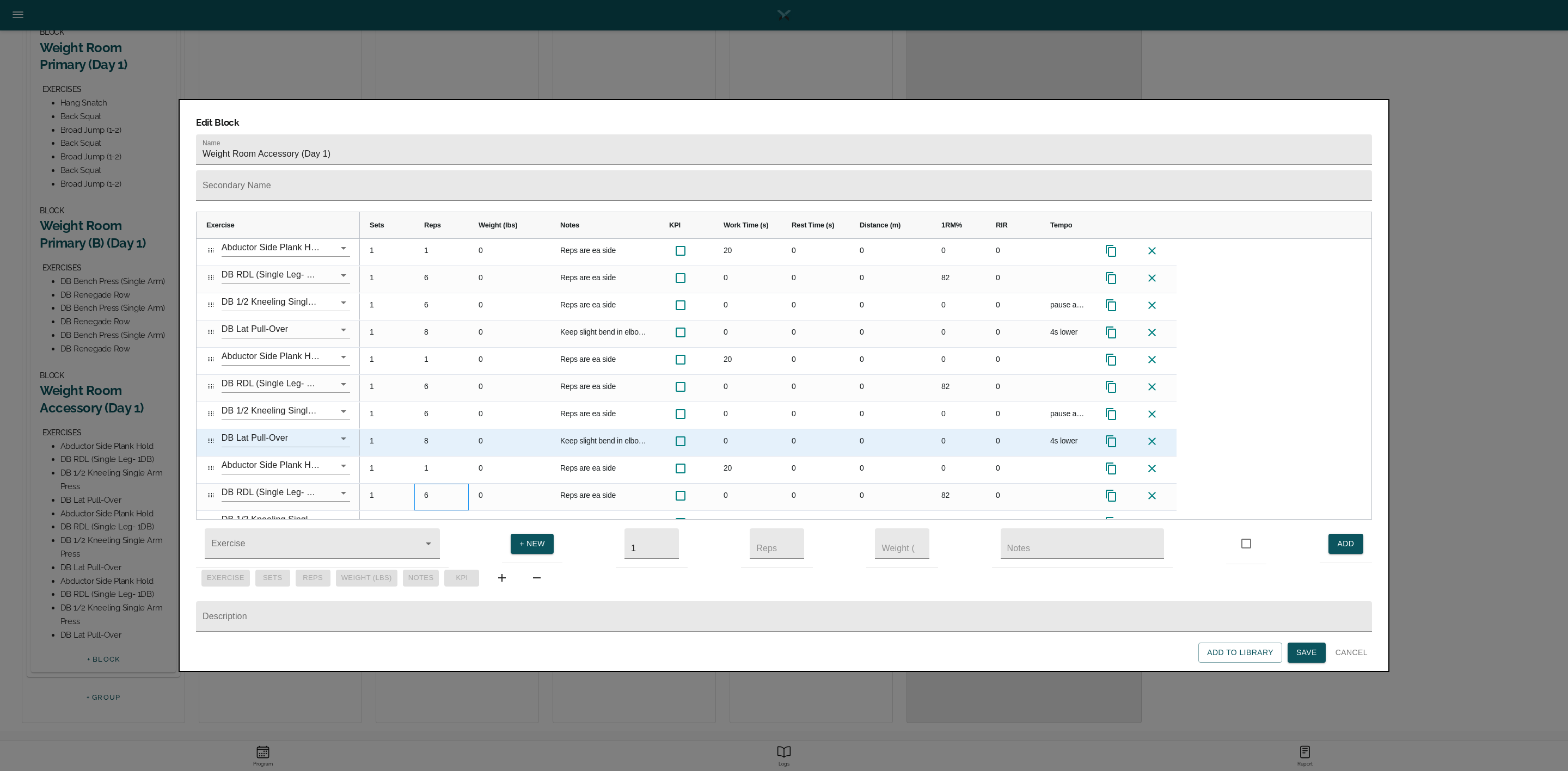
scroll to position [45, 0]
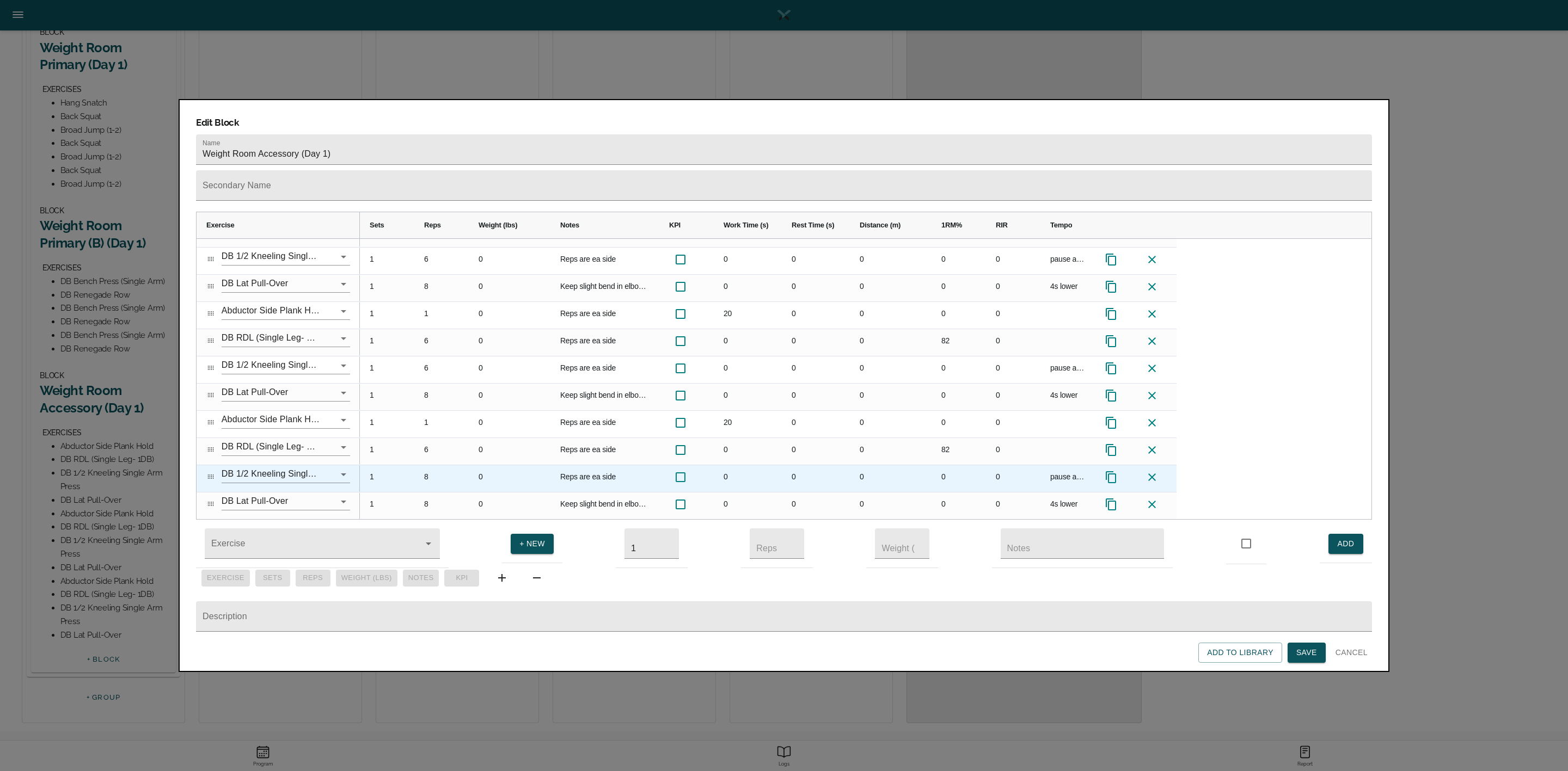
click at [426, 465] on div "8" at bounding box center [441, 479] width 54 height 27
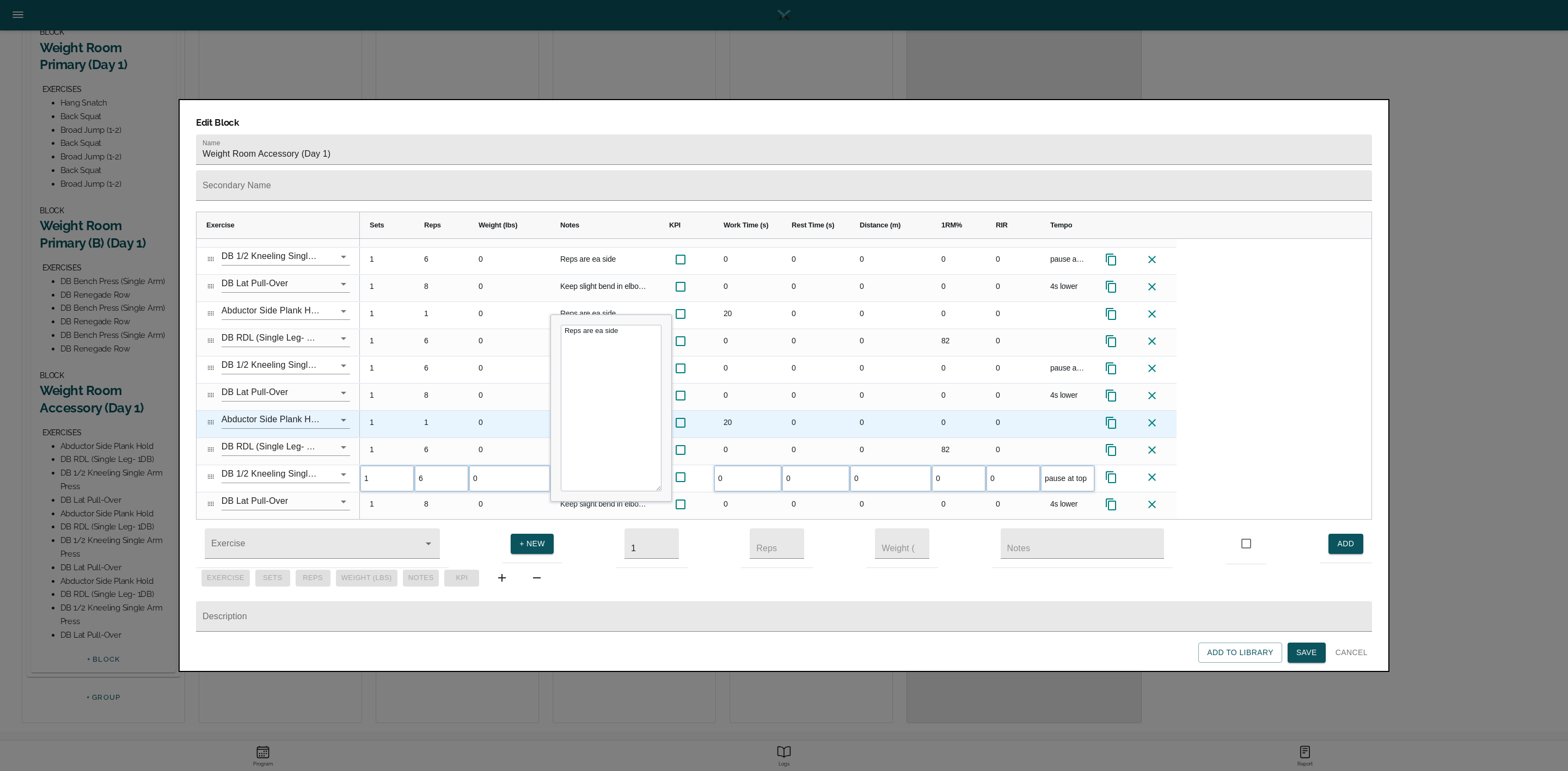
scroll to position [0, 0]
click at [428, 411] on div "1" at bounding box center [441, 424] width 54 height 27
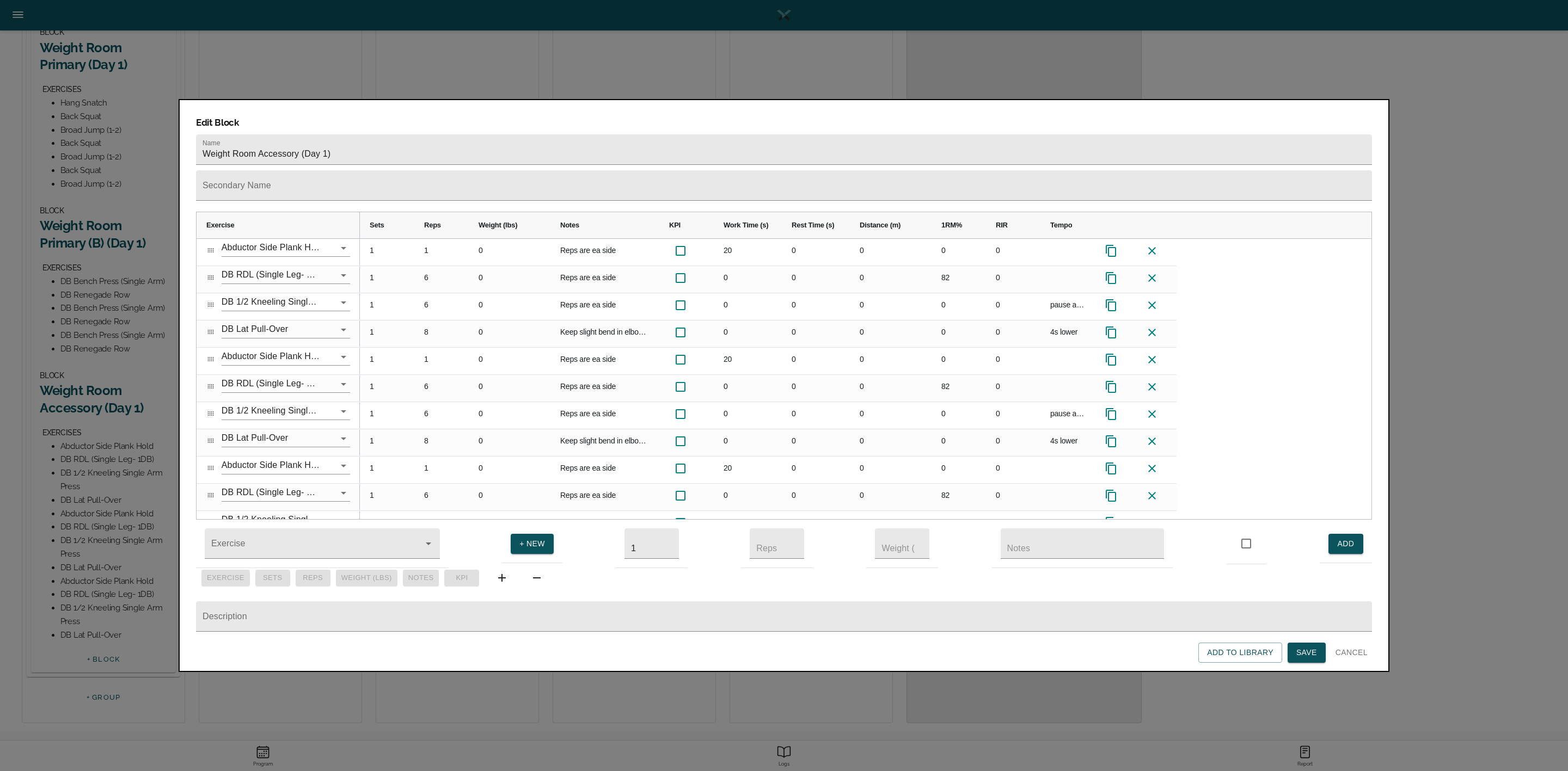
click at [1309, 655] on span "Save" at bounding box center [1306, 653] width 21 height 13
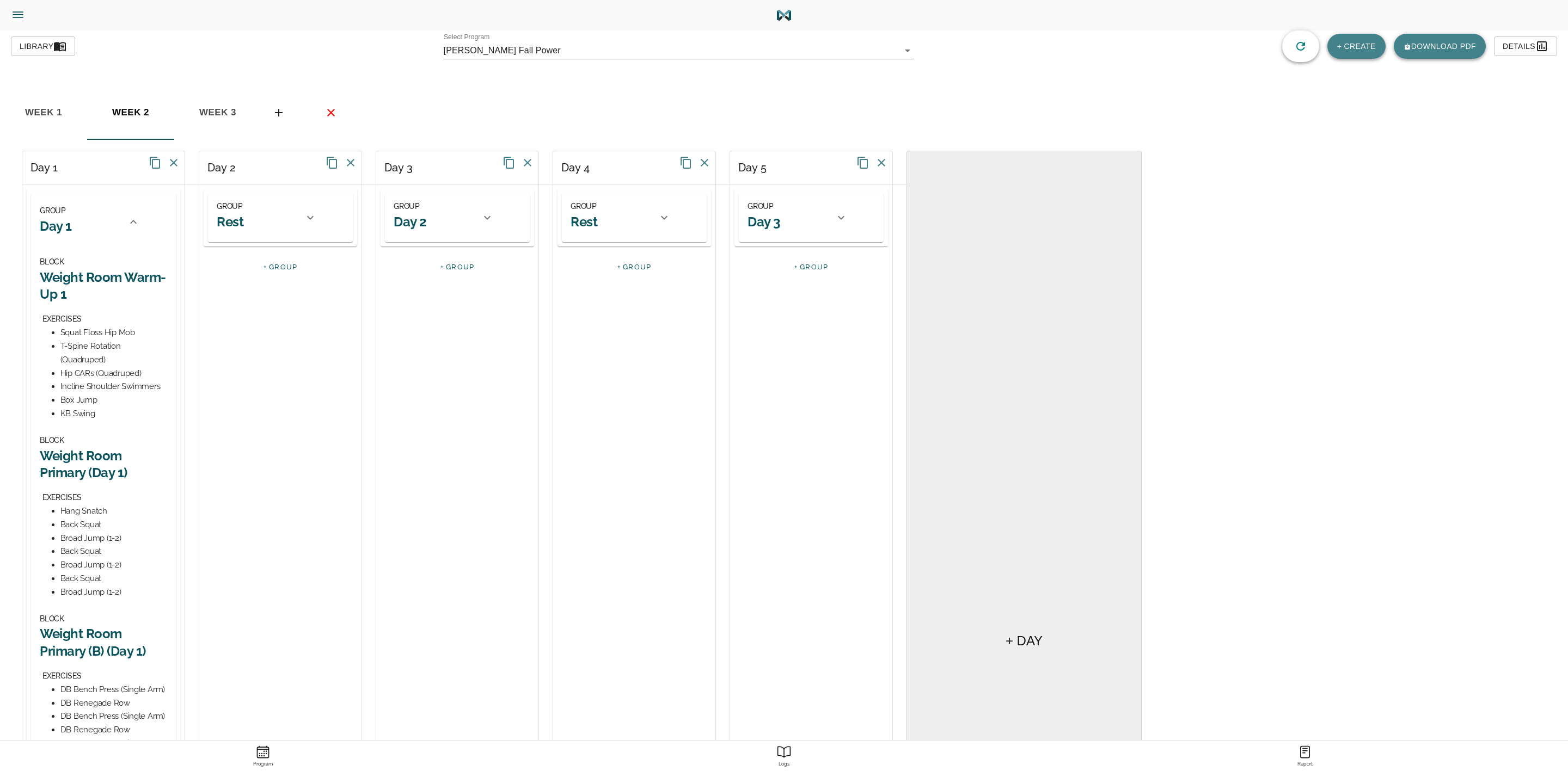
click at [138, 224] on icon at bounding box center [133, 222] width 13 height 13
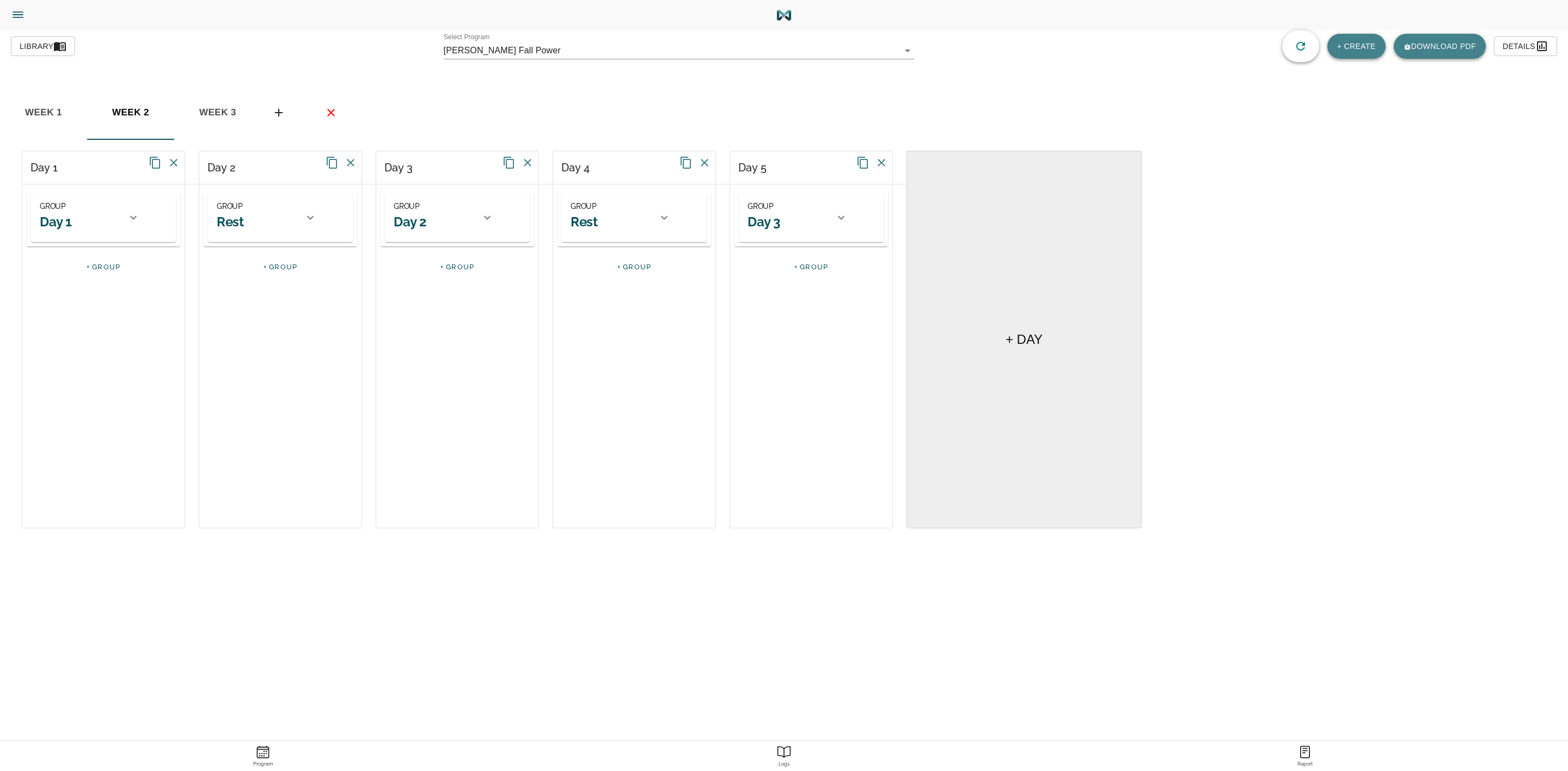
click at [429, 225] on div "GROUP Day 2" at bounding box center [434, 218] width 81 height 36
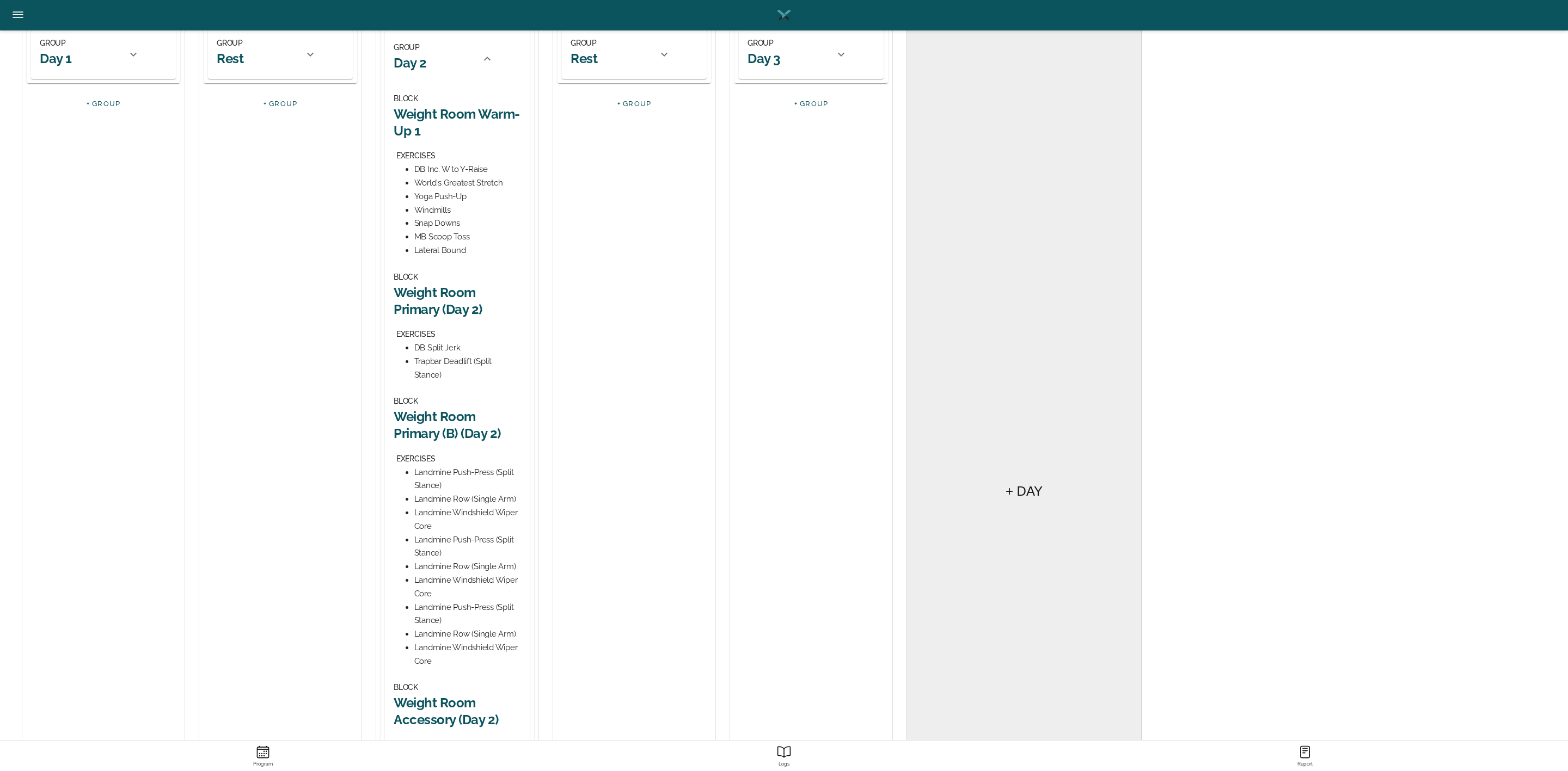
click at [447, 300] on h2 "Weight Room Primary (Day 2)" at bounding box center [457, 300] width 127 height 34
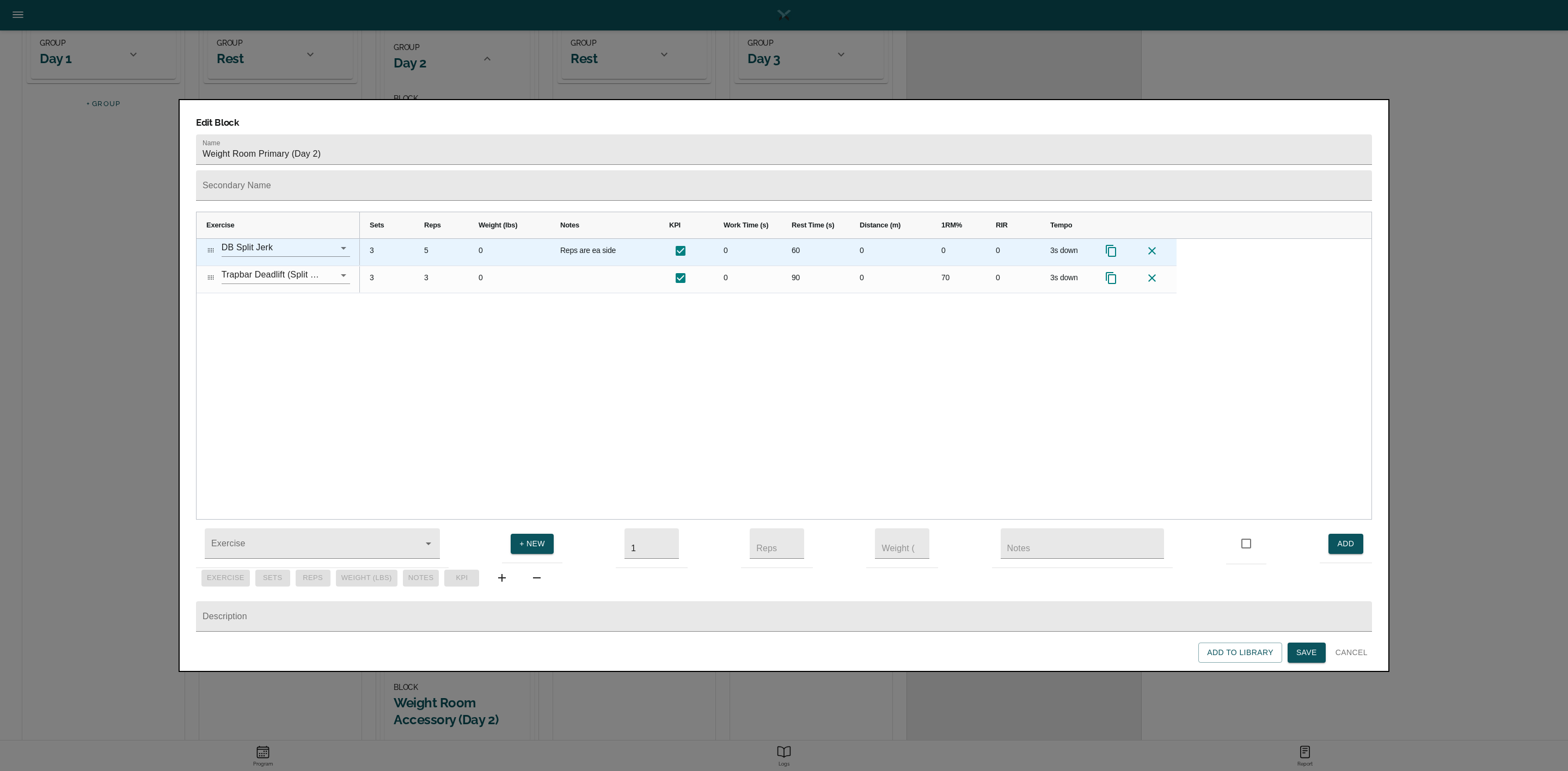
click at [426, 239] on div "5" at bounding box center [441, 252] width 54 height 27
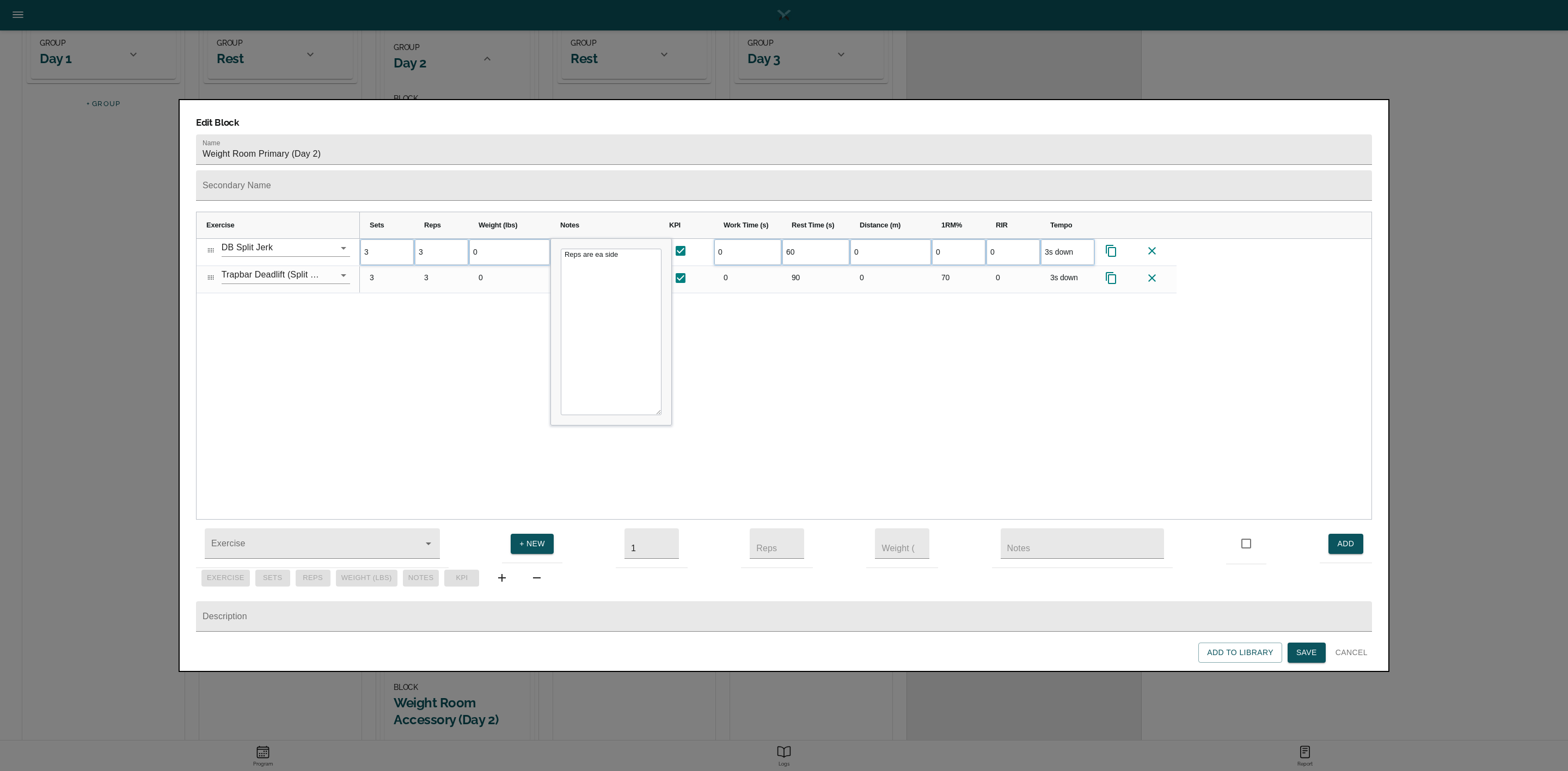
click at [446, 303] on div "3 3 0 Reps are ea side 0 60 0 0 0 3s down 3 3 0" at bounding box center [866, 379] width 1011 height 281
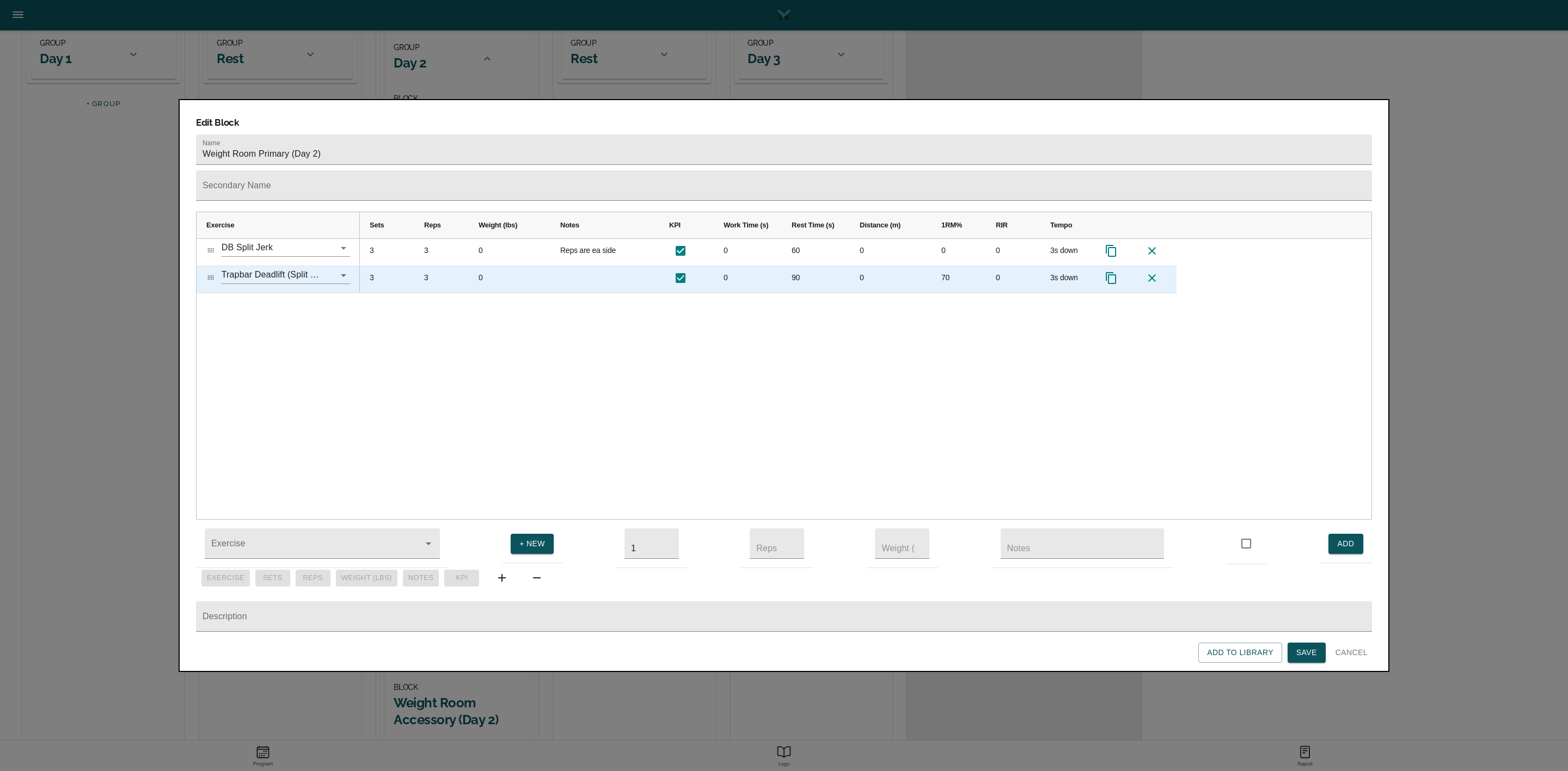
click at [425, 266] on div "3" at bounding box center [441, 280] width 54 height 27
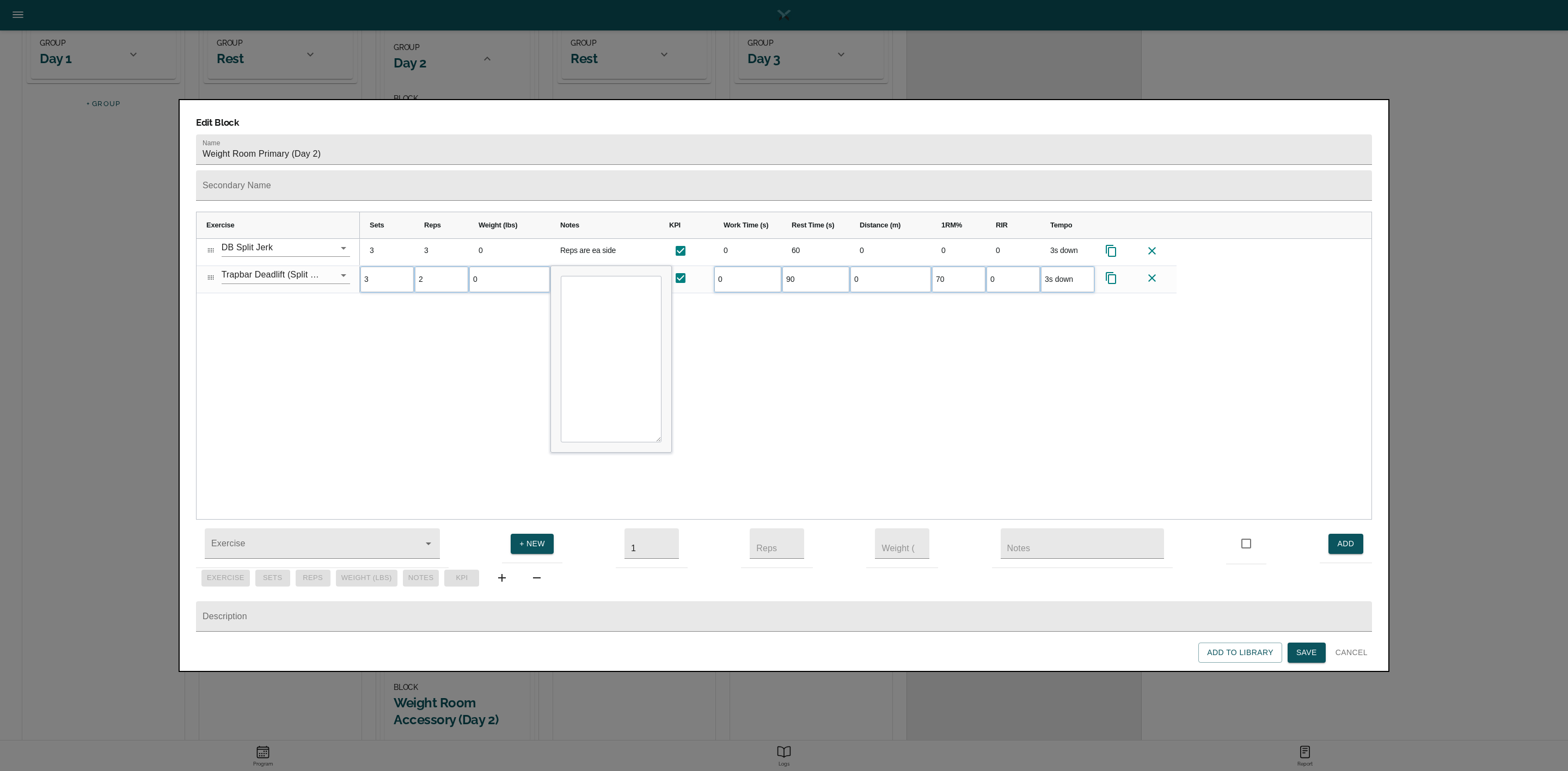
click at [492, 298] on div "3 3 0 Reps are ea side 0 60 0 0 0 3s down 3 2 0 0 90 0 70 0" at bounding box center [866, 379] width 1011 height 281
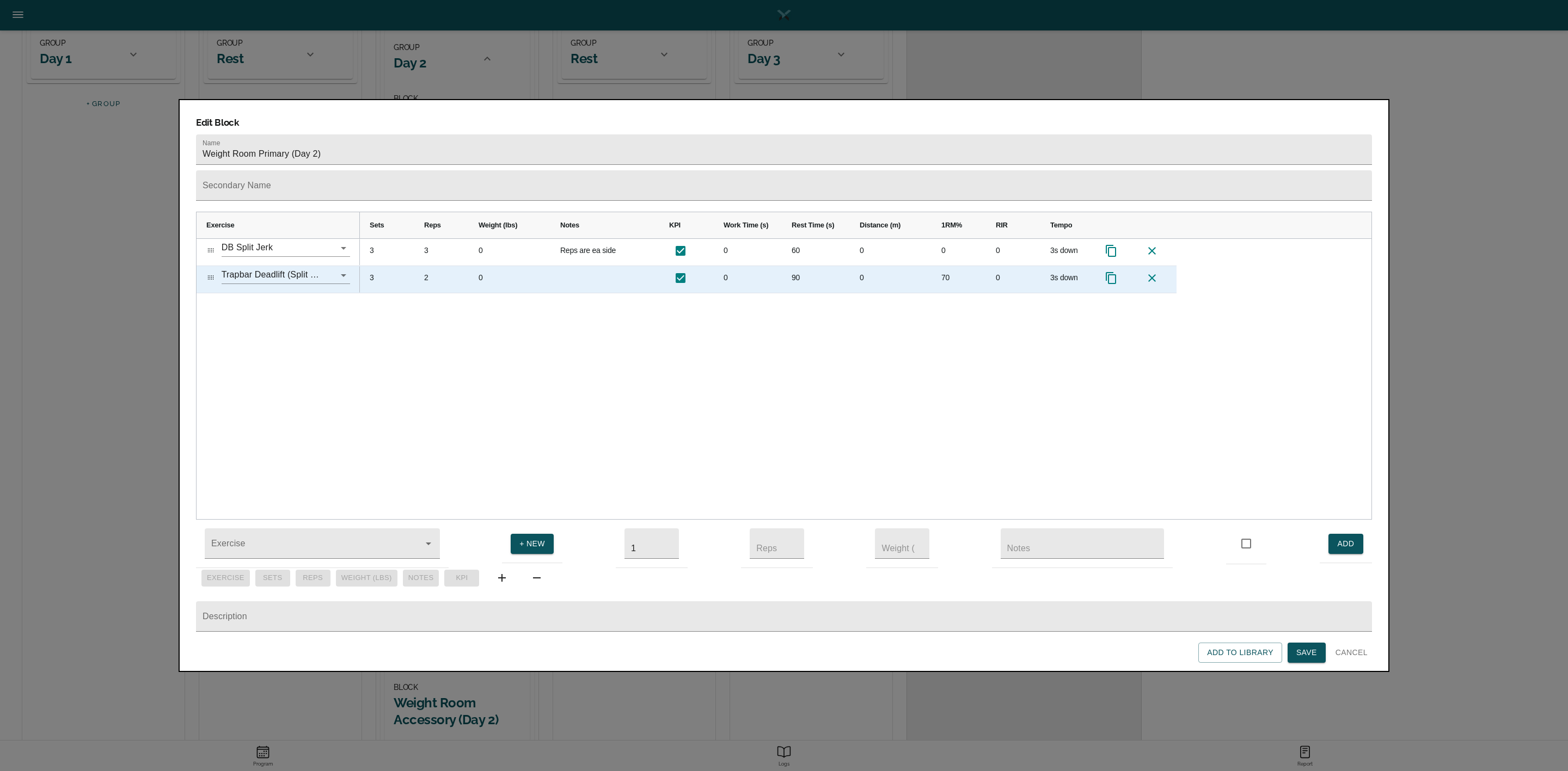
click at [945, 266] on div "70" at bounding box center [958, 280] width 54 height 27
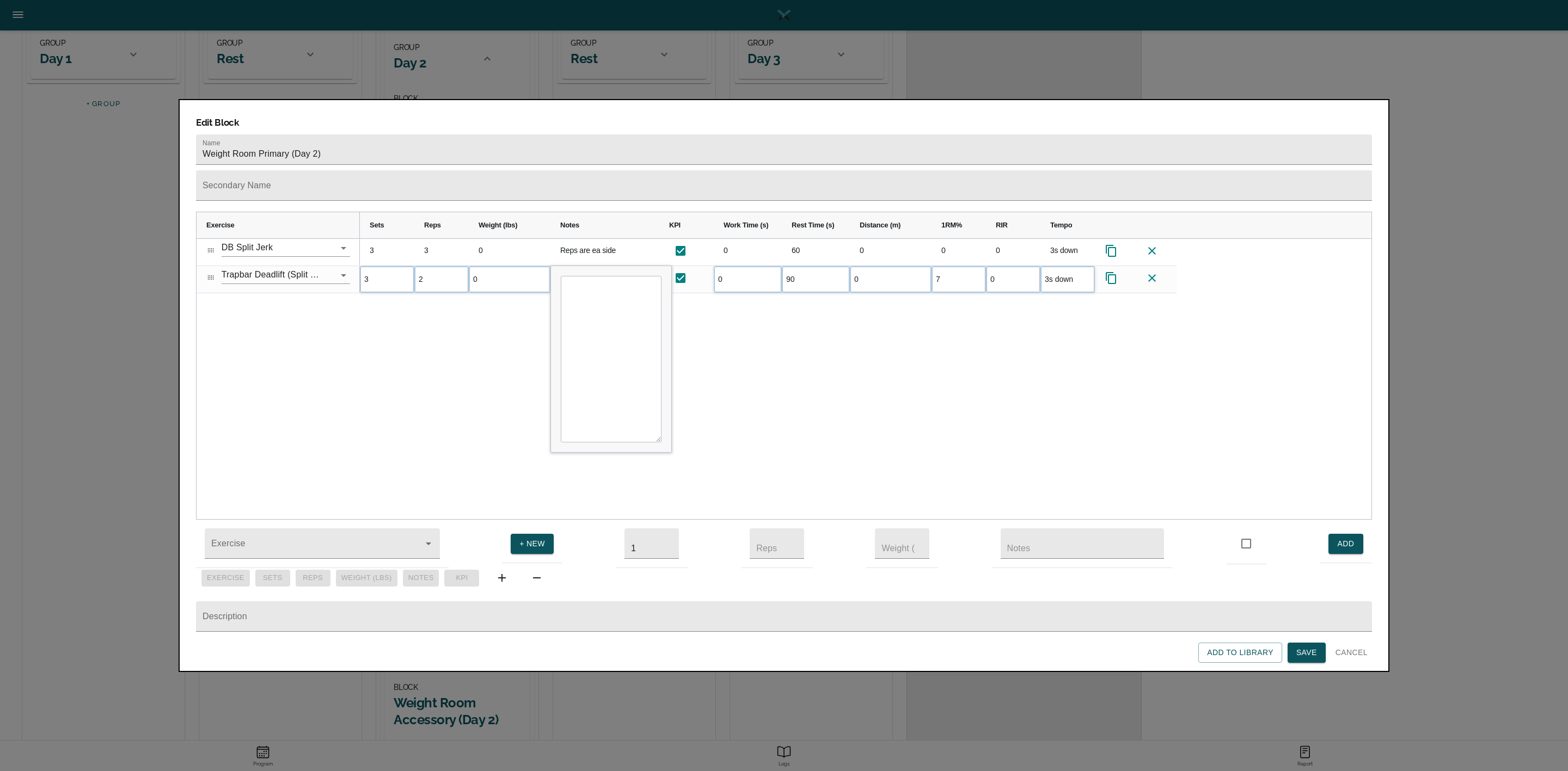
type input "75"
click at [952, 320] on div "3 3 0 Reps are ea side 0 60 0 0 0 3s down 3 2 0 0 90 0 75 0 3s down" at bounding box center [866, 379] width 1011 height 281
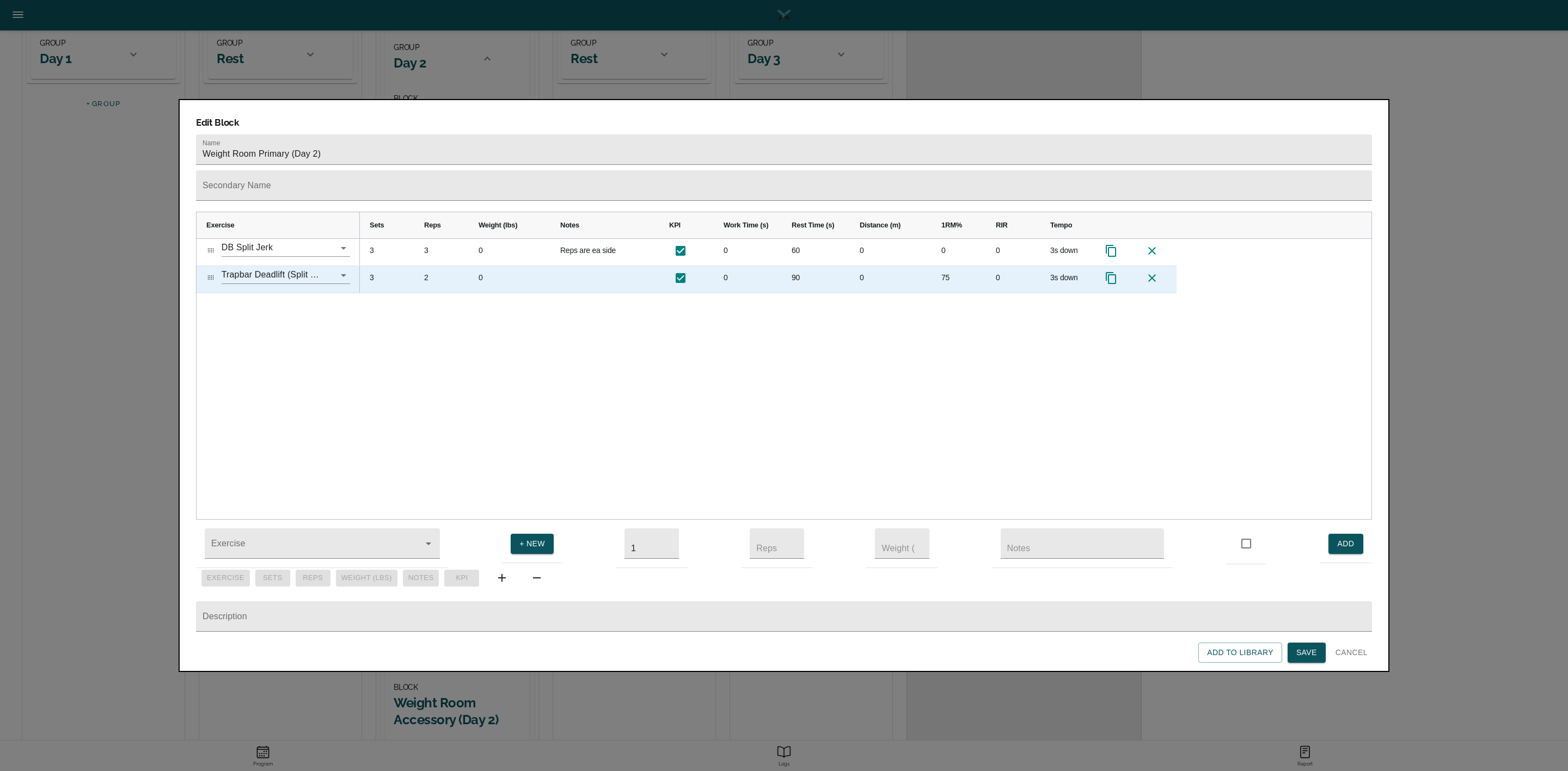
click at [376, 266] on div "3" at bounding box center [387, 280] width 54 height 27
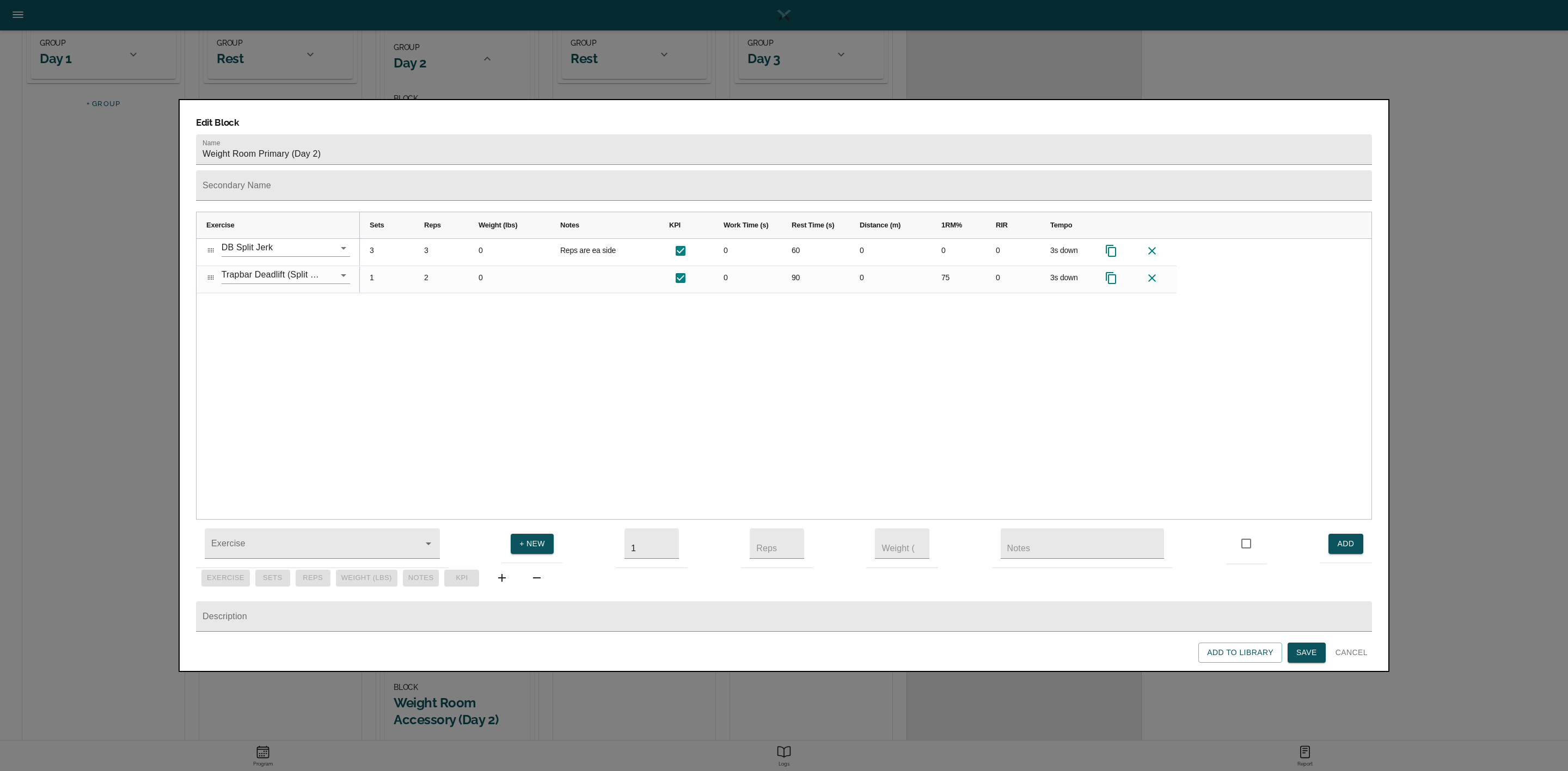
click at [424, 289] on div "3 3 0 Reps are ea side 0 60 0 0 0 3s down 1 2 0 0 90 0 75 0 3s down" at bounding box center [866, 379] width 1011 height 281
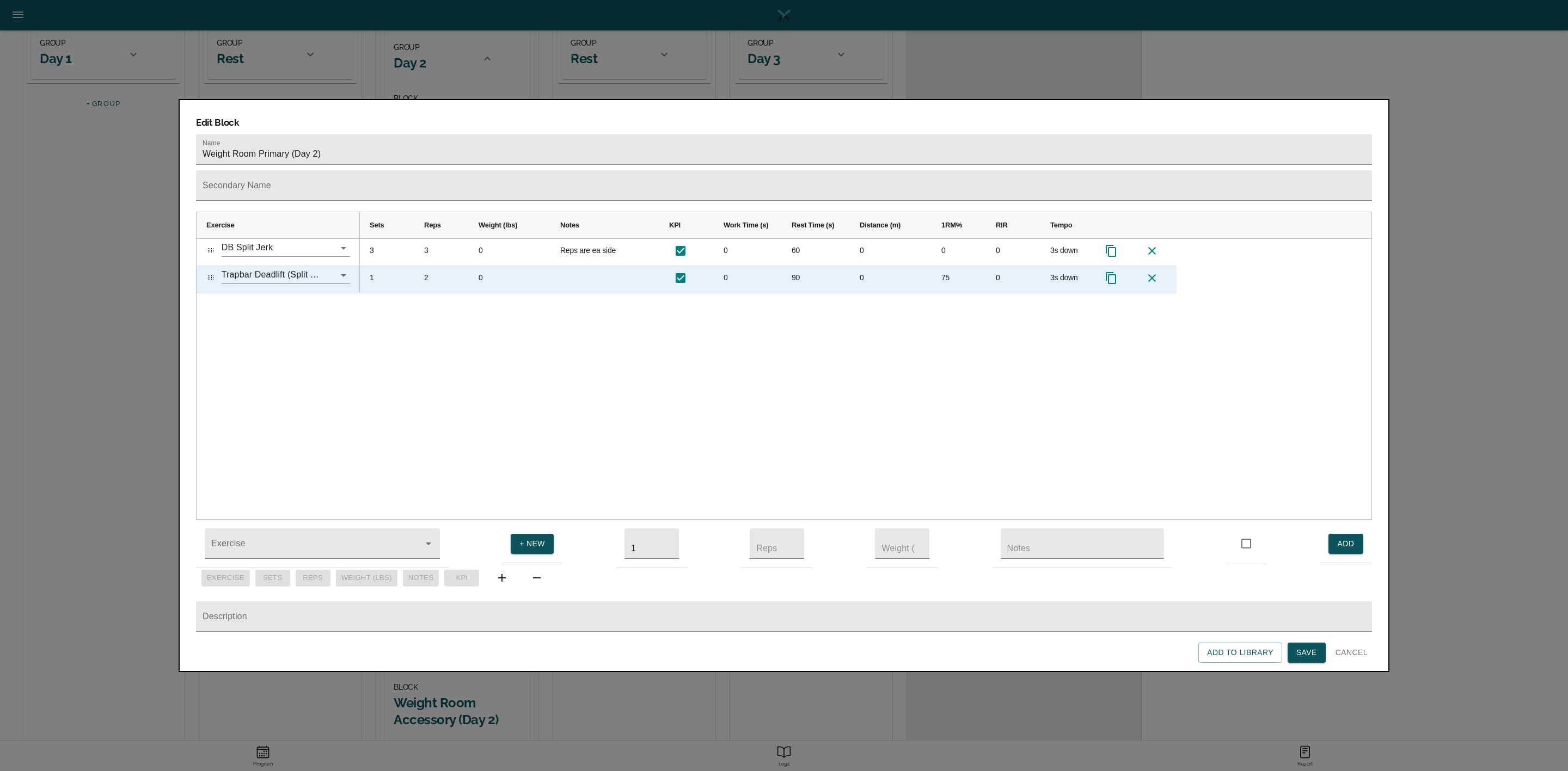
click at [429, 266] on div "2" at bounding box center [441, 280] width 54 height 27
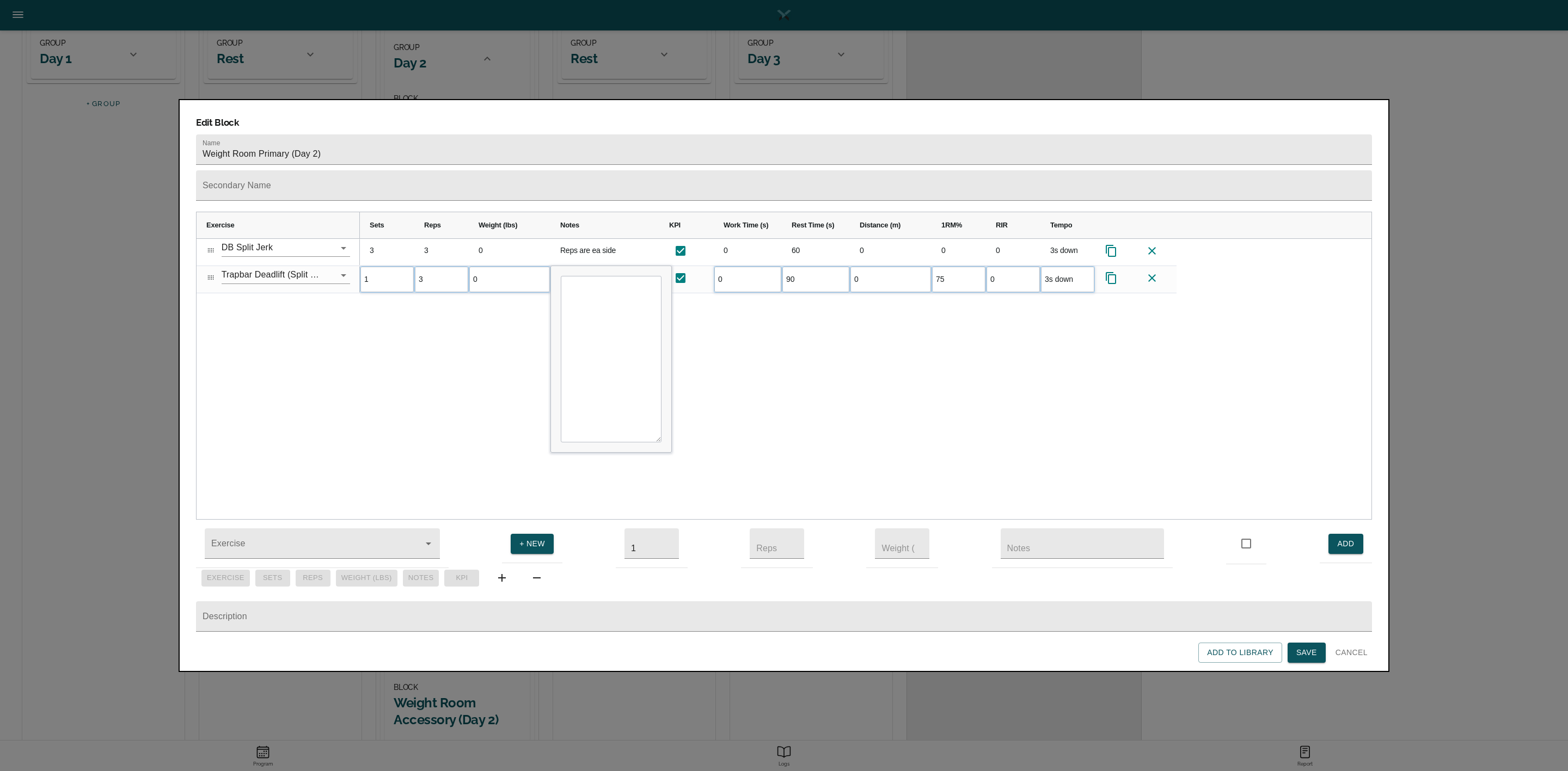
click at [447, 312] on div "3 3 0 Reps are ea side 0 60 0 0 0 3s down 1 3 0 0 90 0 75 0" at bounding box center [866, 379] width 1011 height 281
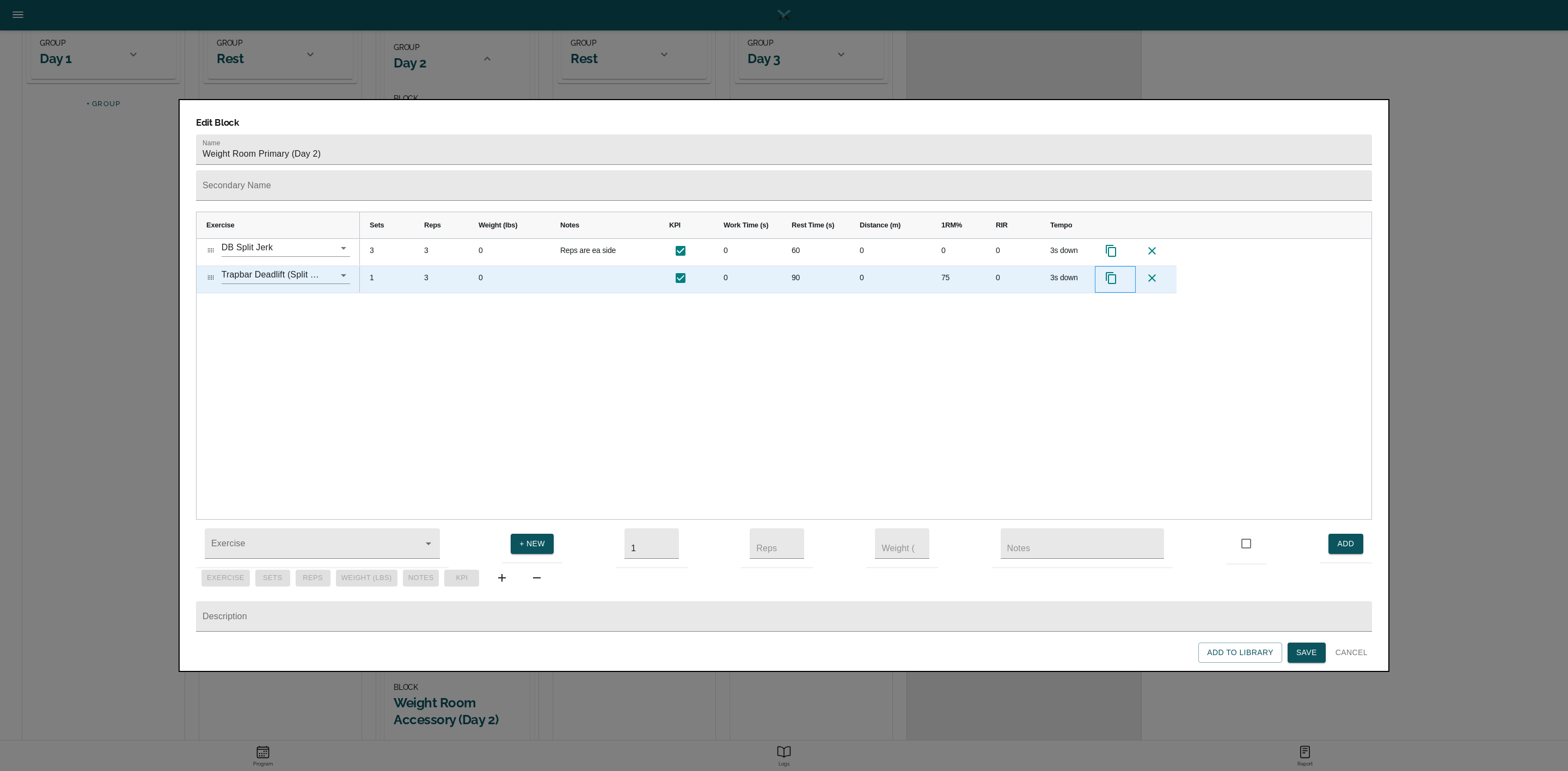
click at [1114, 271] on icon "Press SPACE to select this row." at bounding box center [1111, 278] width 13 height 13
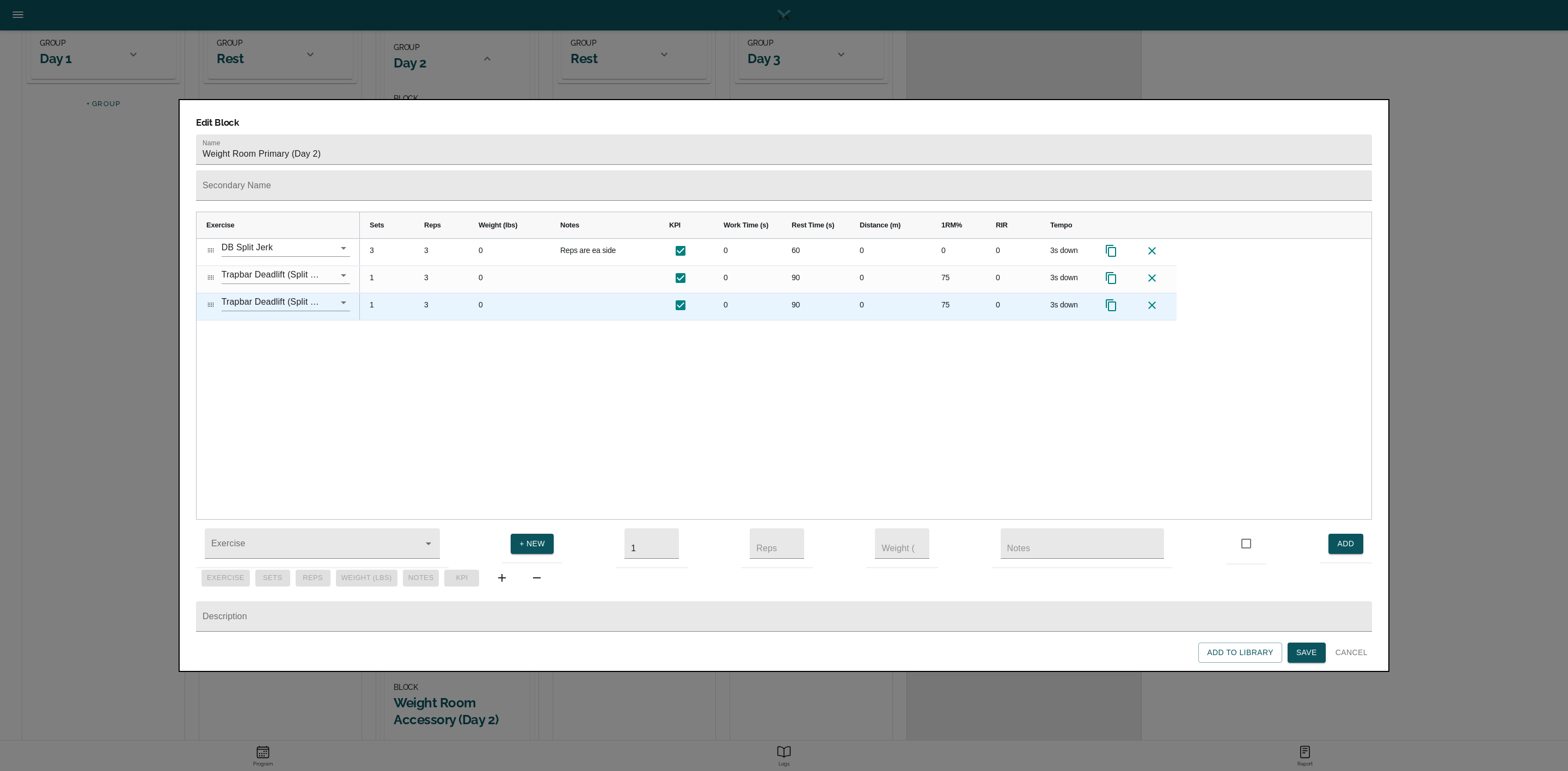
click at [426, 293] on div "3" at bounding box center [441, 306] width 54 height 27
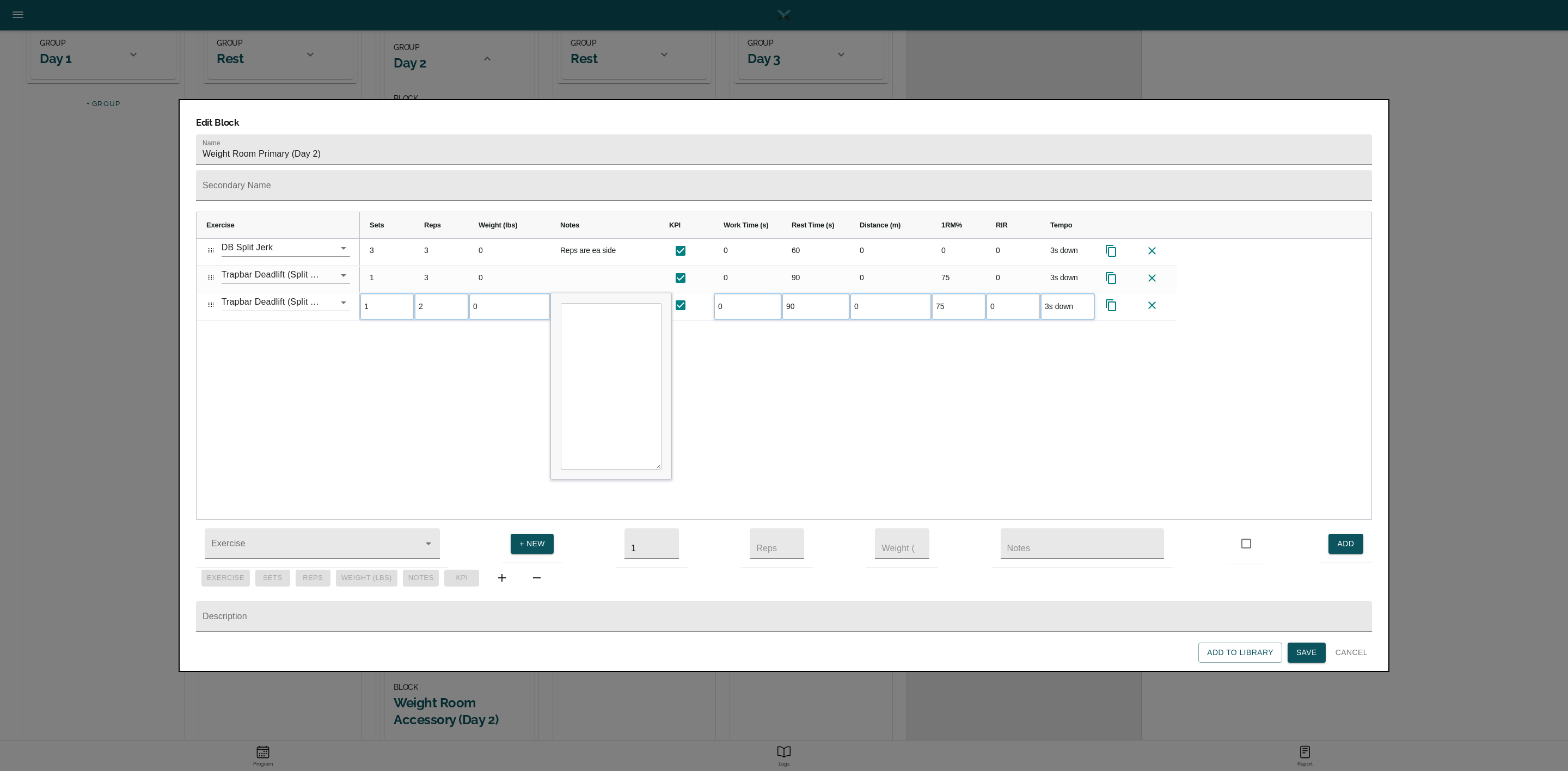
click at [856, 376] on div "3 3 0 Reps are ea side 0 60 0 0 0 3s down 1 3 0 0 90 0 75 0 3s down 1 2 0 0 90 …" at bounding box center [866, 379] width 1011 height 281
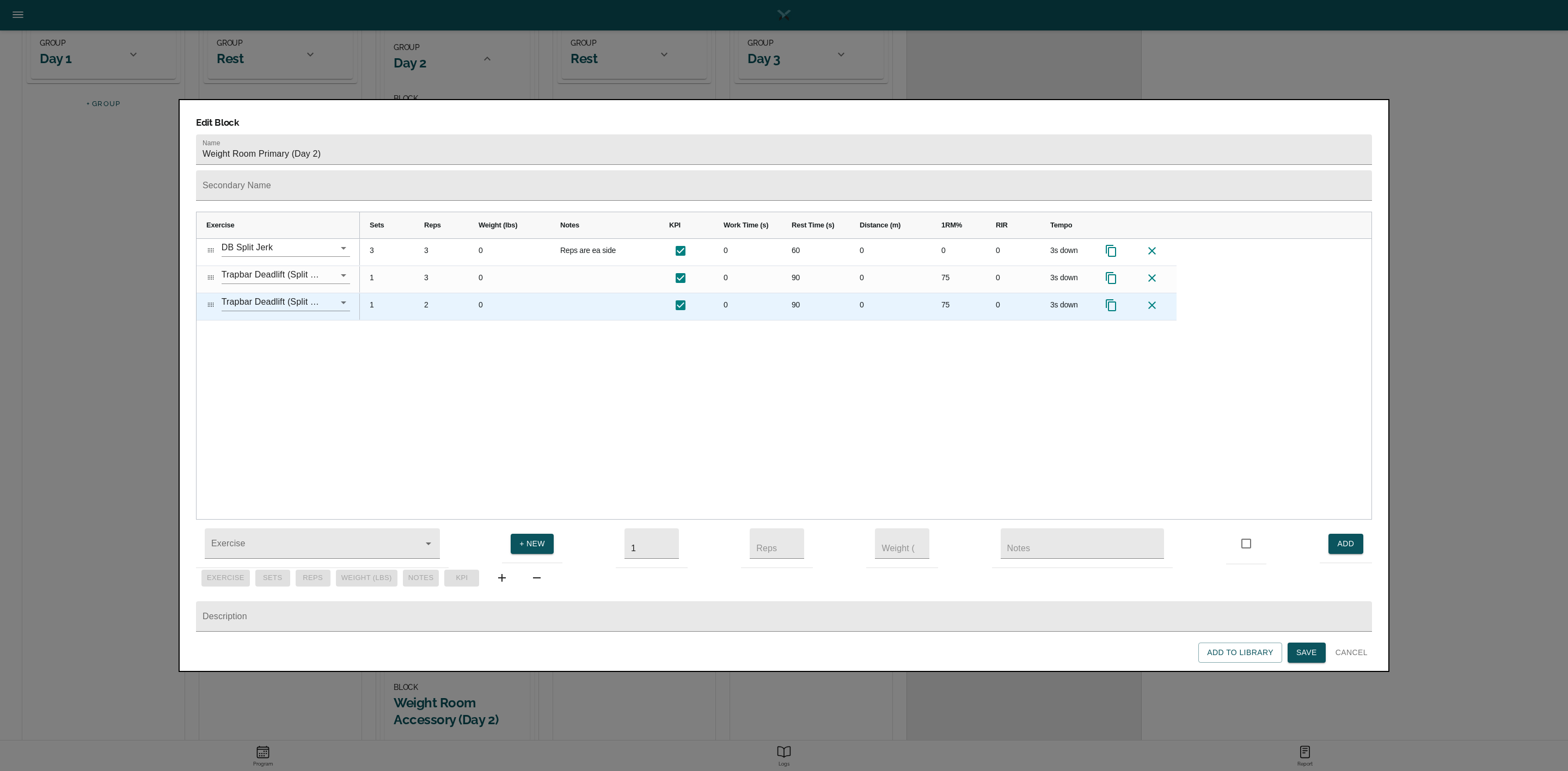
click at [954, 293] on div "75" at bounding box center [958, 306] width 54 height 27
type input "80"
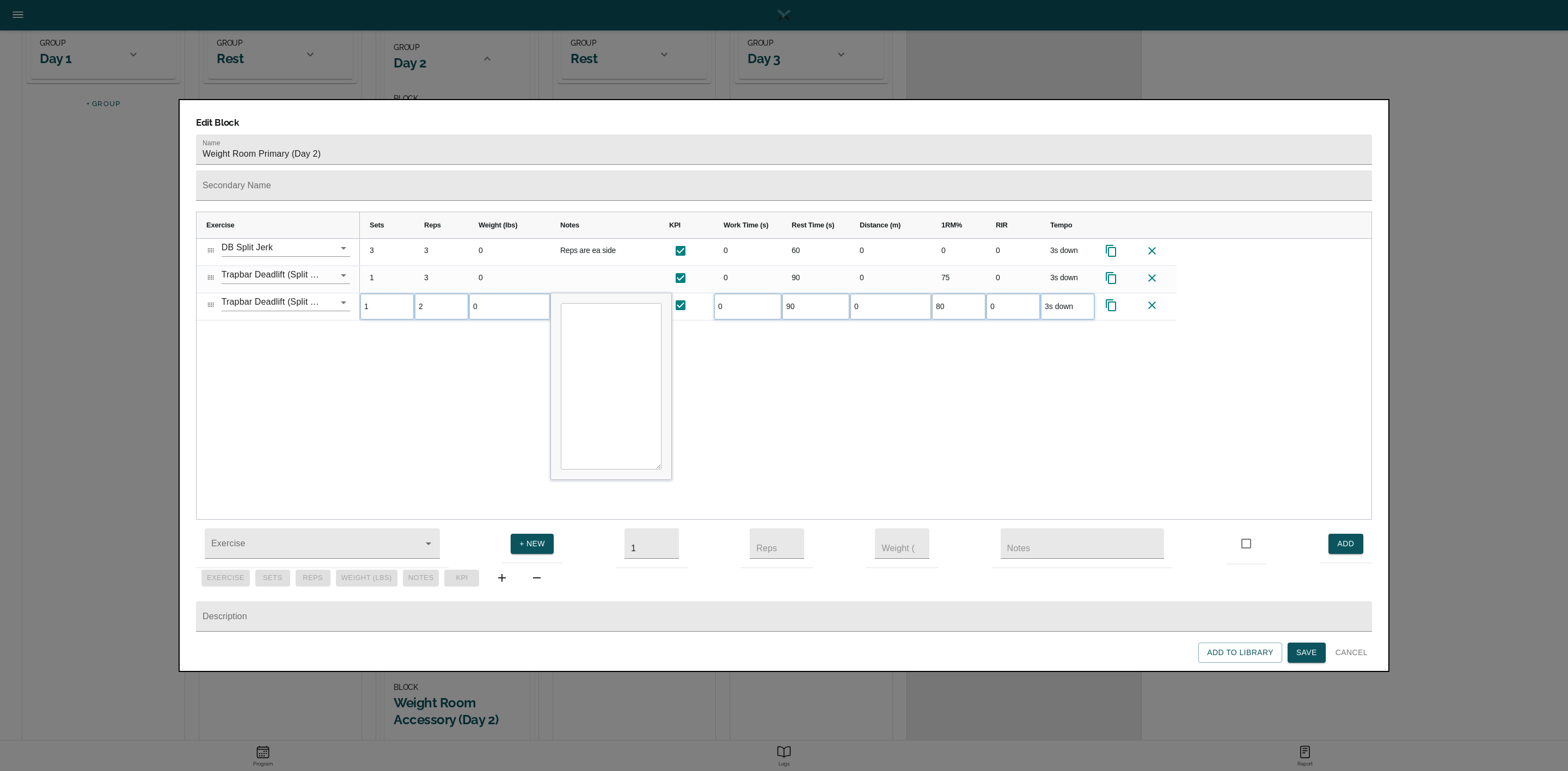
click at [951, 322] on div "3 3 0 Reps are ea side 0 60 0 0 0 3s down 1 3 0 0 90 0 75 0 3s down 1 2 0 0 90 …" at bounding box center [866, 379] width 1011 height 281
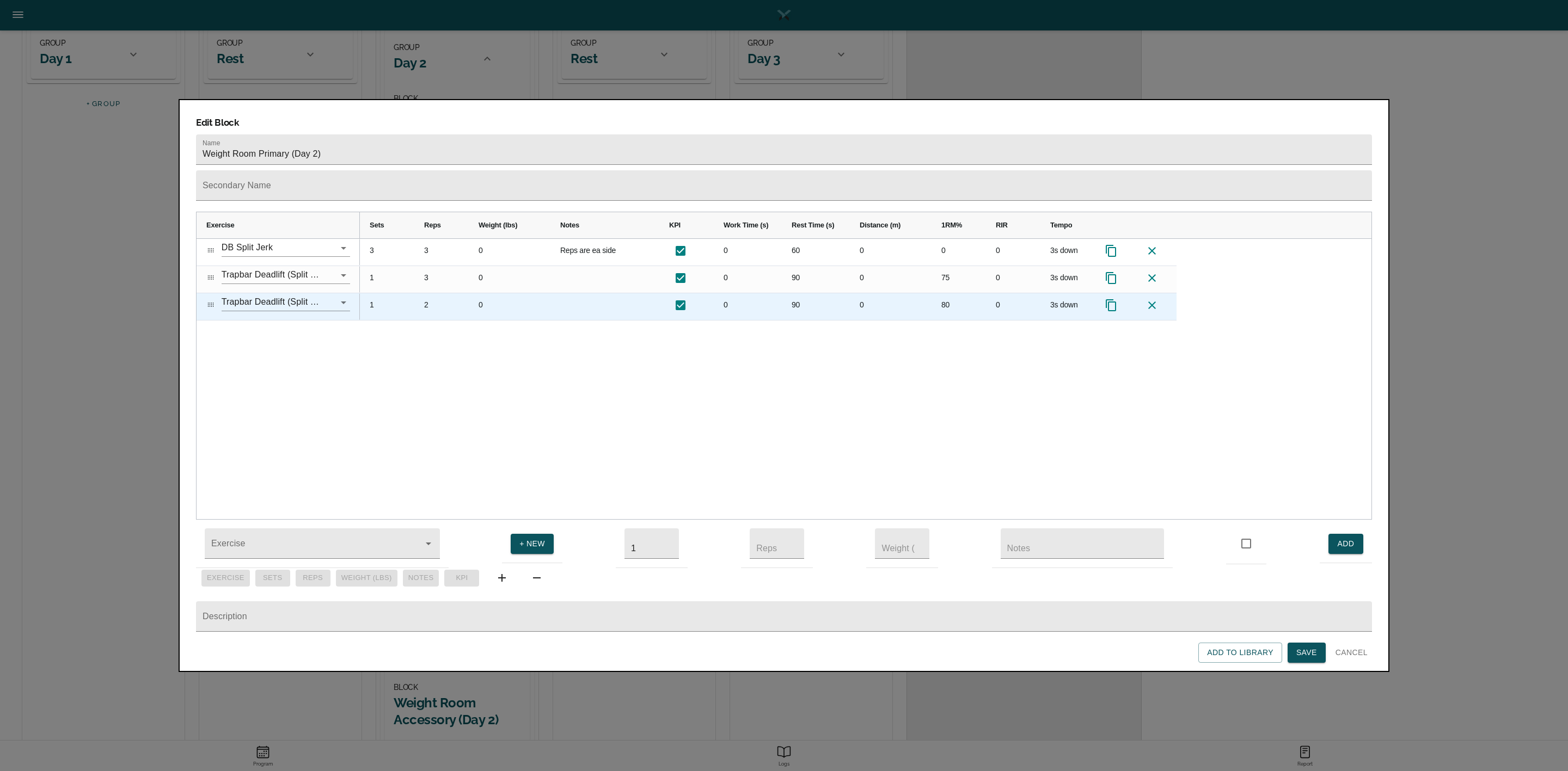
click at [1110, 299] on icon "Press SPACE to select this row." at bounding box center [1111, 306] width 13 height 13
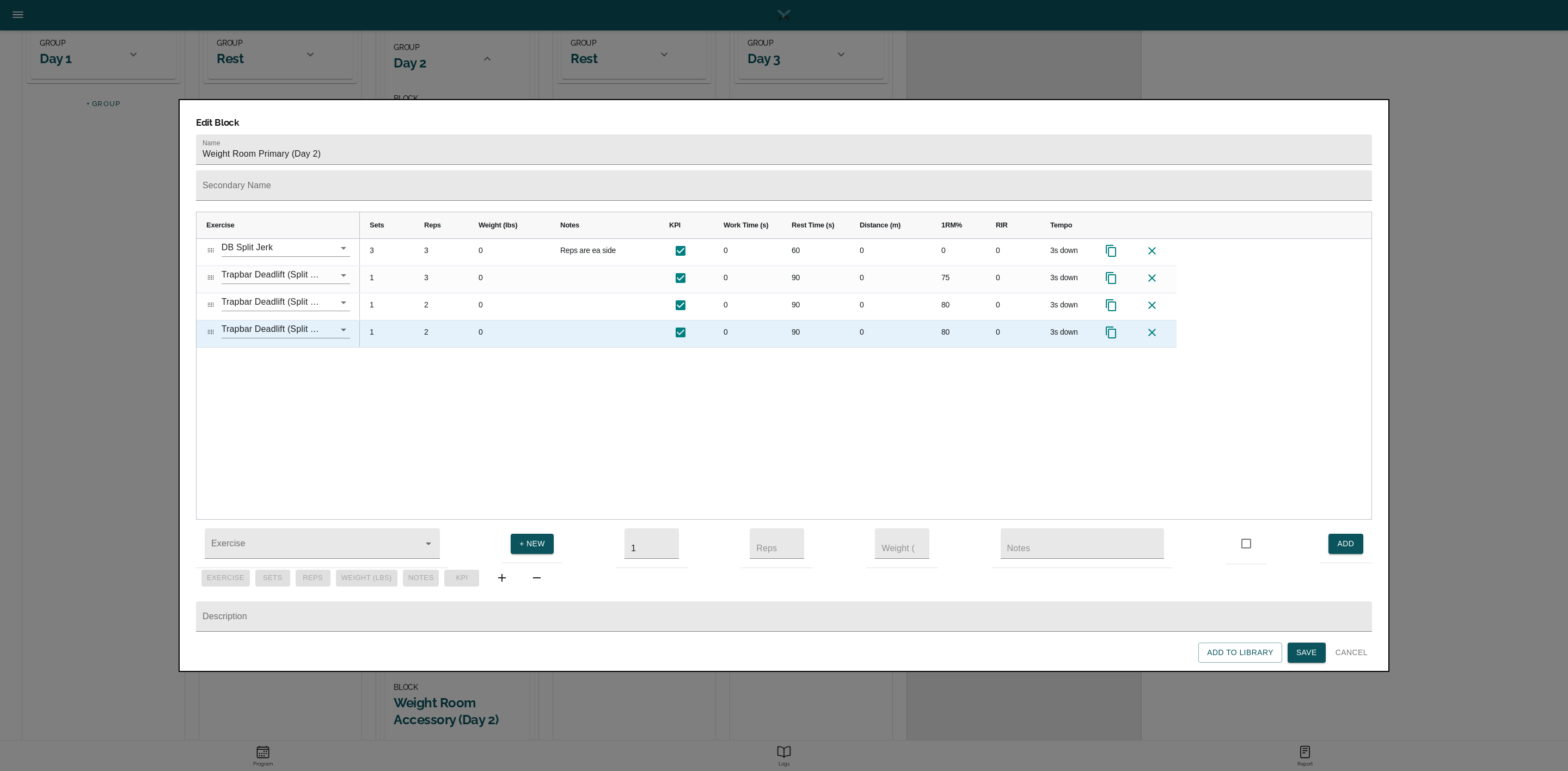
click at [944, 321] on div "80" at bounding box center [958, 334] width 54 height 27
type input "85"
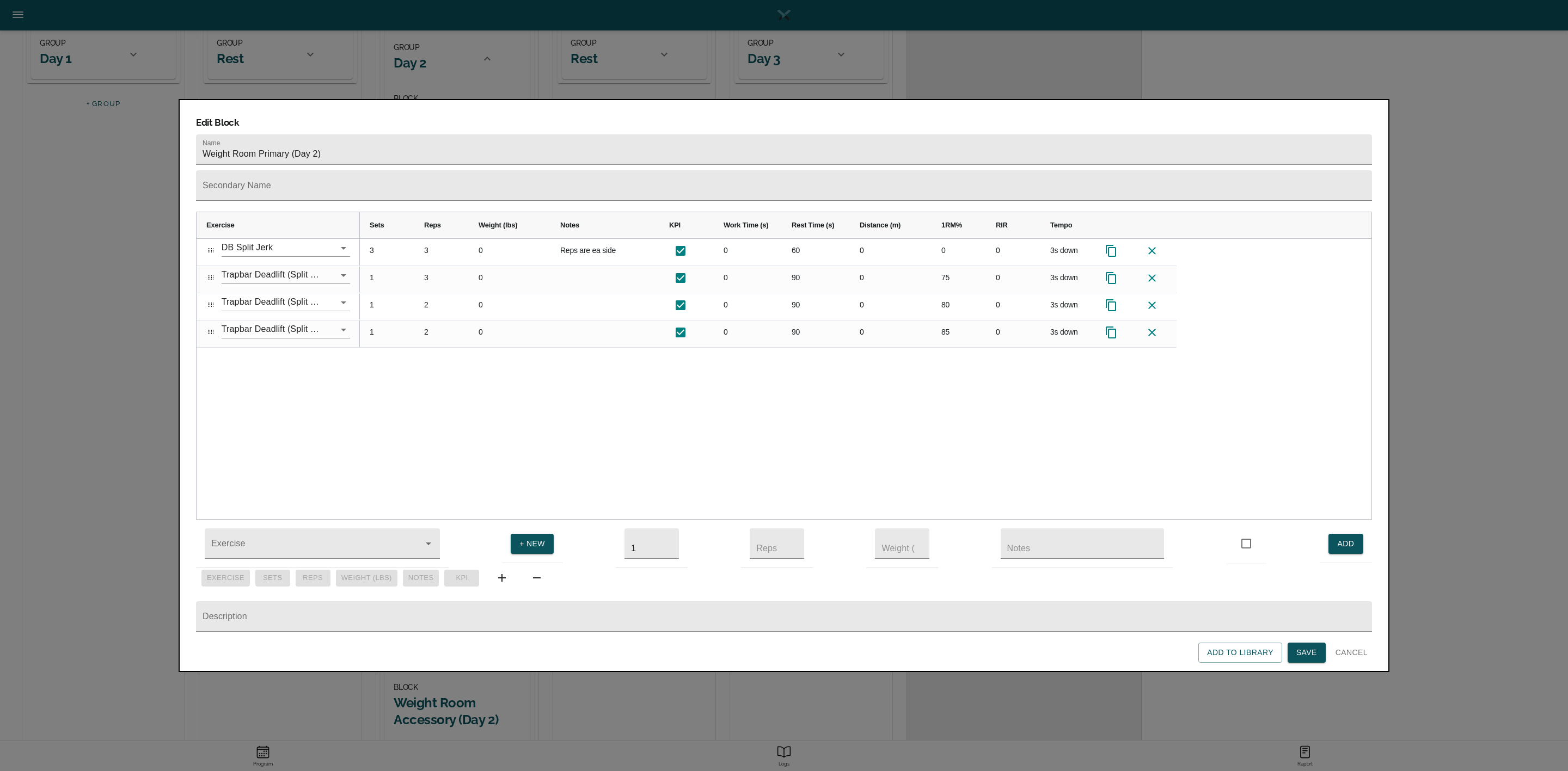
click at [936, 353] on div "3 3 0 Reps are ea side 0 60 0 0 0 3s down 1 3 0 0 90 0 75 0 3s down 1 2 0 0 90 …" at bounding box center [866, 379] width 1011 height 281
click at [1300, 655] on span "Save" at bounding box center [1306, 653] width 21 height 13
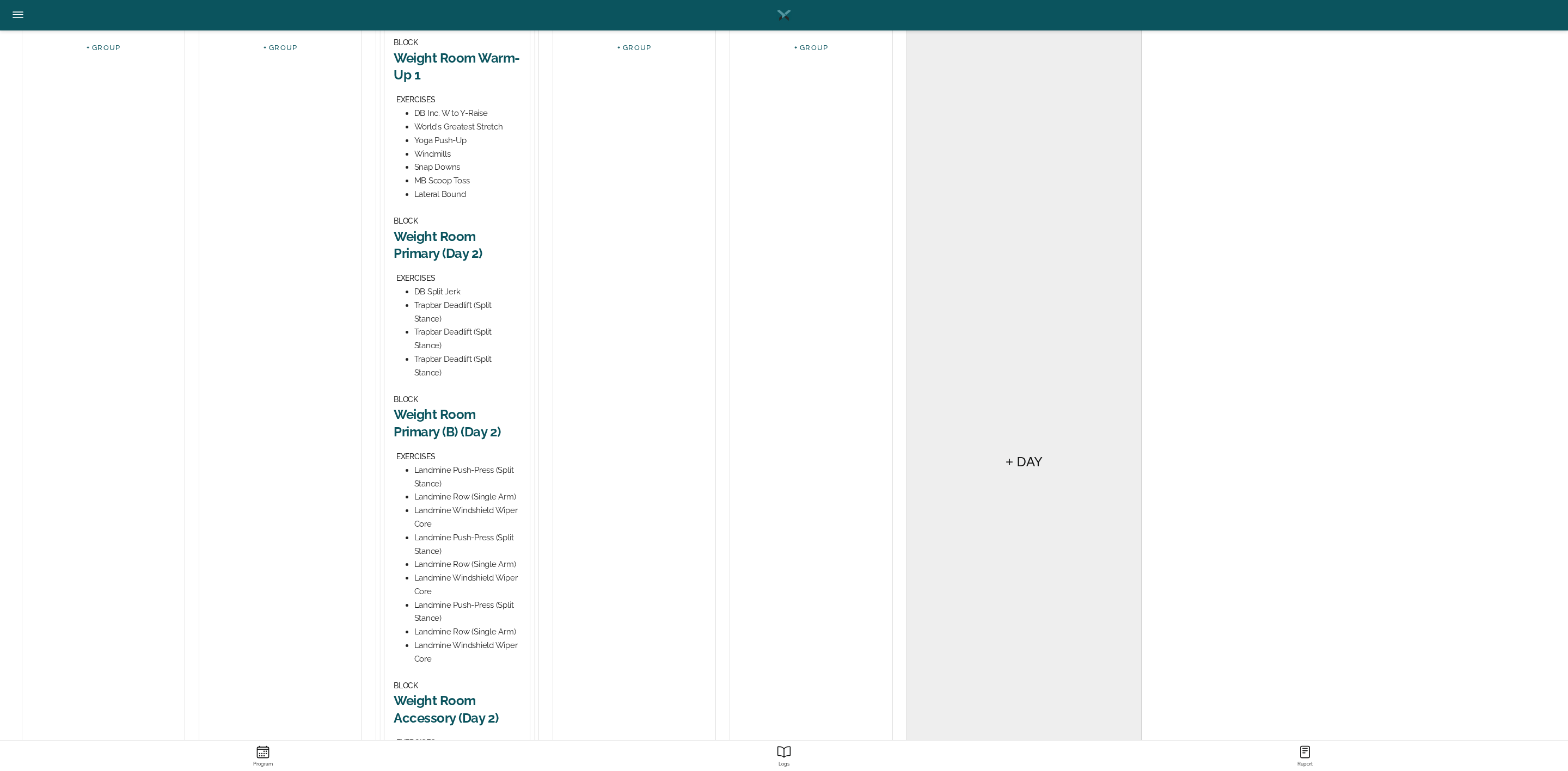
scroll to position [245, 0]
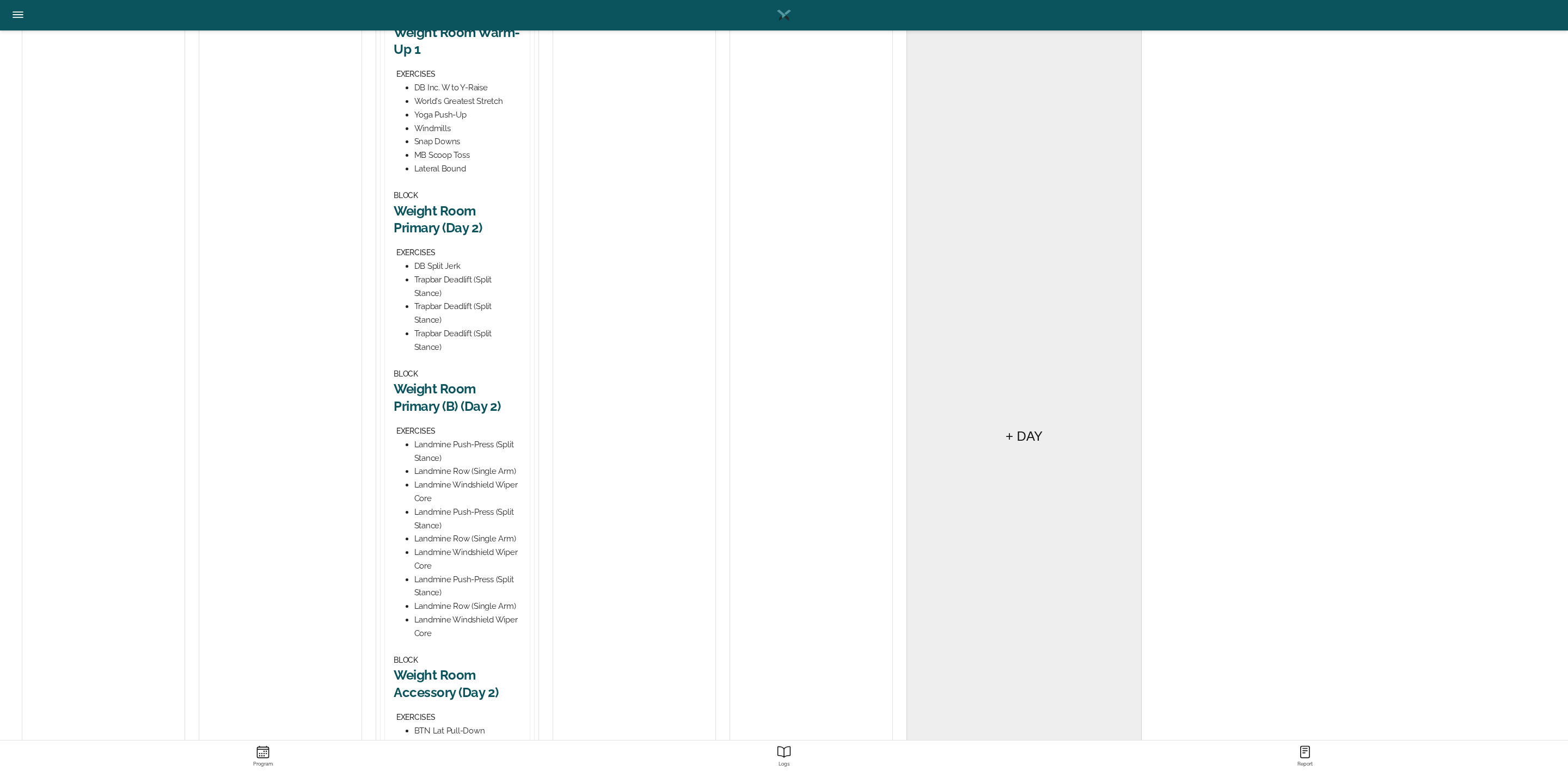
click at [461, 394] on h2 "Weight Room Primary (B) (Day 2)" at bounding box center [457, 397] width 127 height 34
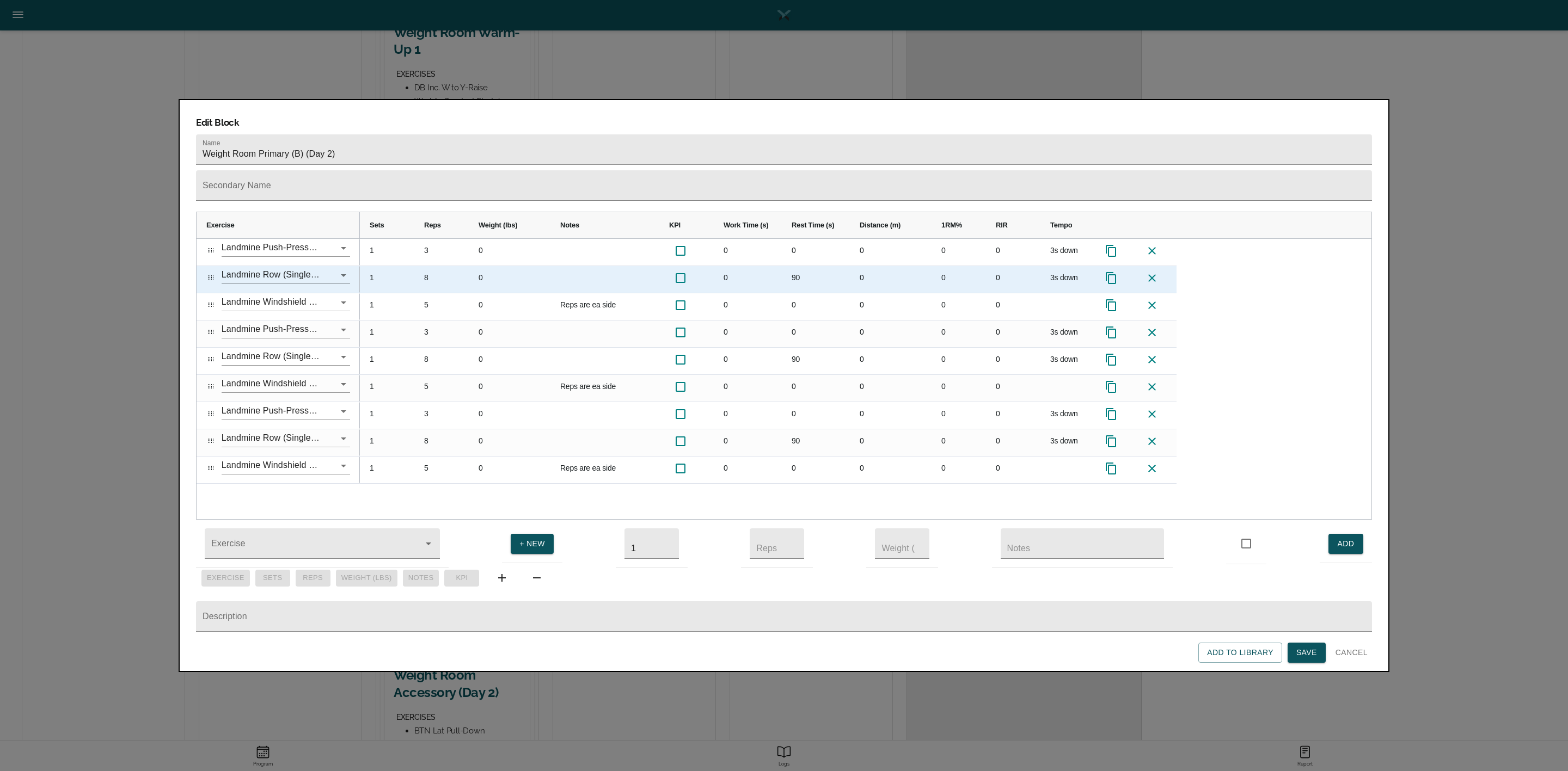
click at [430, 266] on div "8" at bounding box center [441, 280] width 54 height 27
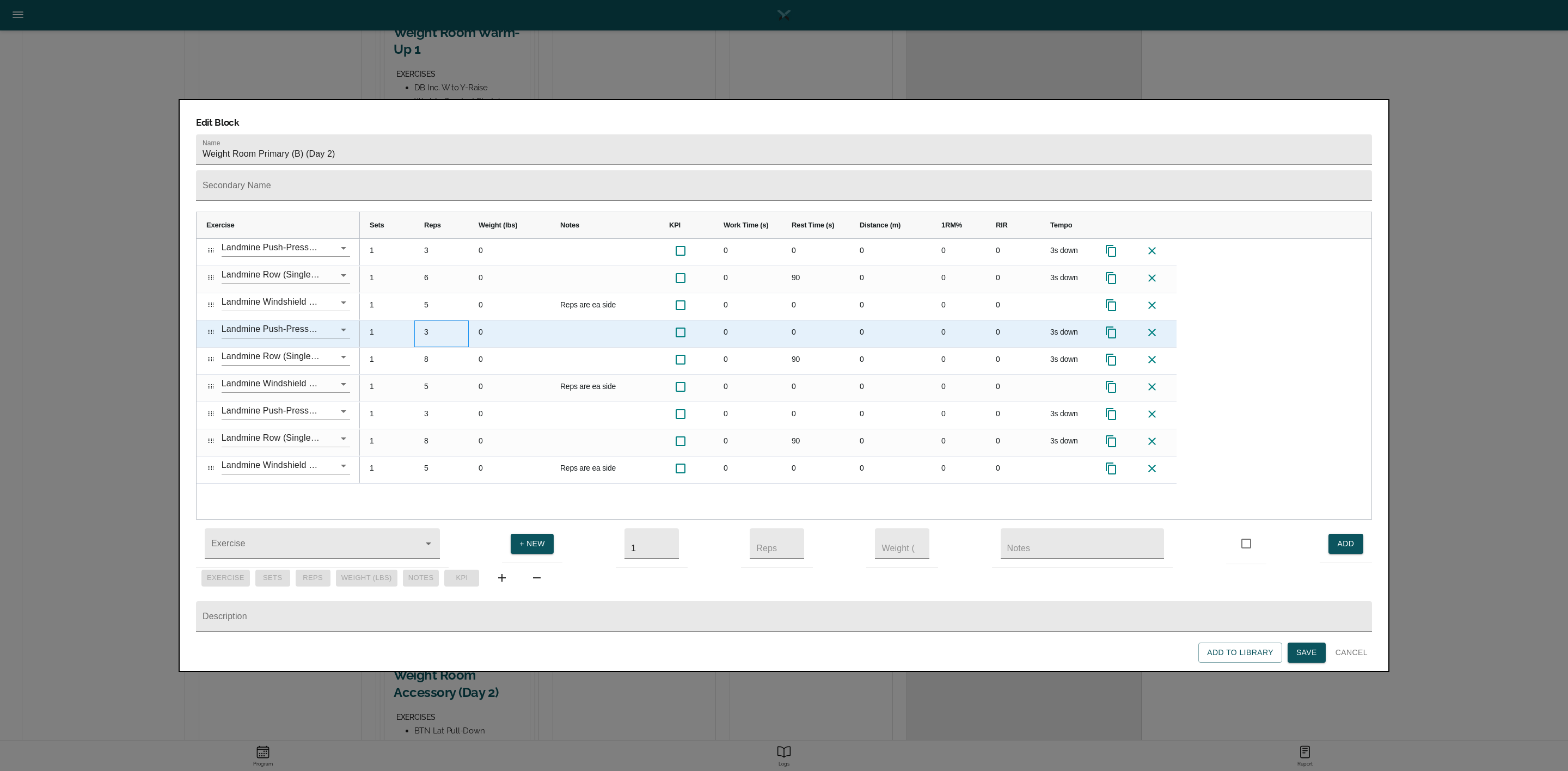
click at [433, 321] on div "3" at bounding box center [441, 334] width 54 height 27
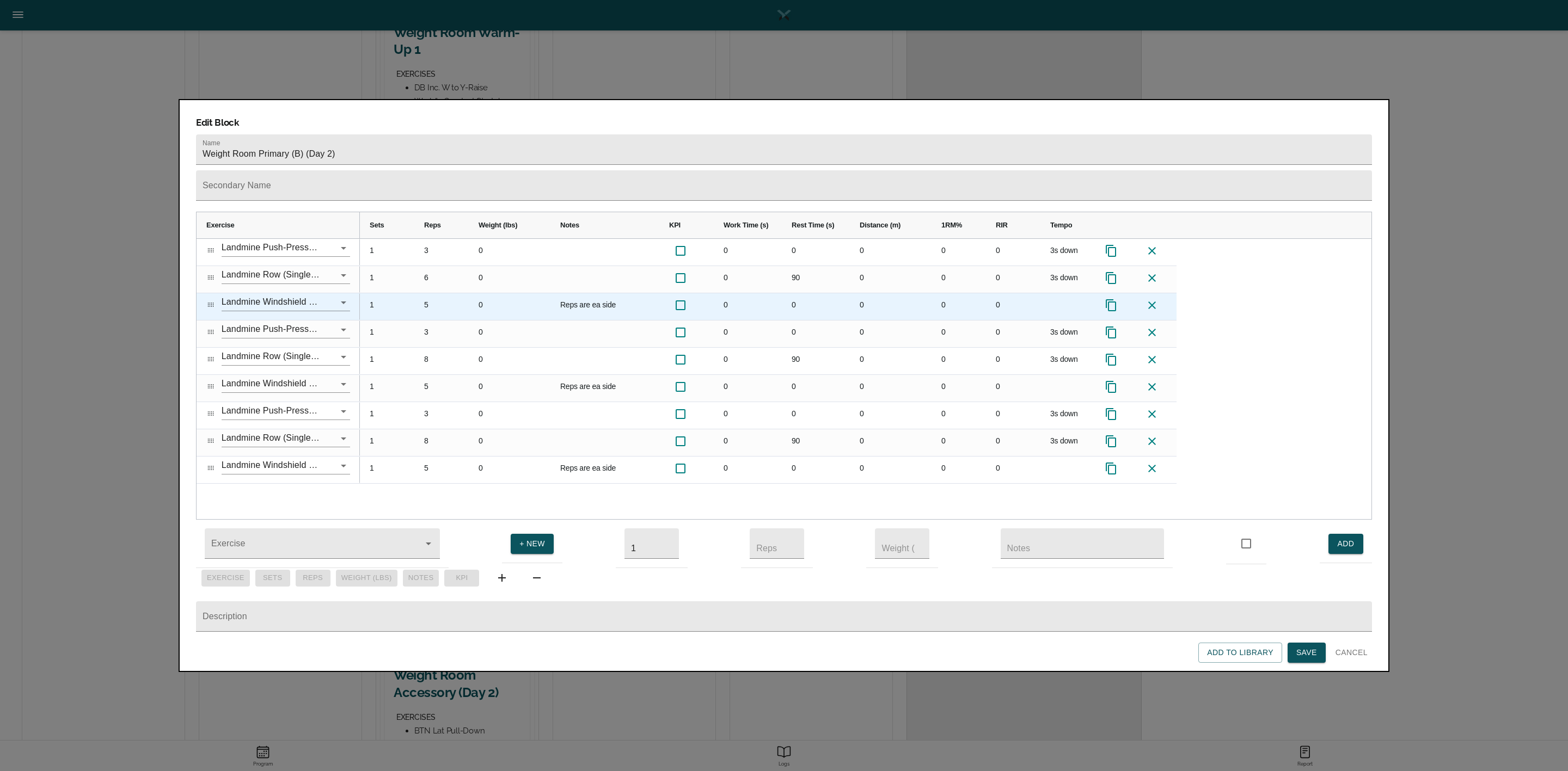
click at [429, 293] on div "5" at bounding box center [441, 306] width 54 height 27
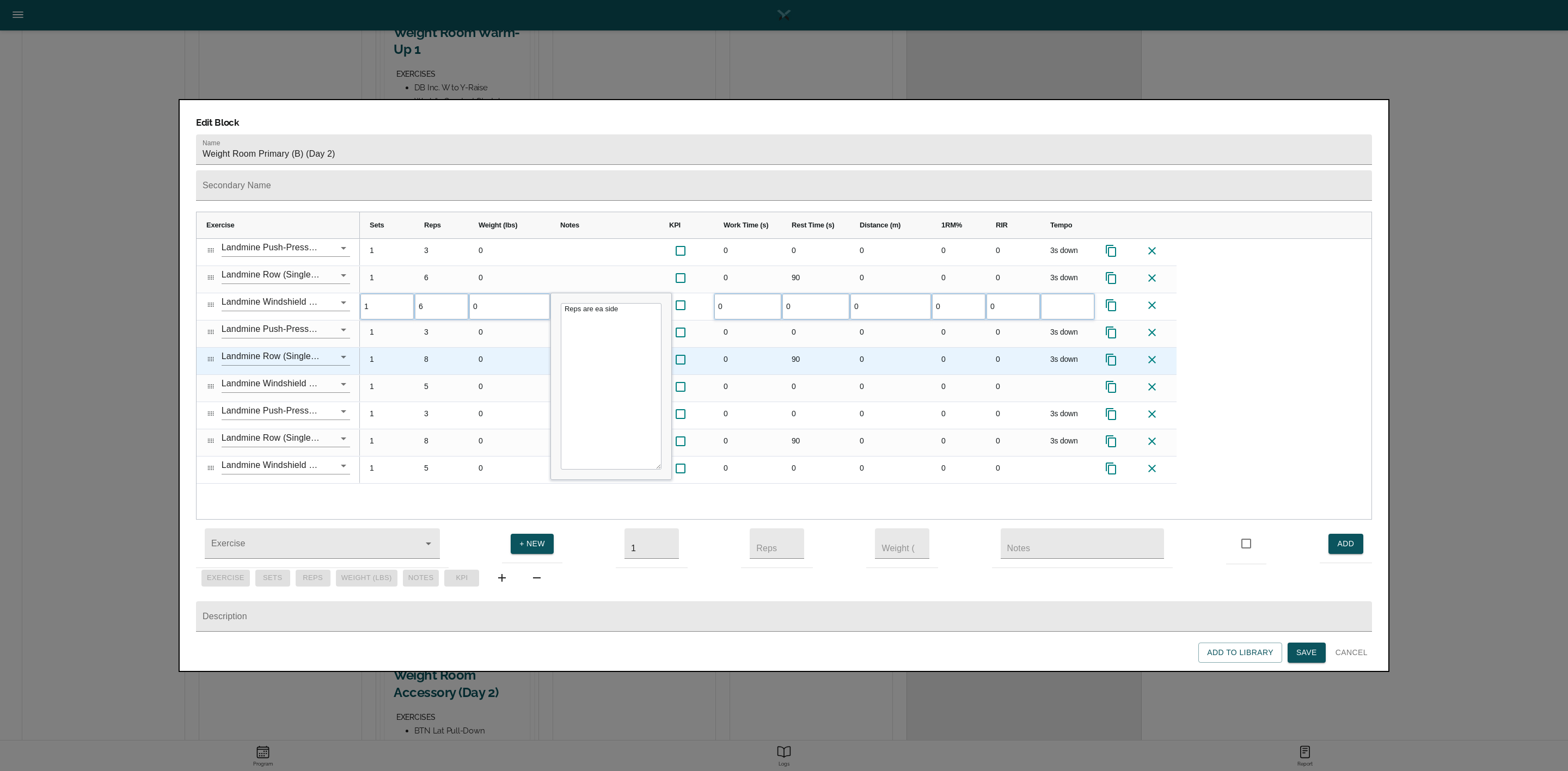
click at [429, 347] on div "8" at bounding box center [441, 361] width 54 height 27
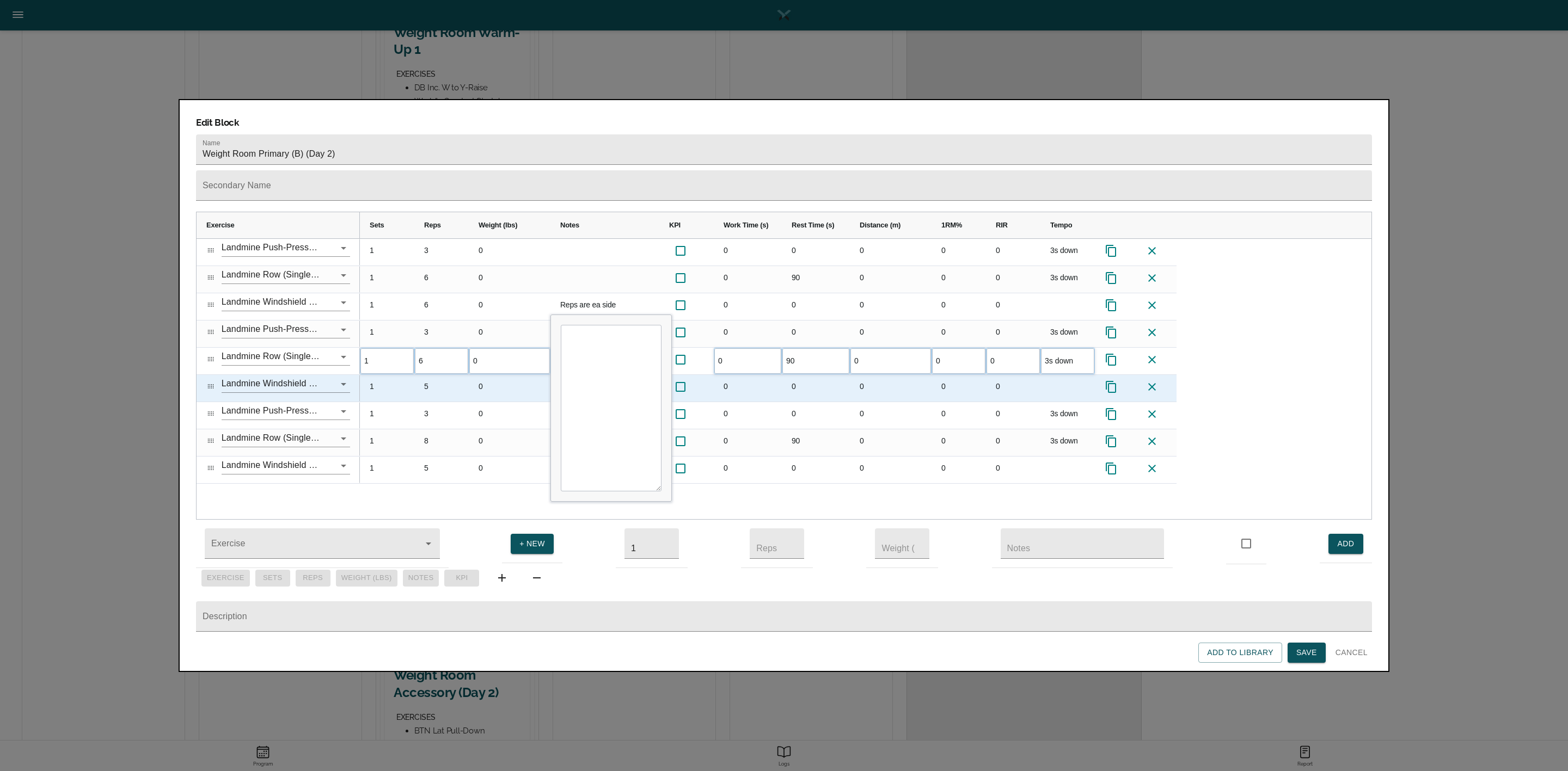
click at [429, 375] on div "5" at bounding box center [441, 388] width 54 height 27
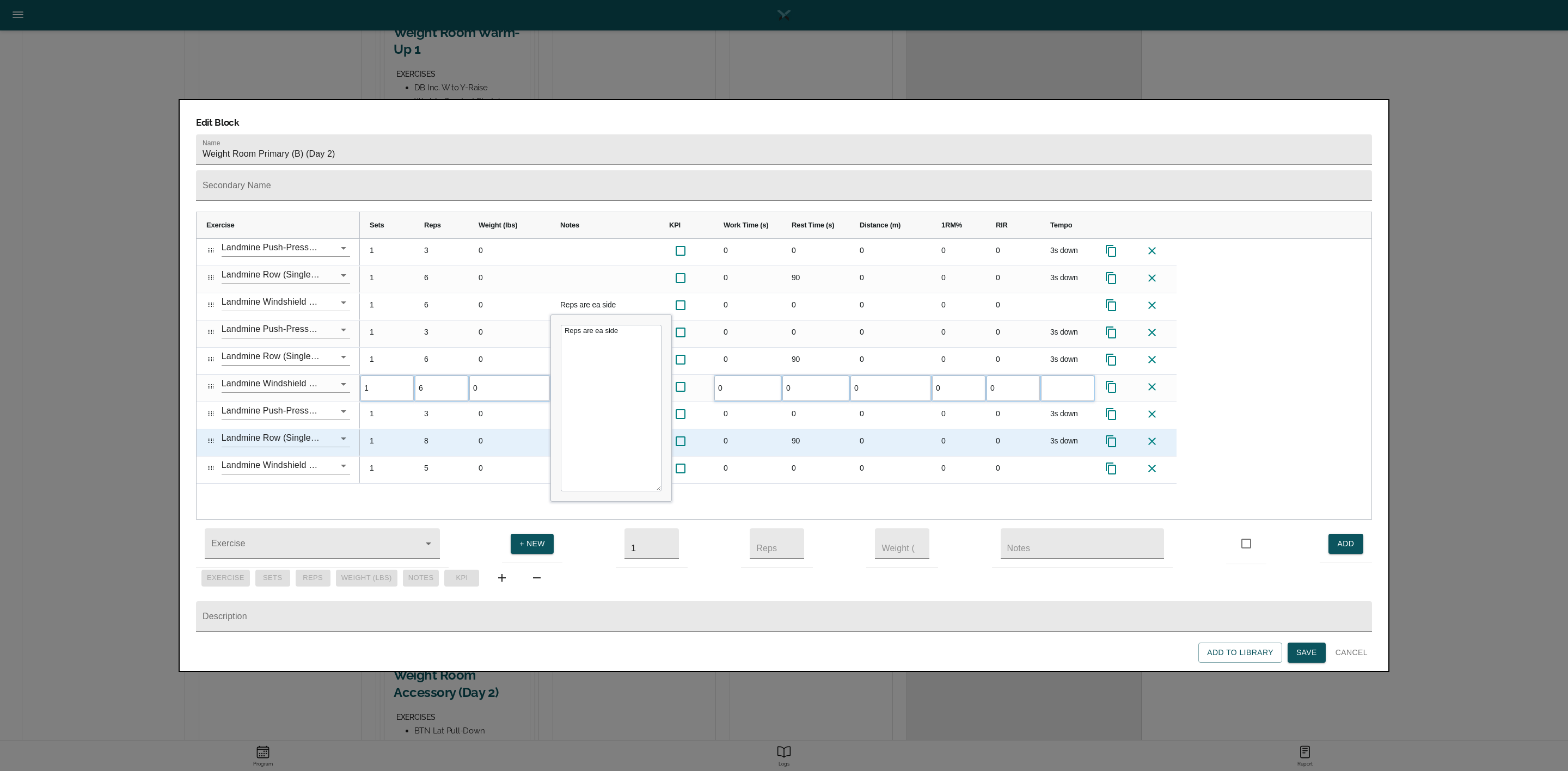
click at [435, 429] on div "8" at bounding box center [441, 443] width 54 height 27
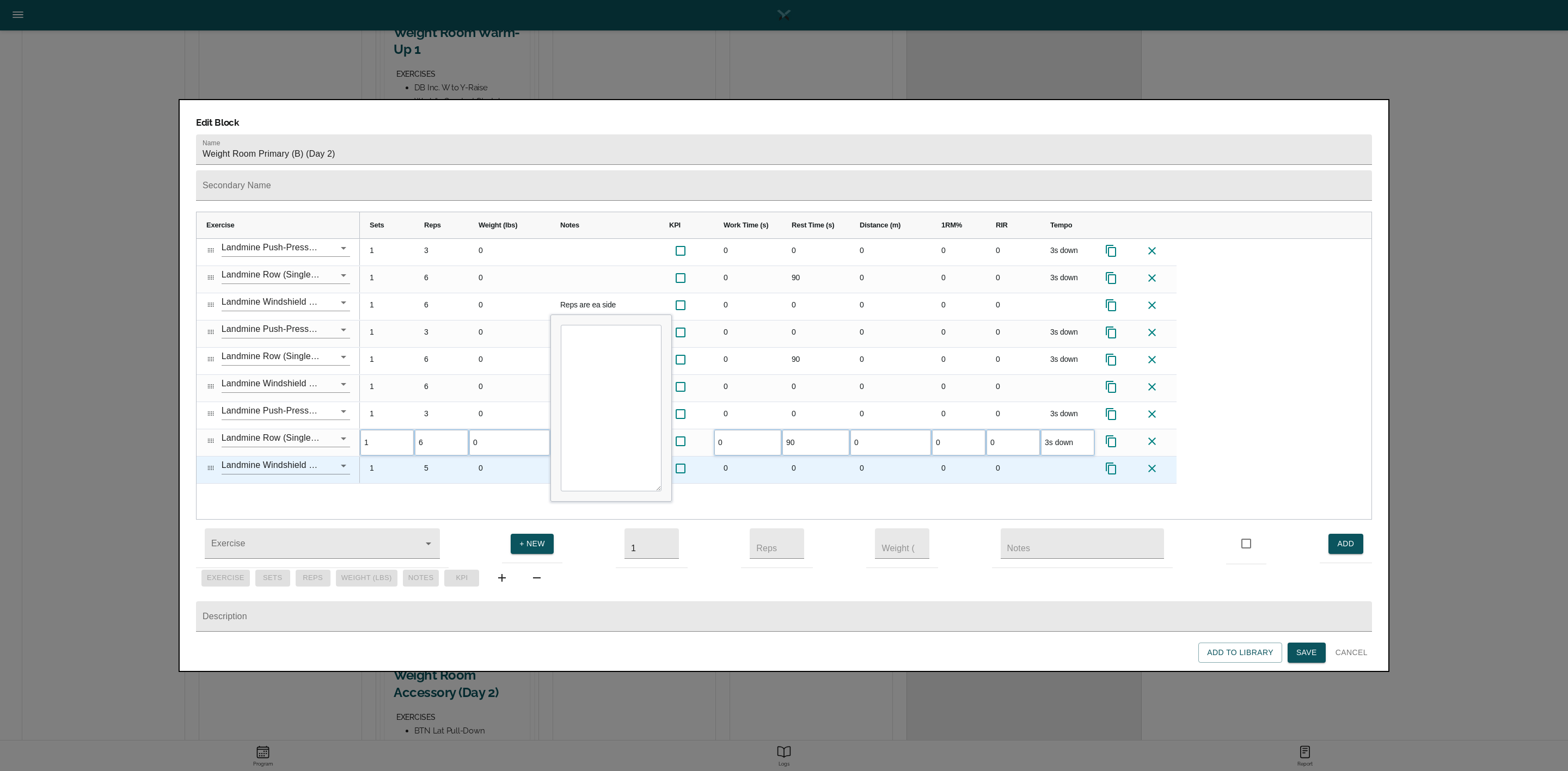
click at [432, 457] on div "5" at bounding box center [441, 471] width 54 height 27
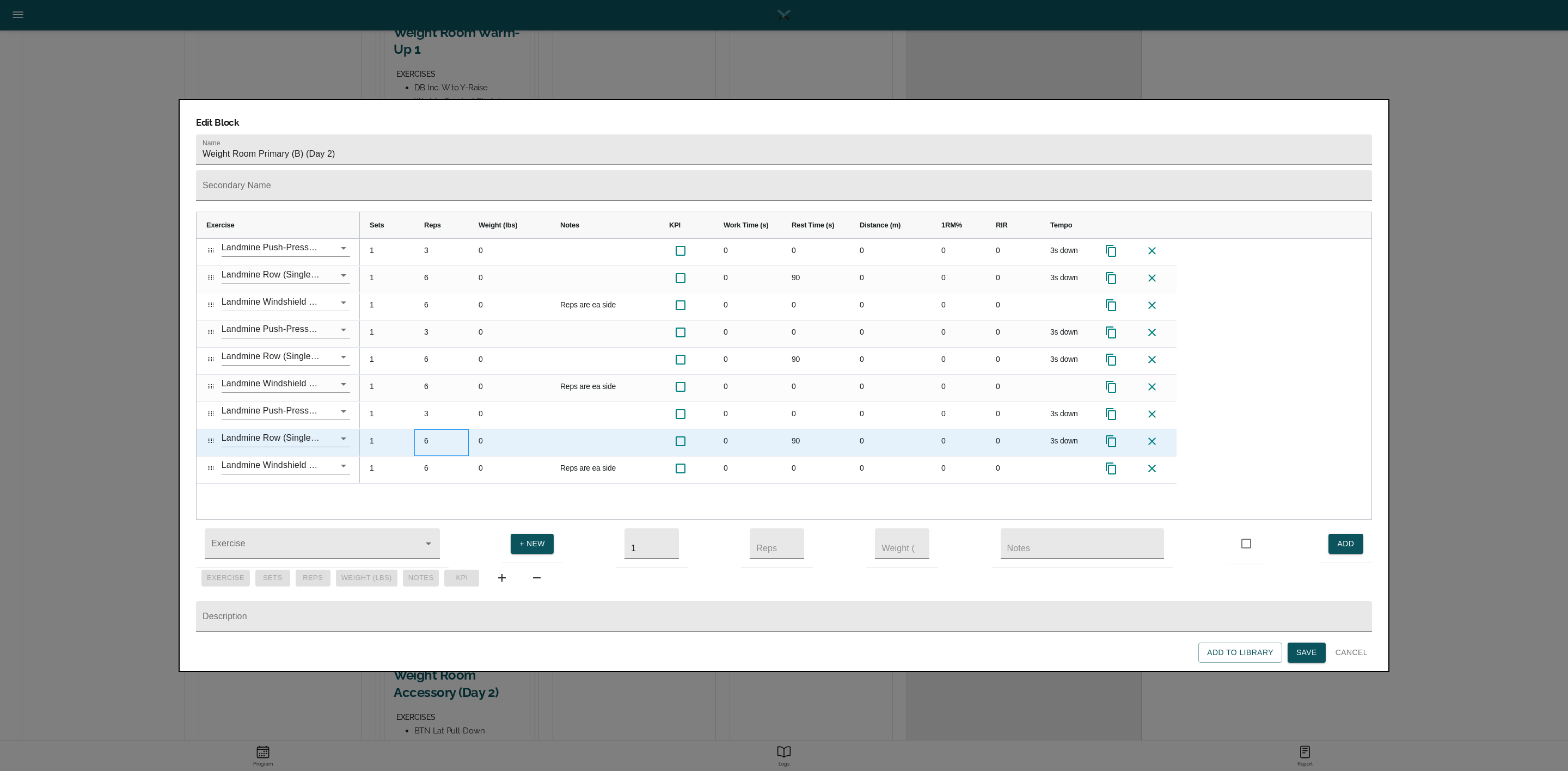
click at [438, 429] on div "6" at bounding box center [441, 443] width 54 height 27
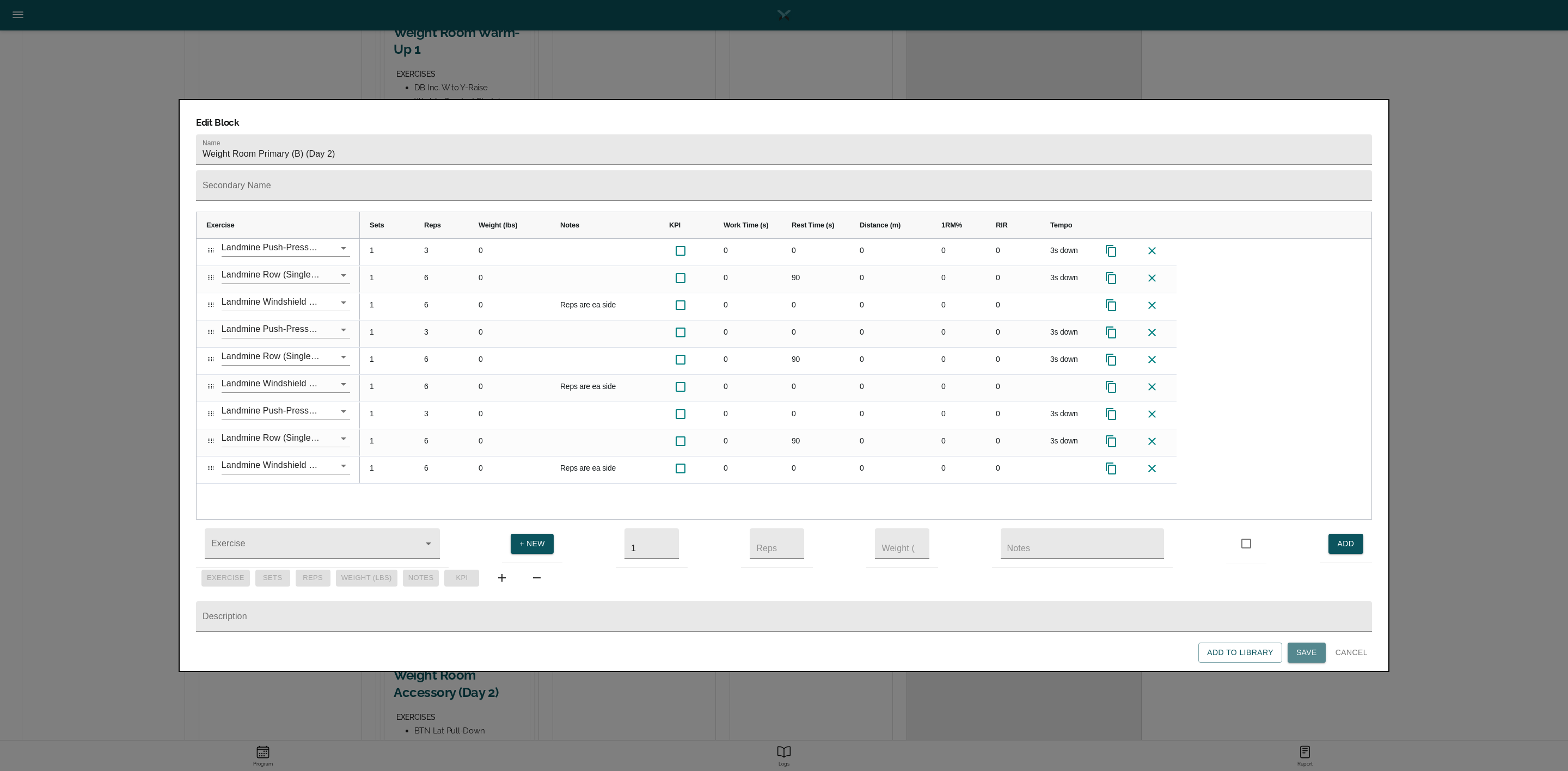
click at [1300, 655] on span "Save" at bounding box center [1306, 653] width 21 height 13
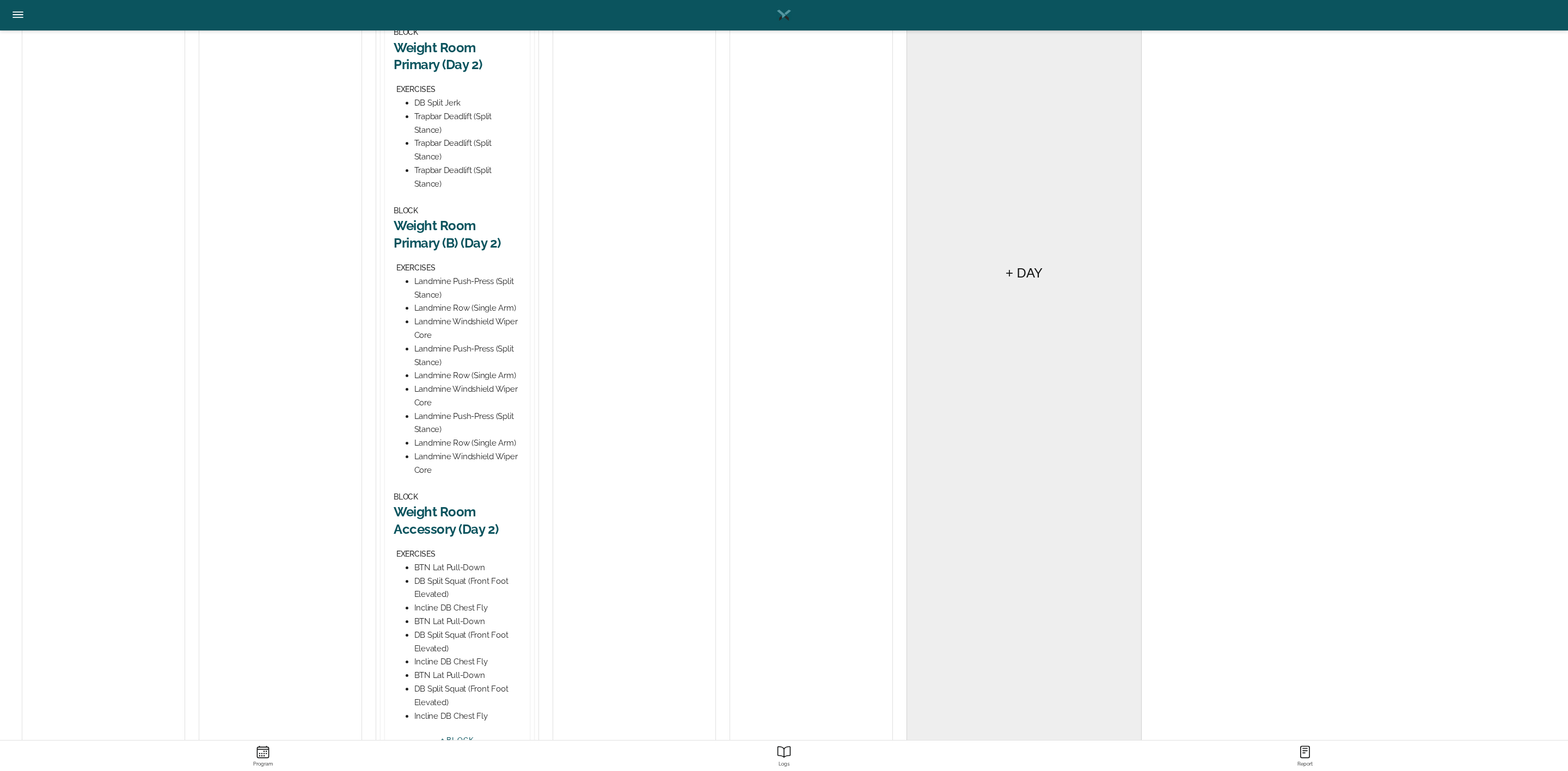
scroll to position [491, 0]
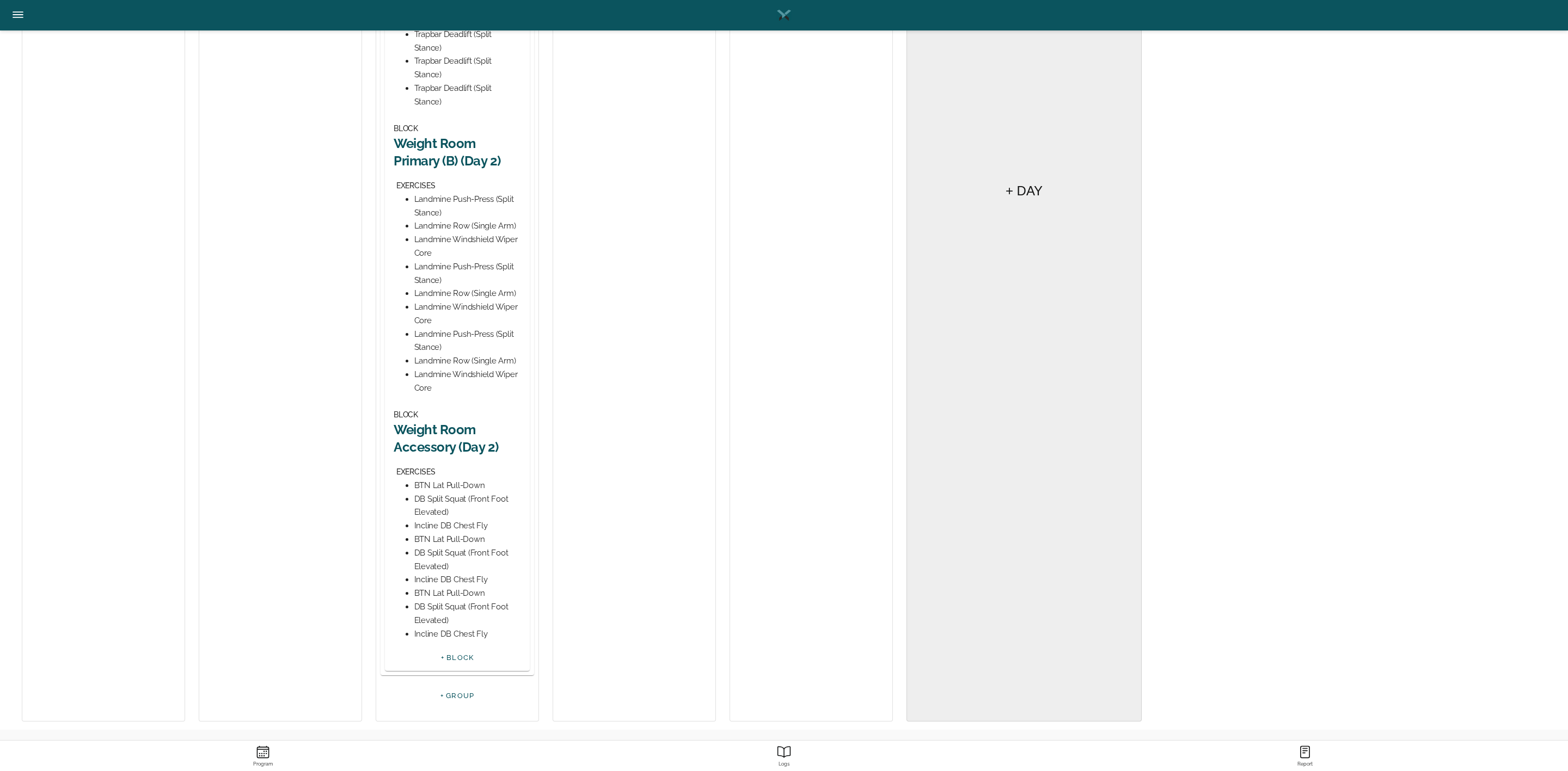
click at [455, 424] on h2 "Weight Room Accessory (Day 2)" at bounding box center [457, 438] width 127 height 34
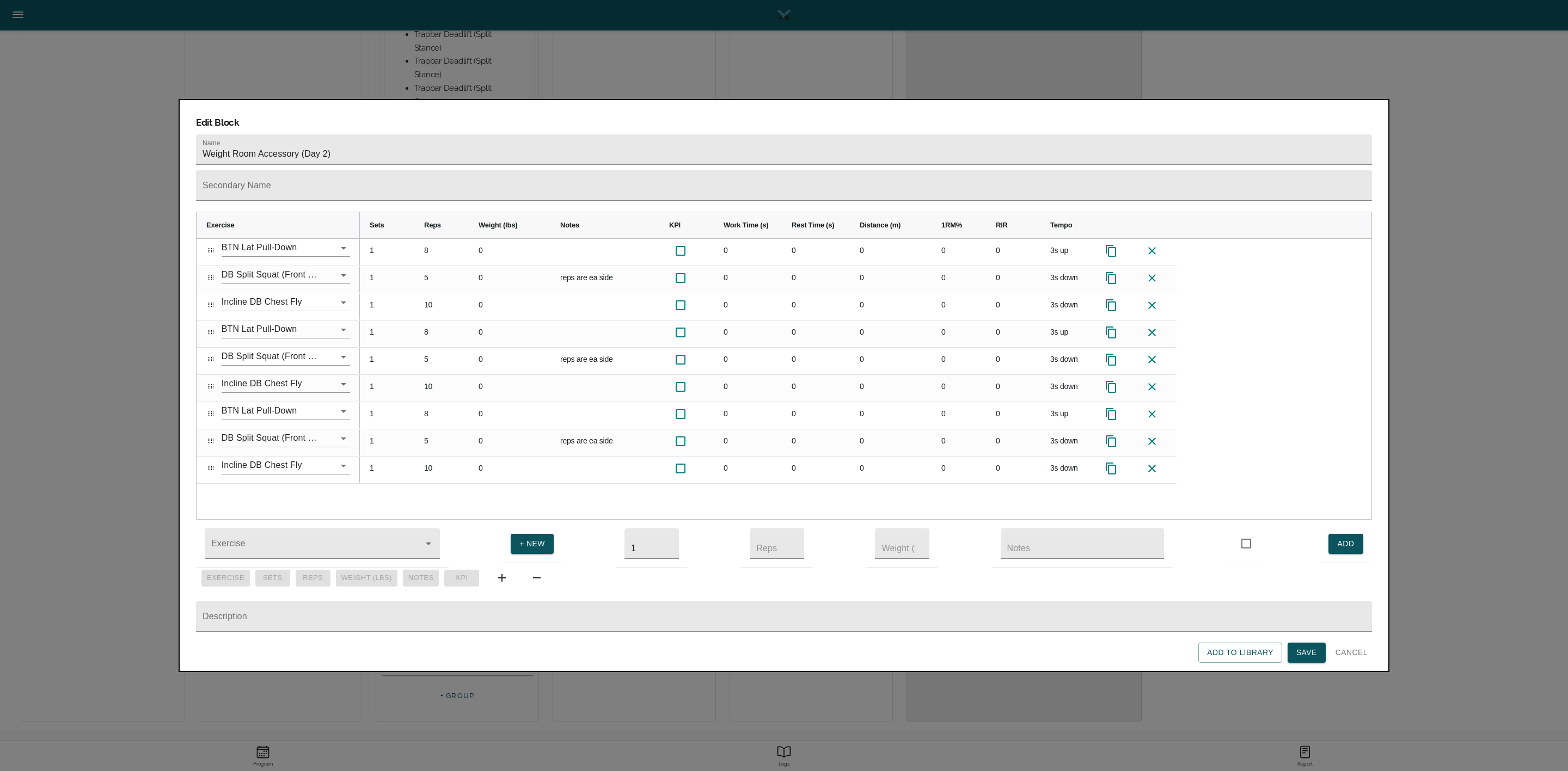
click at [1313, 647] on span "Save" at bounding box center [1306, 653] width 21 height 13
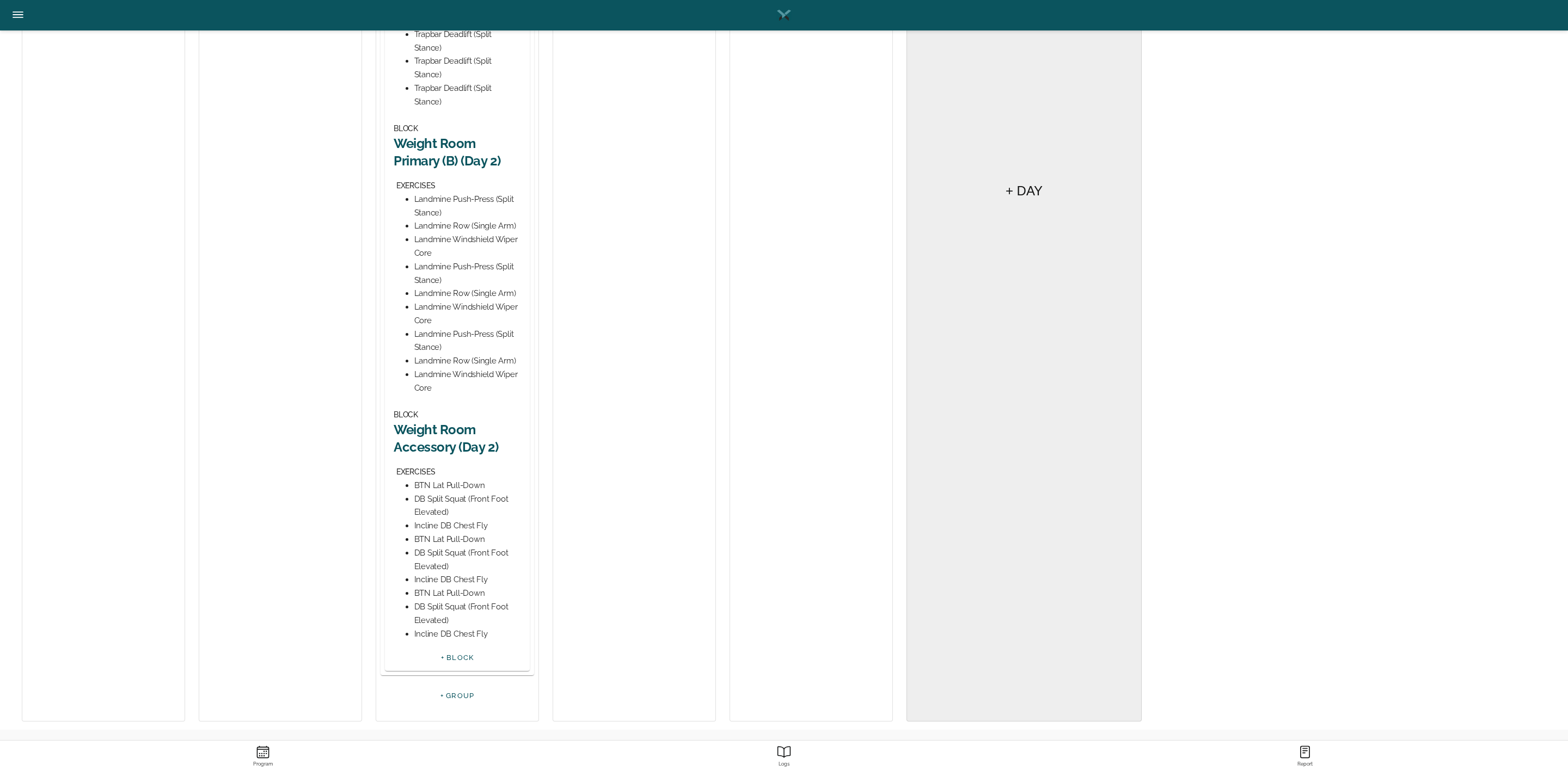
scroll to position [0, 0]
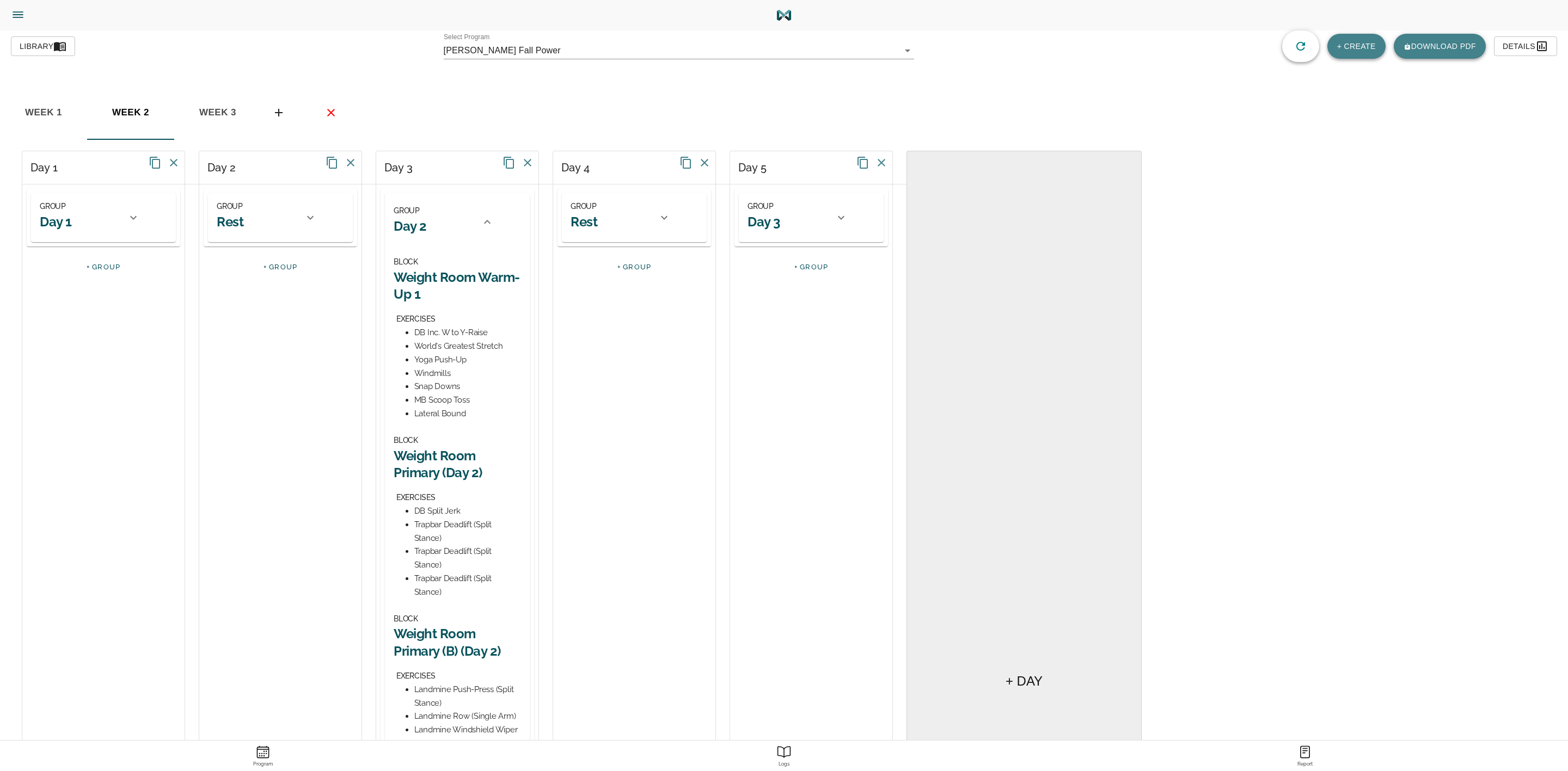
click at [487, 227] on icon at bounding box center [488, 222] width 13 height 13
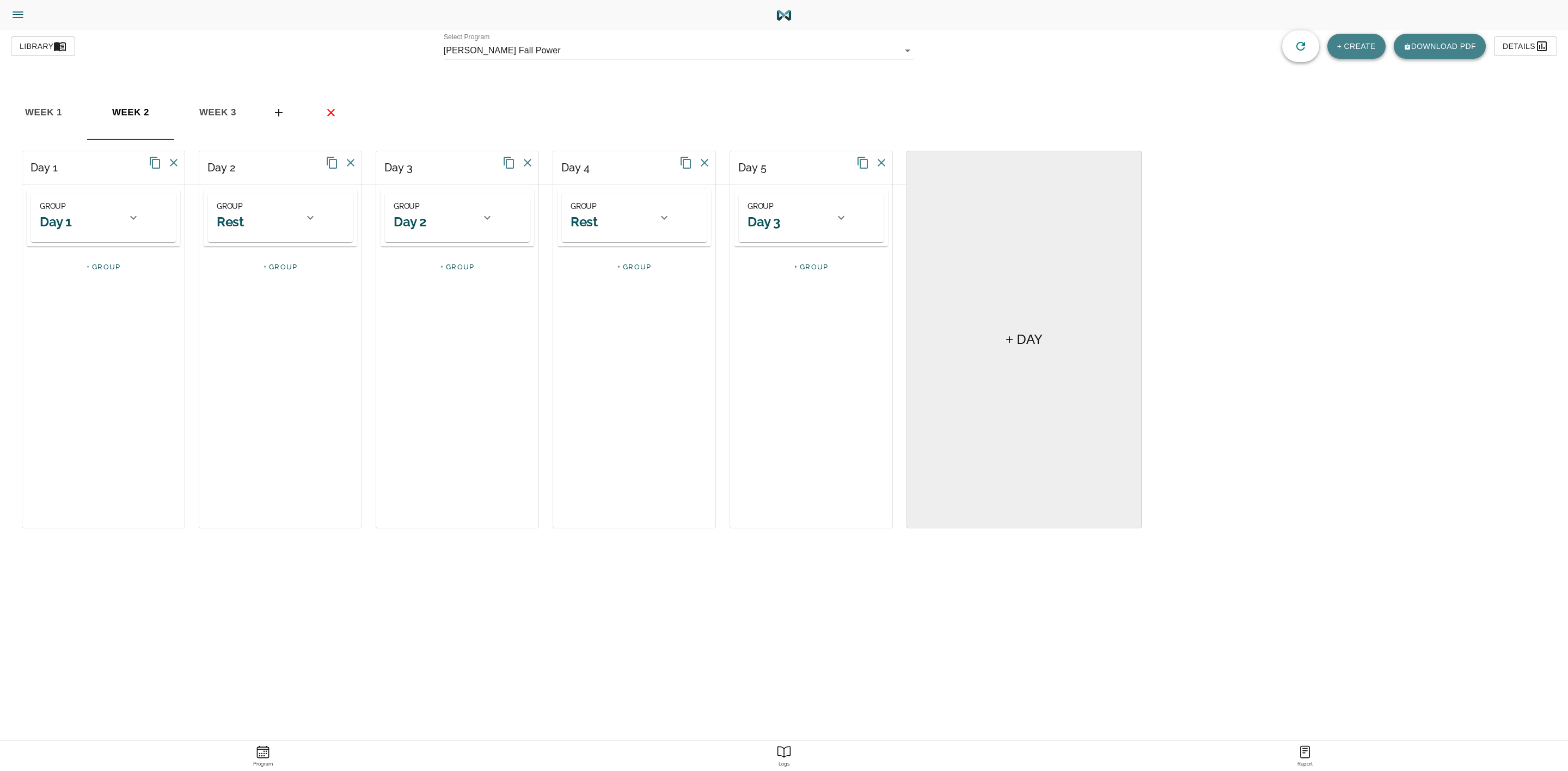
click at [844, 215] on icon at bounding box center [841, 218] width 13 height 13
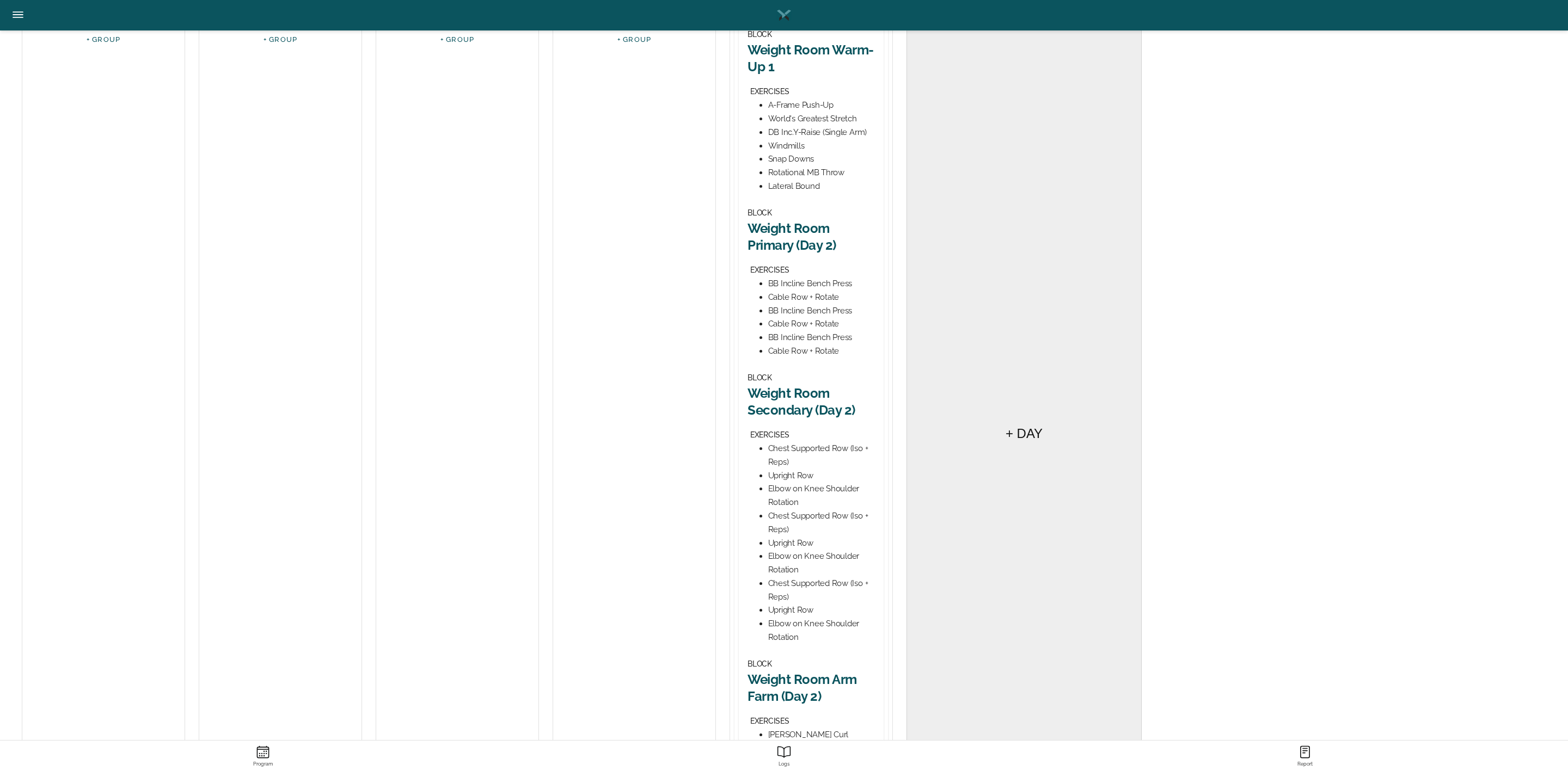
scroll to position [245, 0]
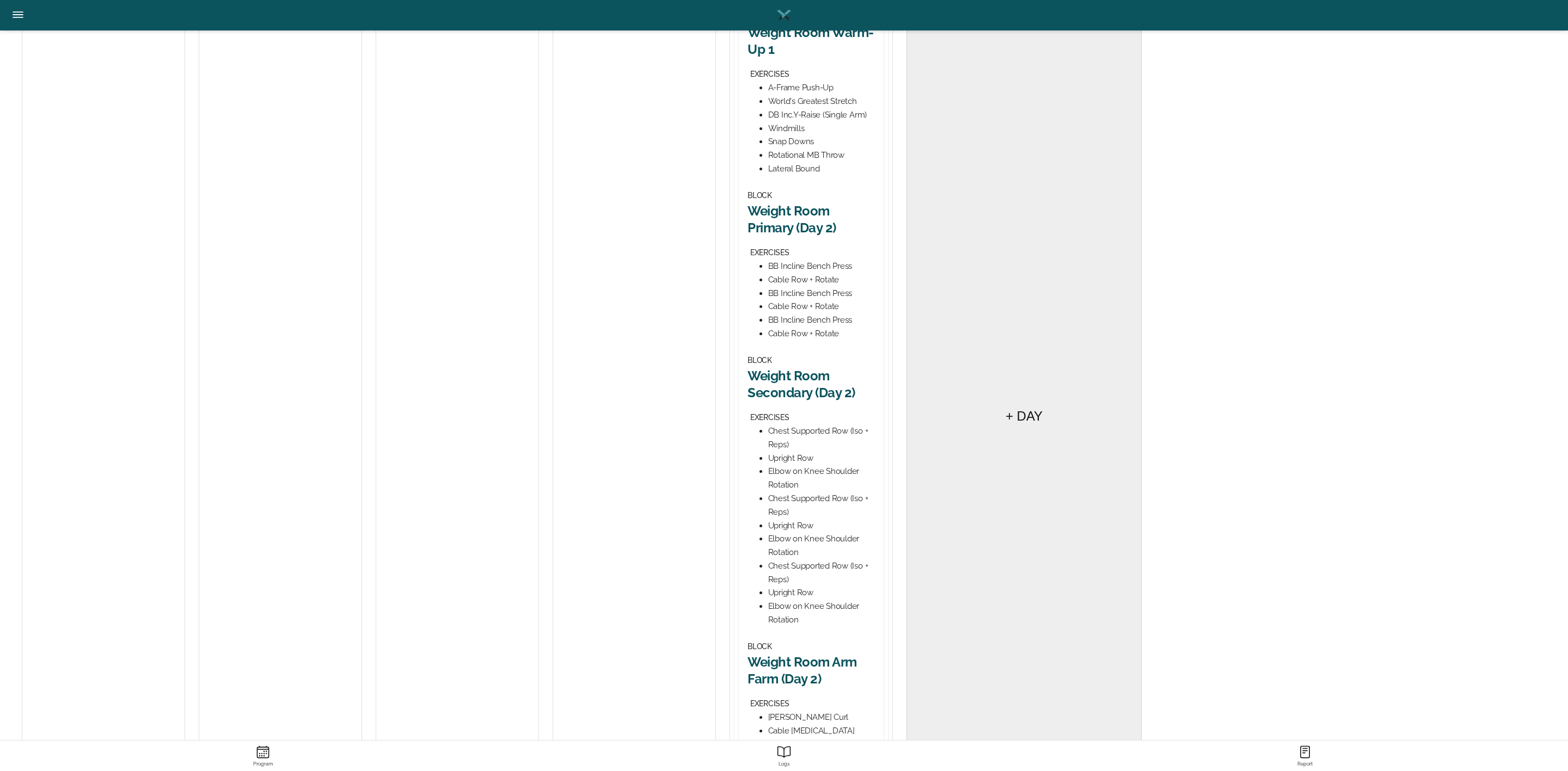
click at [802, 226] on h2 "Weight Room Primary (Day 2)" at bounding box center [810, 219] width 127 height 34
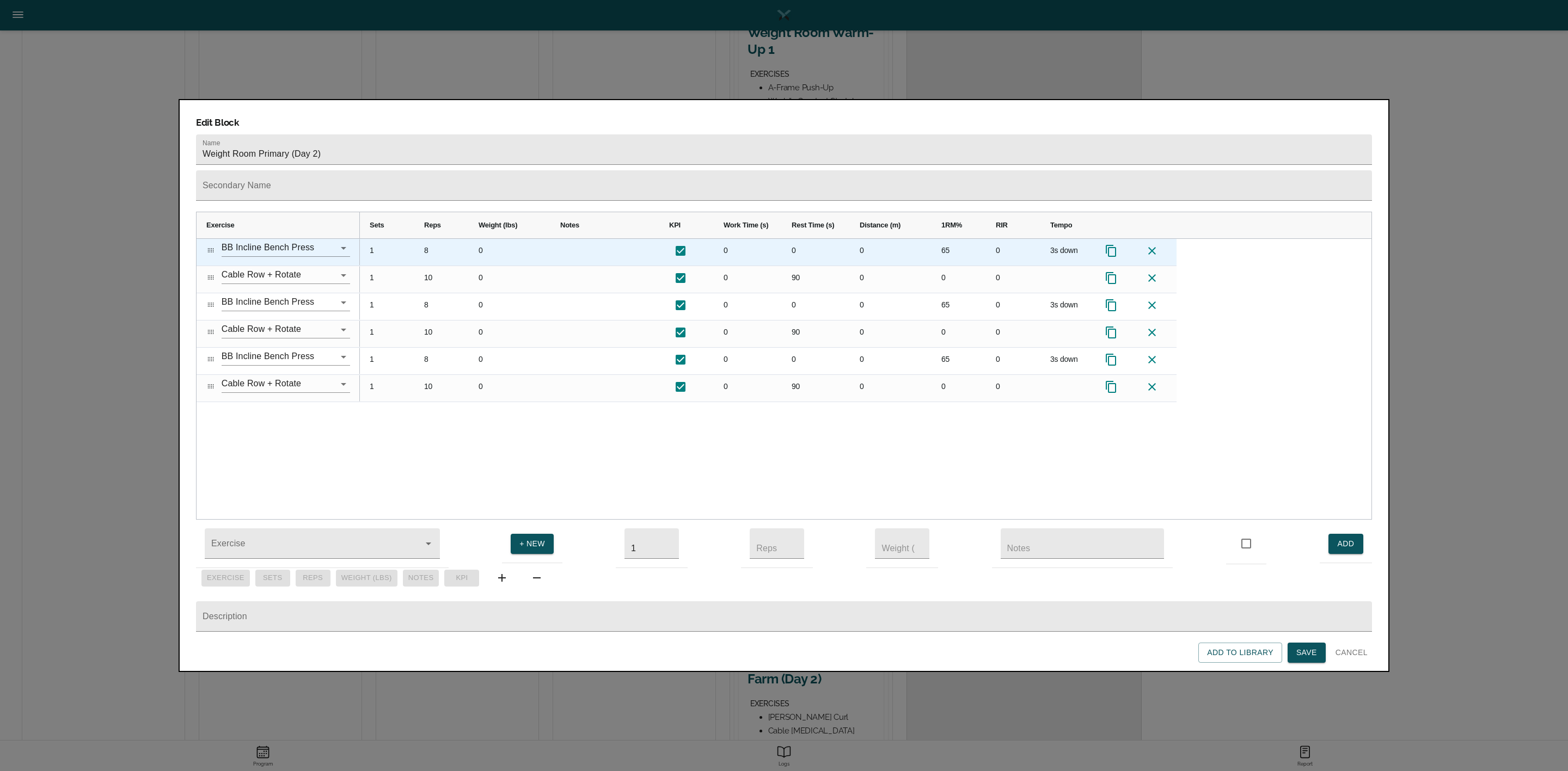
click at [946, 239] on div "65" at bounding box center [958, 252] width 54 height 27
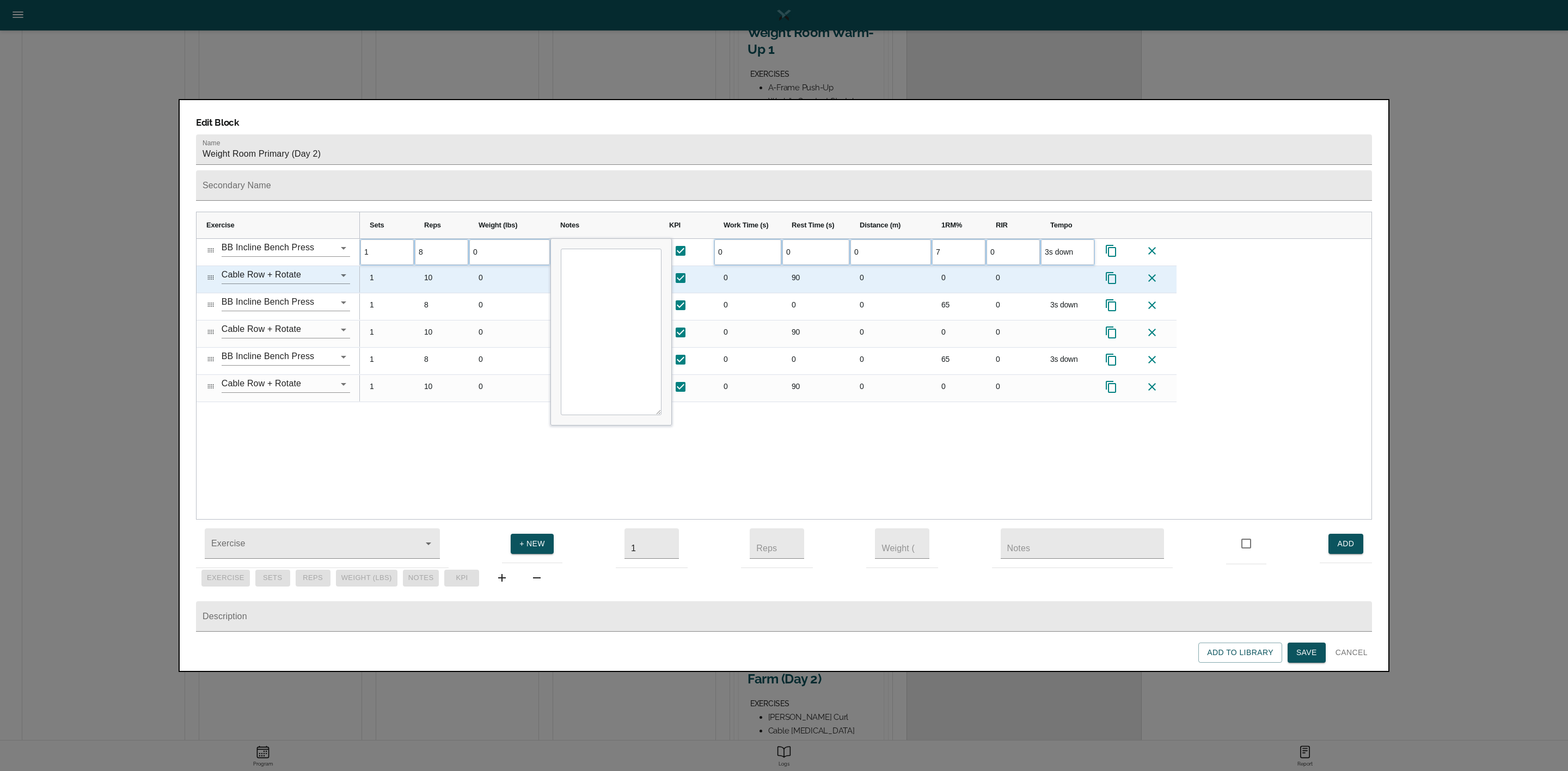
scroll to position [0, 0]
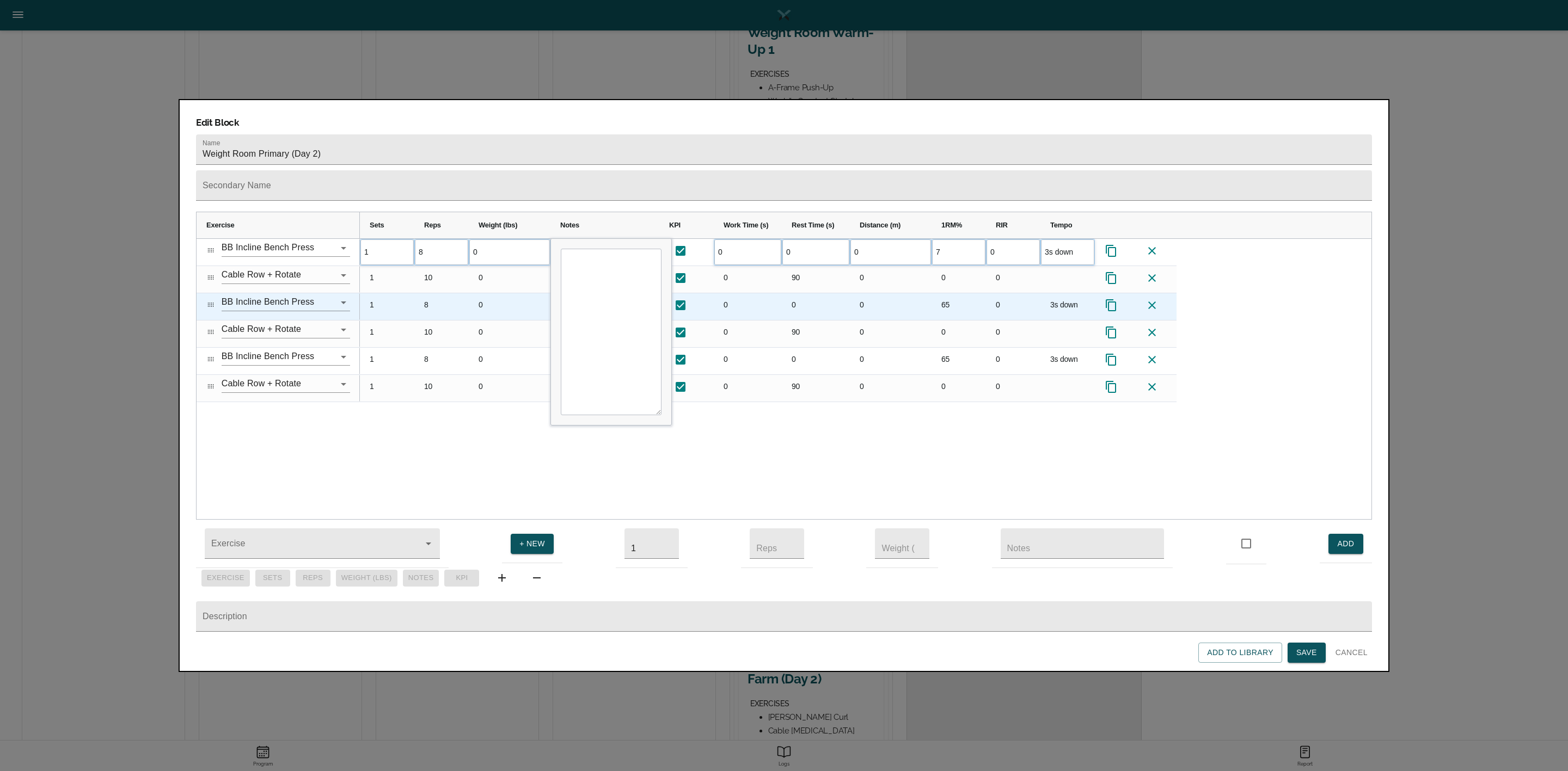
type input "72"
click at [948, 293] on div "65" at bounding box center [958, 306] width 54 height 27
type input "72"
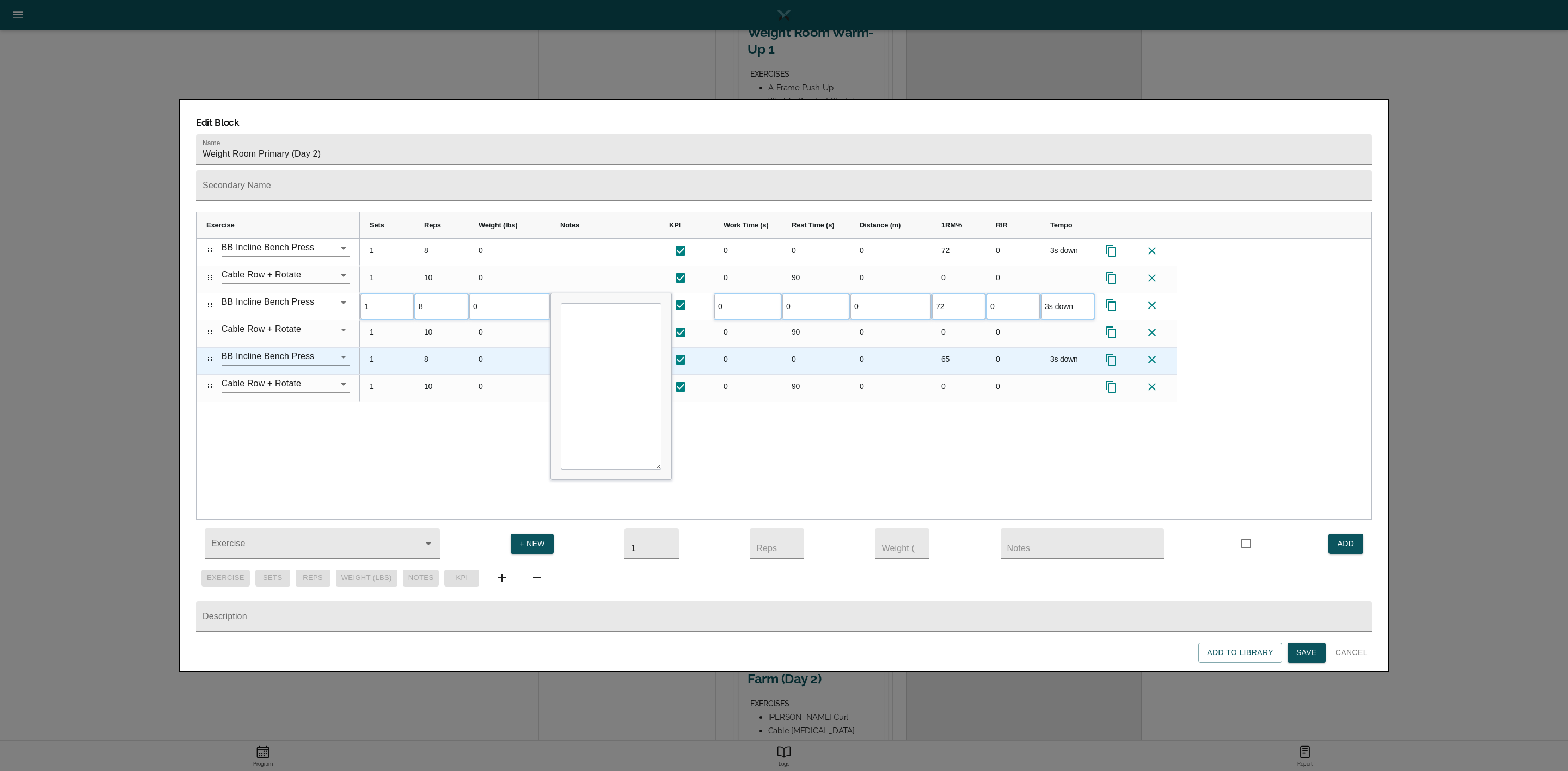
click at [952, 347] on div "65" at bounding box center [958, 361] width 54 height 27
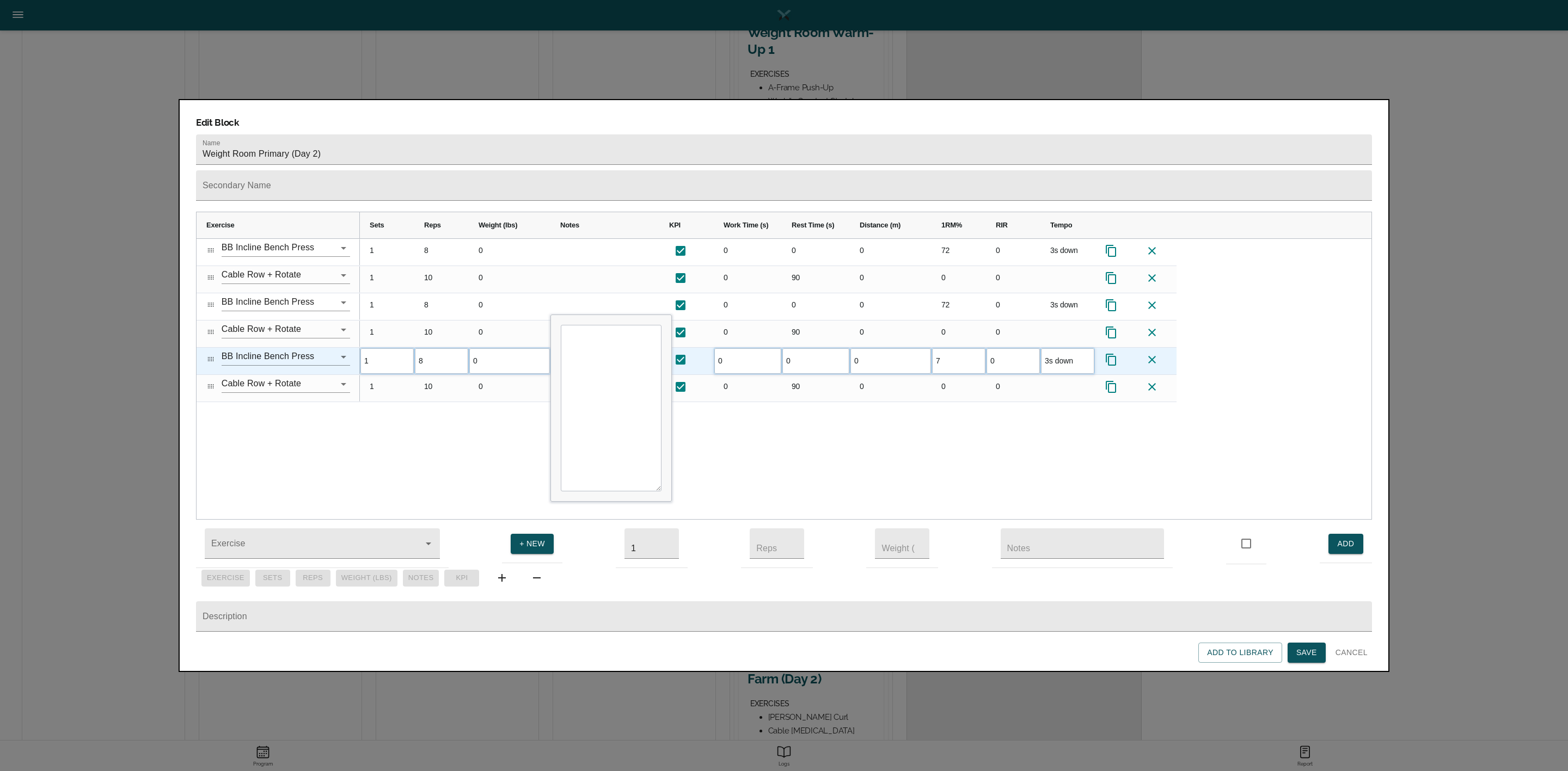
type input "72"
click at [946, 394] on div "1 8 0 0 0 0 72 0 3s down 1 10 0 0 90 0 0 0 1 8 0 0 0 0 72 0 3s down 1 10 0 0 90…" at bounding box center [866, 379] width 1011 height 281
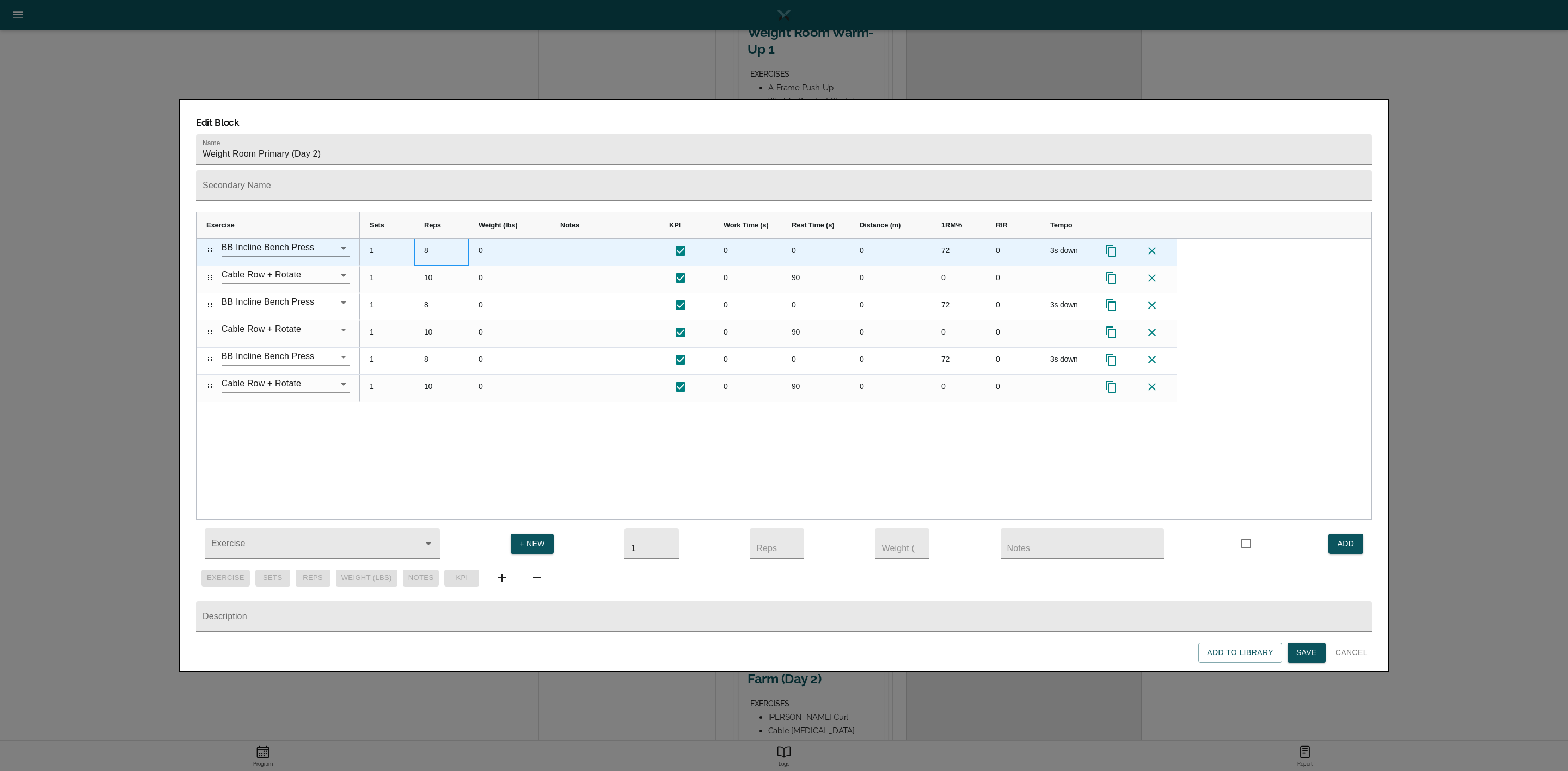
click at [425, 239] on div "8" at bounding box center [441, 252] width 54 height 27
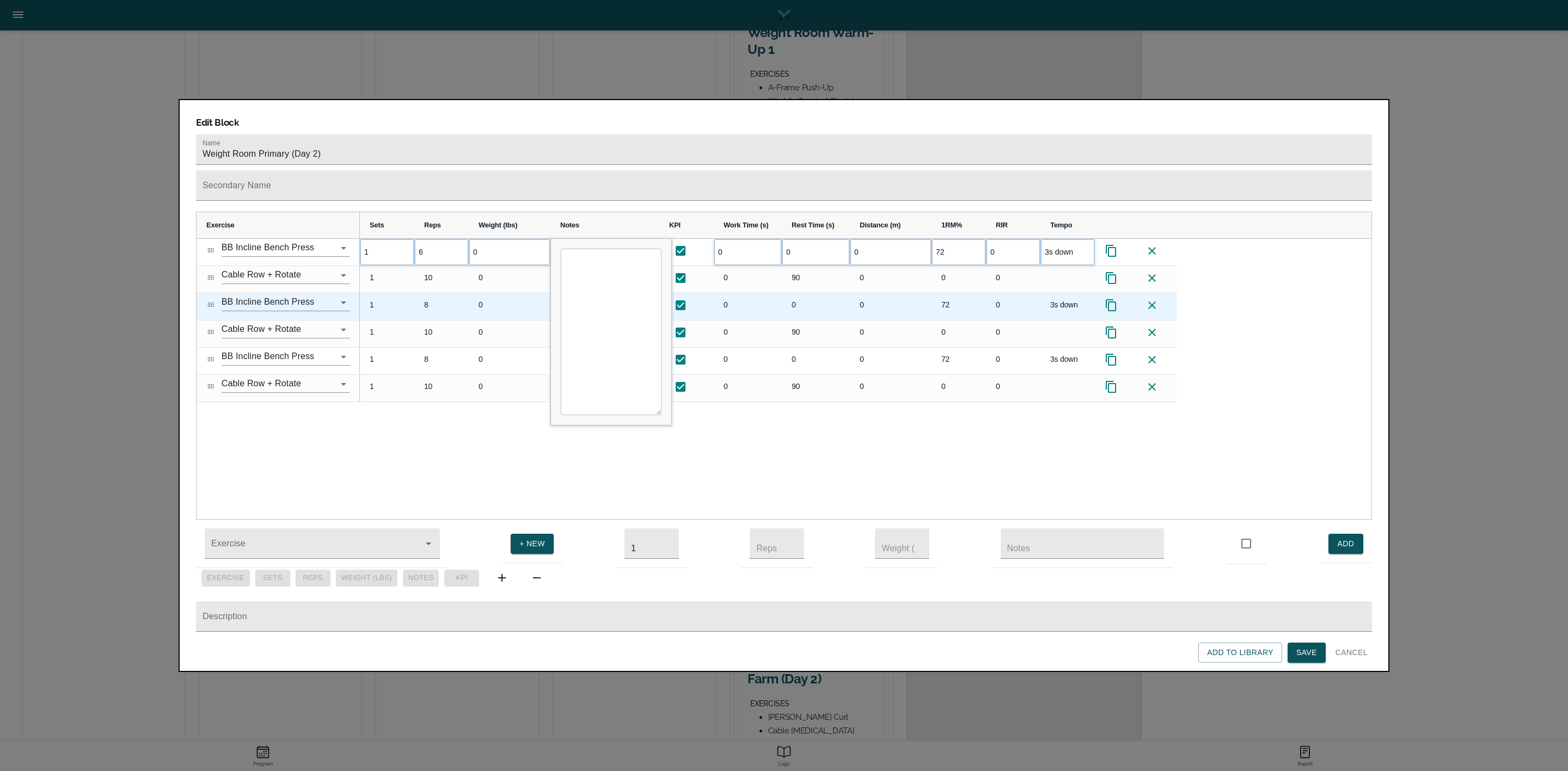
click at [435, 293] on div "8" at bounding box center [441, 306] width 54 height 27
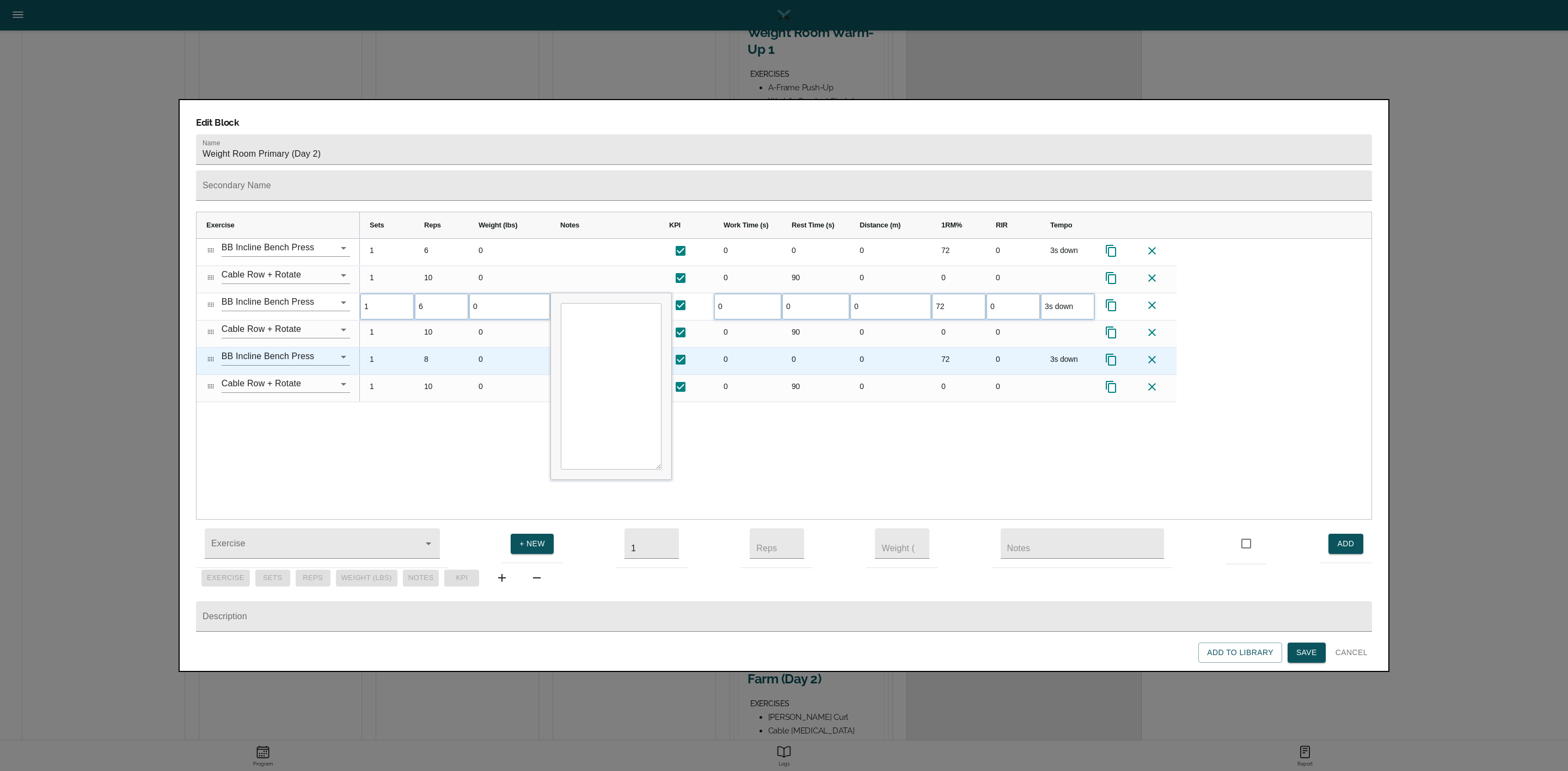
click at [426, 347] on div "8" at bounding box center [441, 361] width 54 height 27
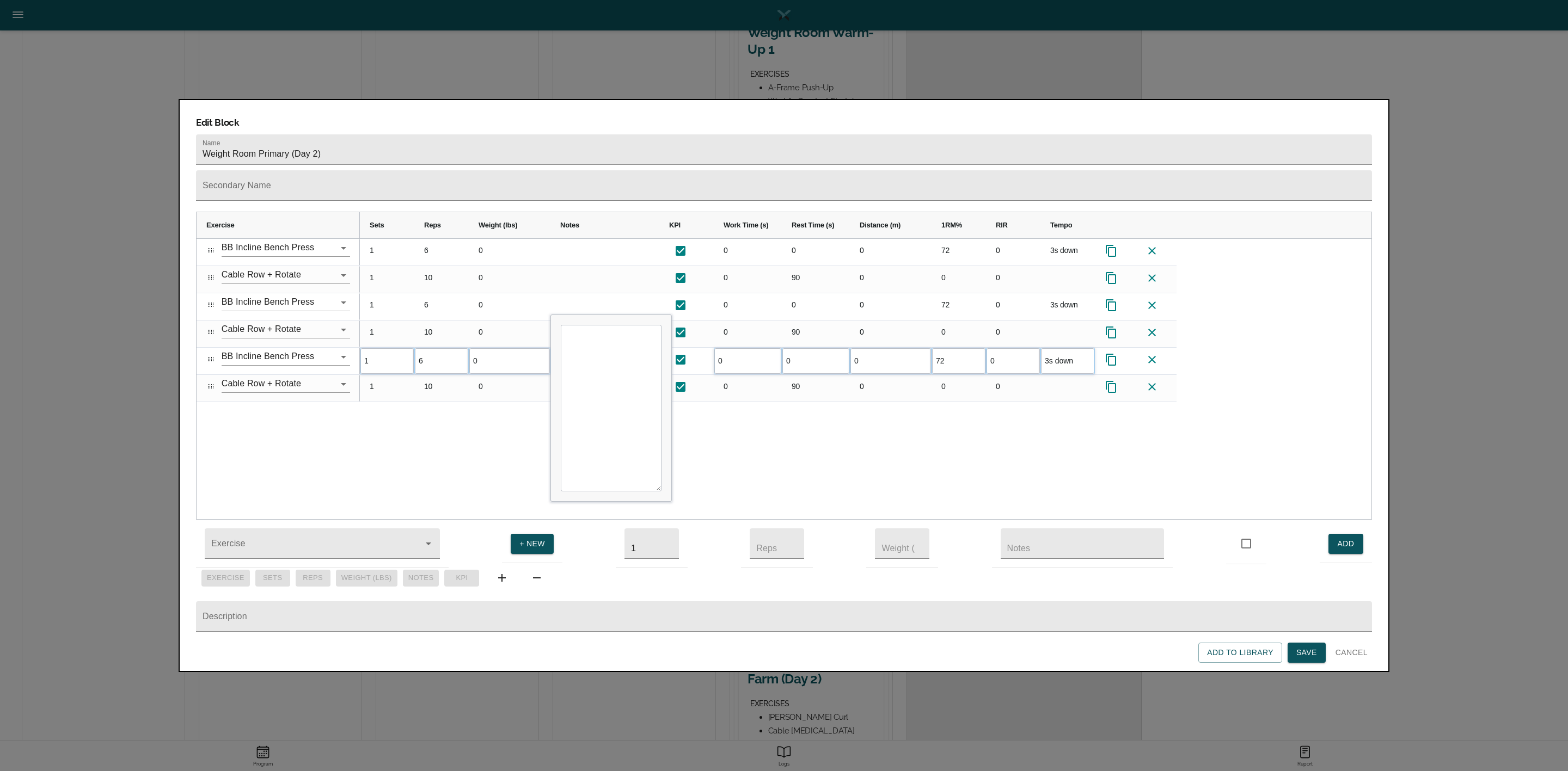
click at [450, 406] on div "1 6 0 0 0 0 72 0 3s down 1 10 0 0 90 0 0 0 1 6 0 0 0 0 72 0 3s down 1 10 0 0 90…" at bounding box center [866, 379] width 1011 height 281
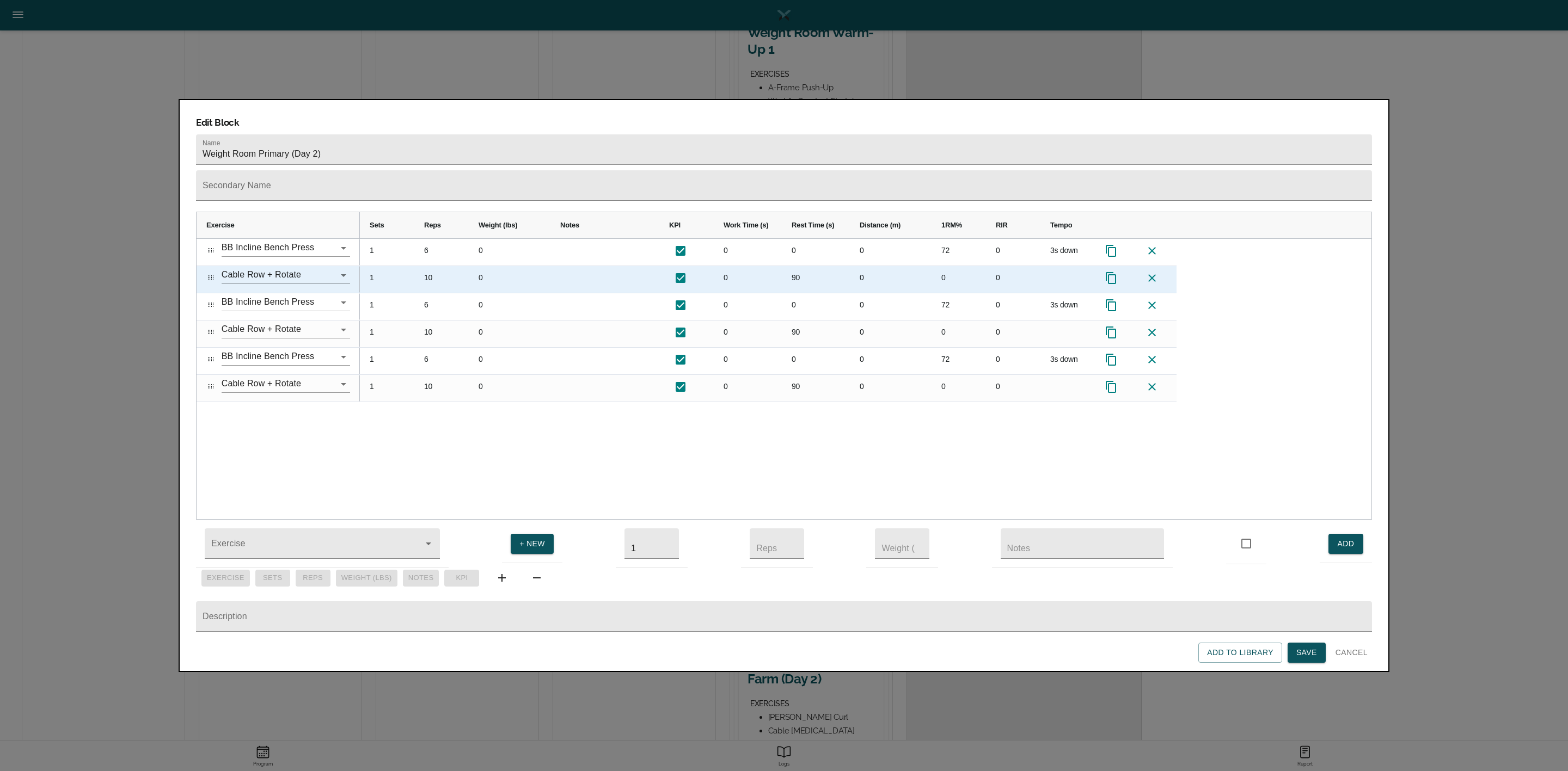
click at [438, 266] on div "10" at bounding box center [441, 280] width 54 height 27
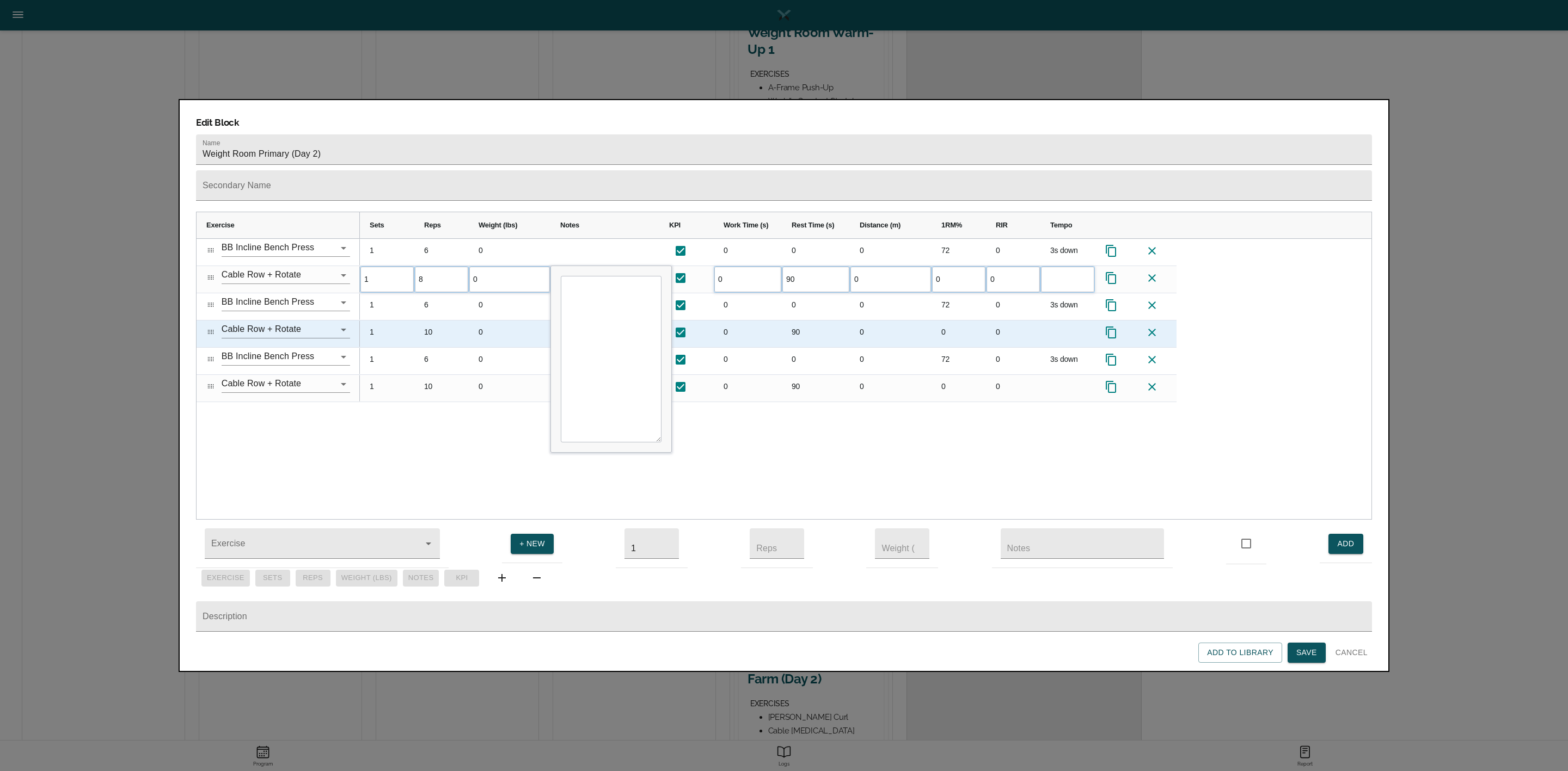
click at [430, 321] on div "10" at bounding box center [441, 334] width 54 height 27
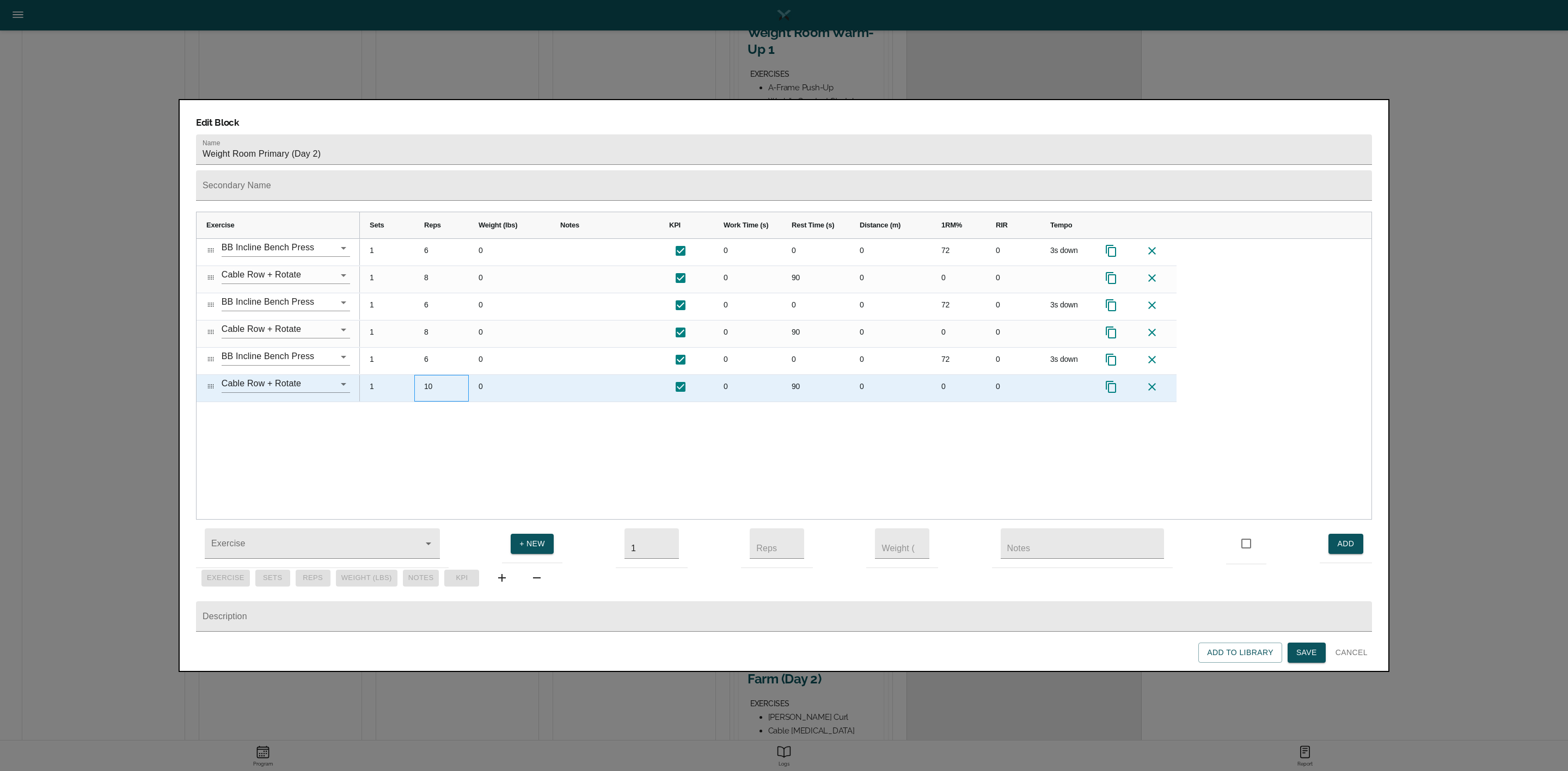
click at [436, 375] on div "10" at bounding box center [441, 388] width 54 height 27
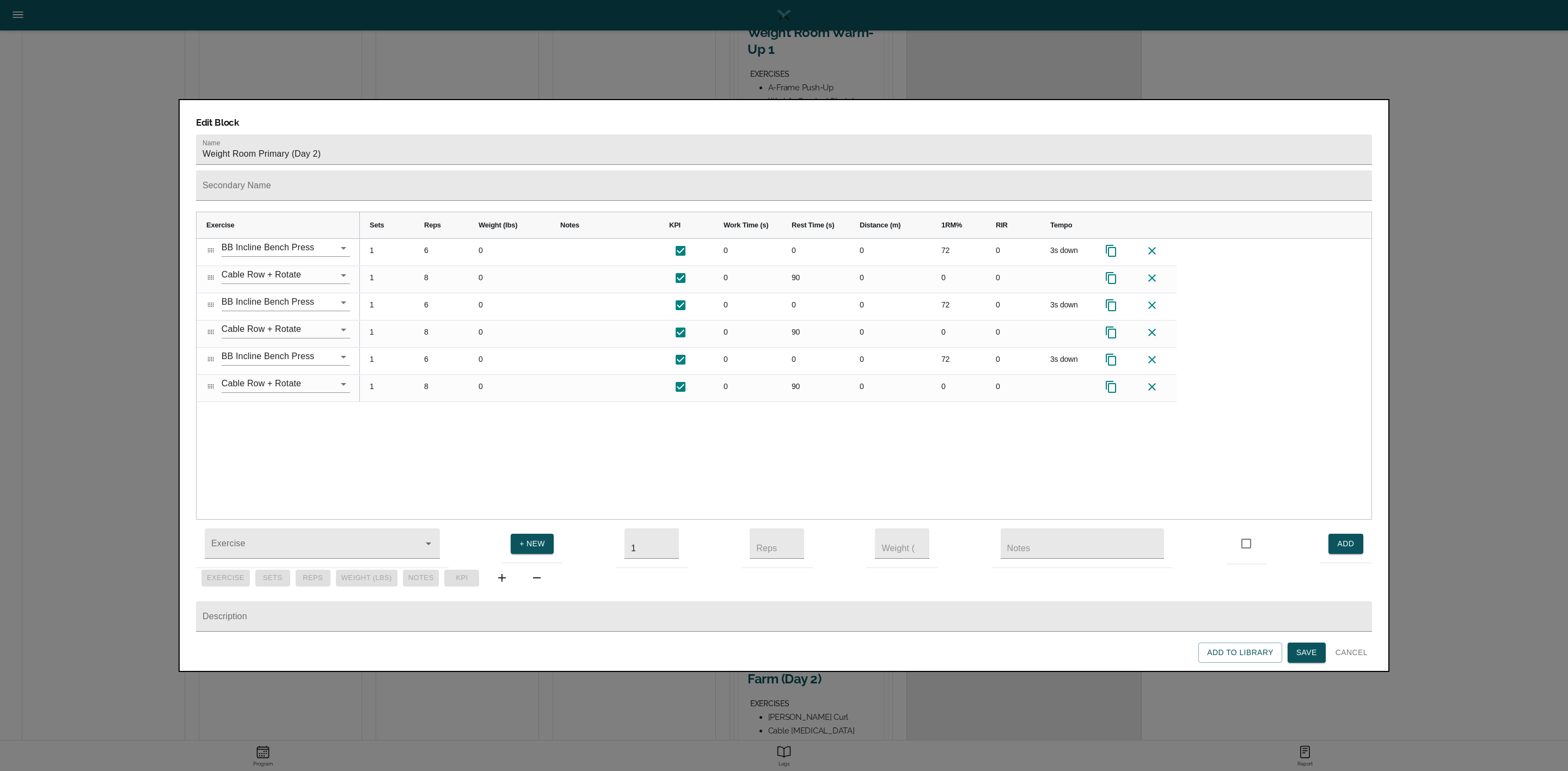
click at [447, 399] on div "1 6 0 0 0 0 72 0 3s down 1 8 0 0 90 0 0 0 1 6 0 0 0 0 72 0 3s down 1 8 0 0 90 0…" at bounding box center [866, 379] width 1011 height 281
click at [1296, 649] on span "Save" at bounding box center [1306, 653] width 21 height 13
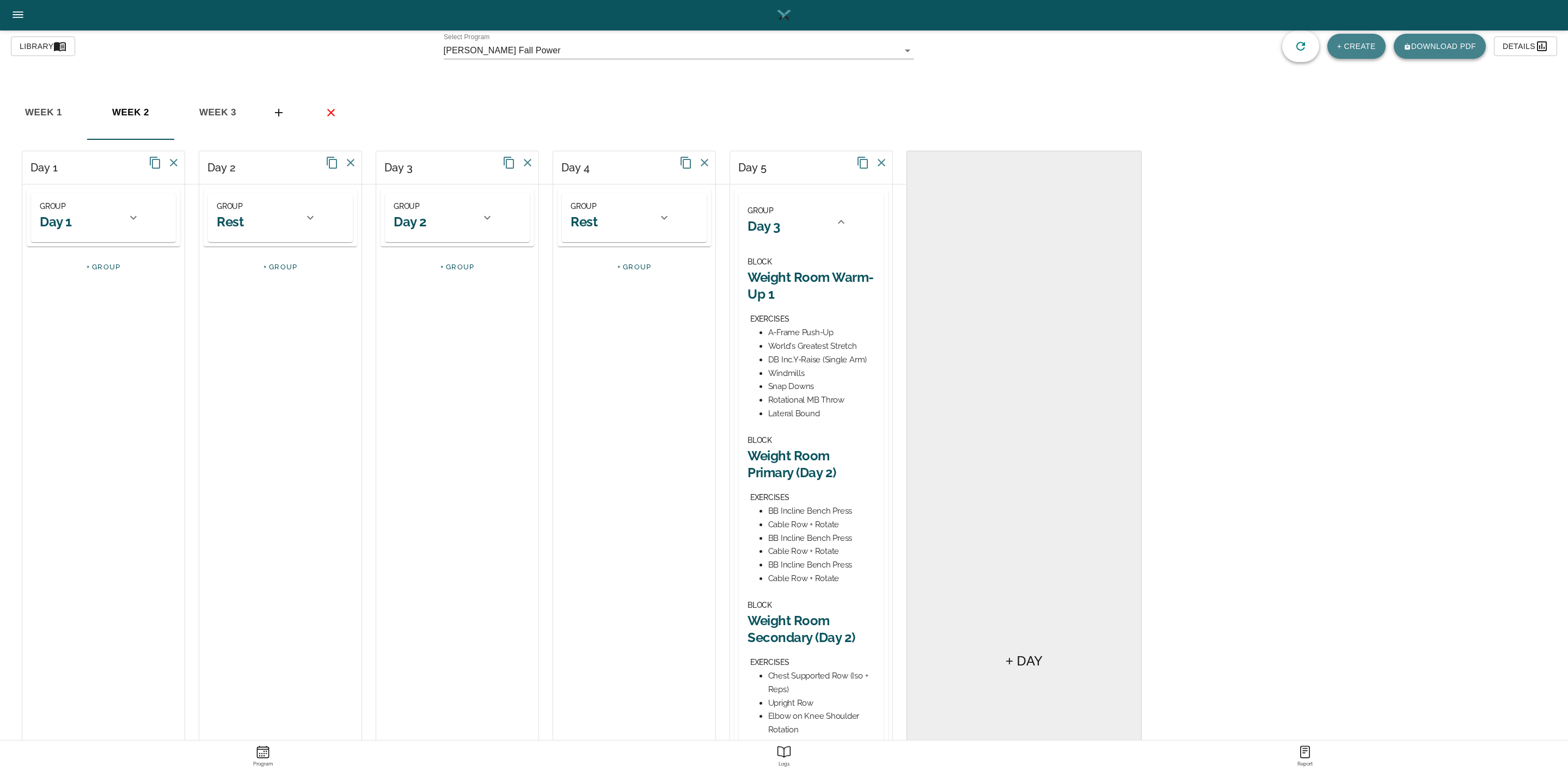
scroll to position [245, 0]
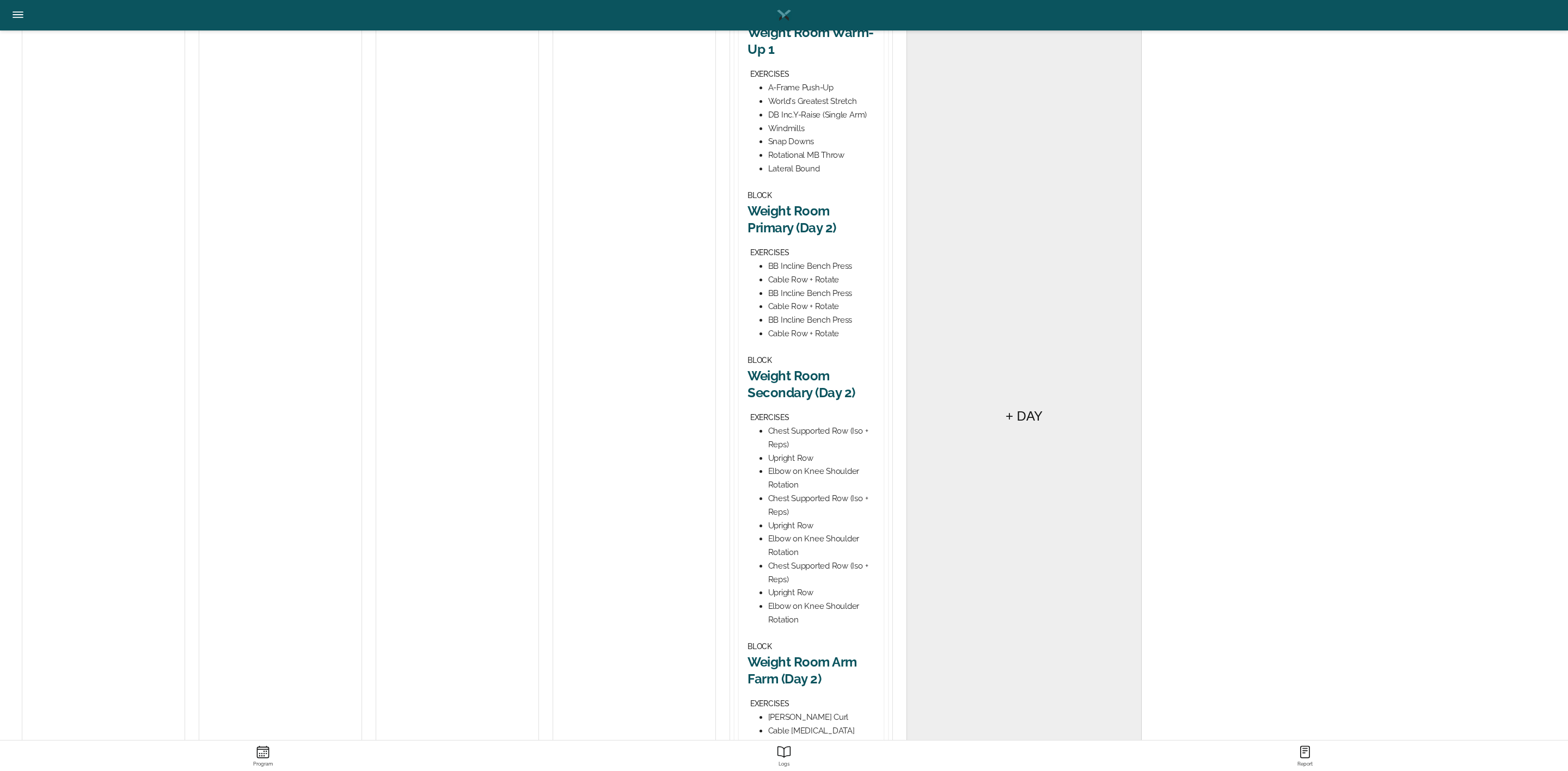
click at [810, 387] on h2 "Weight Room Secondary (Day 2)" at bounding box center [810, 384] width 127 height 34
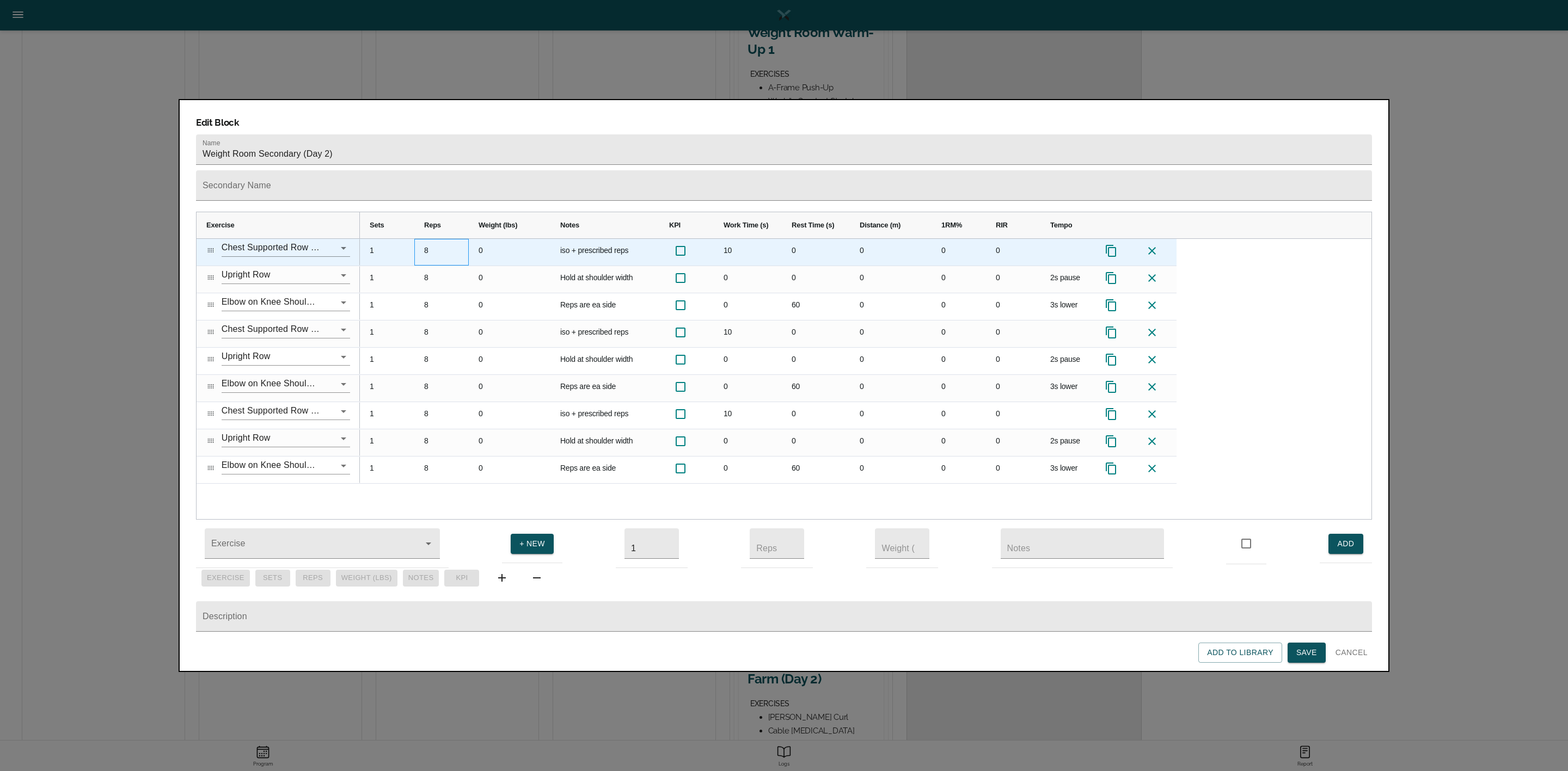
click at [428, 239] on div "8" at bounding box center [441, 252] width 54 height 27
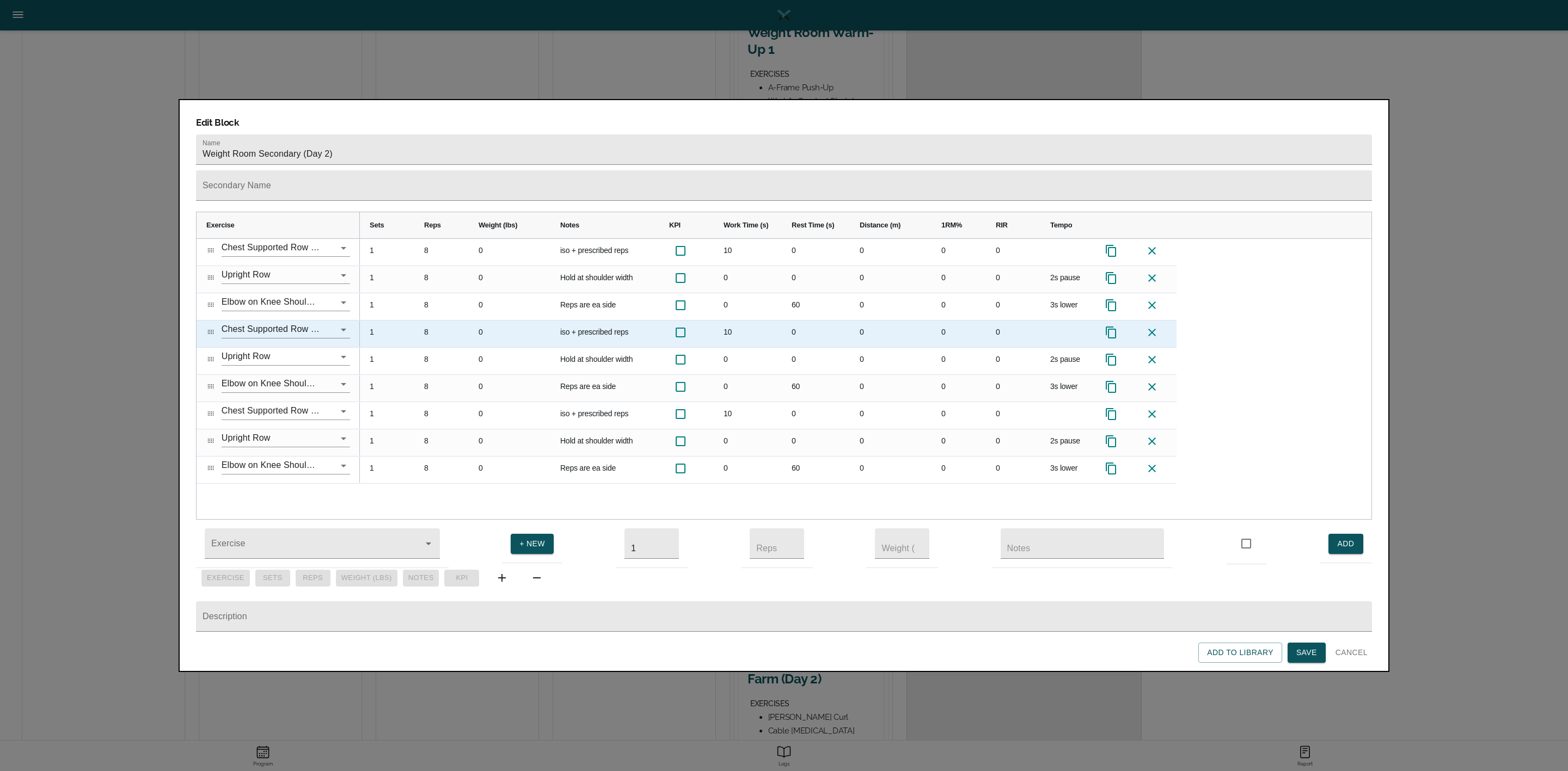
scroll to position [0, 0]
click at [432, 321] on div "8" at bounding box center [441, 334] width 54 height 27
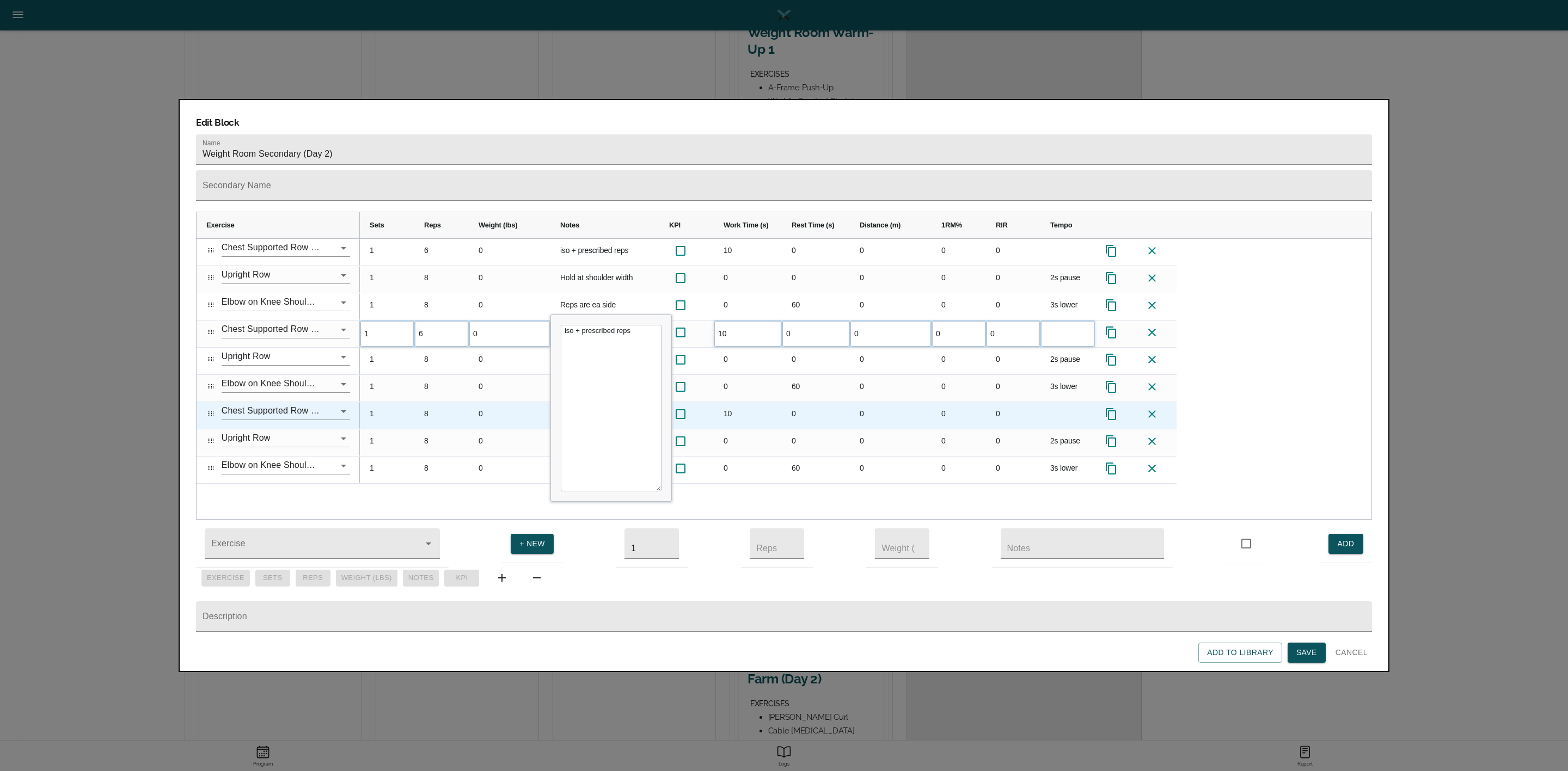
click at [429, 403] on div "8" at bounding box center [441, 416] width 54 height 27
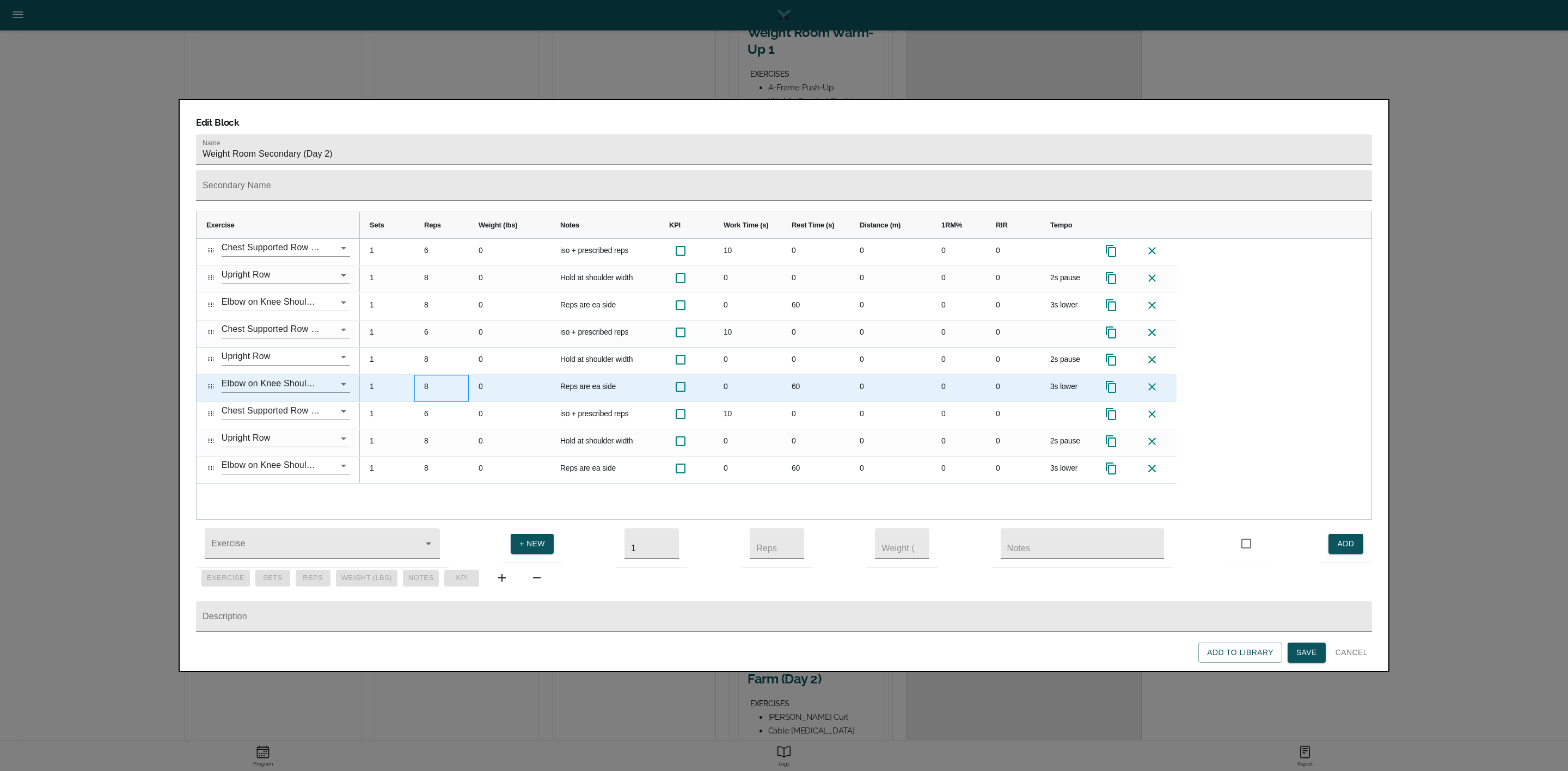
click at [438, 375] on div "8" at bounding box center [441, 388] width 54 height 27
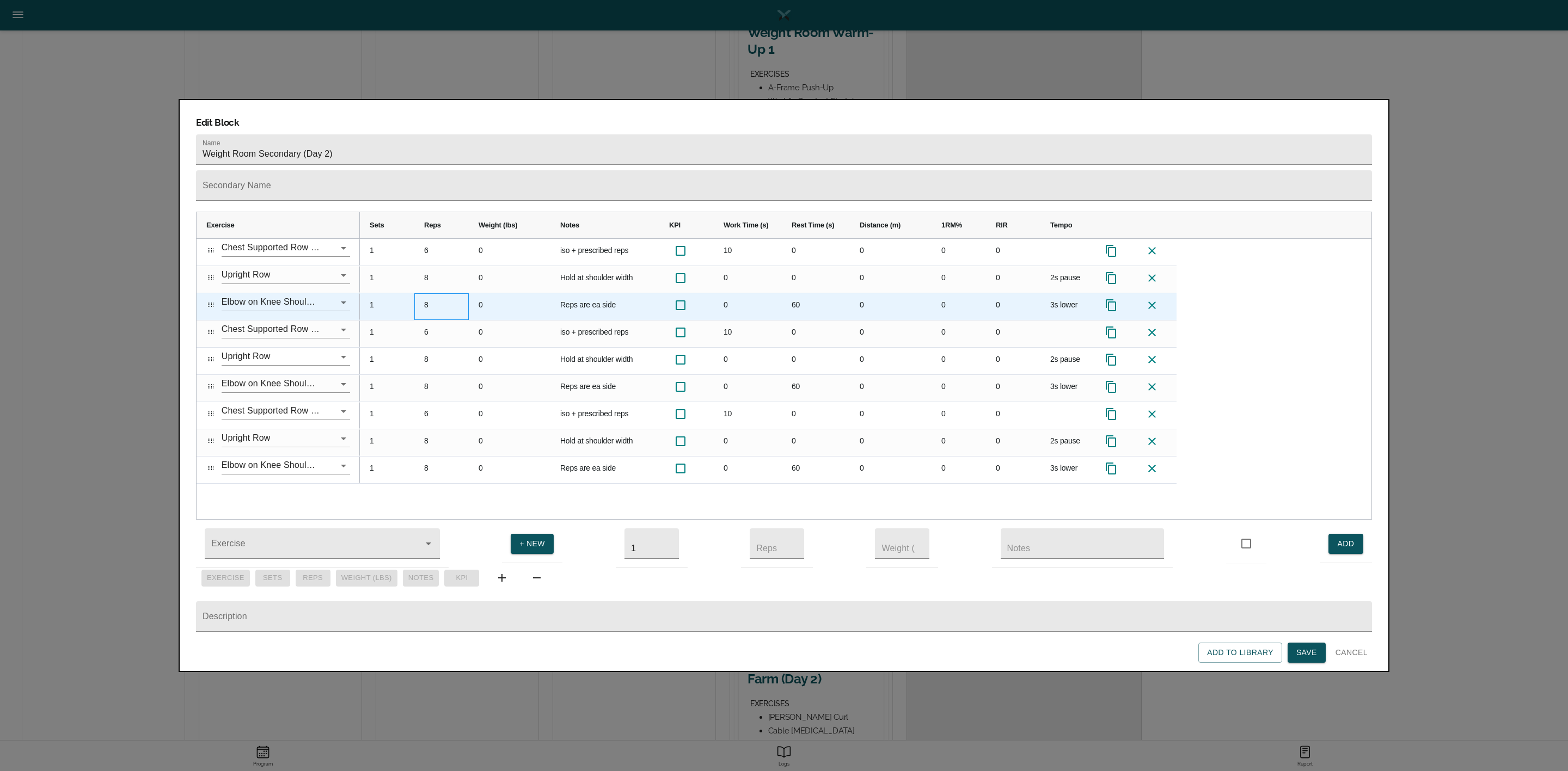
click at [430, 293] on div "8" at bounding box center [441, 306] width 54 height 27
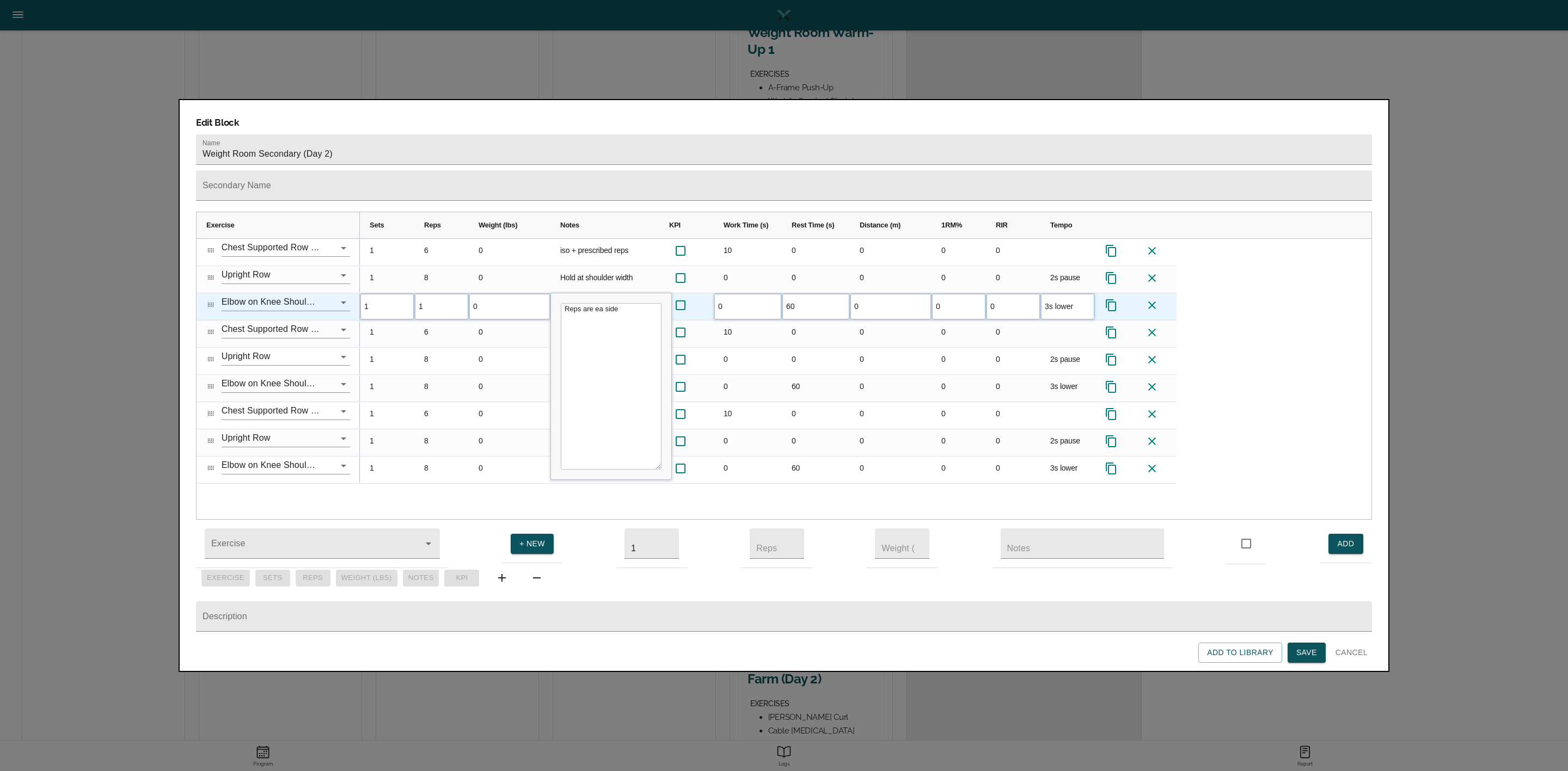
type input "10"
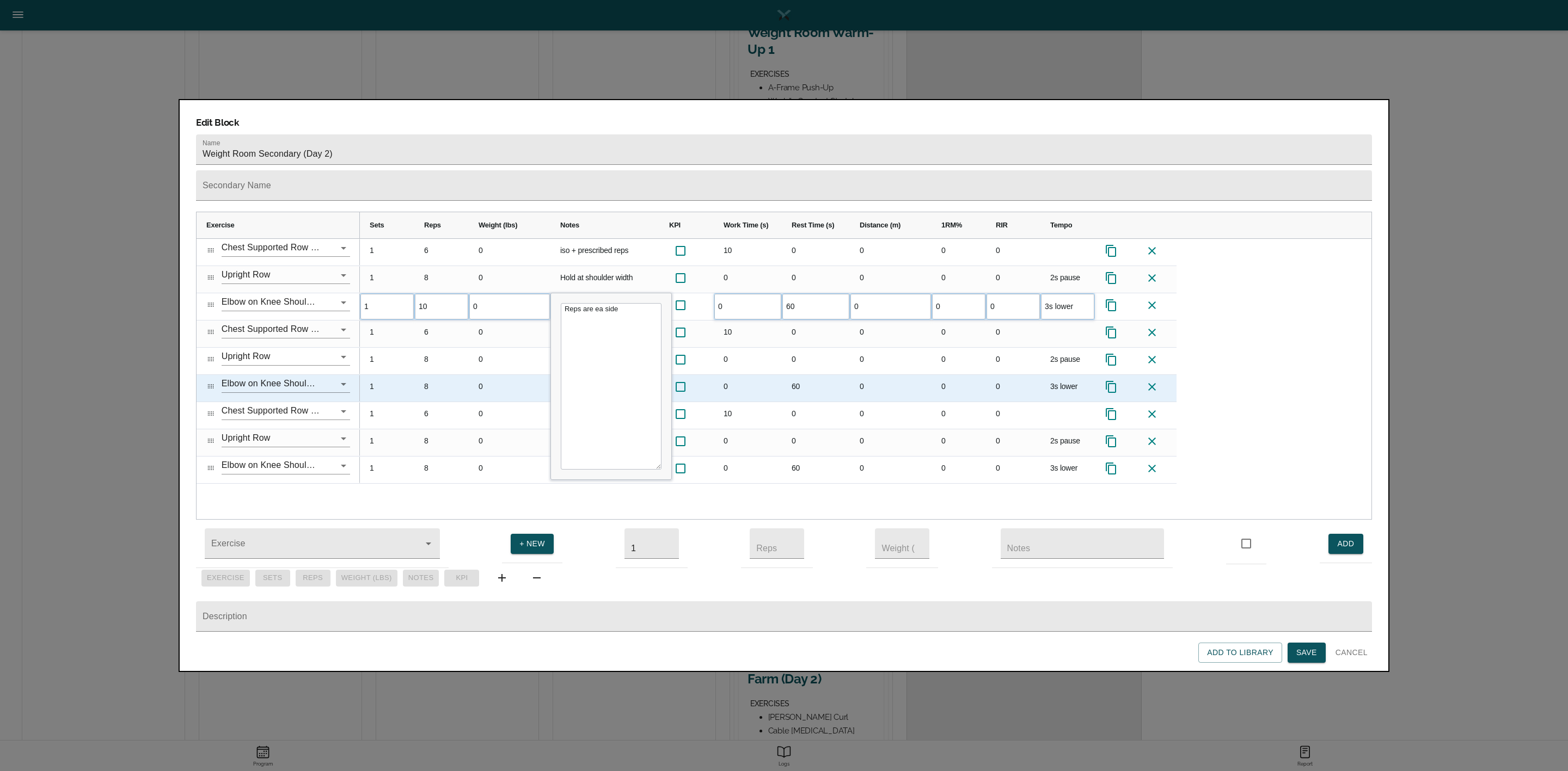
click at [435, 375] on div "8" at bounding box center [441, 388] width 54 height 27
type input "10"
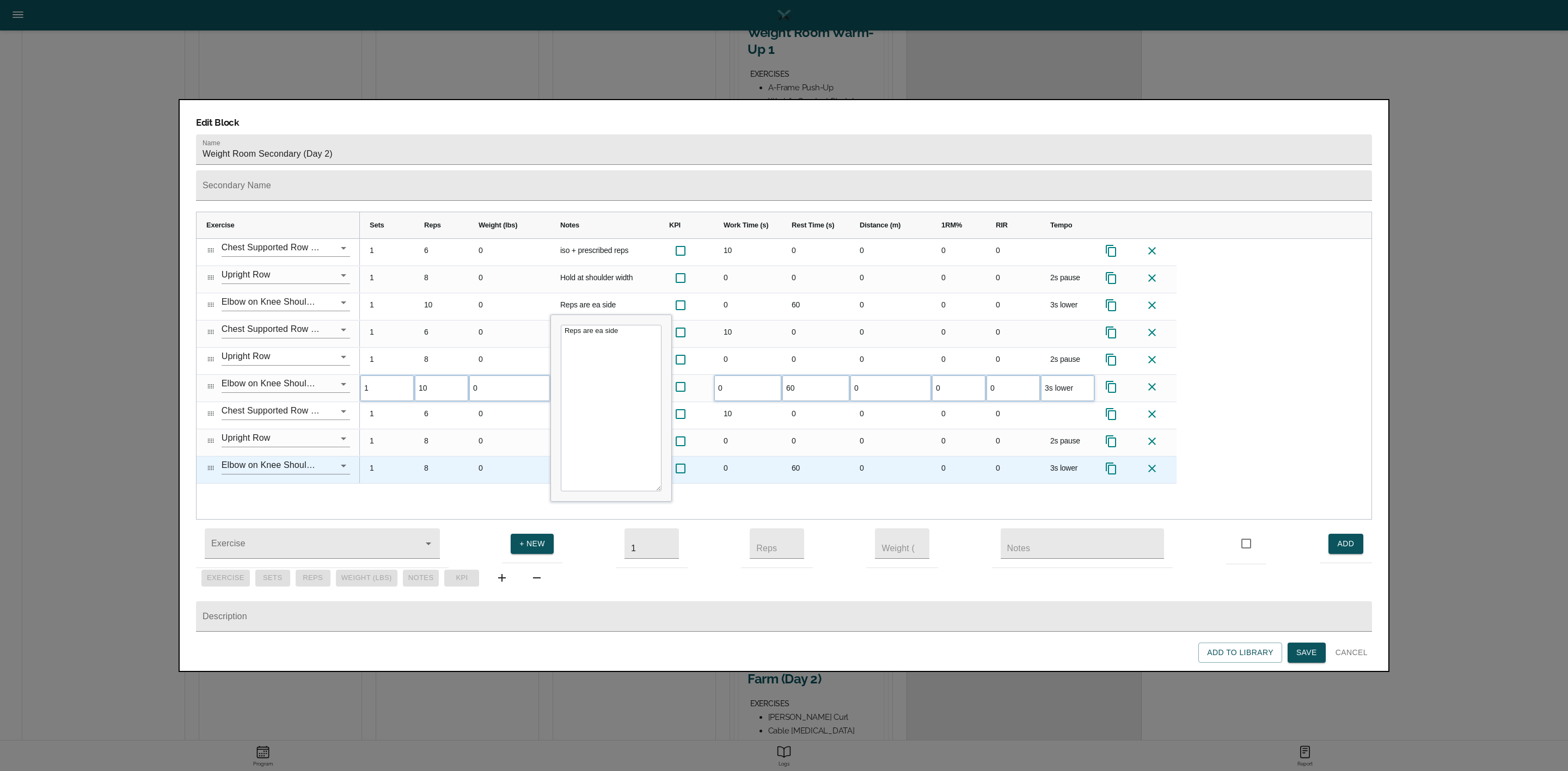
click at [429, 457] on div "8" at bounding box center [441, 471] width 54 height 27
type input "10"
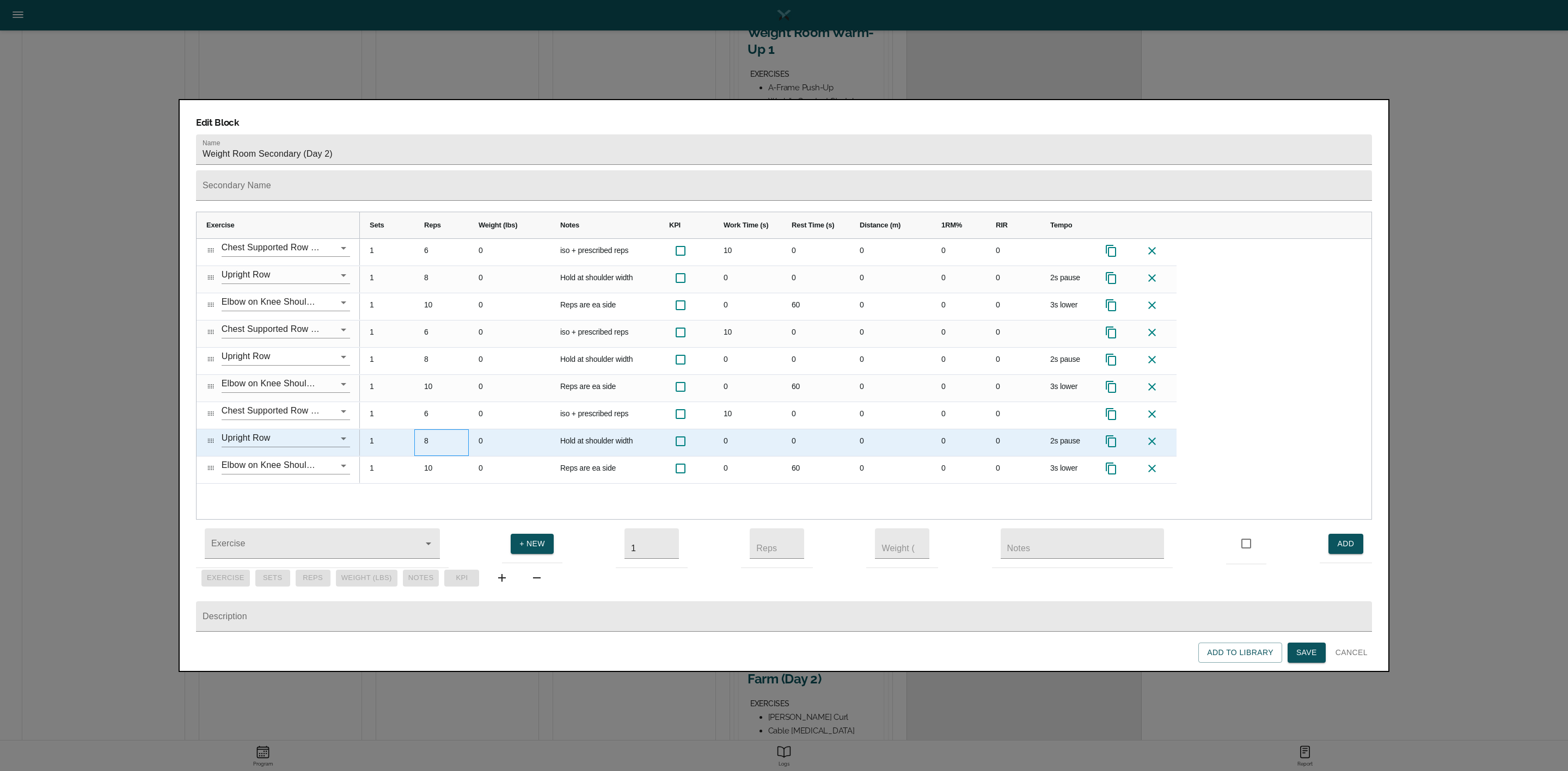
click at [426, 429] on div "8" at bounding box center [441, 443] width 54 height 27
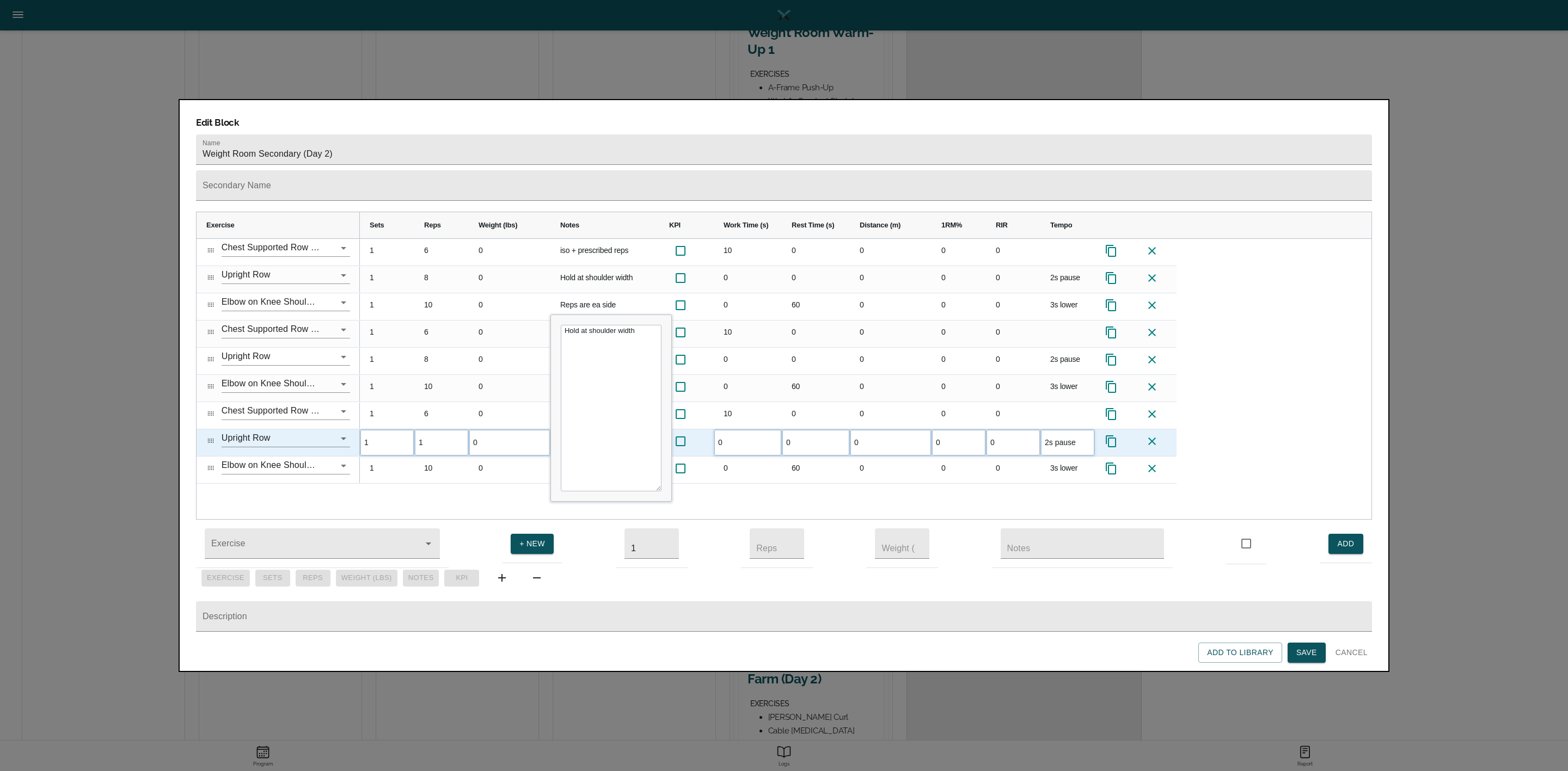
type input "10"
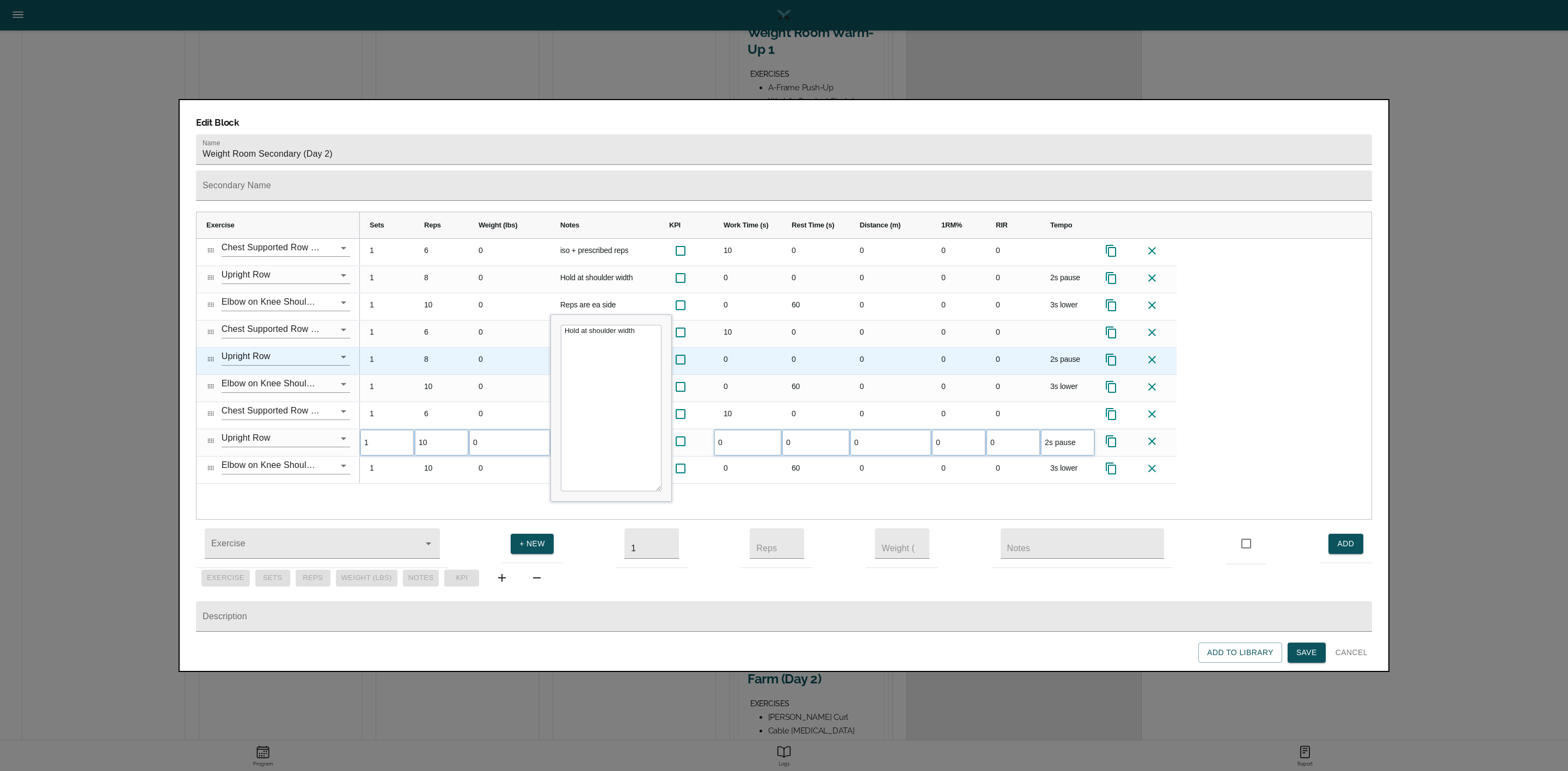
click at [435, 347] on div "8" at bounding box center [441, 361] width 54 height 27
type input "10"
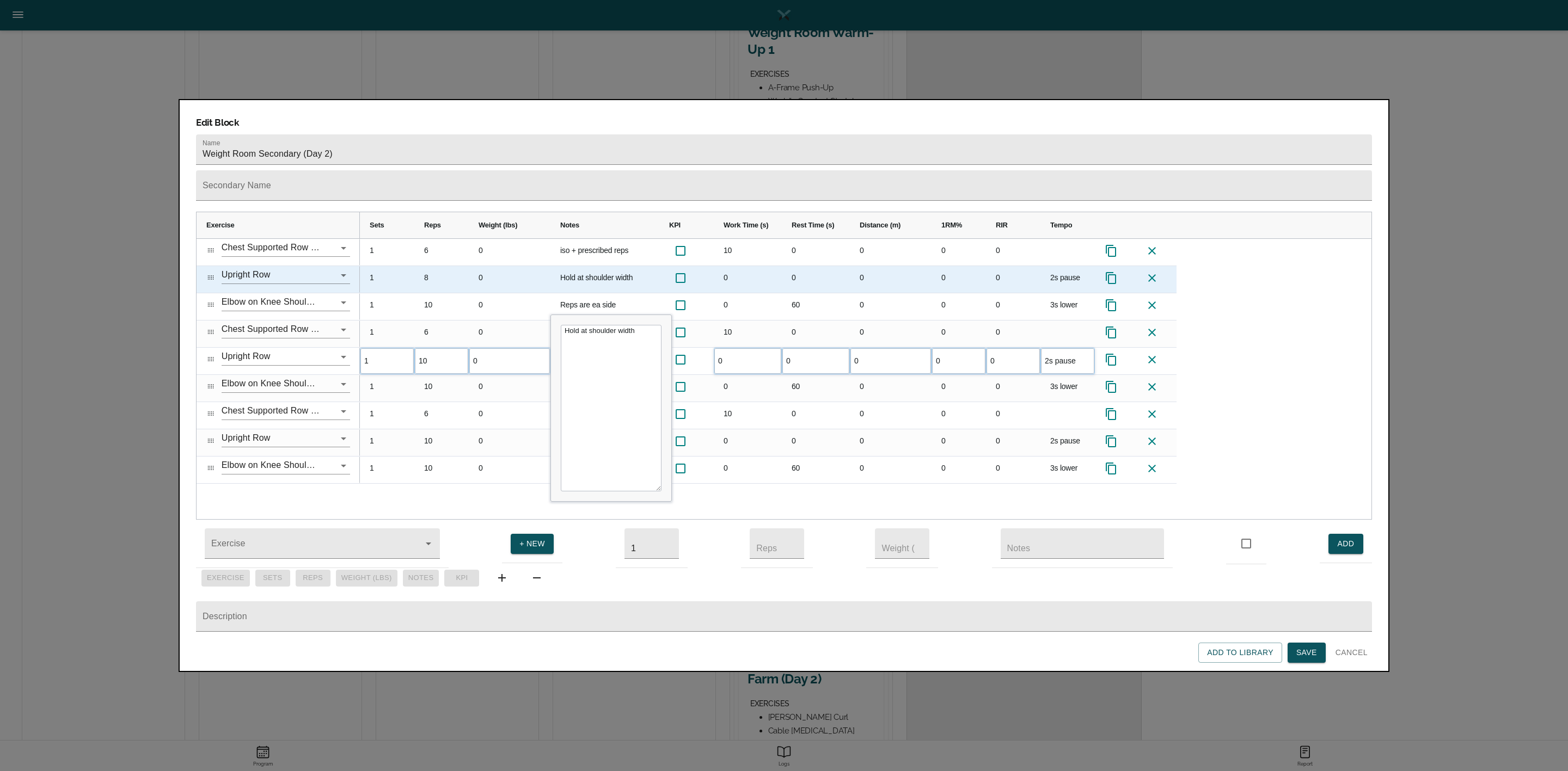
click at [432, 266] on div "8" at bounding box center [441, 280] width 54 height 27
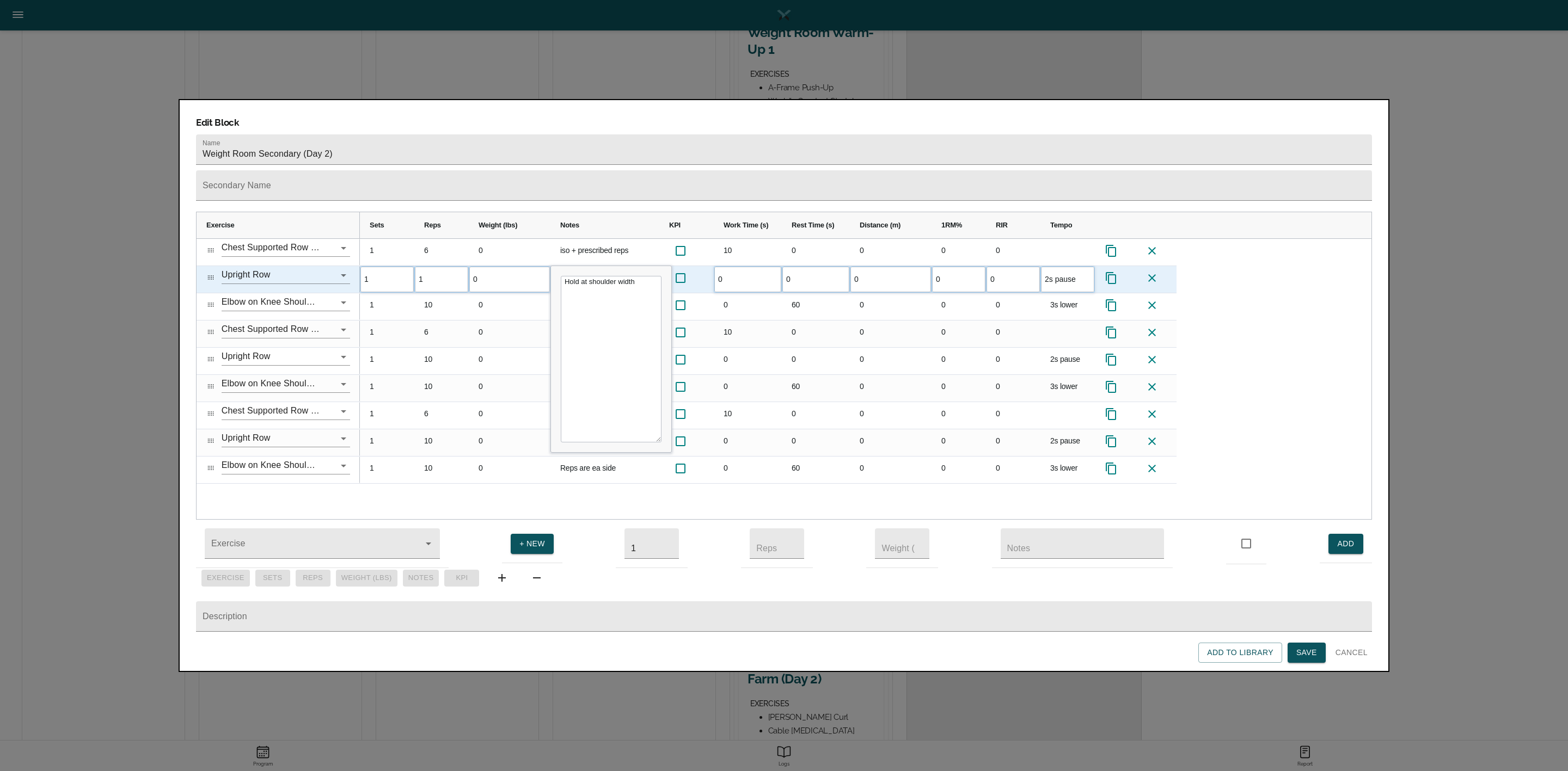
type input "10"
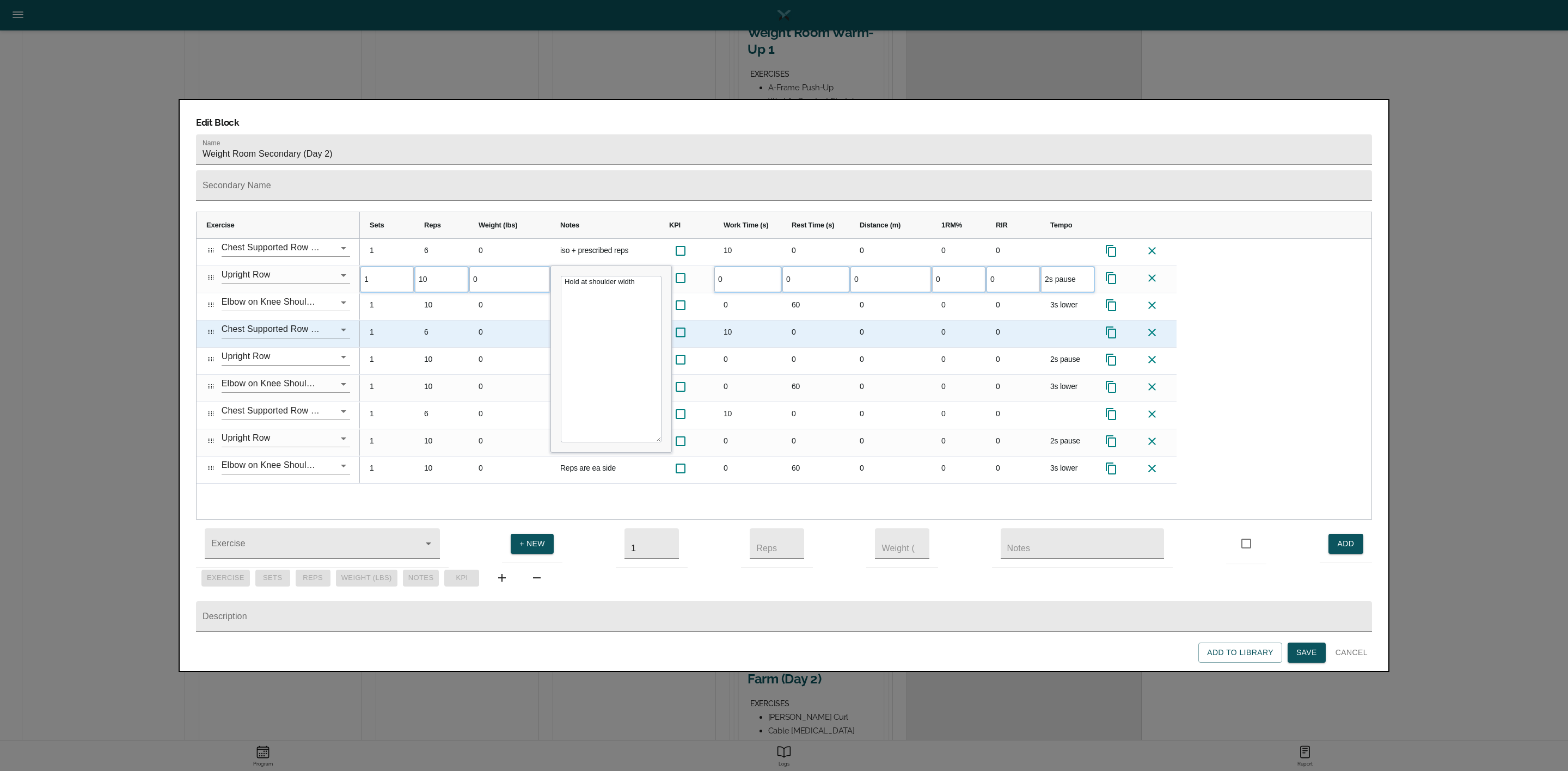
click at [456, 321] on div "6" at bounding box center [441, 334] width 54 height 27
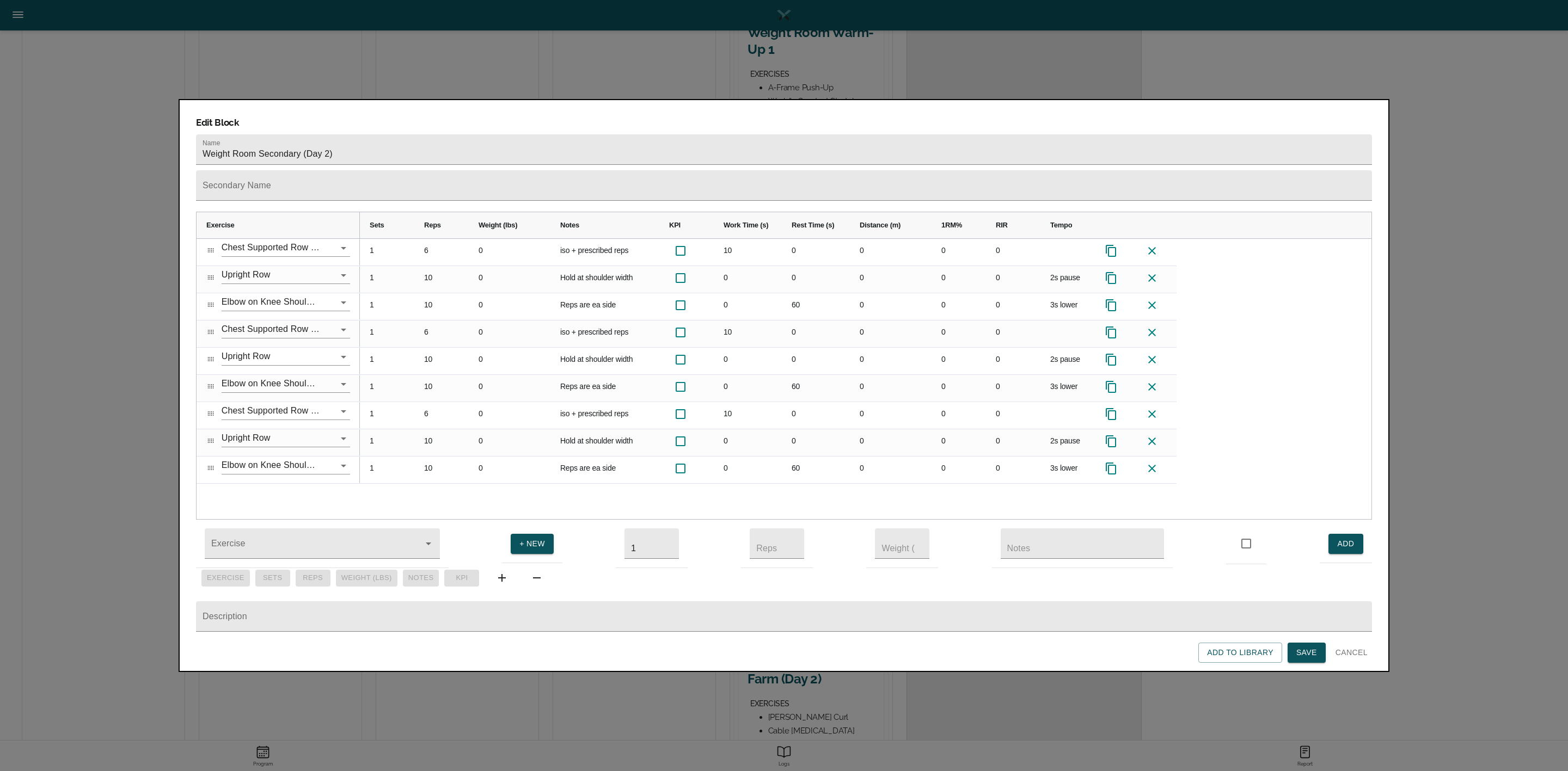
click at [1299, 654] on span "Save" at bounding box center [1306, 653] width 21 height 13
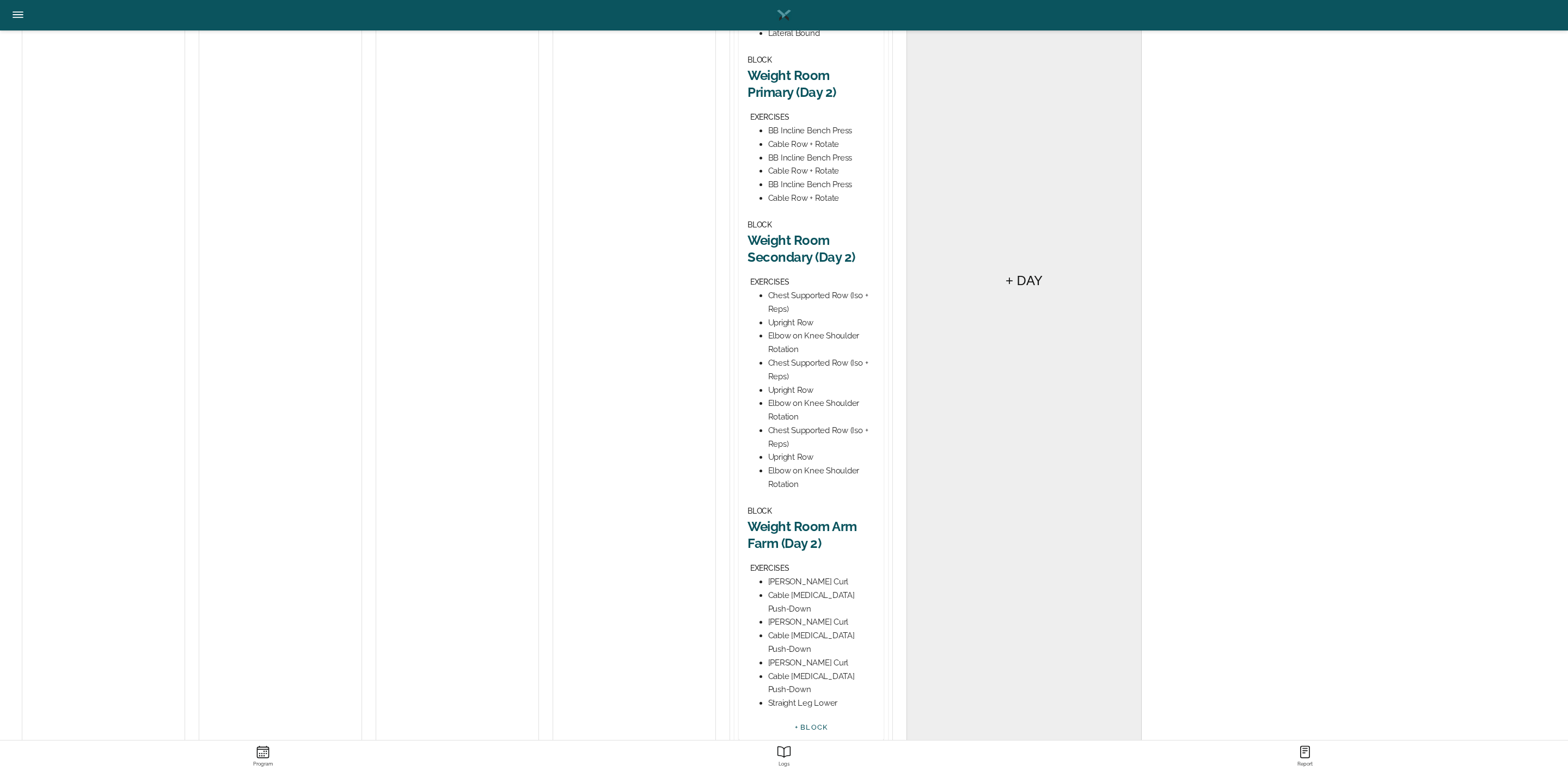
scroll to position [410, 0]
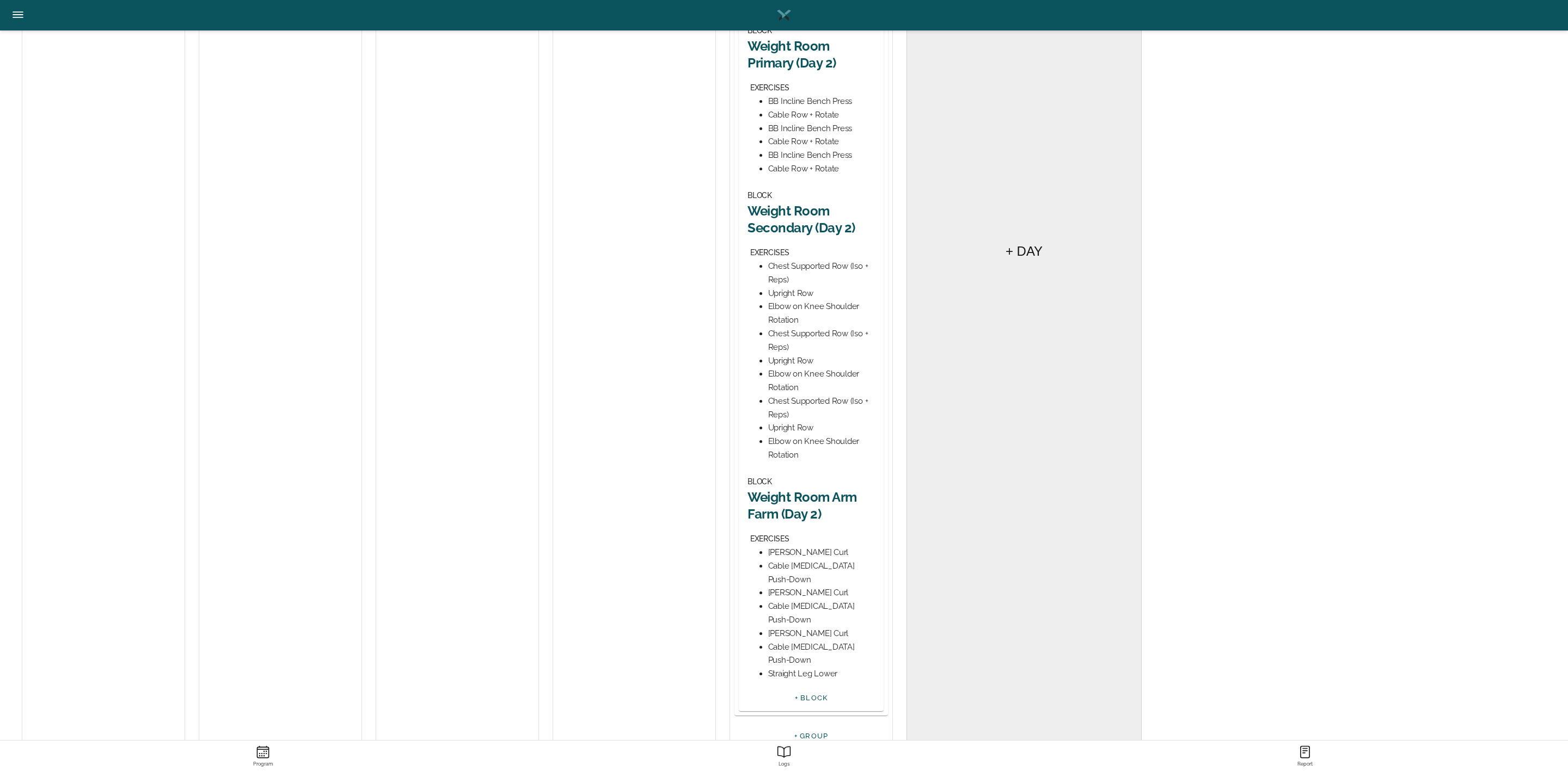
click at [817, 503] on h2 "Weight Room Arm Farm (Day 2)" at bounding box center [810, 506] width 127 height 34
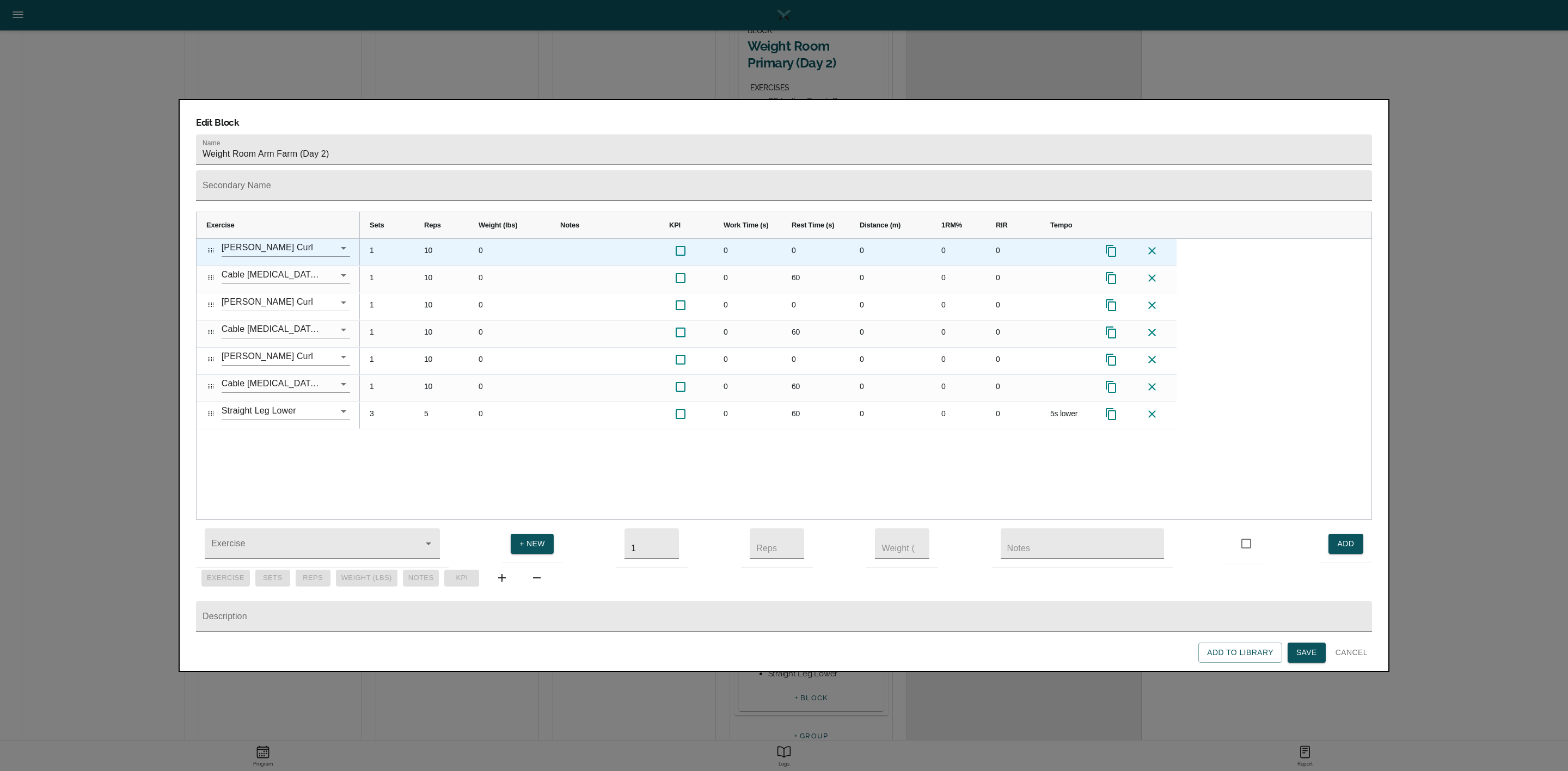
click at [429, 239] on div "10" at bounding box center [441, 252] width 54 height 27
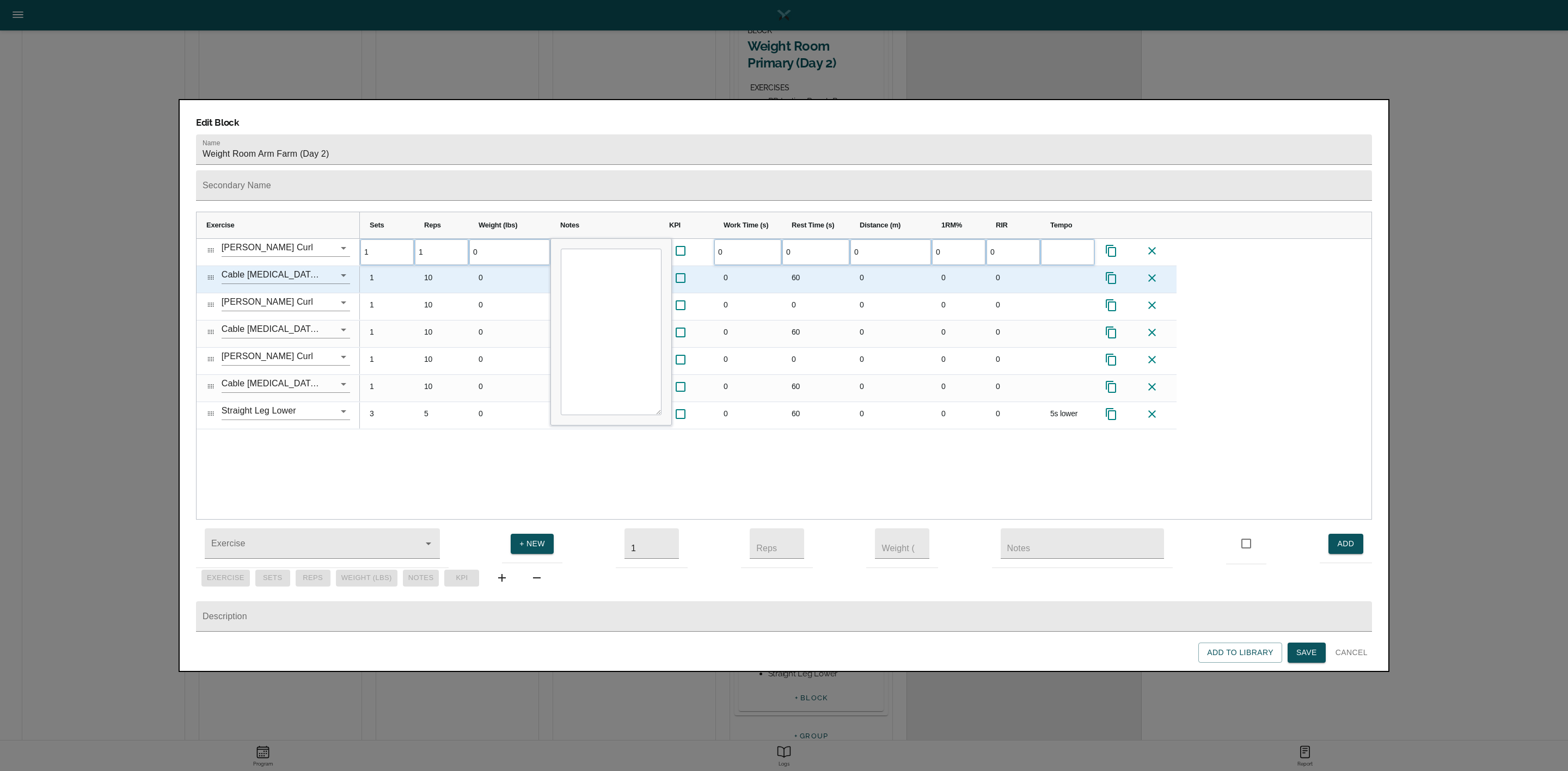
type input "12"
click at [432, 266] on div "10" at bounding box center [441, 280] width 54 height 27
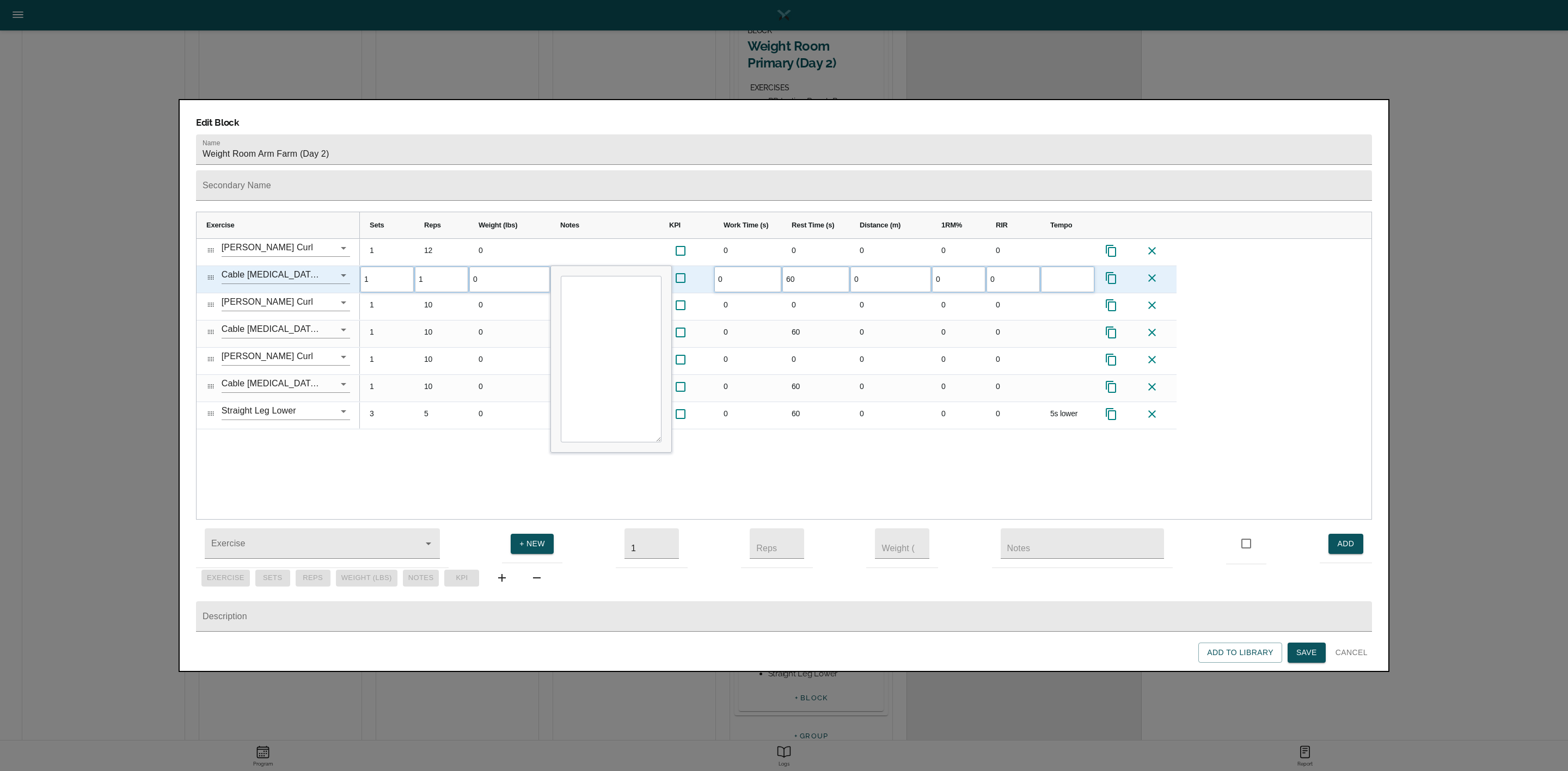
type input "12"
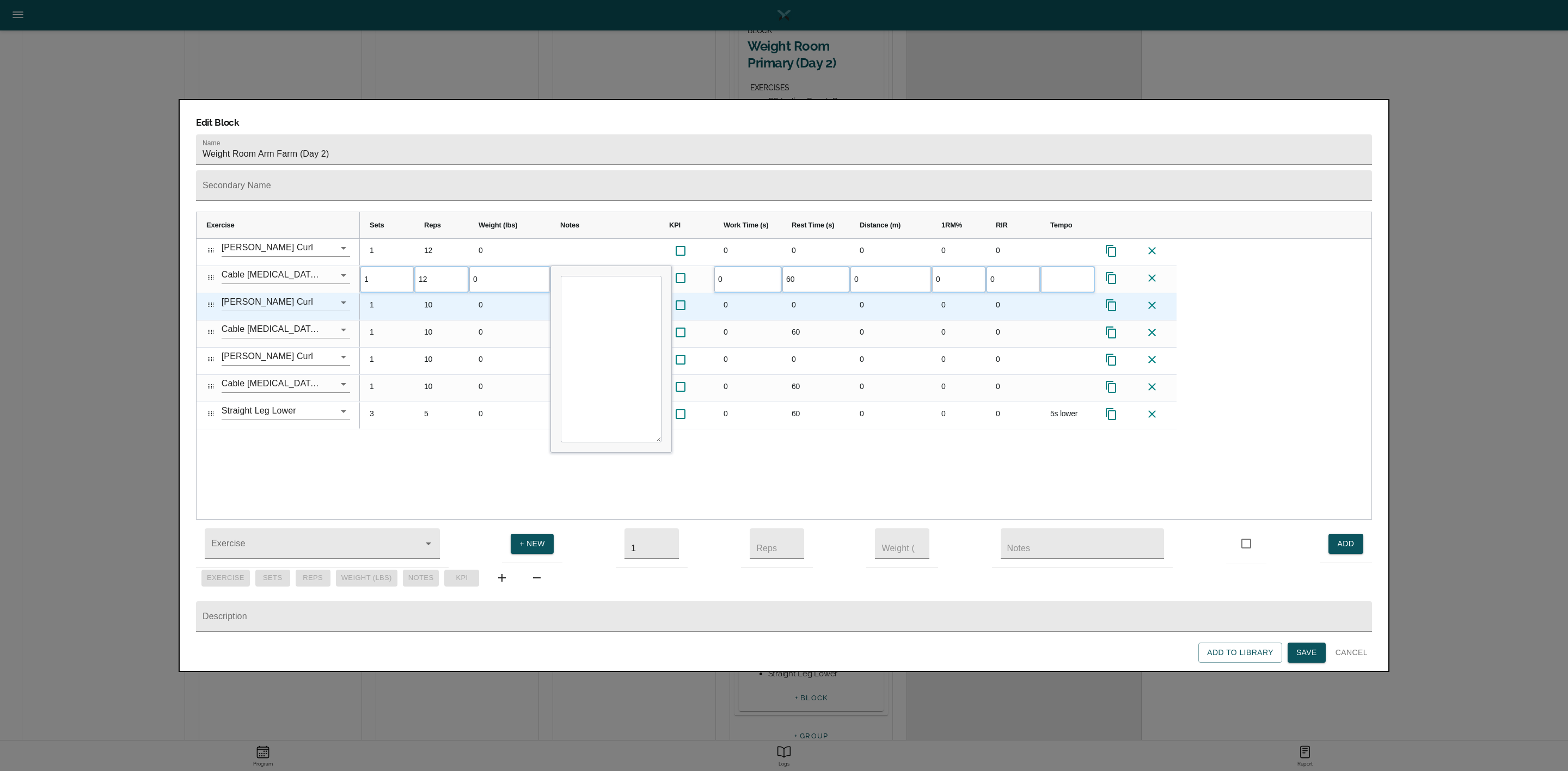
click at [432, 293] on div "10" at bounding box center [441, 306] width 54 height 27
type input "12"
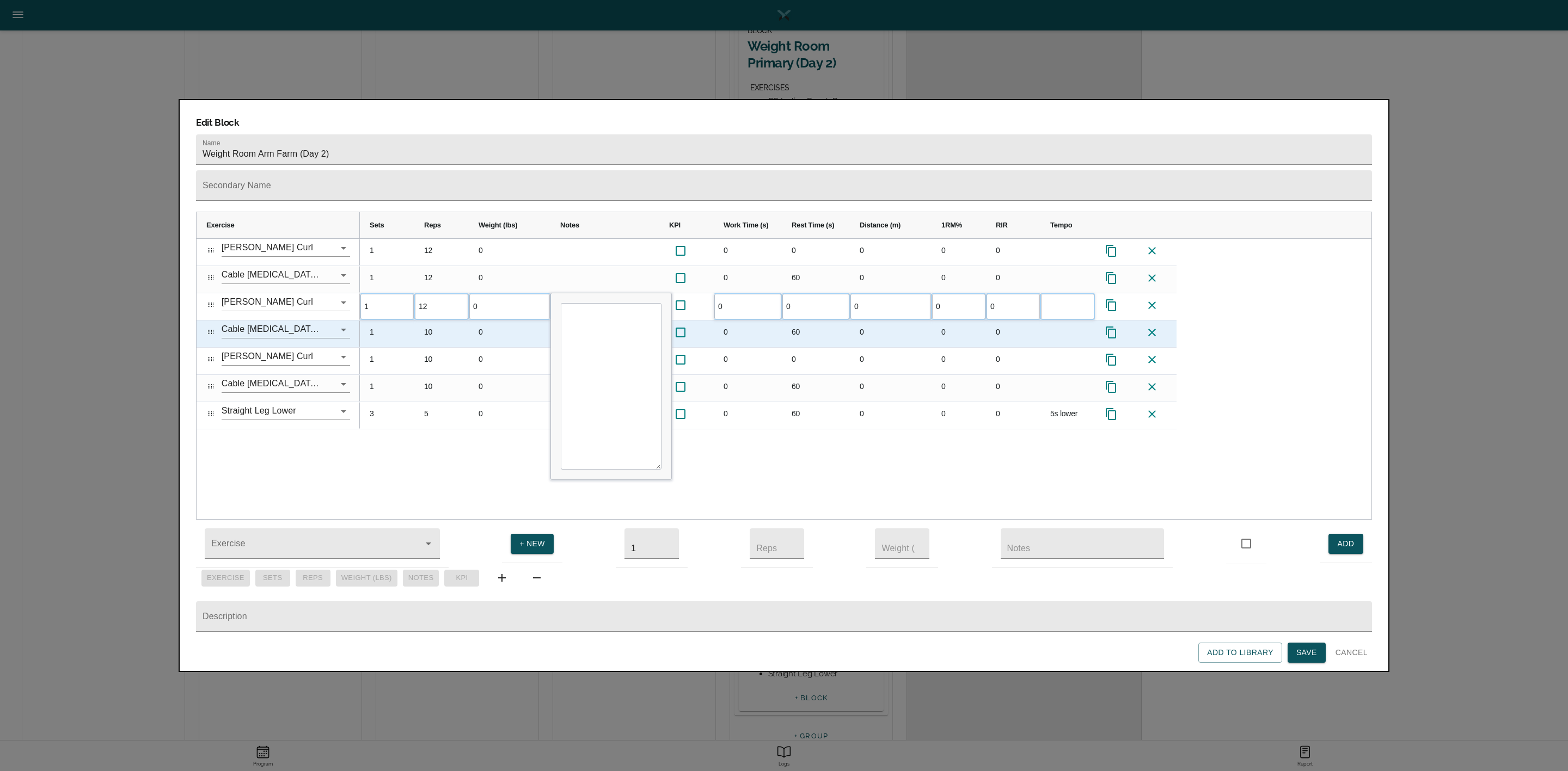
click at [433, 321] on div "10" at bounding box center [441, 334] width 54 height 27
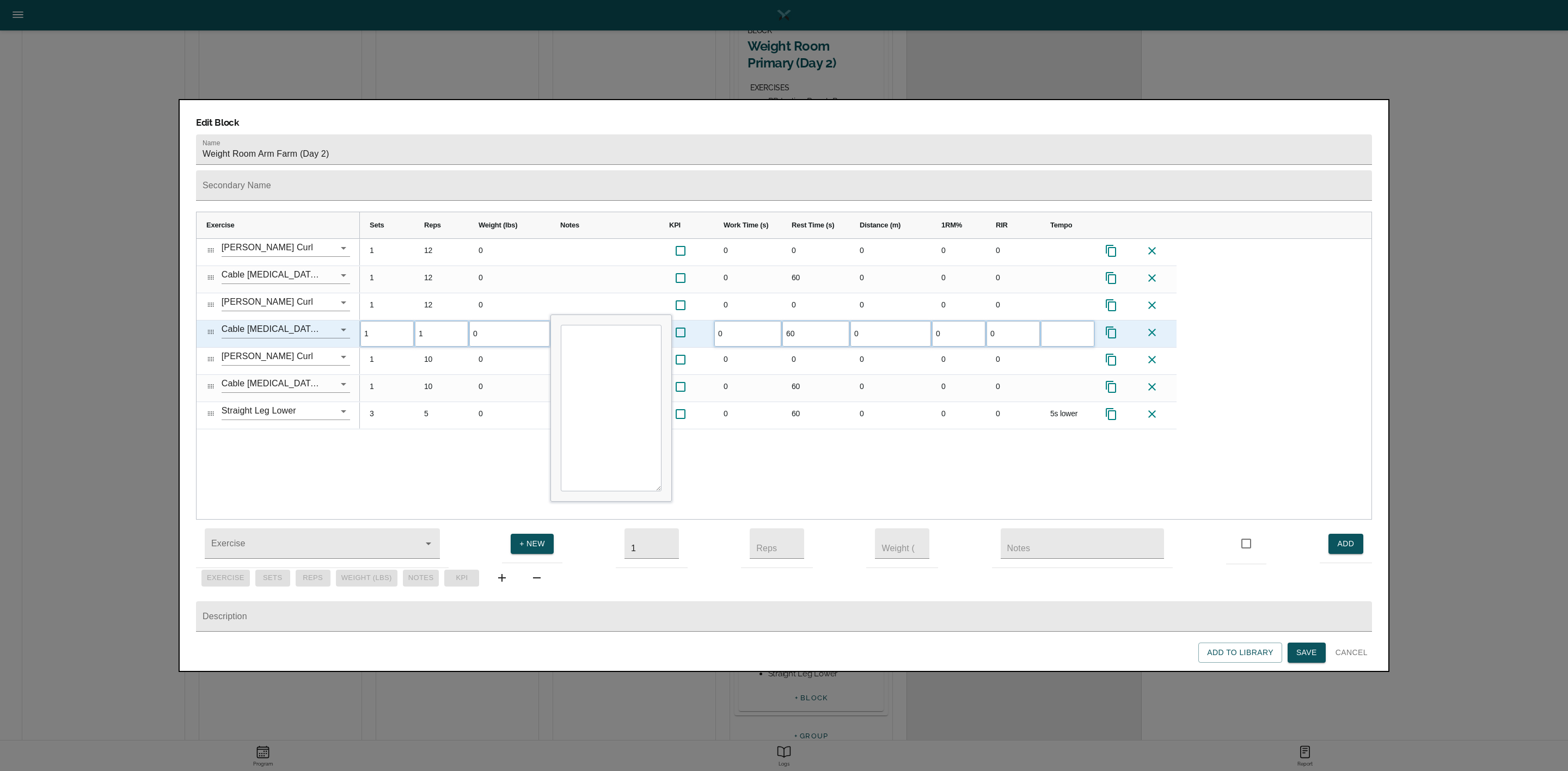
type input "12"
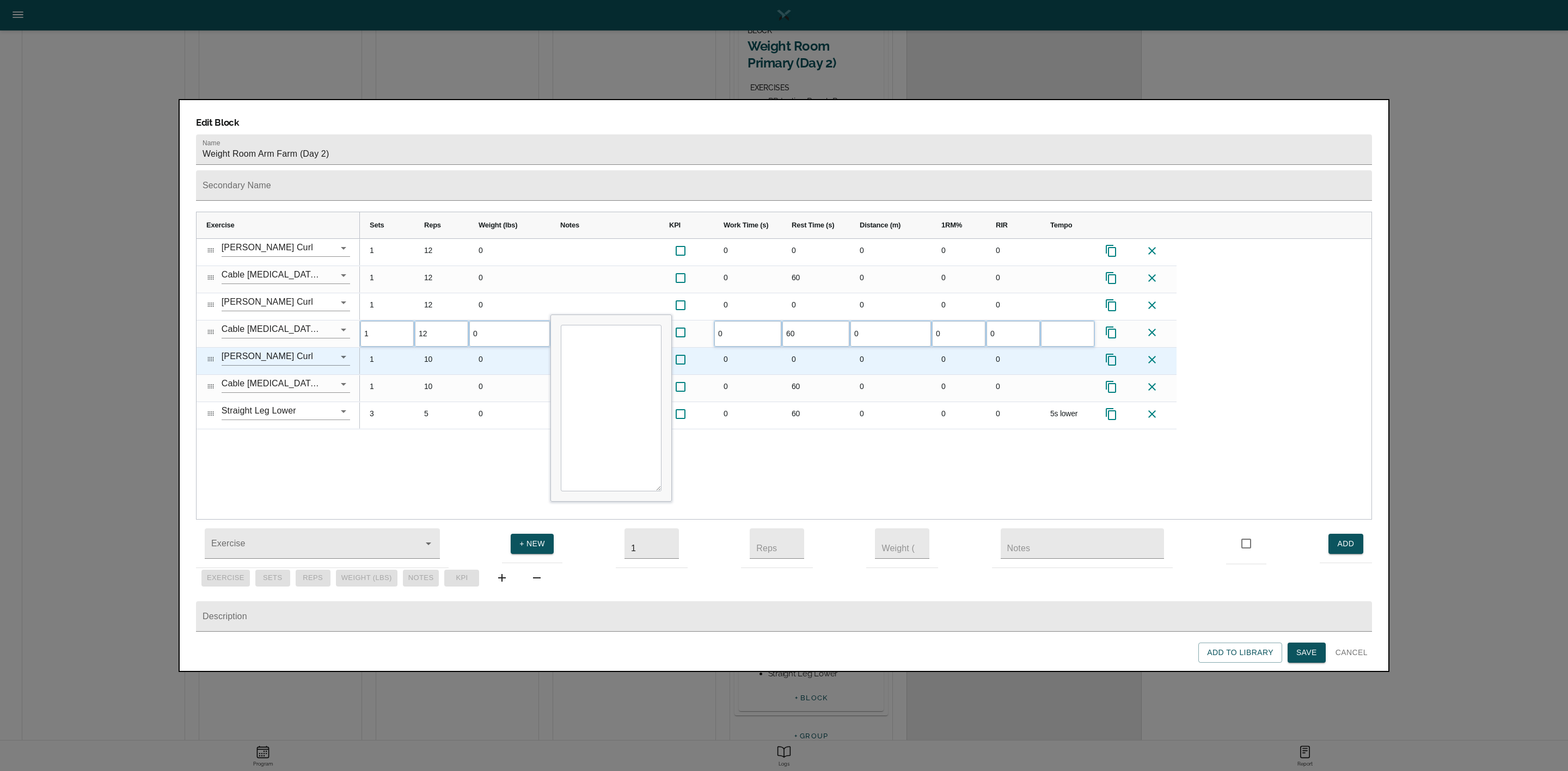
click at [433, 347] on div "10" at bounding box center [441, 361] width 54 height 27
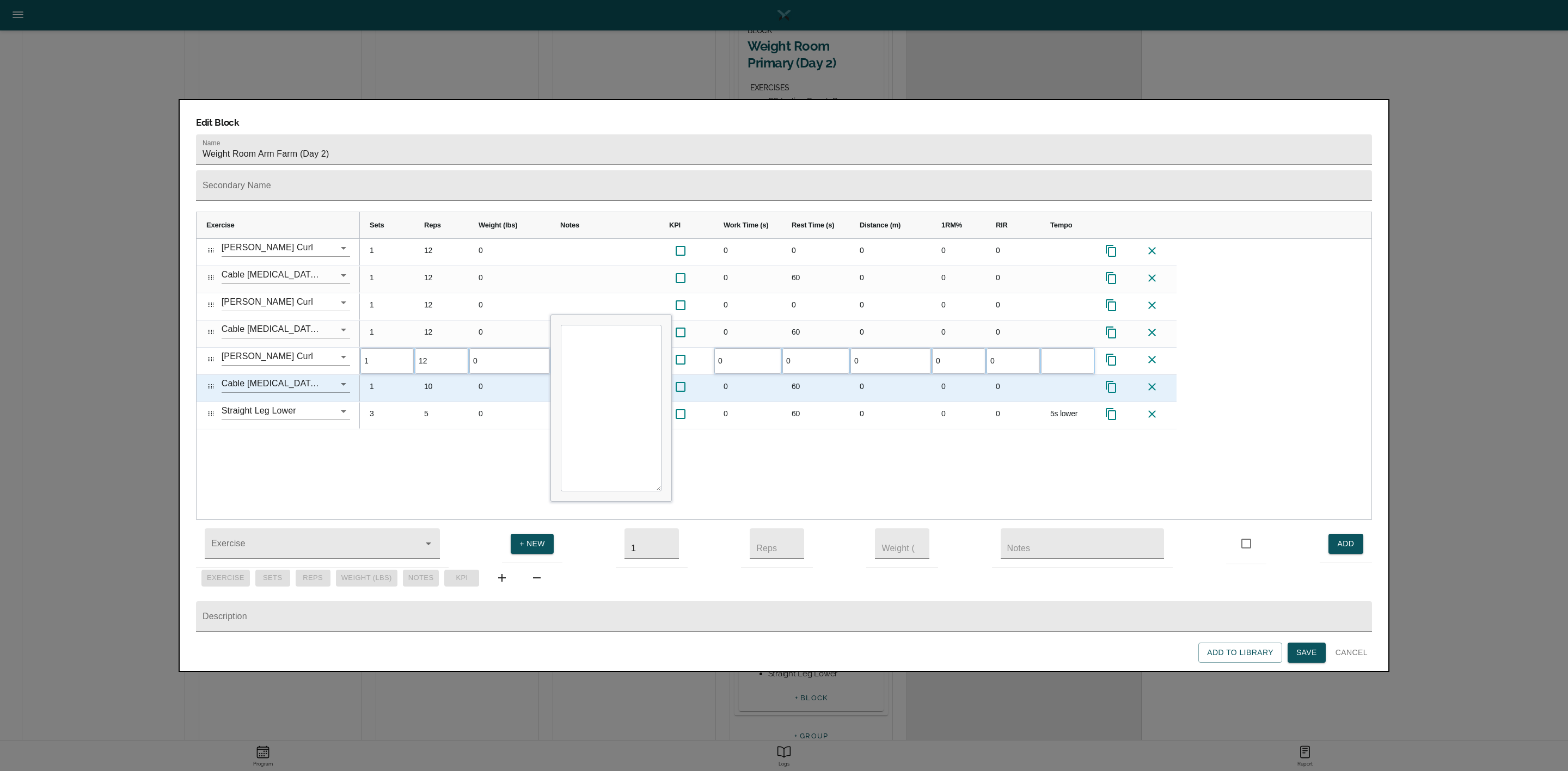
click at [433, 375] on div "10" at bounding box center [441, 388] width 54 height 27
type input "12"
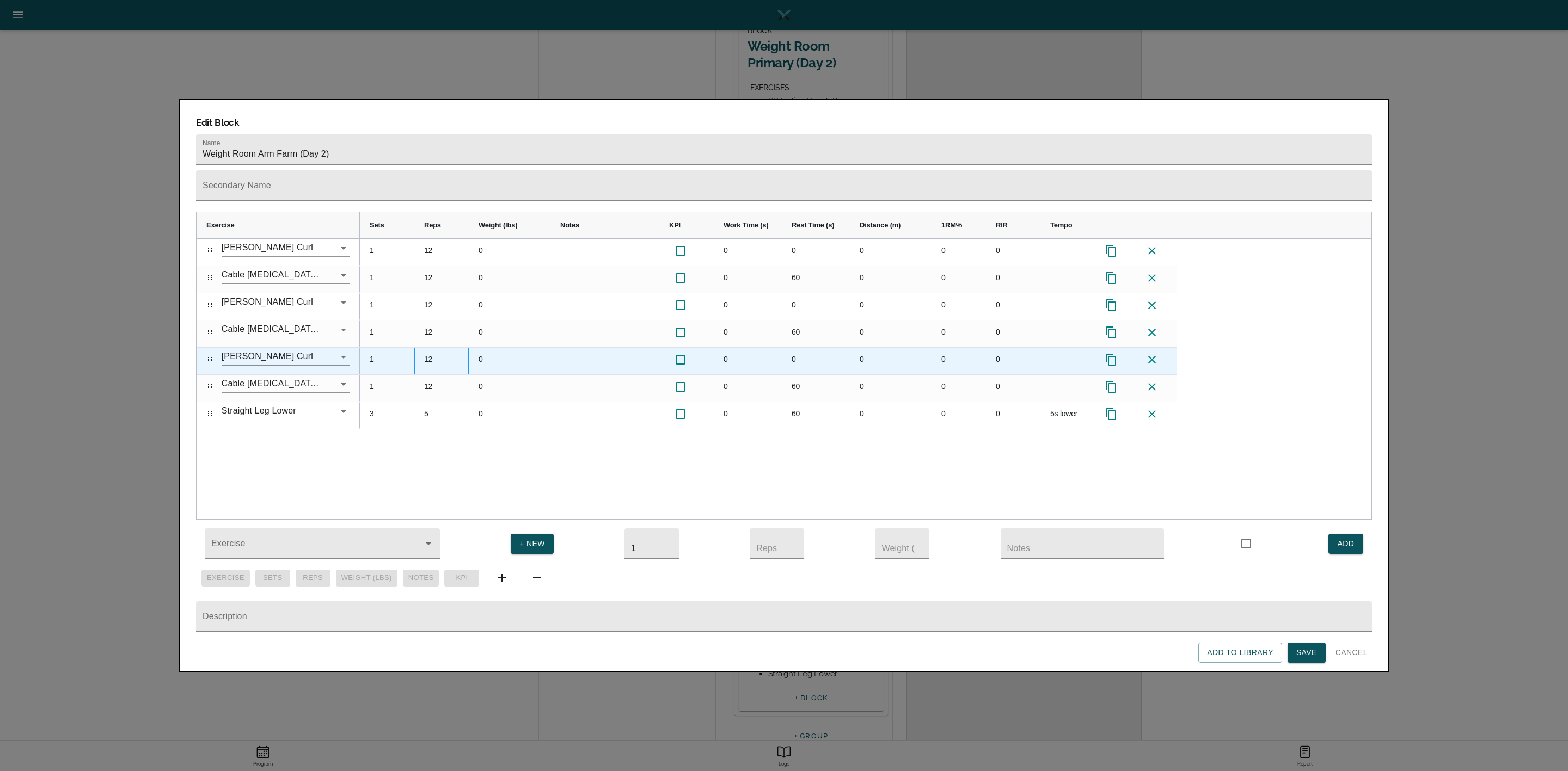
click at [459, 347] on div "12" at bounding box center [441, 361] width 54 height 27
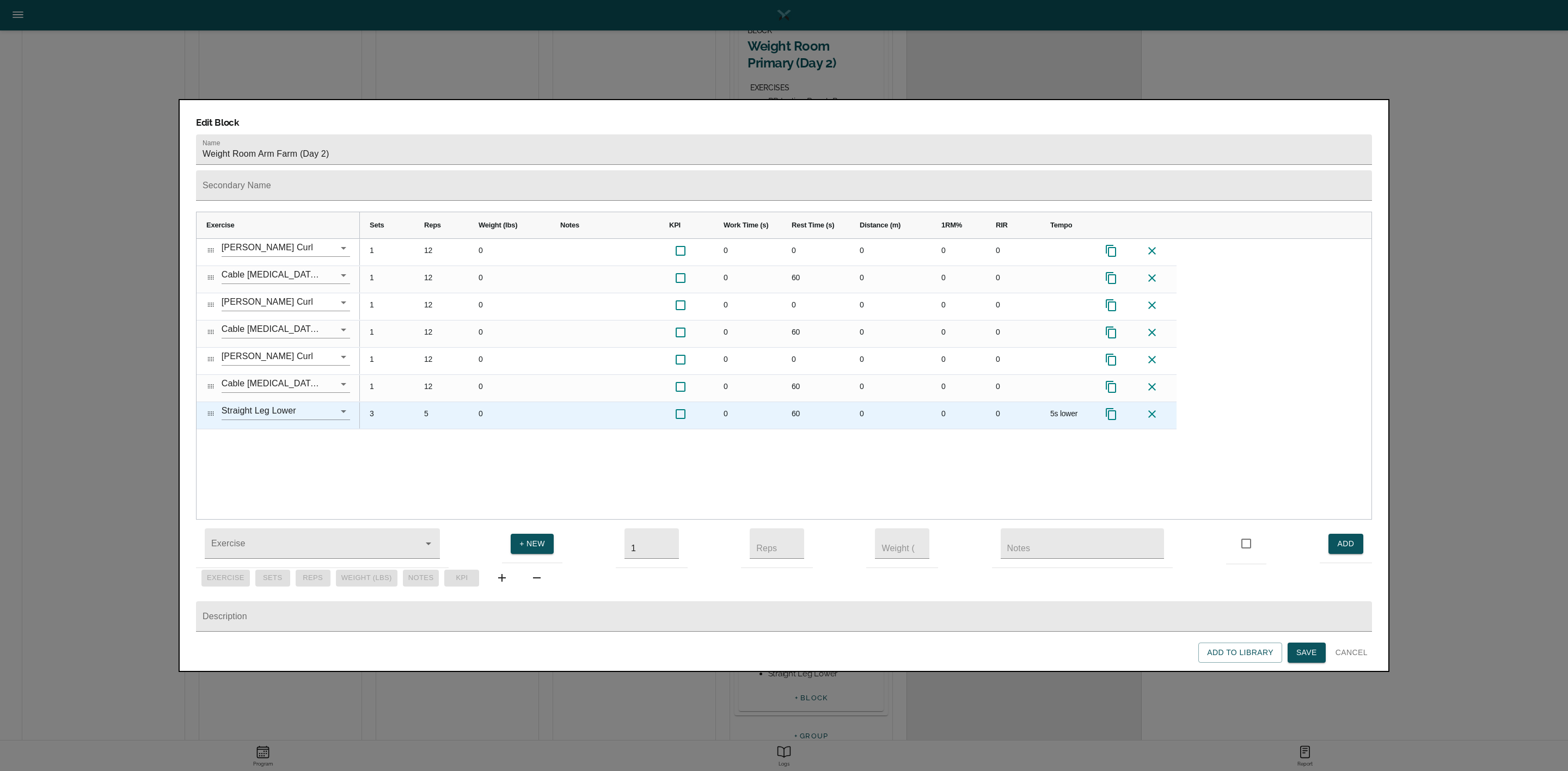
click at [426, 403] on div "5" at bounding box center [441, 416] width 54 height 27
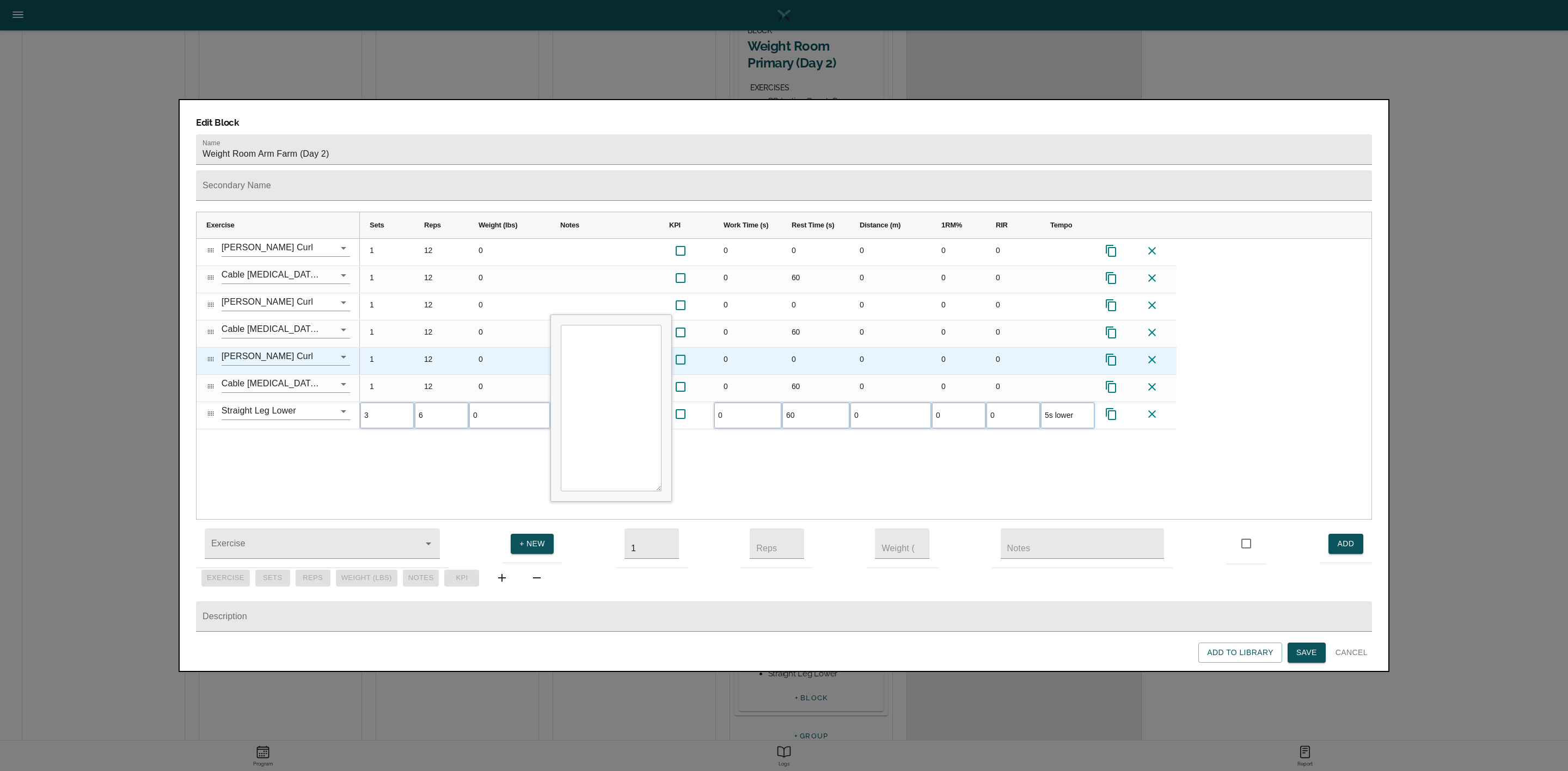
click at [547, 347] on div "0" at bounding box center [510, 361] width 82 height 27
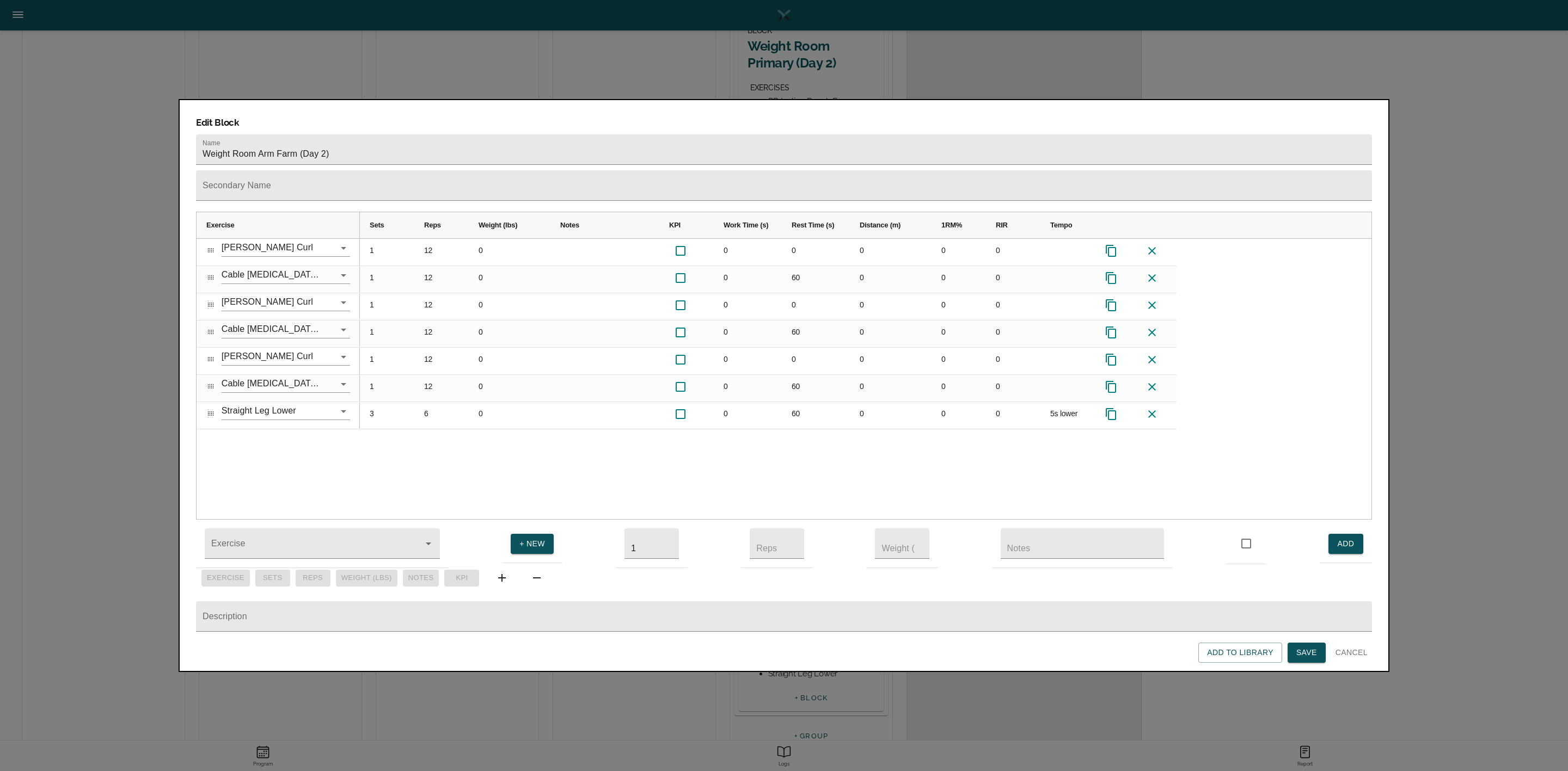
drag, startPoint x: 1303, startPoint y: 655, endPoint x: 1239, endPoint y: 588, distance: 92.7
click at [1302, 655] on span "Save" at bounding box center [1306, 653] width 21 height 13
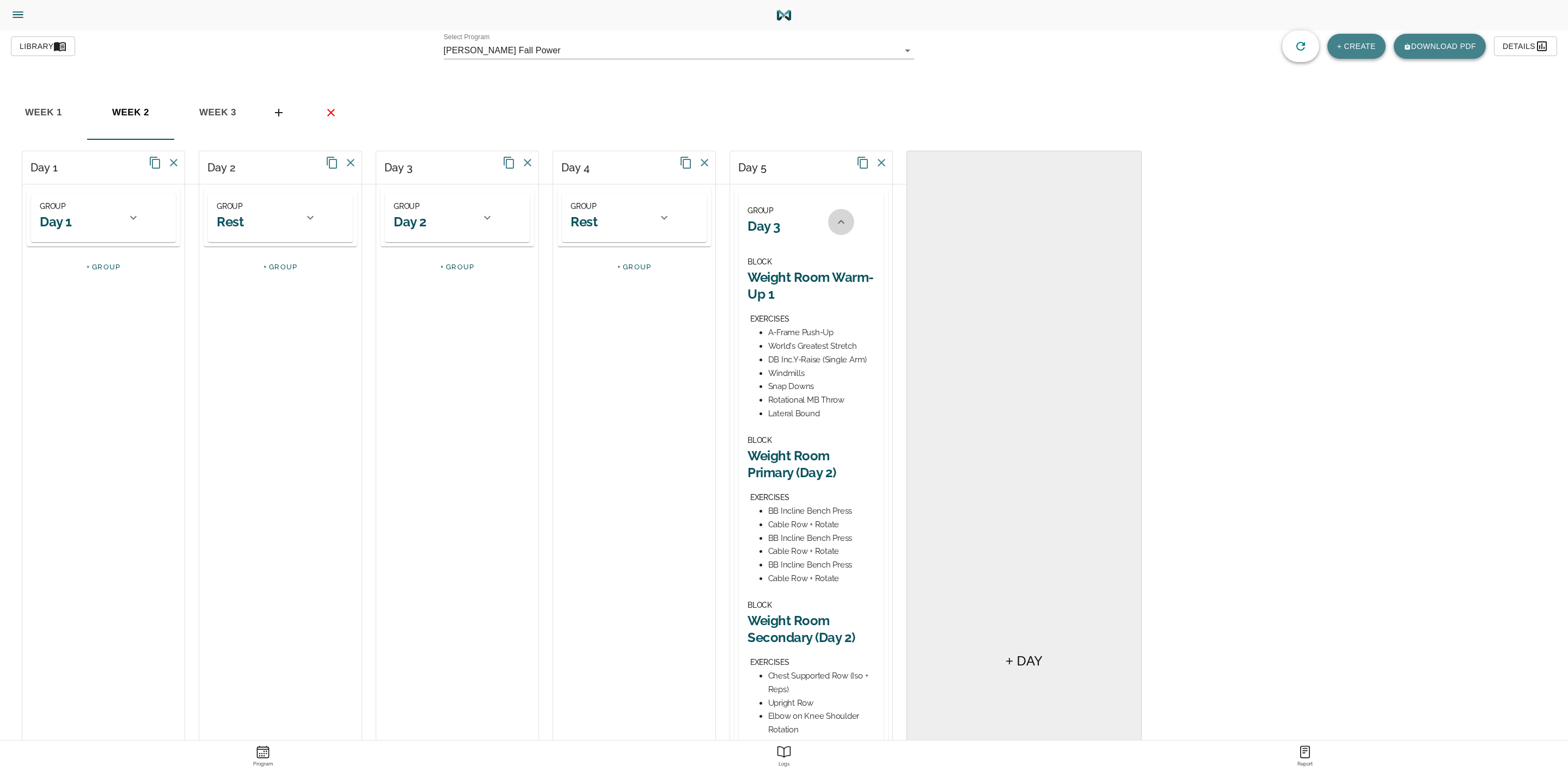
click at [840, 223] on icon at bounding box center [841, 221] width 7 height 4
